Goal: Task Accomplishment & Management: Complete application form

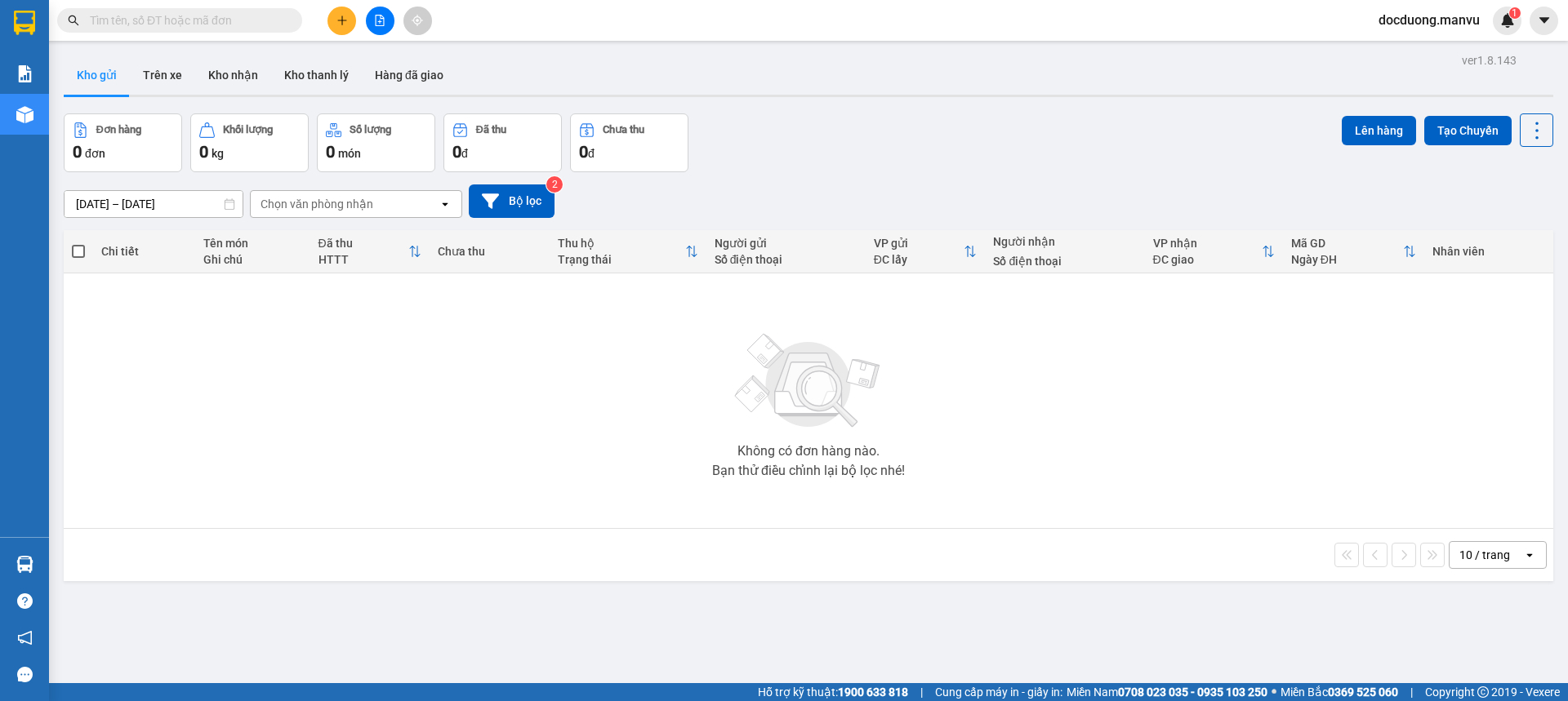
click at [338, 27] on button at bounding box center [342, 20] width 28 height 28
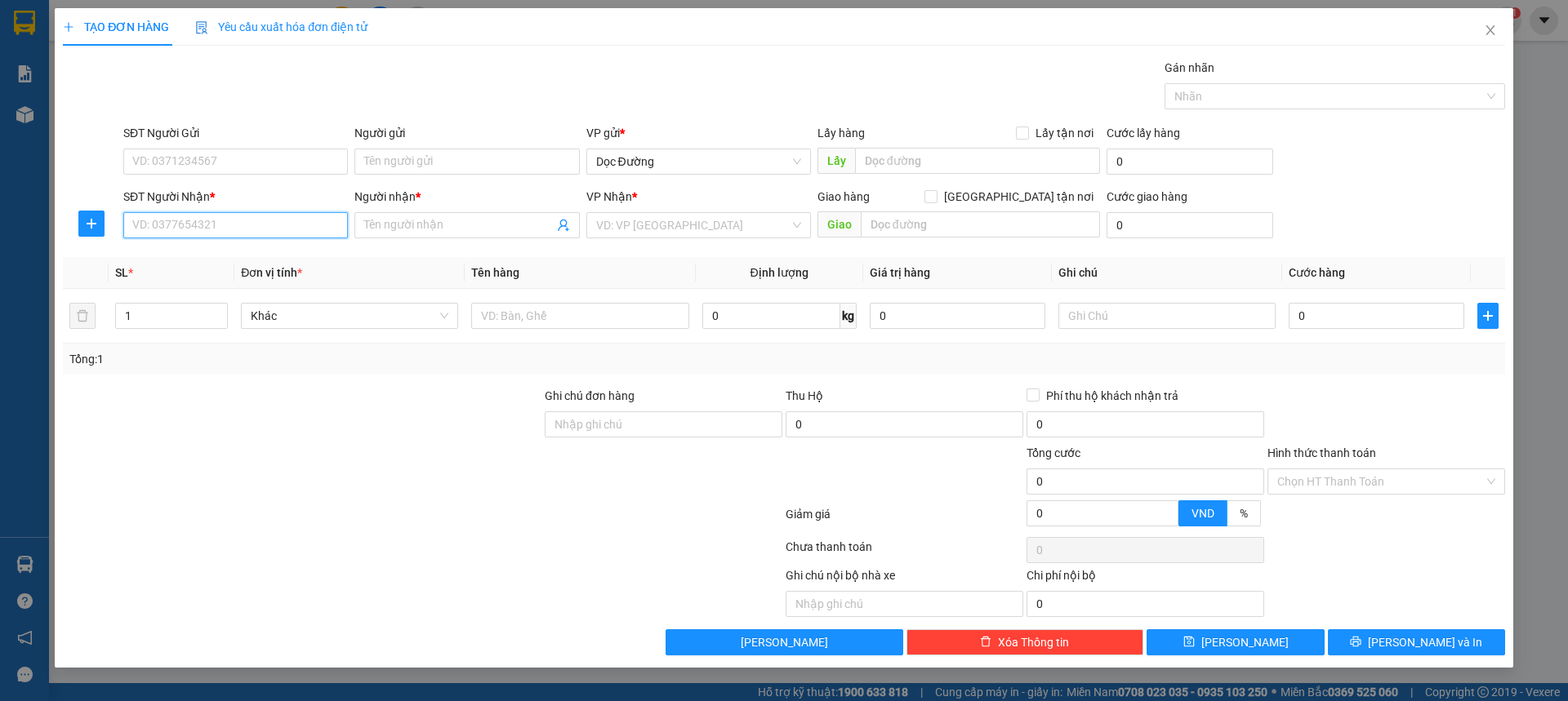
click at [231, 234] on input "SĐT Người Nhận *" at bounding box center [235, 224] width 225 height 26
type input "0906653668"
click at [372, 228] on input "Người nhận *" at bounding box center [458, 225] width 189 height 18
type input "kt"
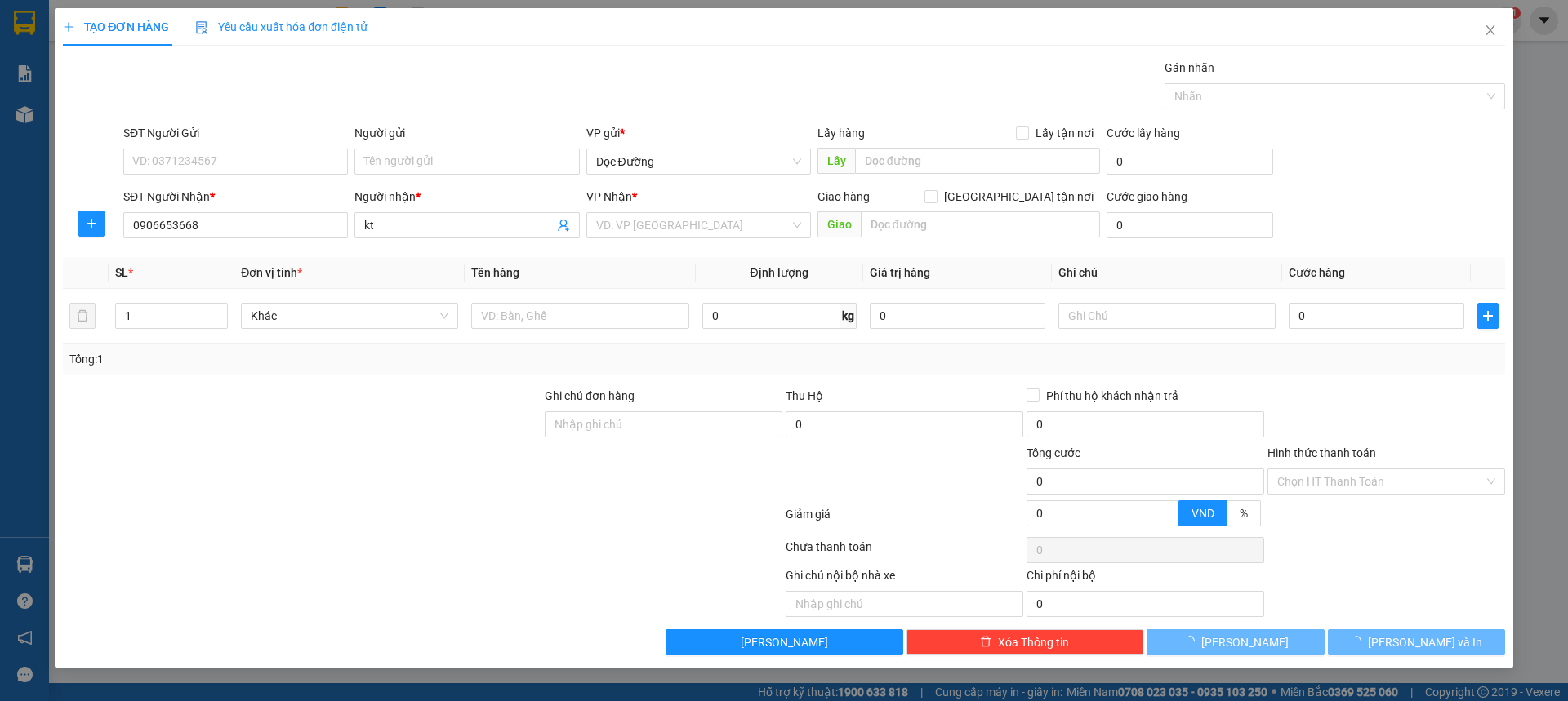
click at [742, 209] on div "VP Nhận *" at bounding box center [698, 201] width 225 height 25
click at [716, 228] on input "search" at bounding box center [693, 225] width 193 height 25
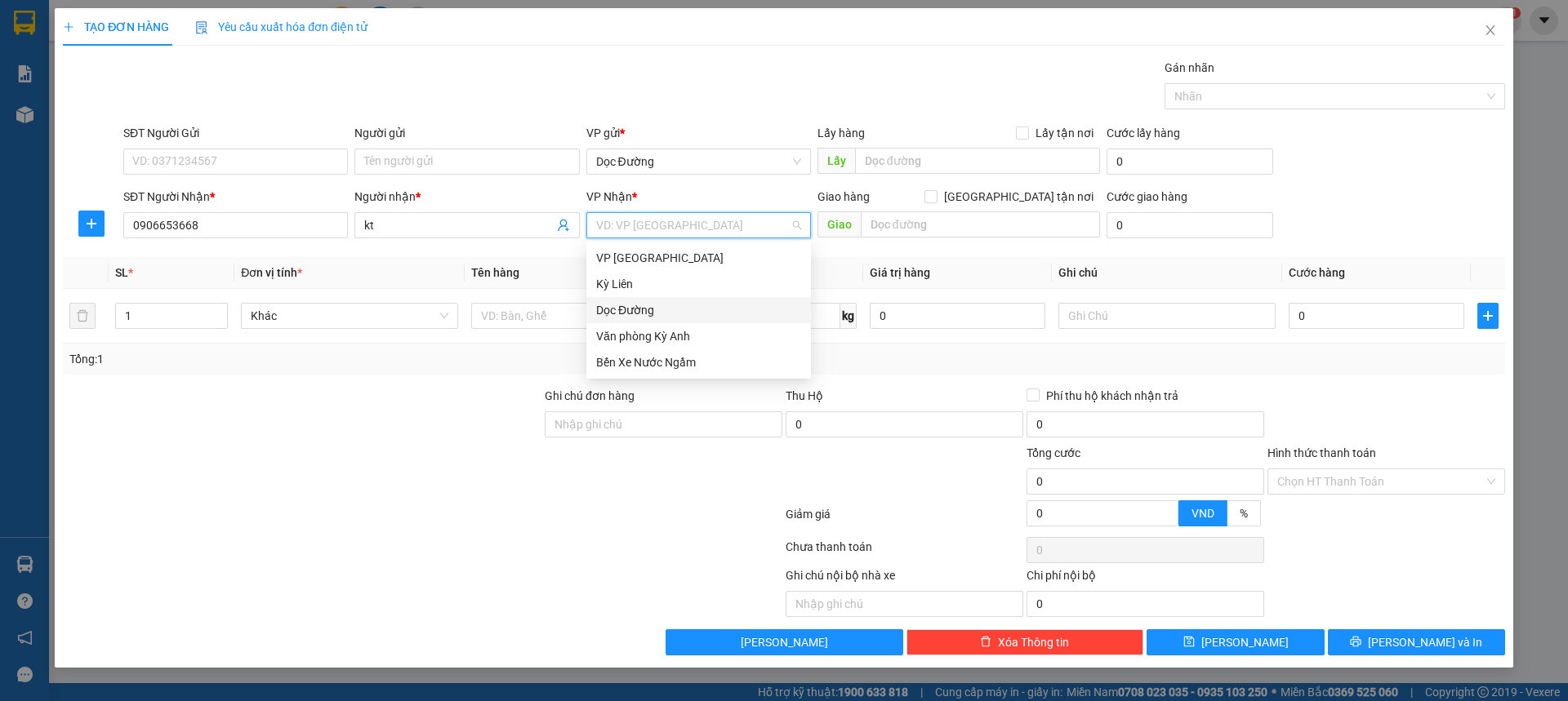
click at [623, 309] on div "Dọc Đường" at bounding box center [698, 311] width 205 height 18
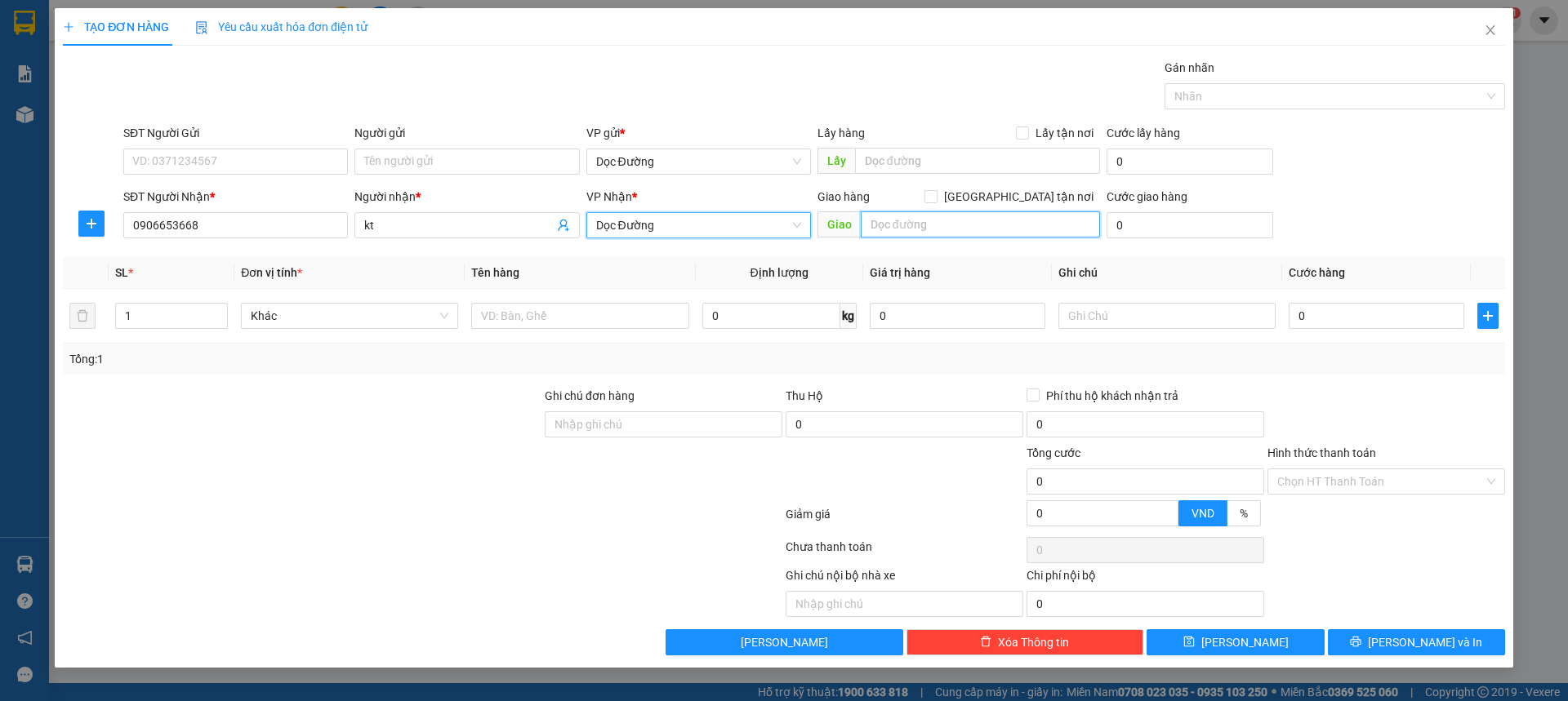
click at [896, 220] on input "text" at bounding box center [981, 224] width 240 height 26
type input "nn"
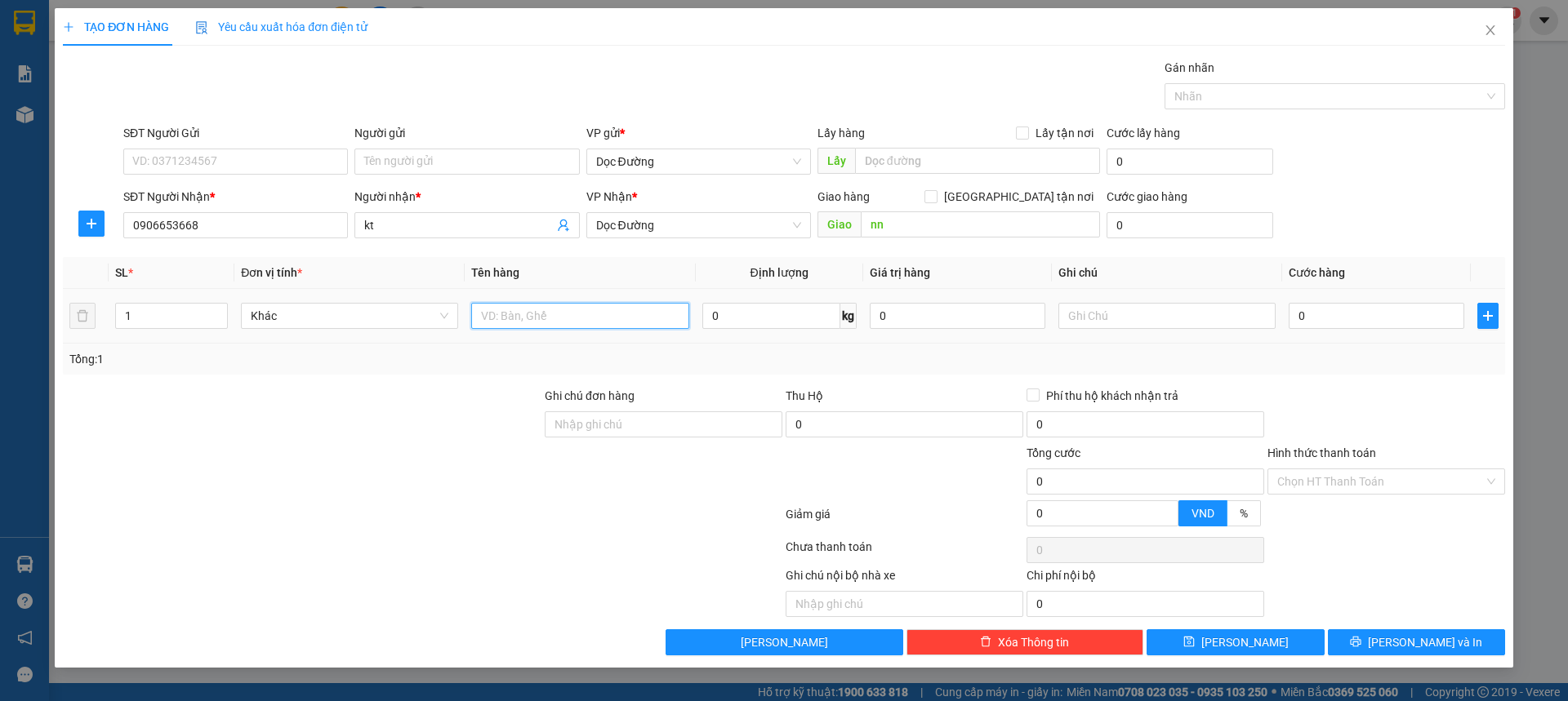
click at [592, 322] on input "text" at bounding box center [579, 315] width 217 height 26
type input "2 bọc"
click at [1391, 321] on input "0" at bounding box center [1376, 315] width 176 height 26
type input "001"
type input "1"
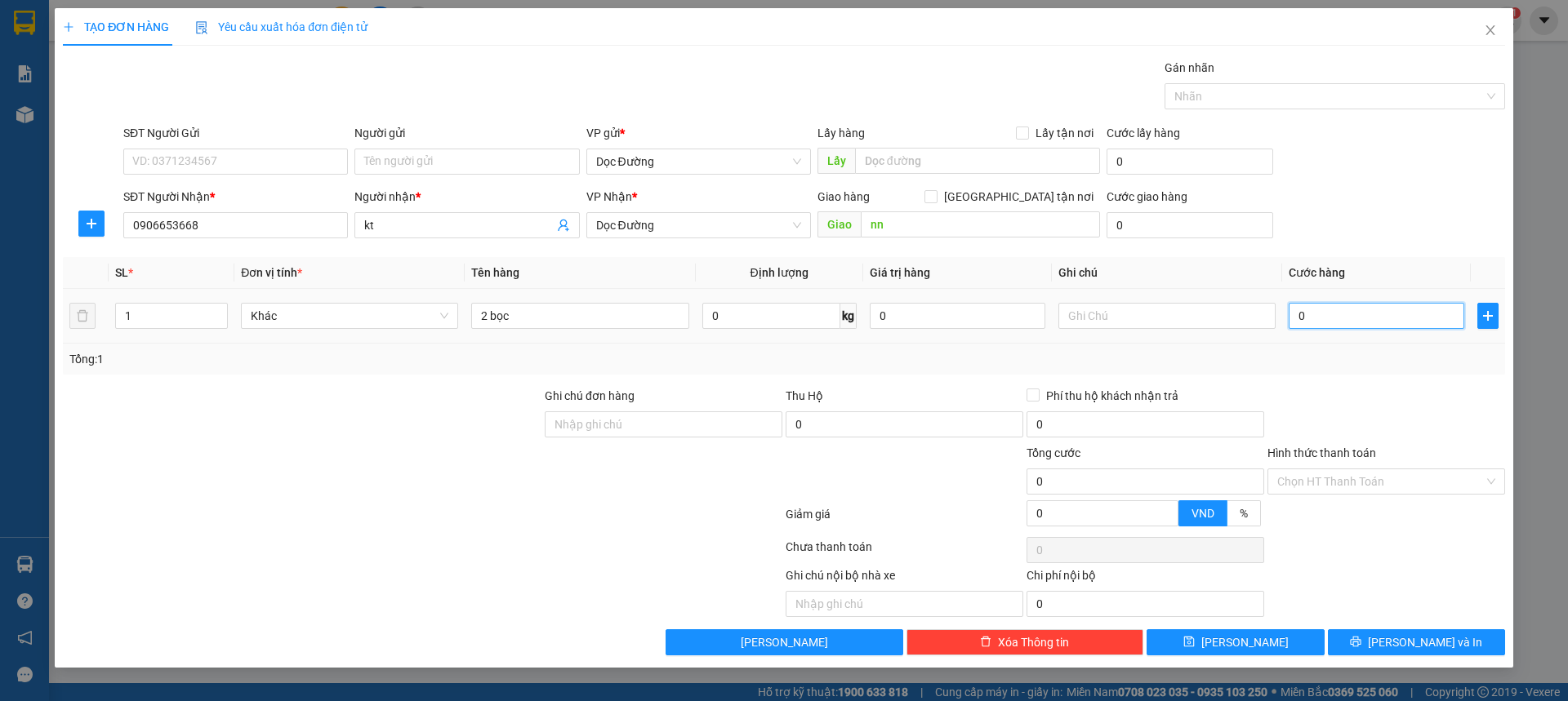
type input "1"
type input "0.010"
type input "10"
type input "00.100"
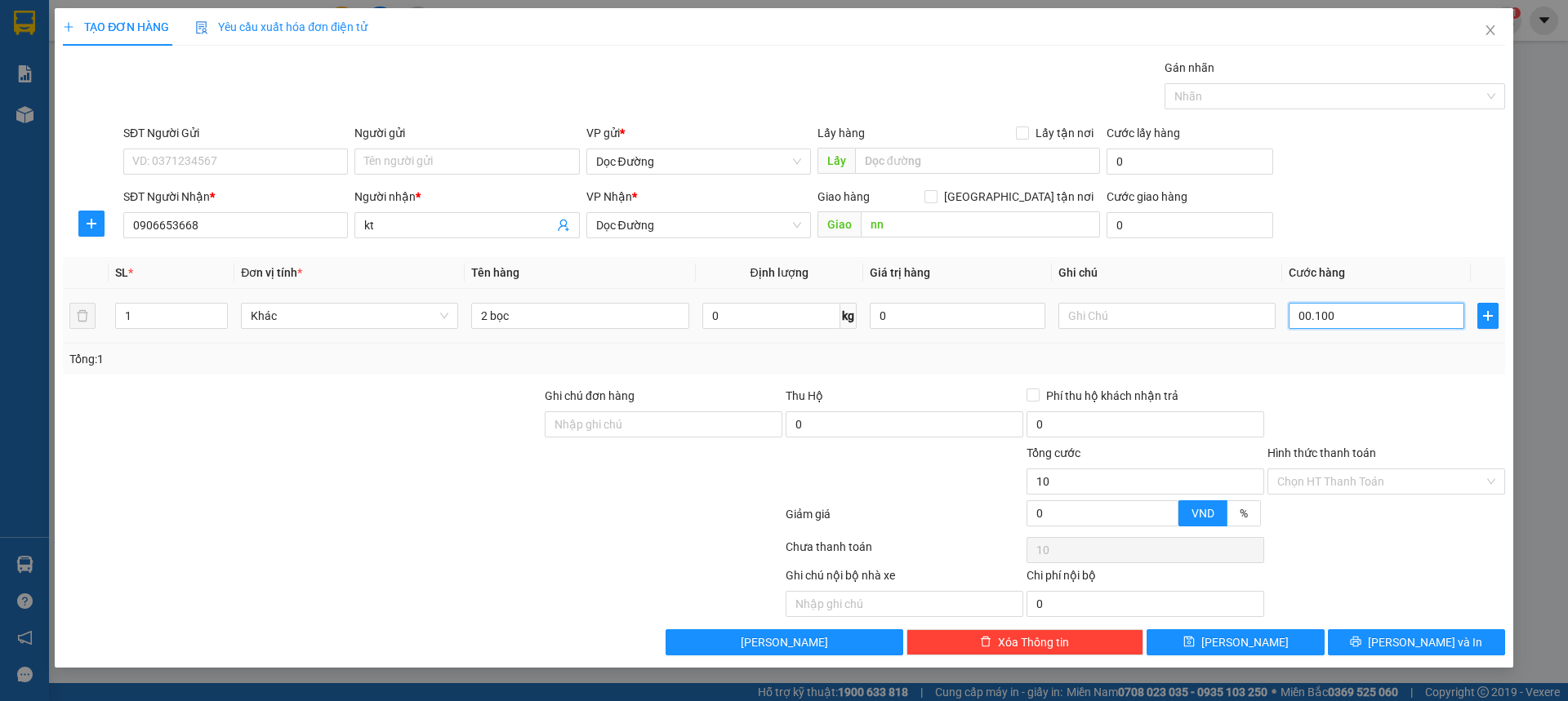
type input "100"
type input "0.001.000"
type input "1.000"
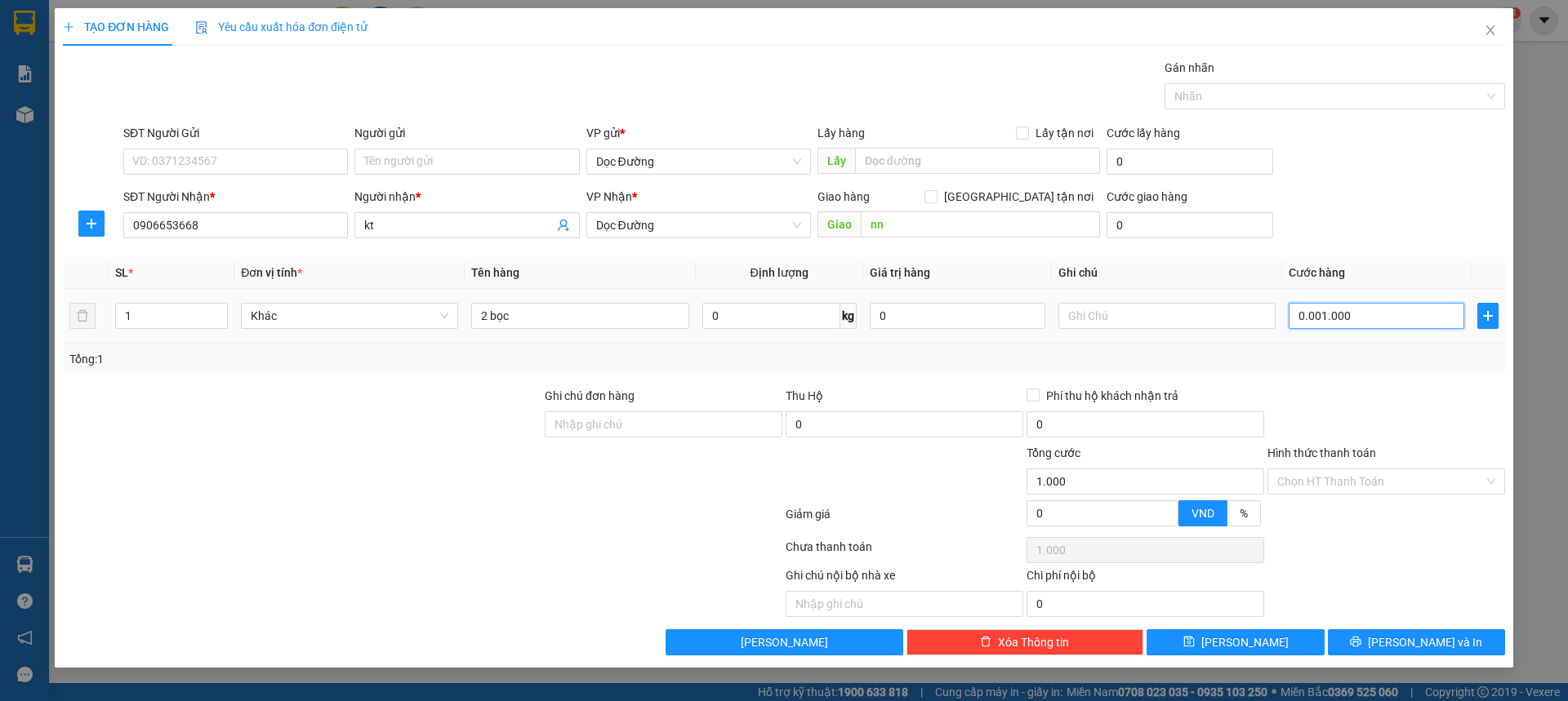
type input "000.010.000"
type input "10.000"
type input "00.000.100.000"
type input "100.000"
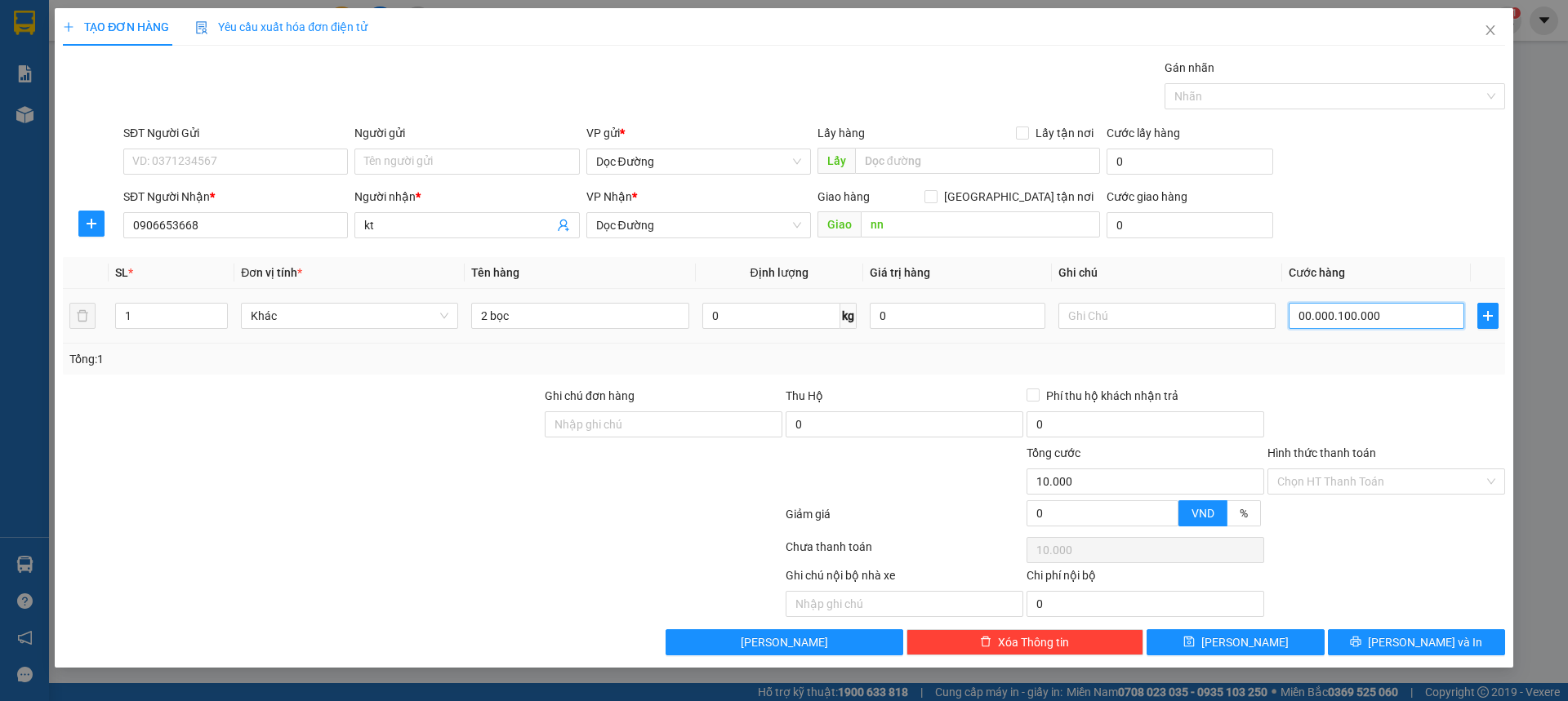
type input "100.000"
click at [1397, 394] on div at bounding box center [1385, 415] width 240 height 57
type input "100.000"
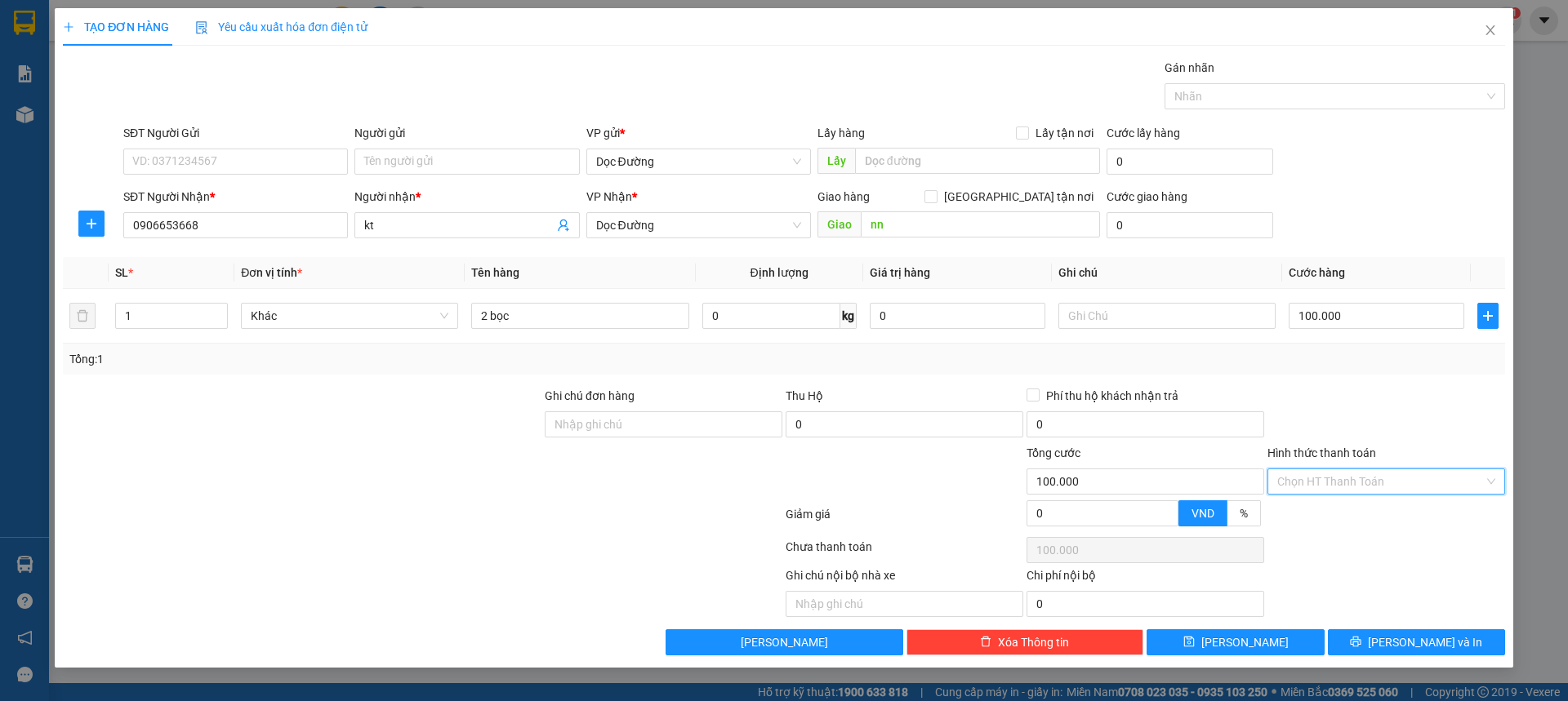
drag, startPoint x: 1334, startPoint y: 481, endPoint x: 1297, endPoint y: 520, distance: 53.8
click at [1331, 482] on input "Hình thức thanh toán" at bounding box center [1380, 482] width 207 height 25
click at [1297, 520] on div "Tại văn phòng" at bounding box center [1386, 515] width 218 height 18
type input "0"
click at [1256, 636] on button "[PERSON_NAME]" at bounding box center [1235, 642] width 177 height 26
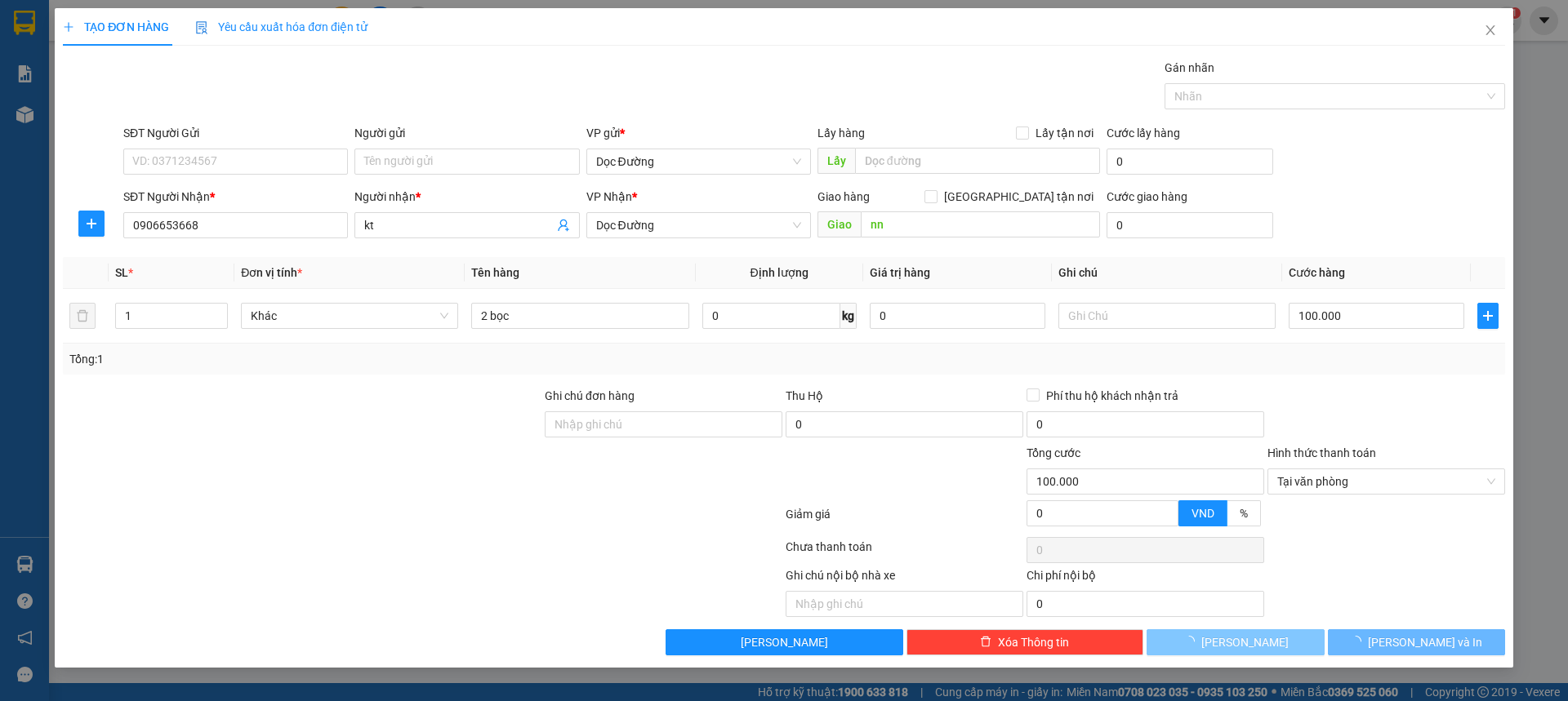
type input "0"
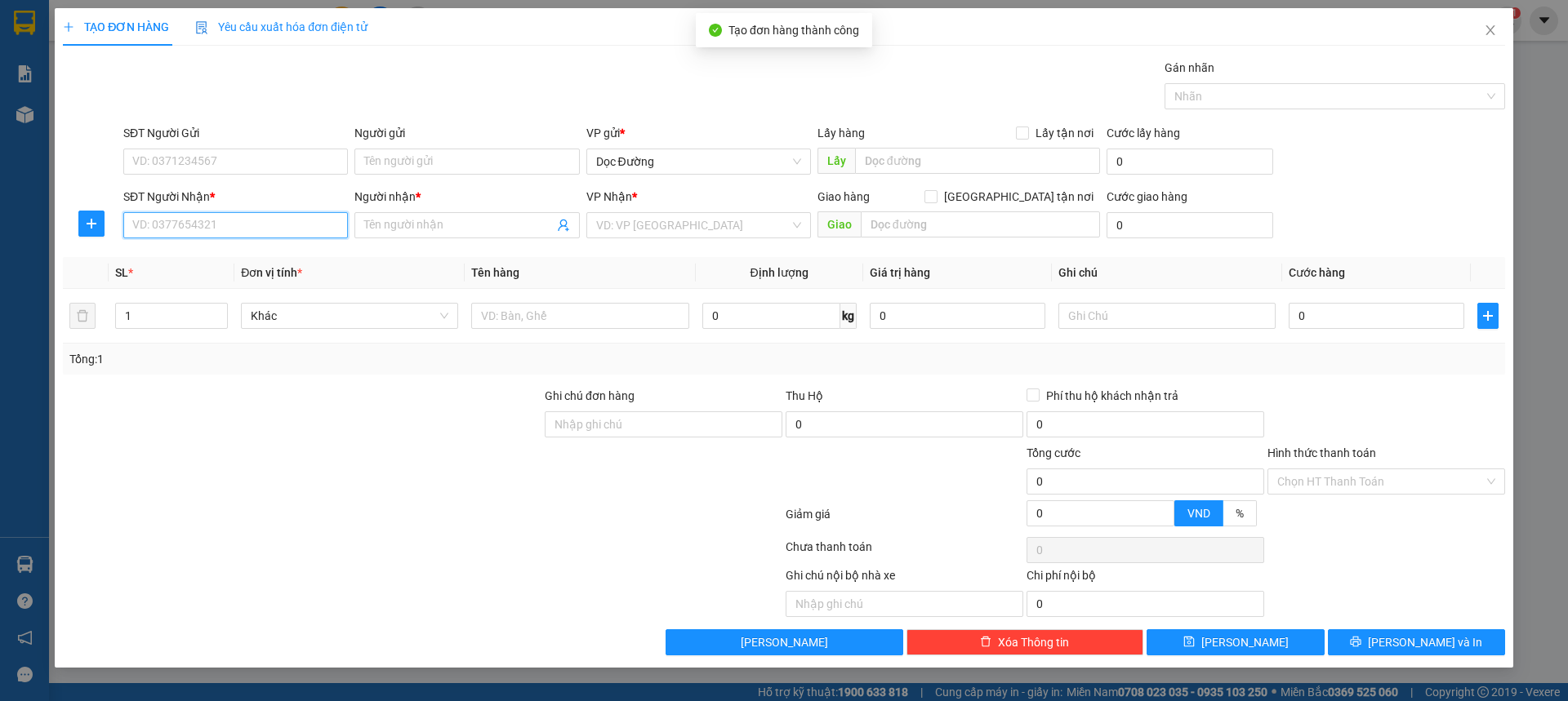
click at [281, 236] on input "SĐT Người Nhận *" at bounding box center [235, 224] width 225 height 26
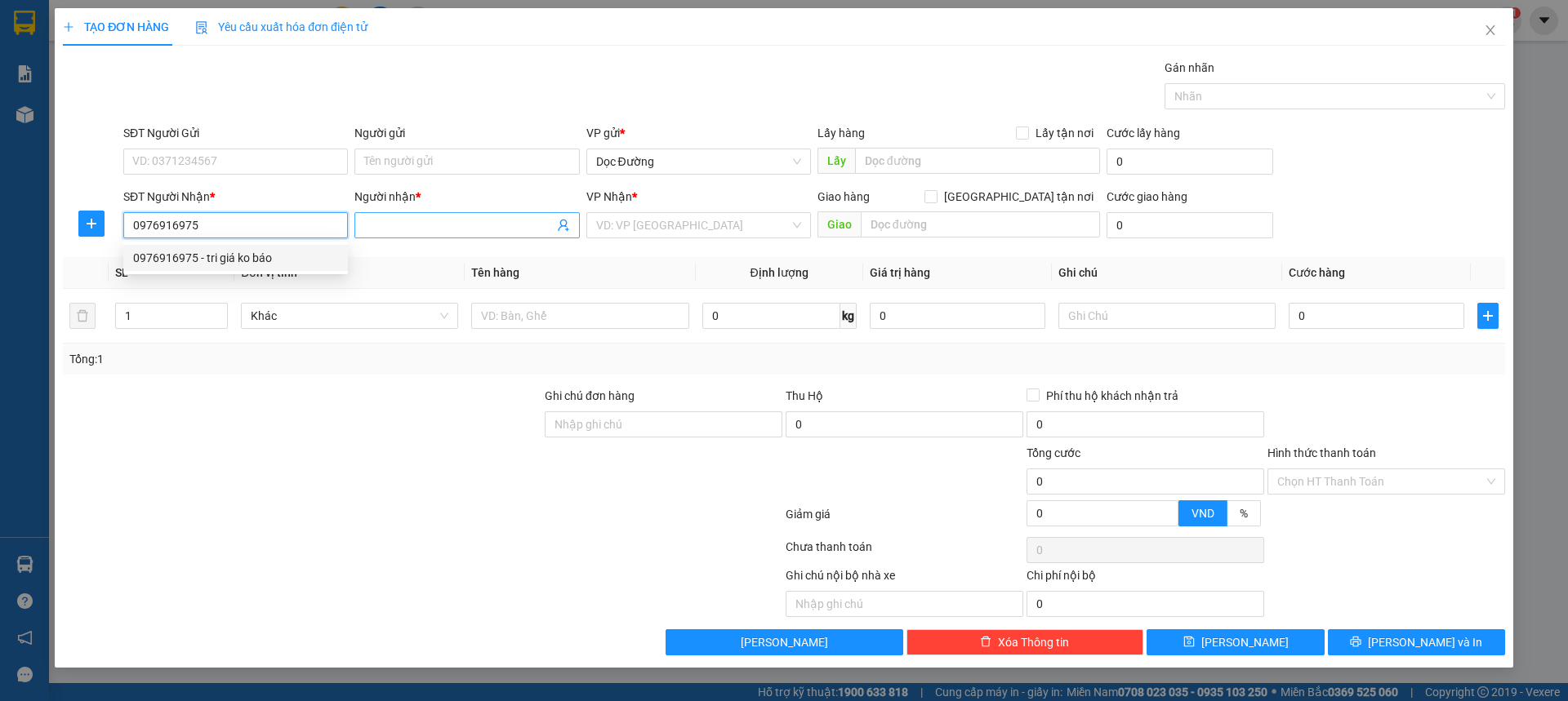
type input "0976916975"
click at [383, 220] on input "Người nhận *" at bounding box center [458, 225] width 189 height 18
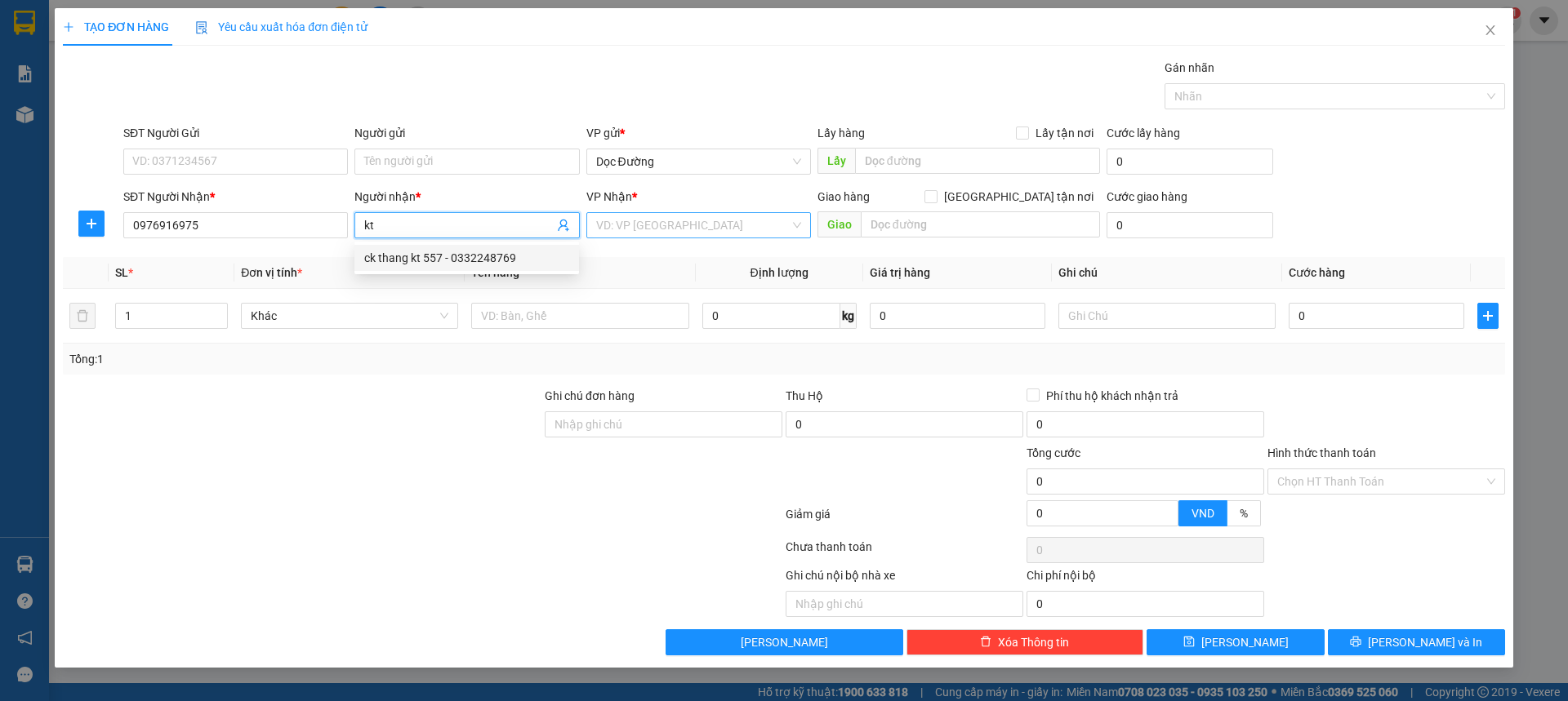
type input "kt"
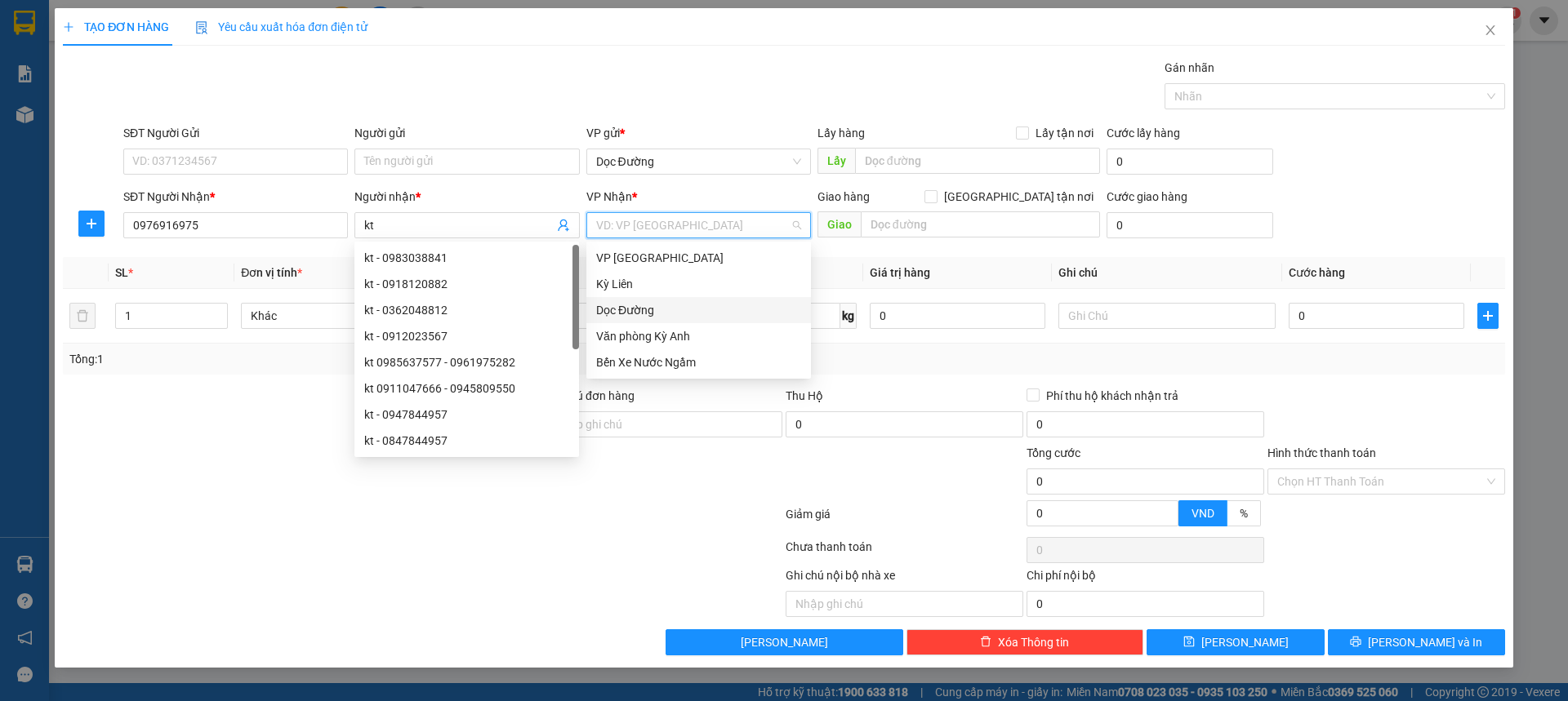
click at [629, 233] on input "search" at bounding box center [693, 225] width 193 height 25
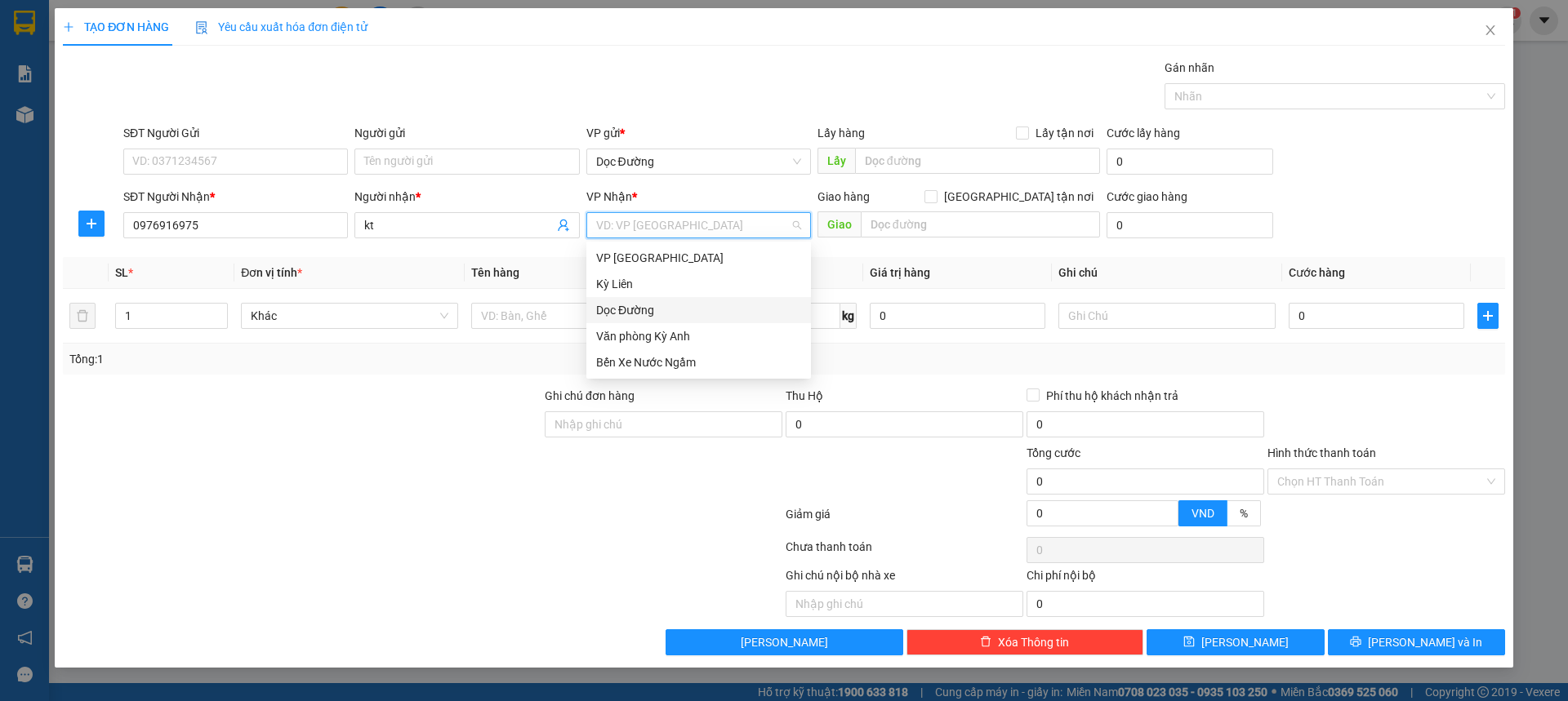
drag, startPoint x: 608, startPoint y: 305, endPoint x: 694, endPoint y: 285, distance: 88.3
click at [608, 306] on div "Dọc Đường" at bounding box center [698, 311] width 205 height 18
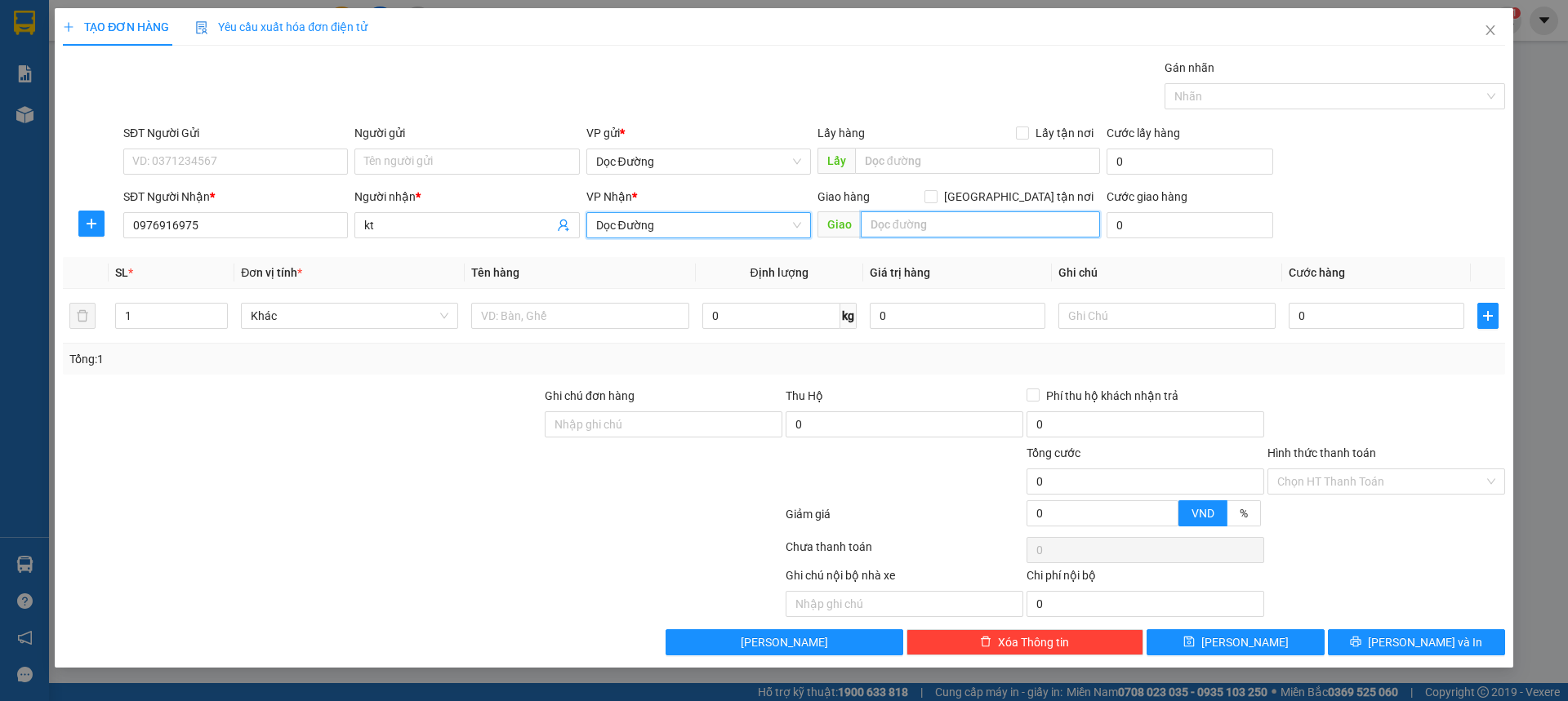
click at [957, 220] on input "text" at bounding box center [981, 224] width 240 height 26
type input "k"
type input "nn"
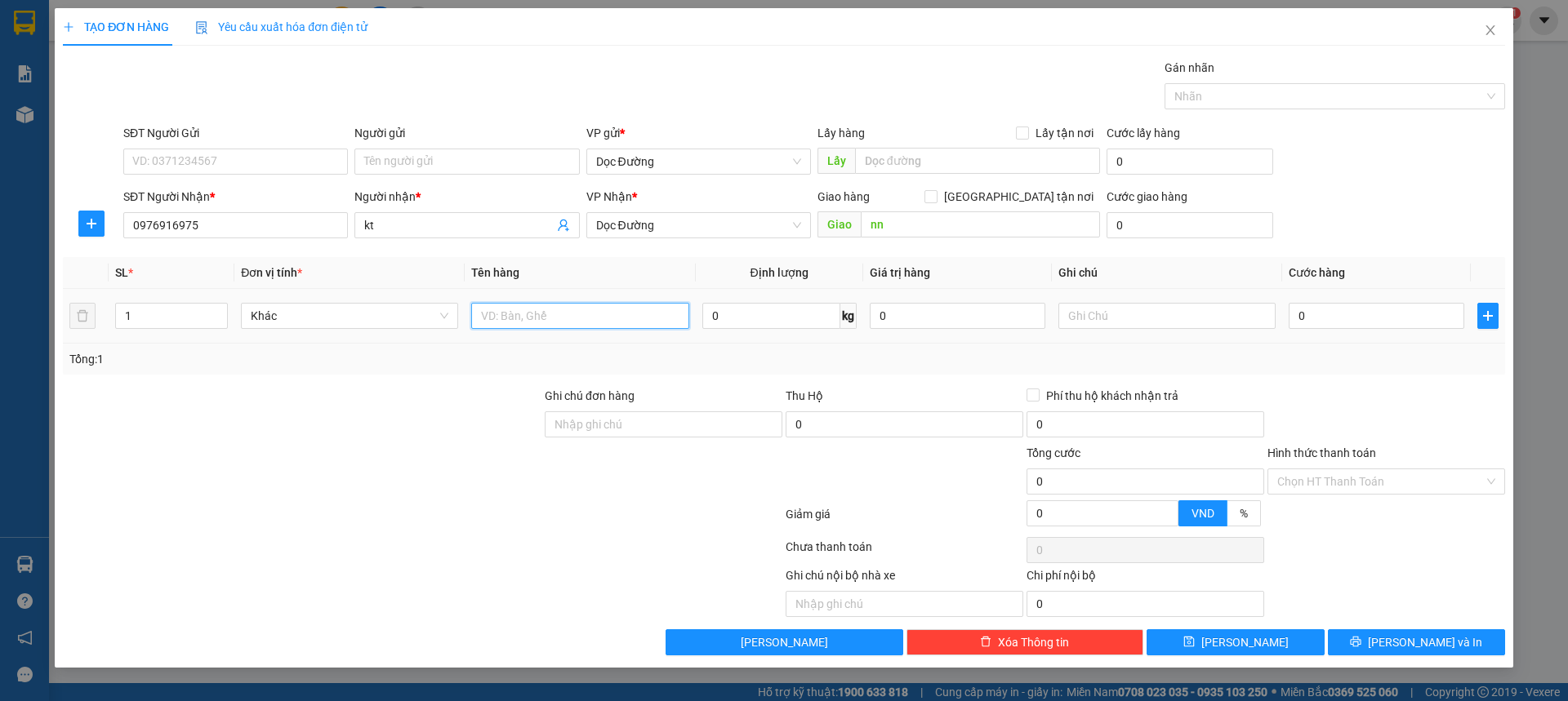
click at [622, 324] on input "text" at bounding box center [579, 315] width 217 height 26
type input "1 hộp"
click at [1317, 321] on input "0" at bounding box center [1376, 315] width 176 height 26
type input "005"
type input "5"
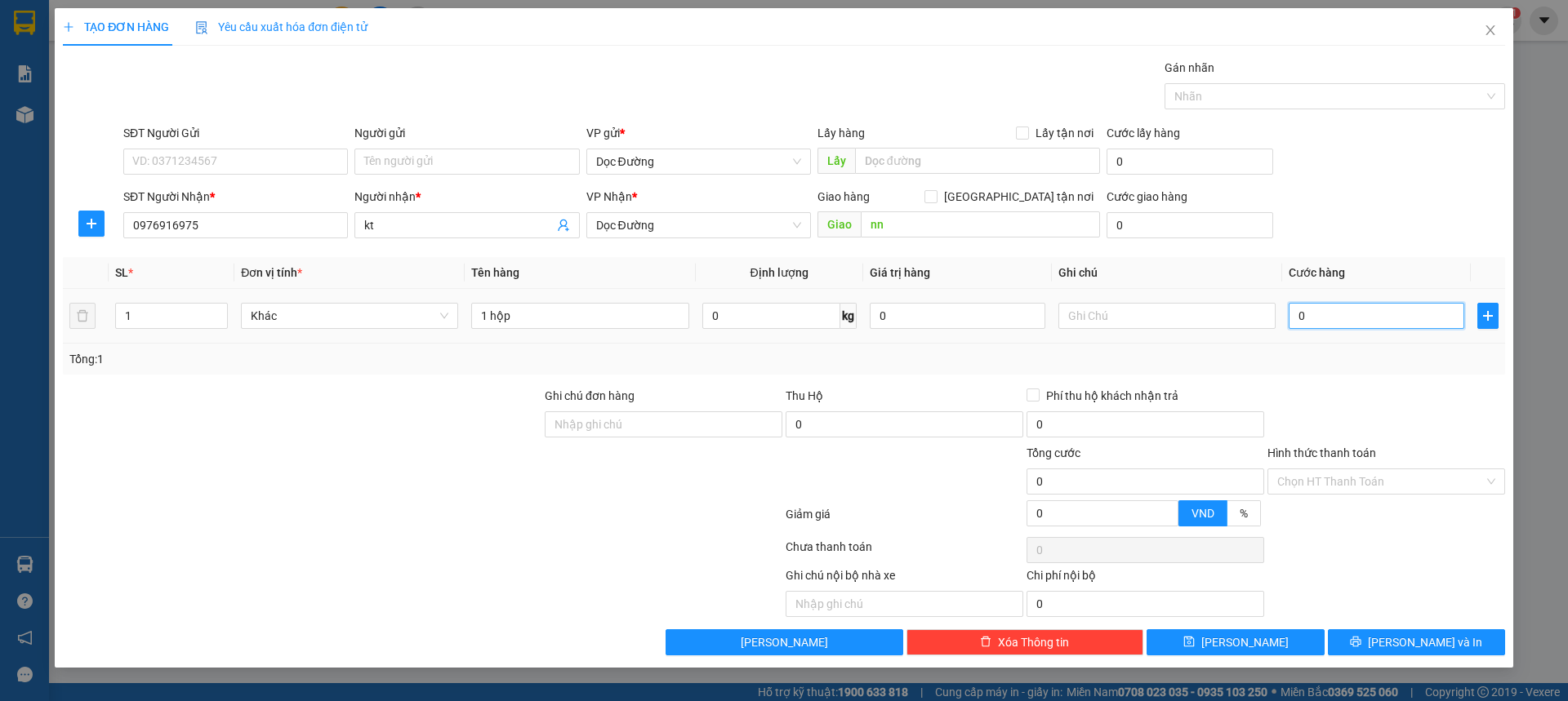
type input "5"
type input "0.050"
type input "50"
type input "00.500"
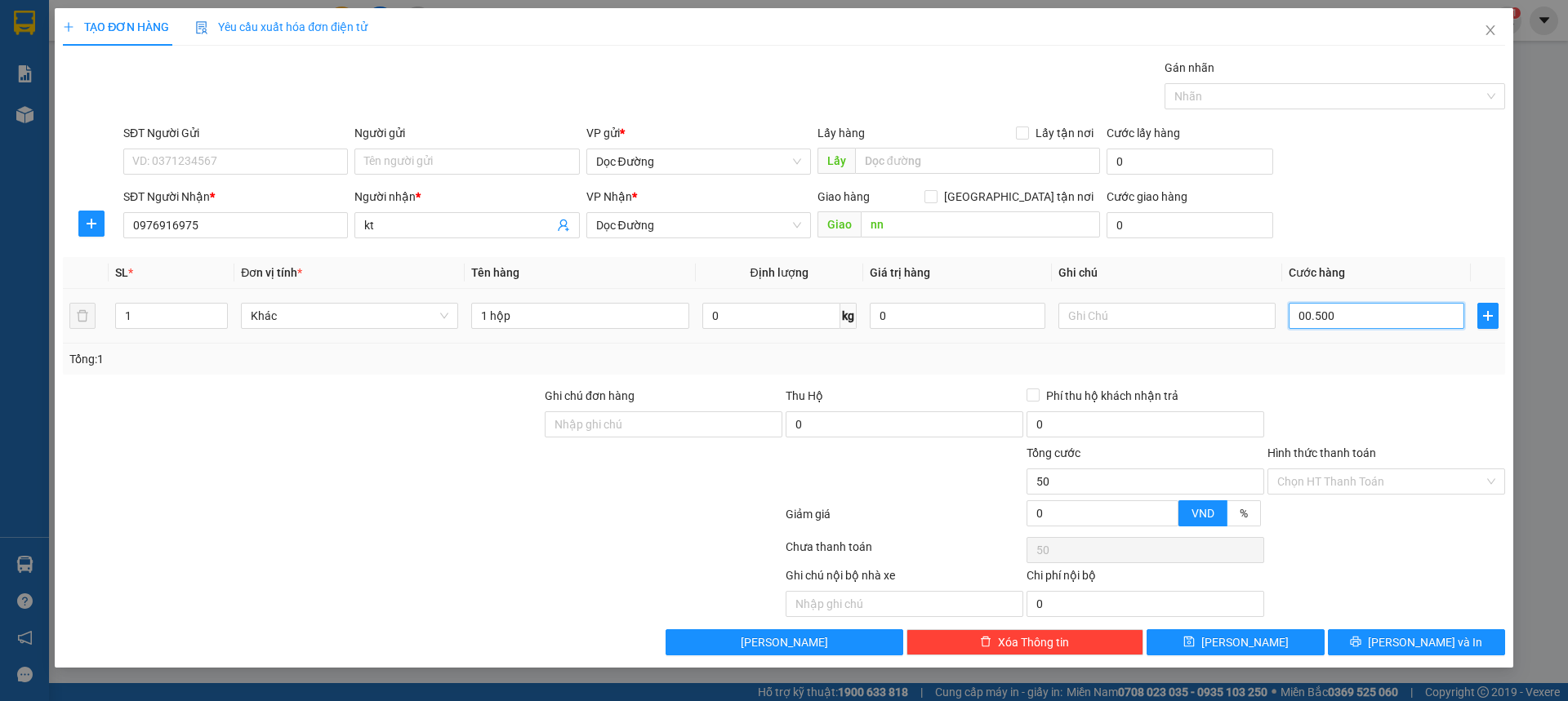
type input "500"
type input "0.005.000"
type input "5.000"
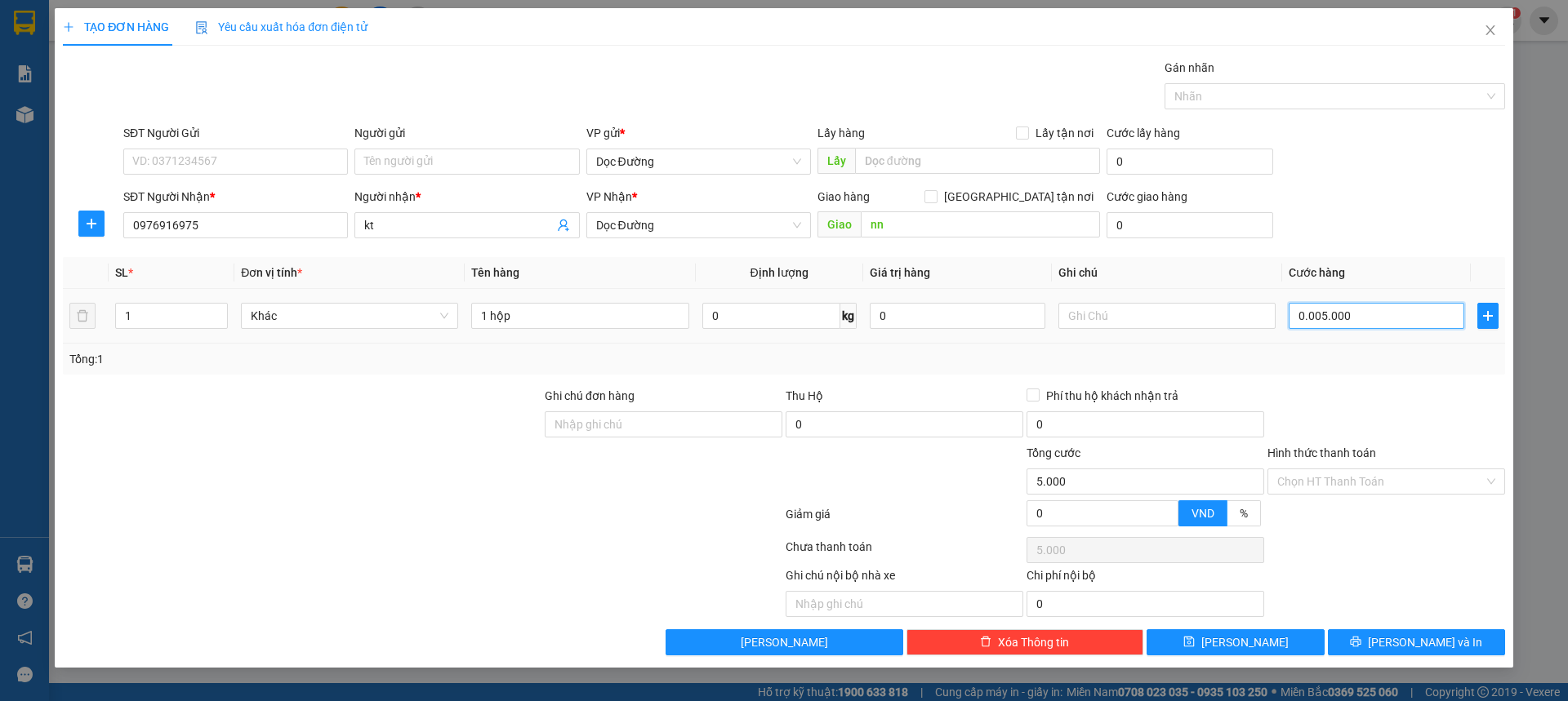
type input "000.050.000"
type input "50.000"
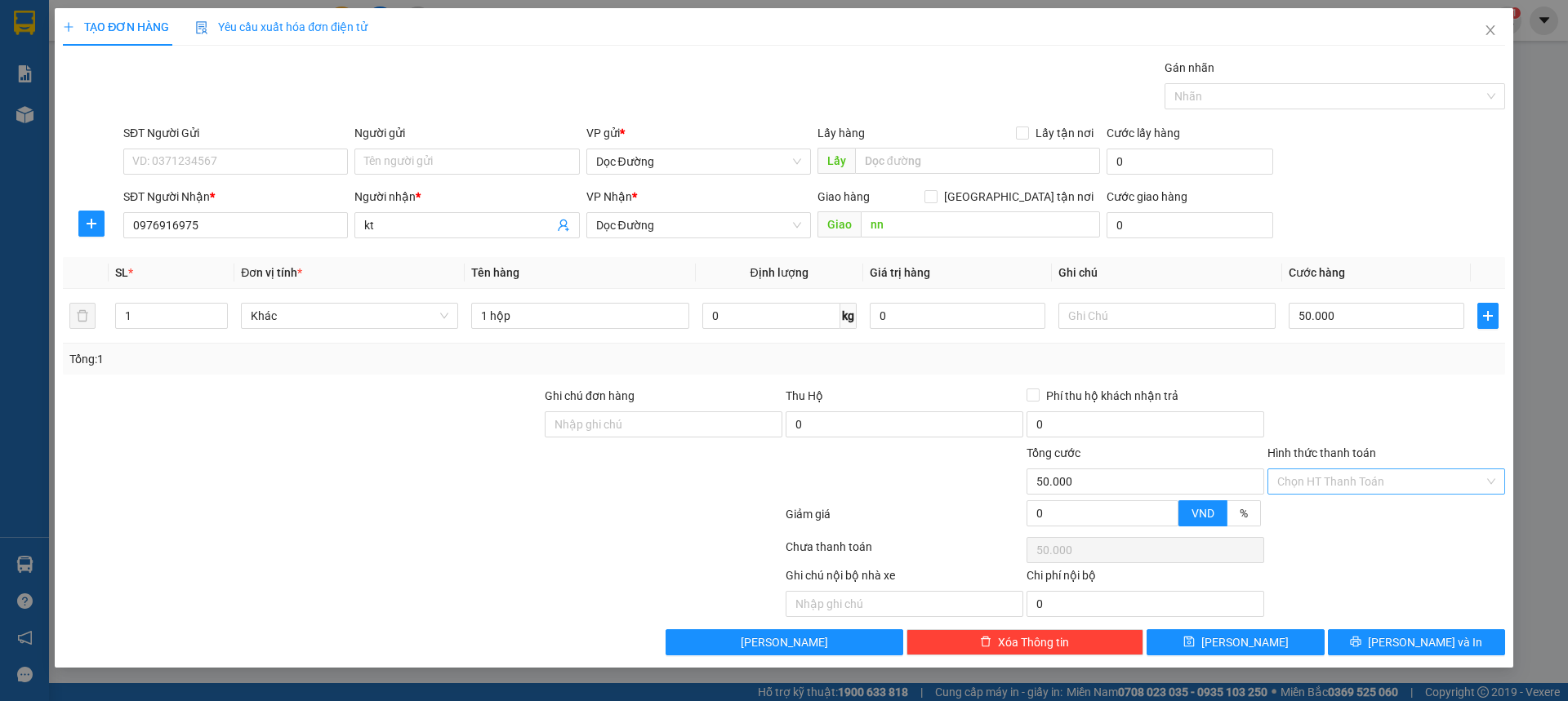
drag, startPoint x: 1410, startPoint y: 467, endPoint x: 1361, endPoint y: 492, distance: 55.0
click at [1403, 469] on div "Hình thức thanh toán Chọn HT Thanh Toán" at bounding box center [1386, 473] width 238 height 57
click at [1366, 484] on input "Hình thức thanh toán" at bounding box center [1380, 482] width 207 height 25
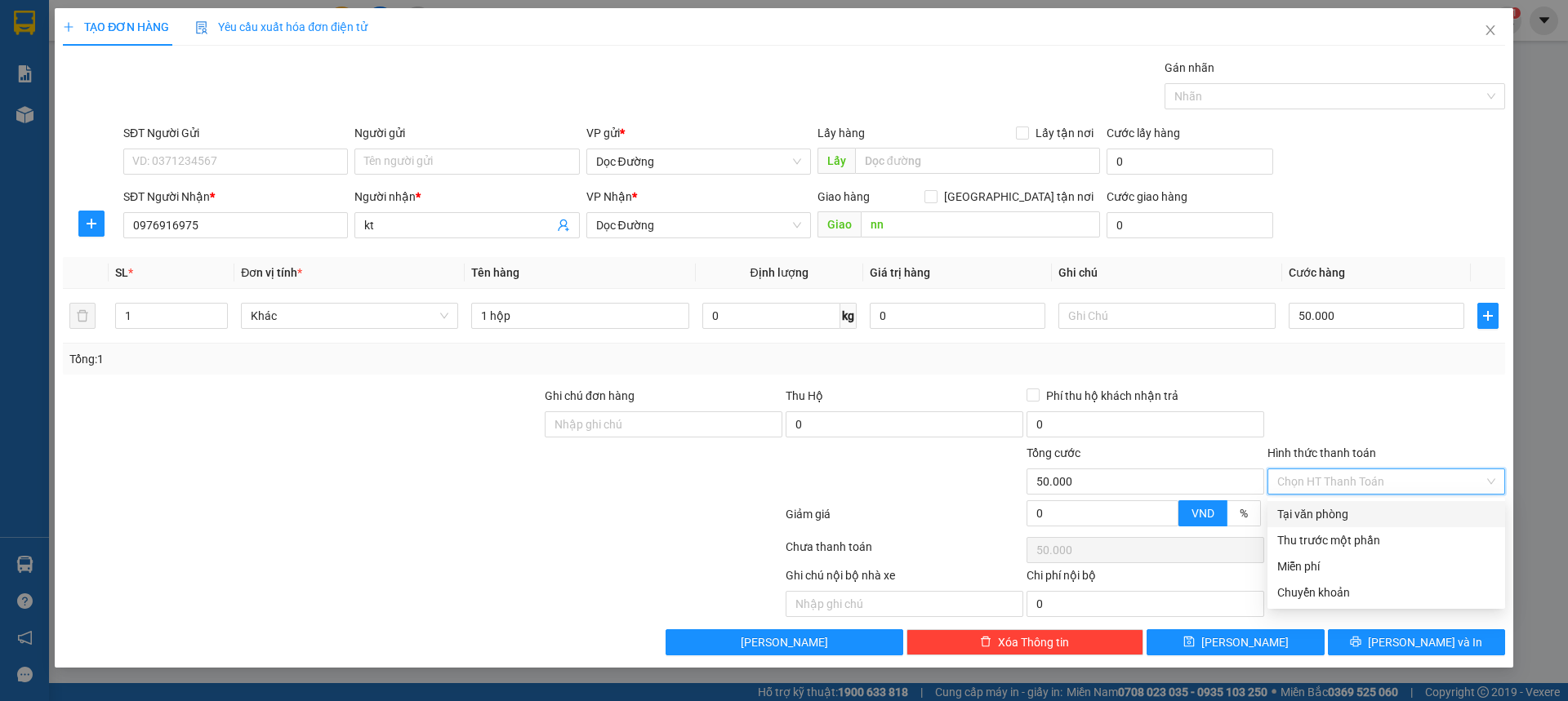
click at [1321, 508] on div "Tại văn phòng" at bounding box center [1386, 515] width 218 height 18
type input "0"
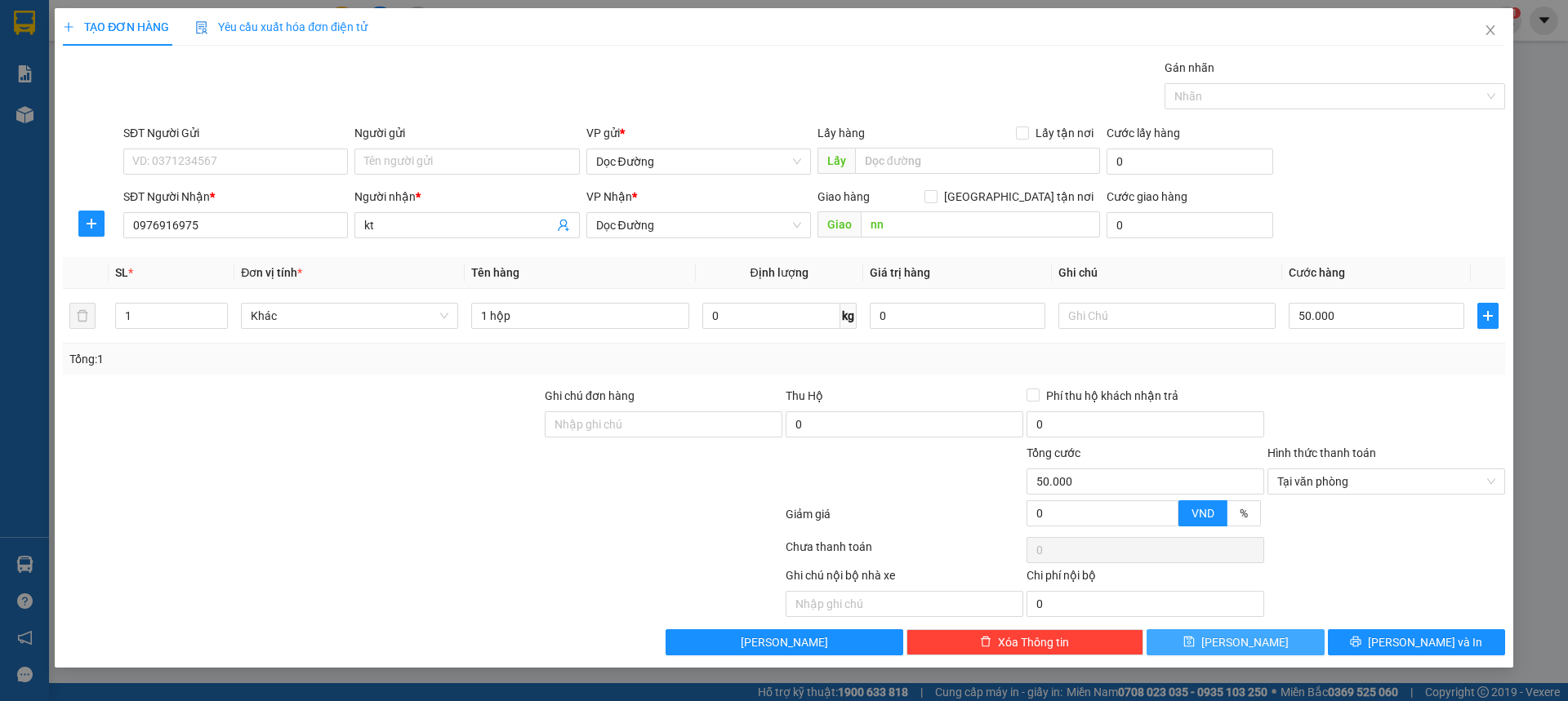
click at [1242, 655] on div "TẠO ĐƠN HÀNG Yêu cầu xuất hóa đơn điện tử Transit Pickup Surcharge Ids Transit …" at bounding box center [784, 338] width 1458 height 660
click at [1249, 637] on span "[PERSON_NAME]" at bounding box center [1245, 642] width 87 height 18
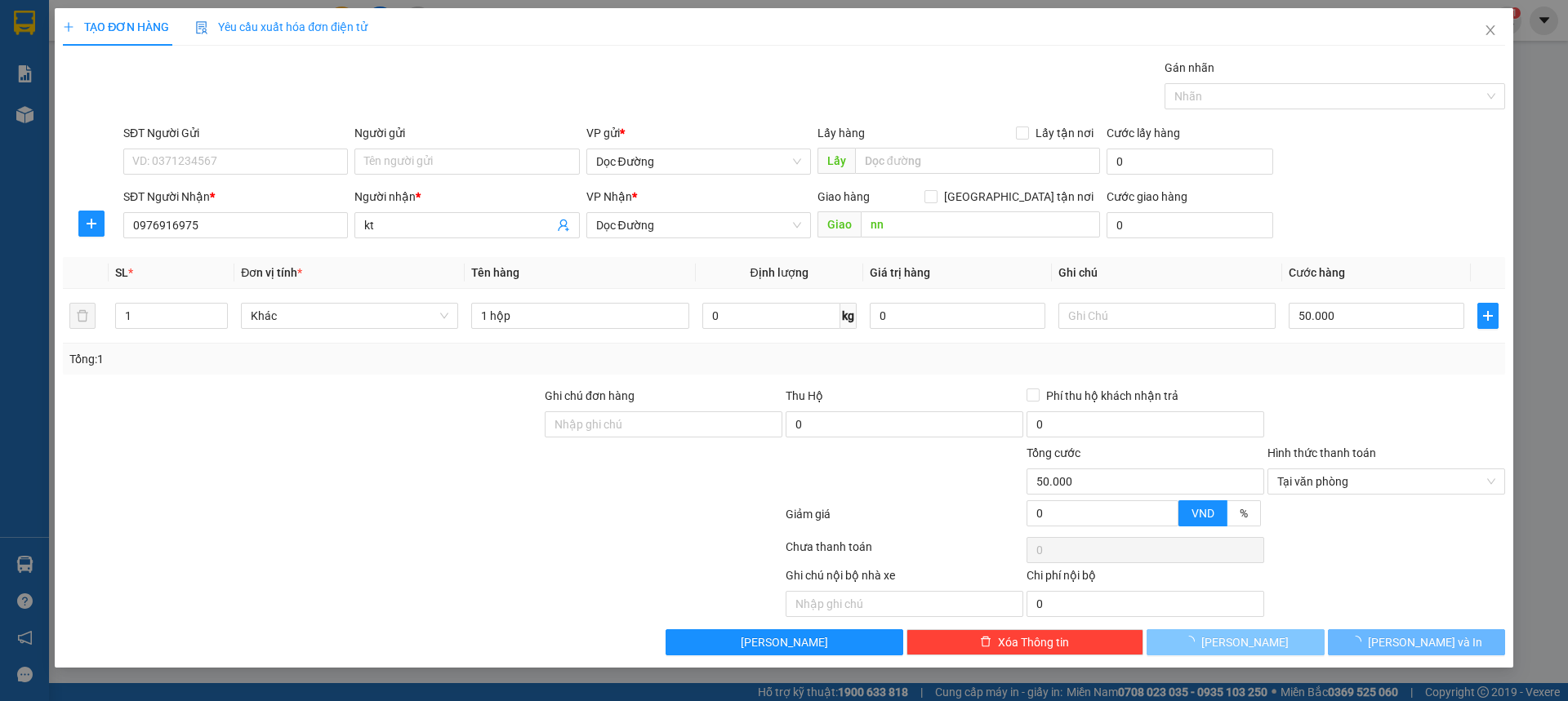
type input "0"
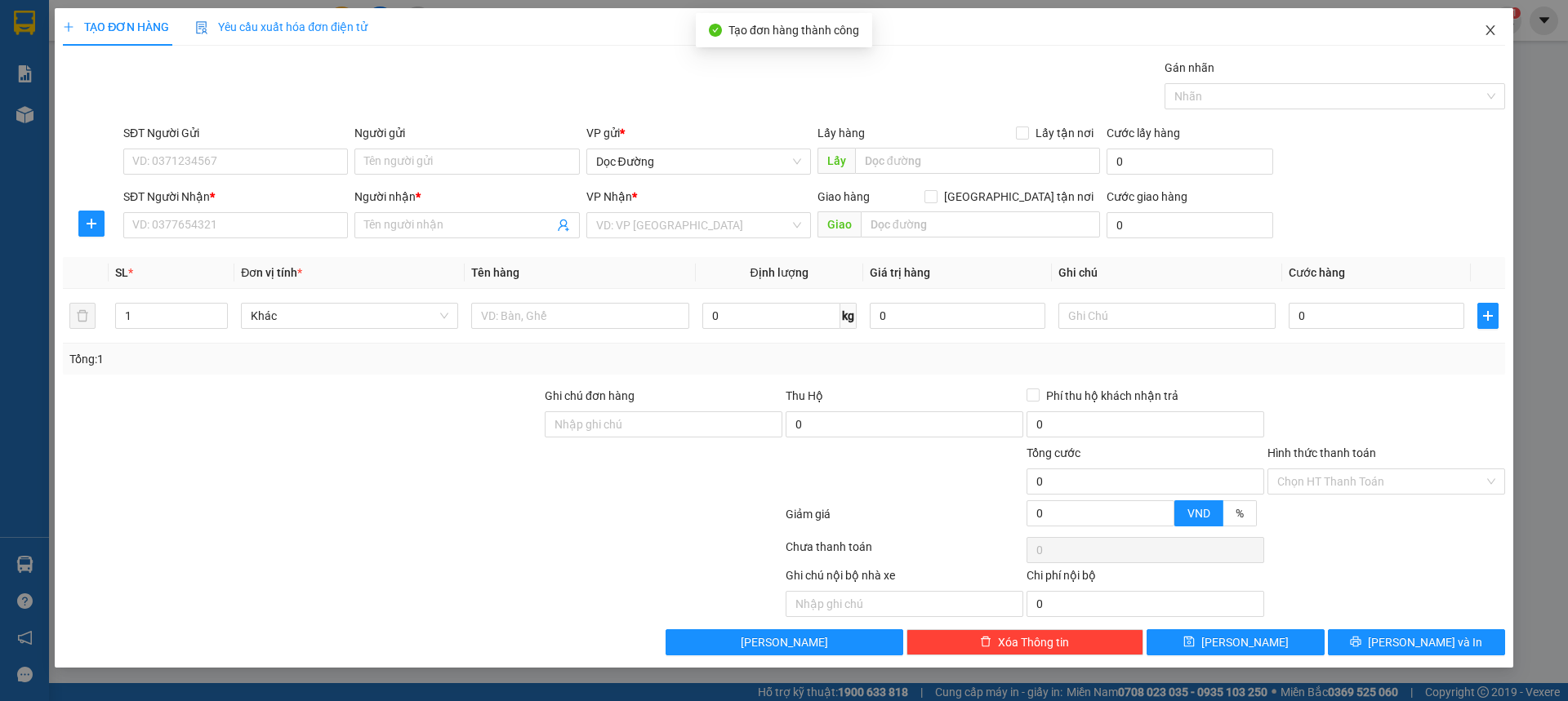
click at [1487, 28] on icon "close" at bounding box center [1490, 30] width 9 height 10
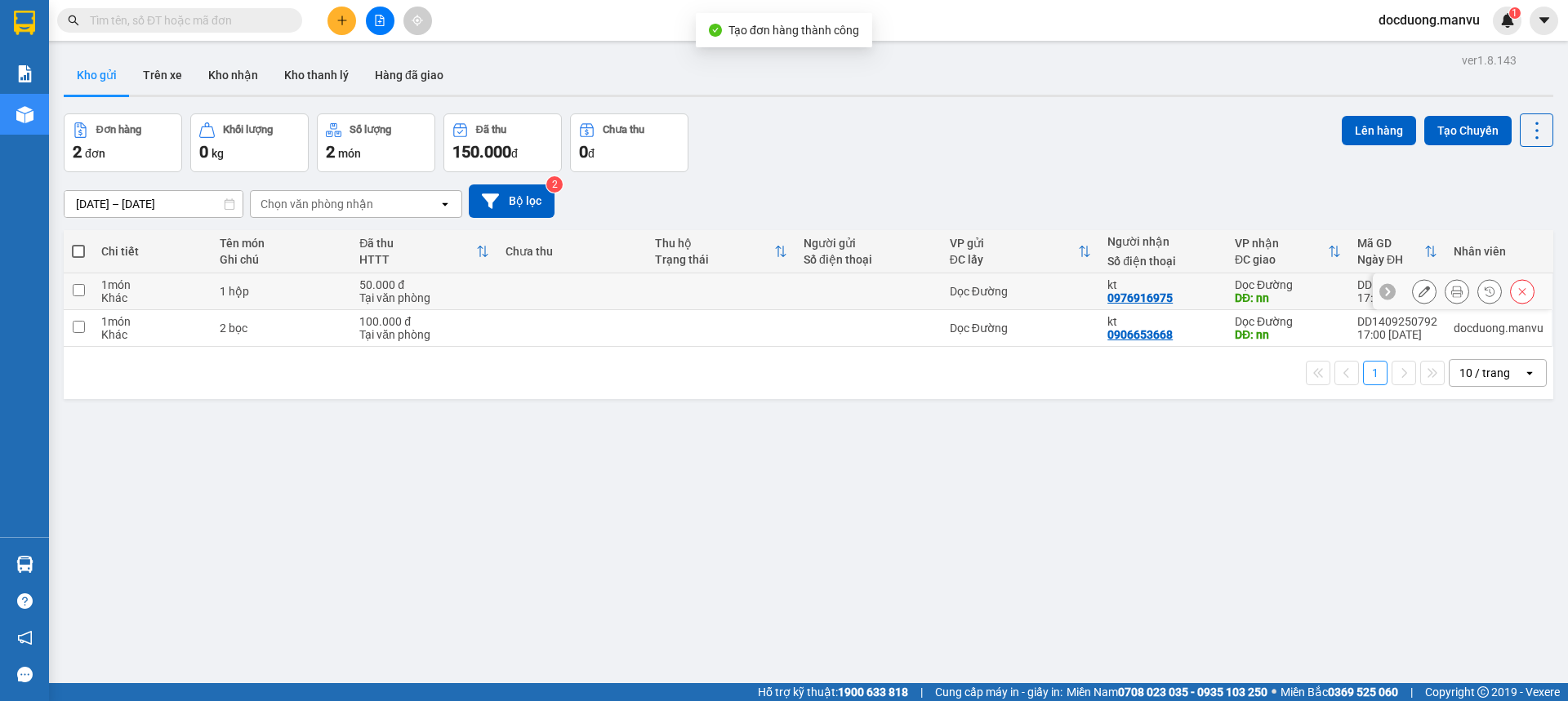
click at [817, 302] on td at bounding box center [868, 291] width 146 height 36
checkbox input "true"
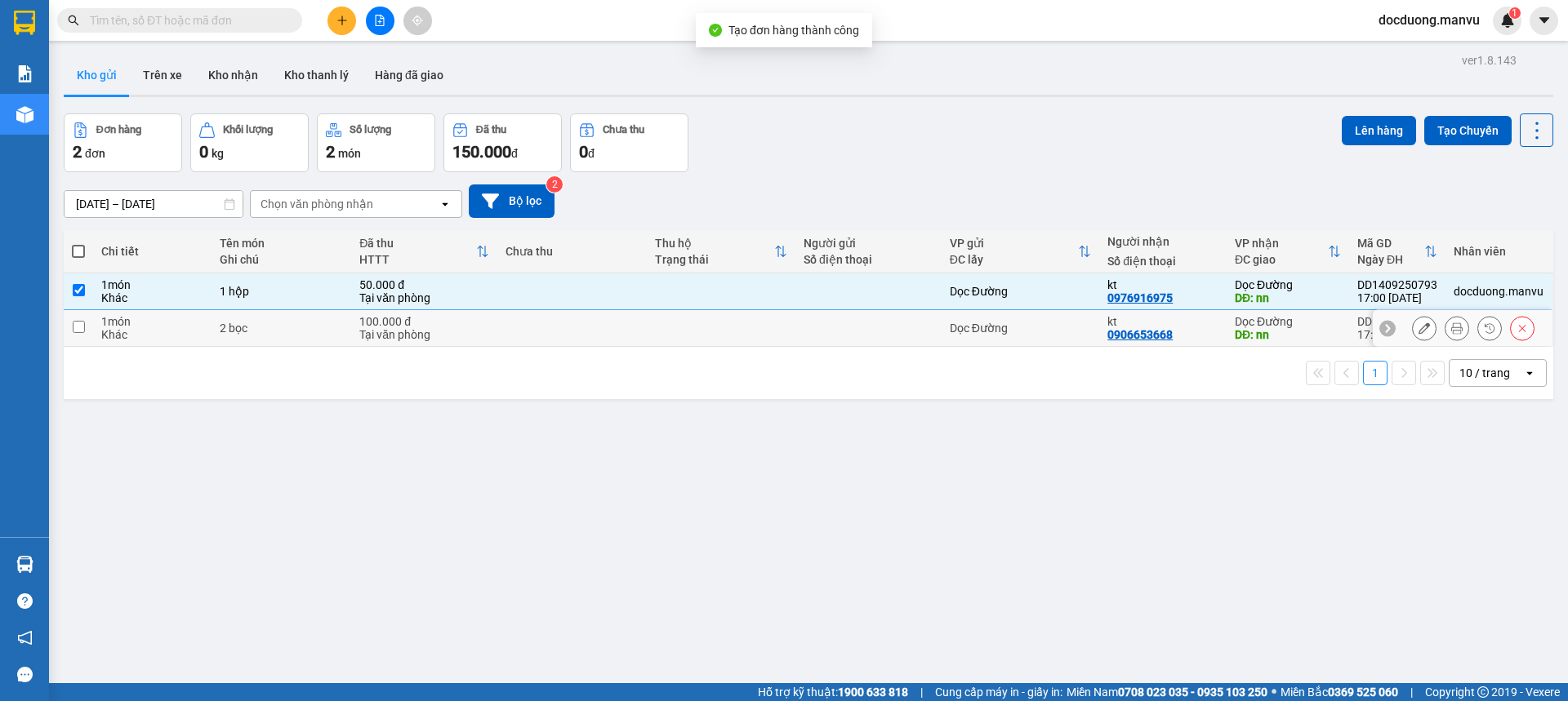
click at [760, 329] on td at bounding box center [721, 328] width 148 height 36
checkbox input "true"
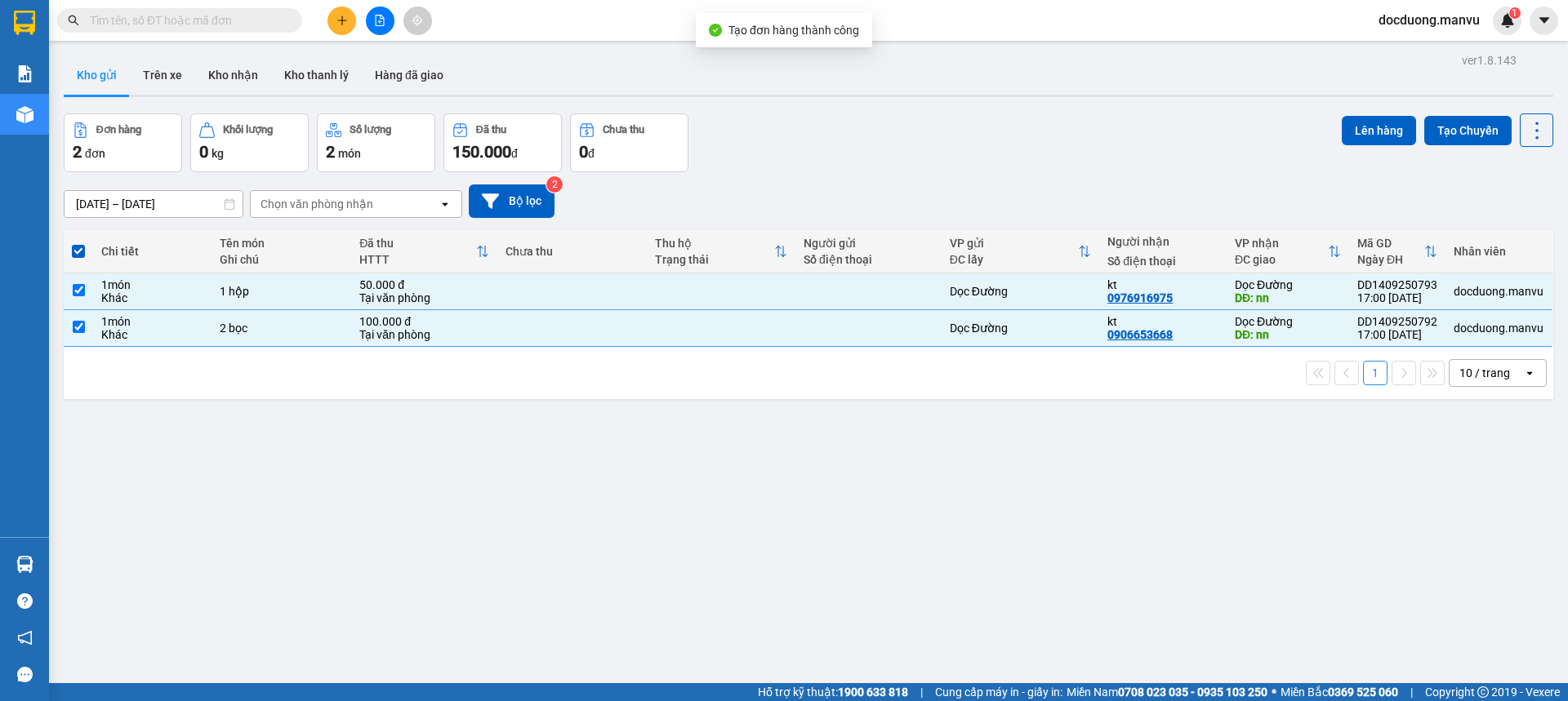
click at [1379, 114] on div "Lên hàng Tạo Chuyến" at bounding box center [1447, 130] width 211 height 34
click at [1377, 125] on button "Lên hàng" at bounding box center [1379, 130] width 75 height 29
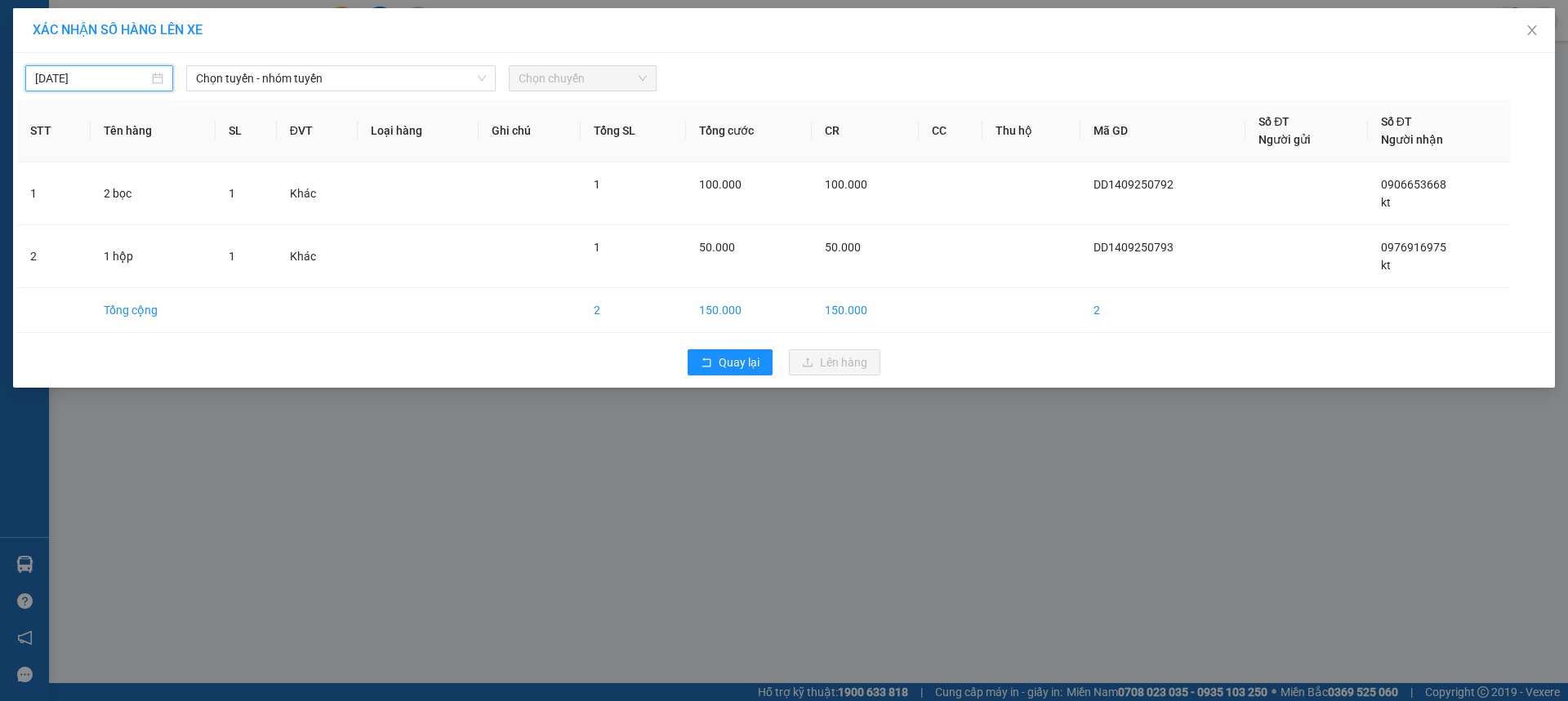
click at [108, 82] on input "[DATE]" at bounding box center [92, 78] width 114 height 18
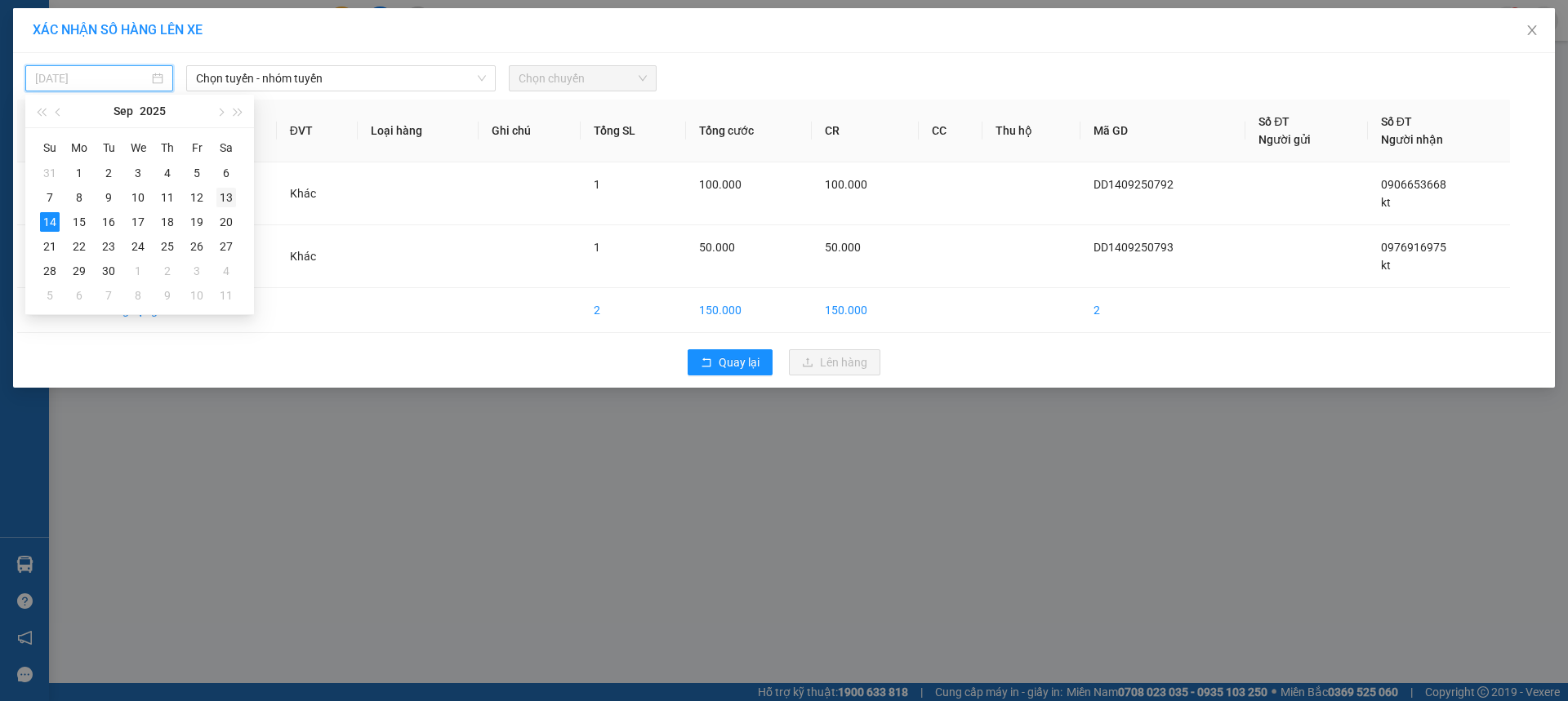
click at [227, 203] on div "13" at bounding box center [226, 198] width 20 height 20
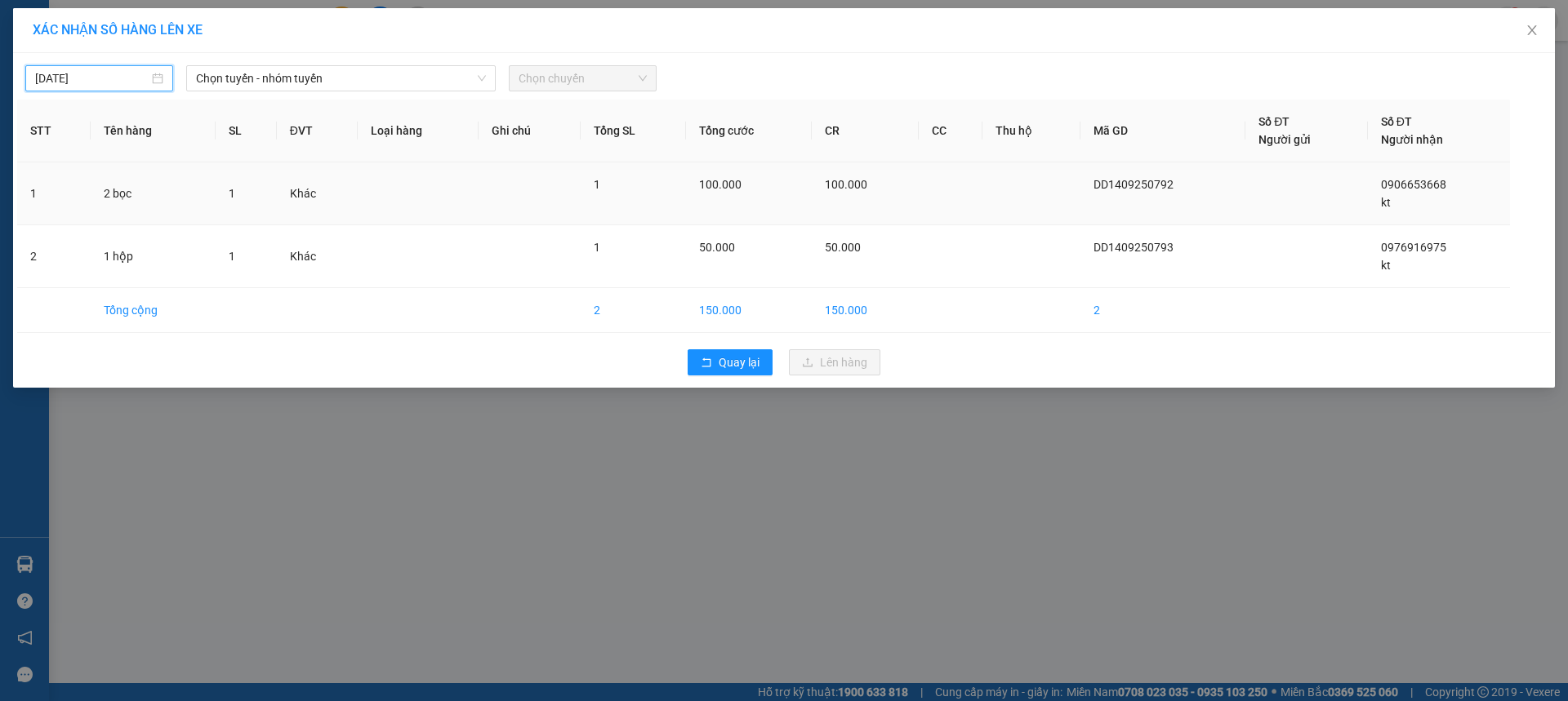
type input "[DATE]"
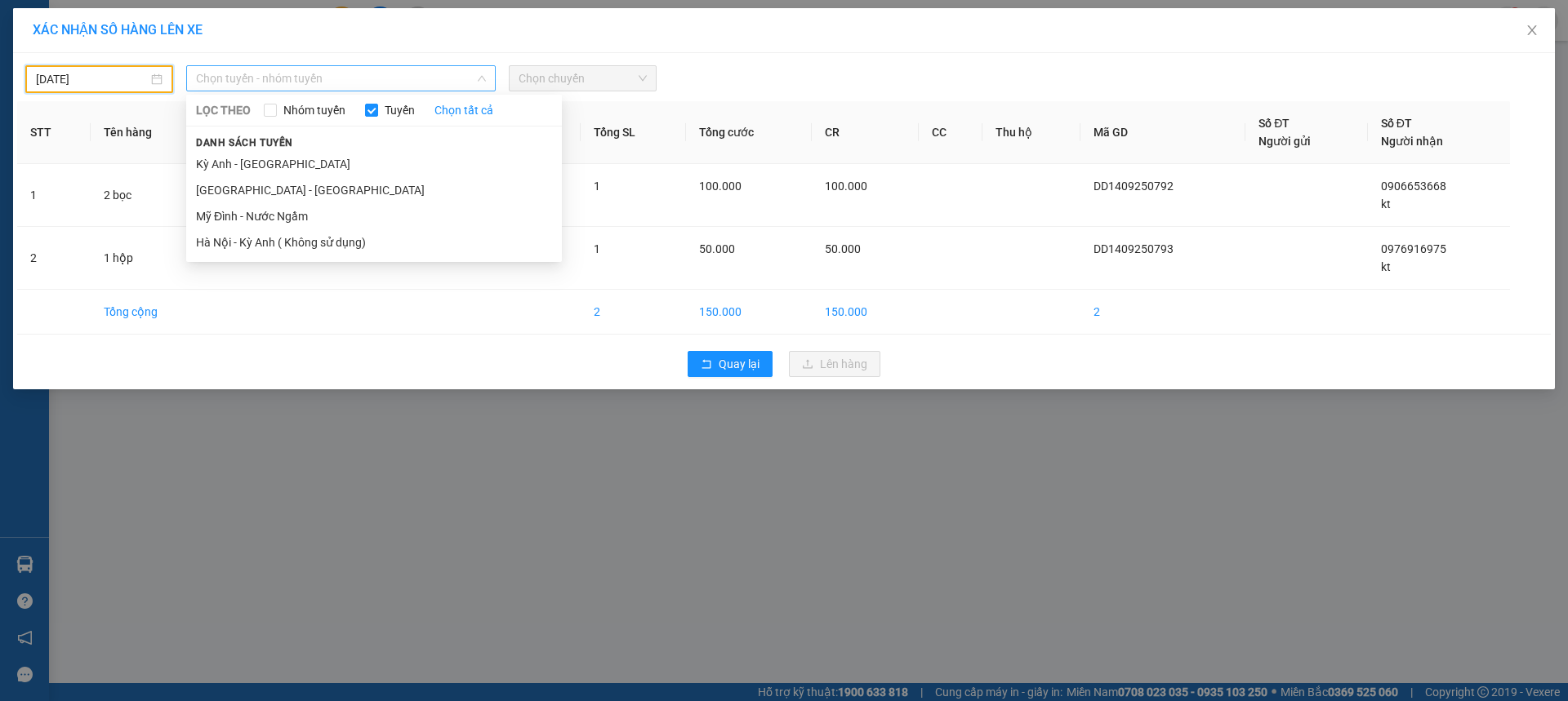
click at [384, 71] on span "Chọn tuyến - nhóm tuyến" at bounding box center [341, 79] width 290 height 25
drag, startPoint x: 295, startPoint y: 158, endPoint x: 589, endPoint y: 96, distance: 300.5
click at [297, 158] on li "Kỳ Anh - [GEOGRAPHIC_DATA]" at bounding box center [374, 163] width 375 height 26
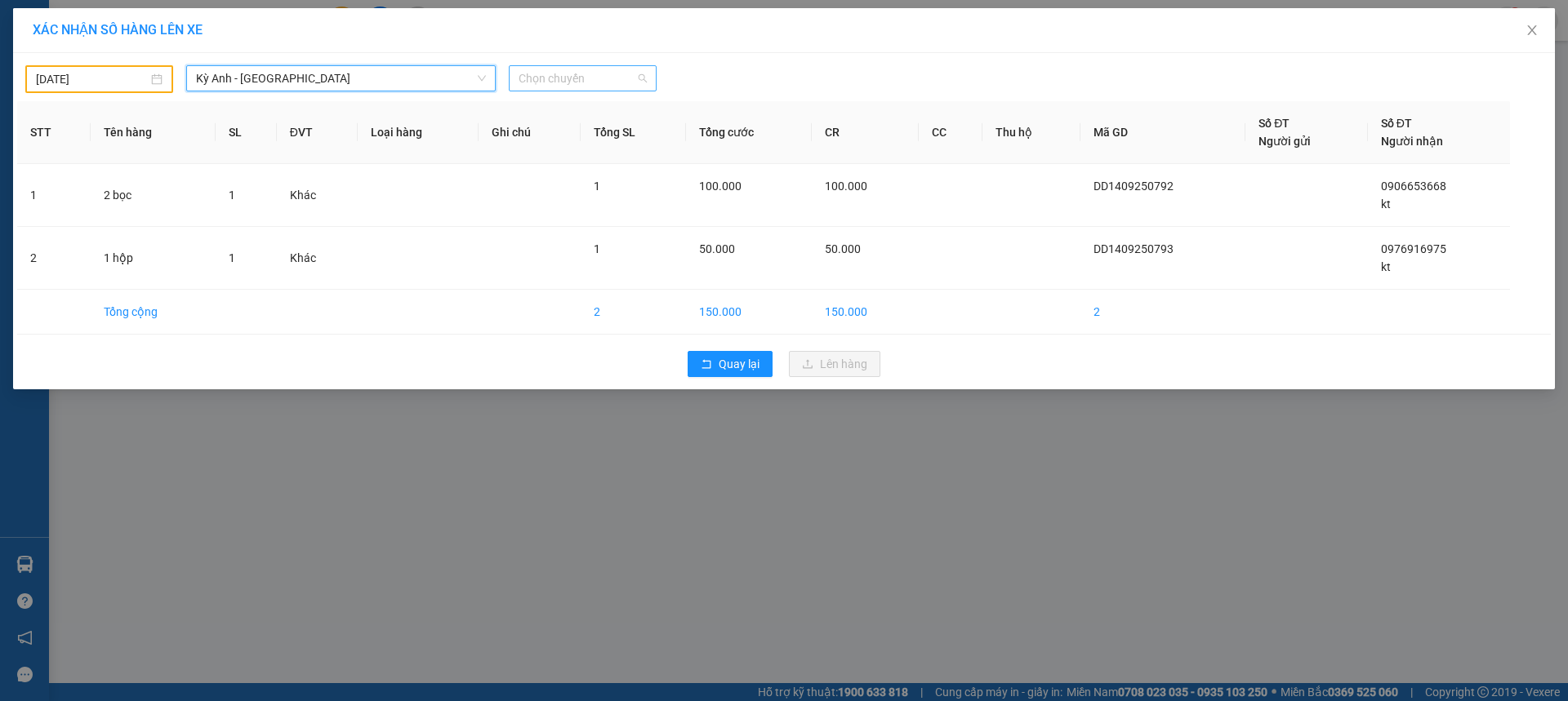
click at [640, 84] on span "Chọn chuyến" at bounding box center [582, 79] width 128 height 25
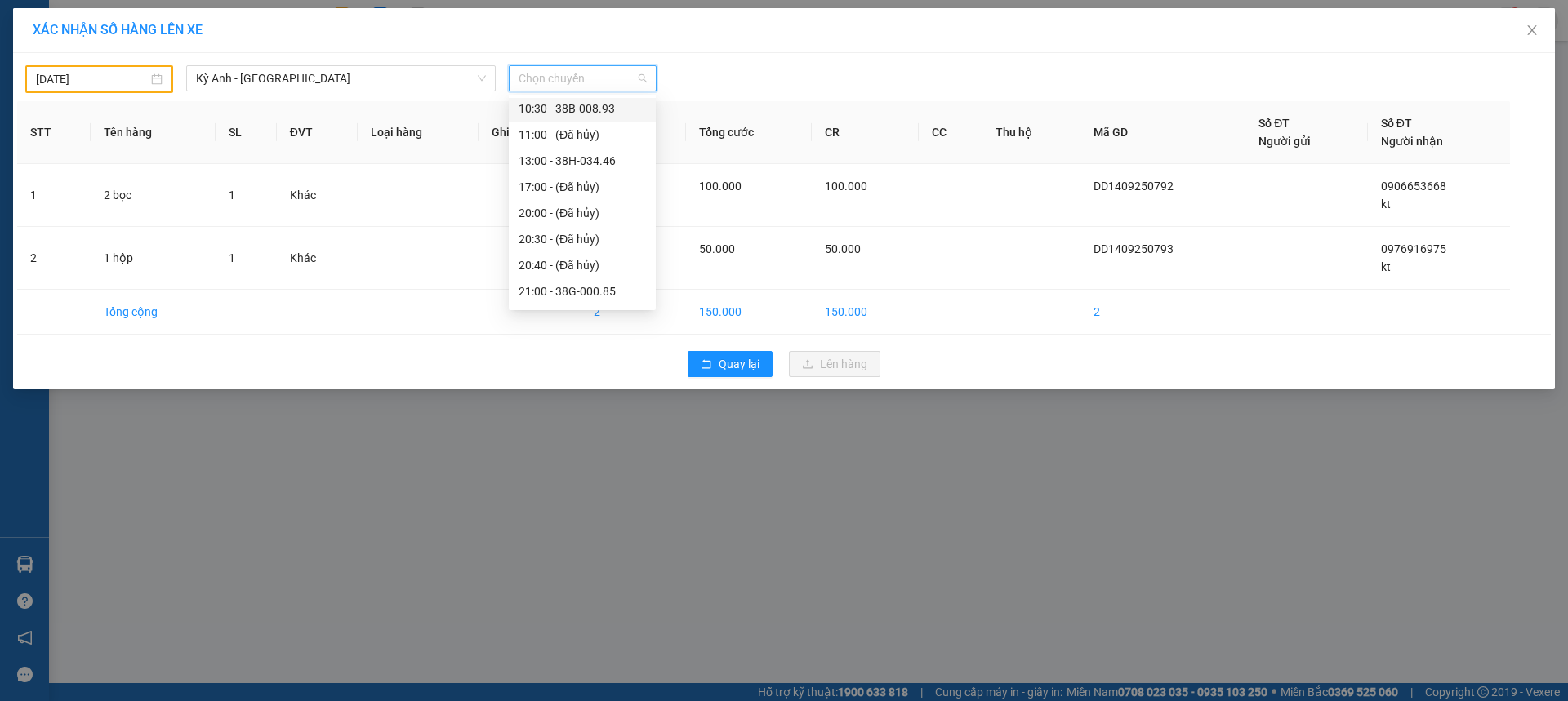
scroll to position [183, 0]
click at [638, 243] on div "21:25 - 38H-029.42" at bounding box center [582, 241] width 147 height 26
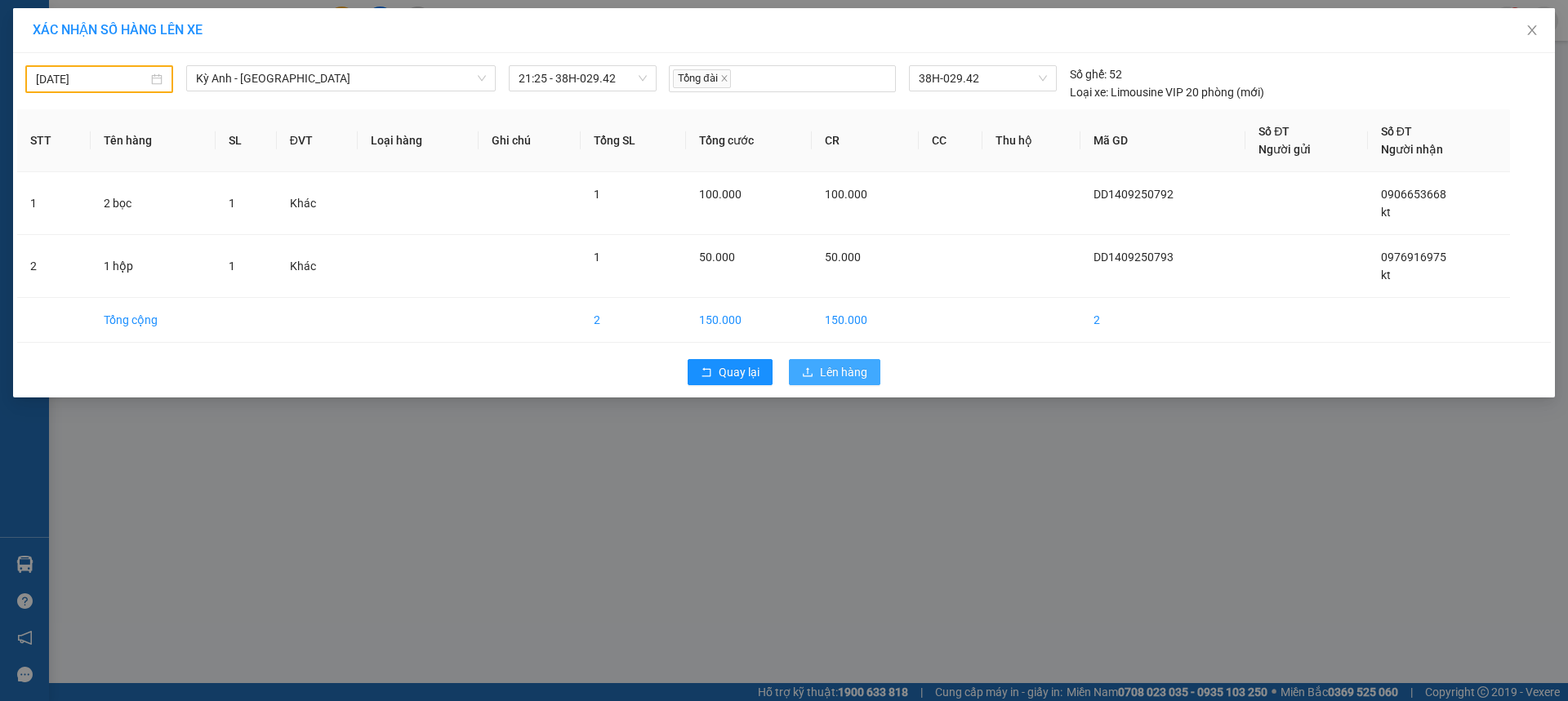
click at [823, 367] on span "Lên hàng" at bounding box center [843, 372] width 47 height 18
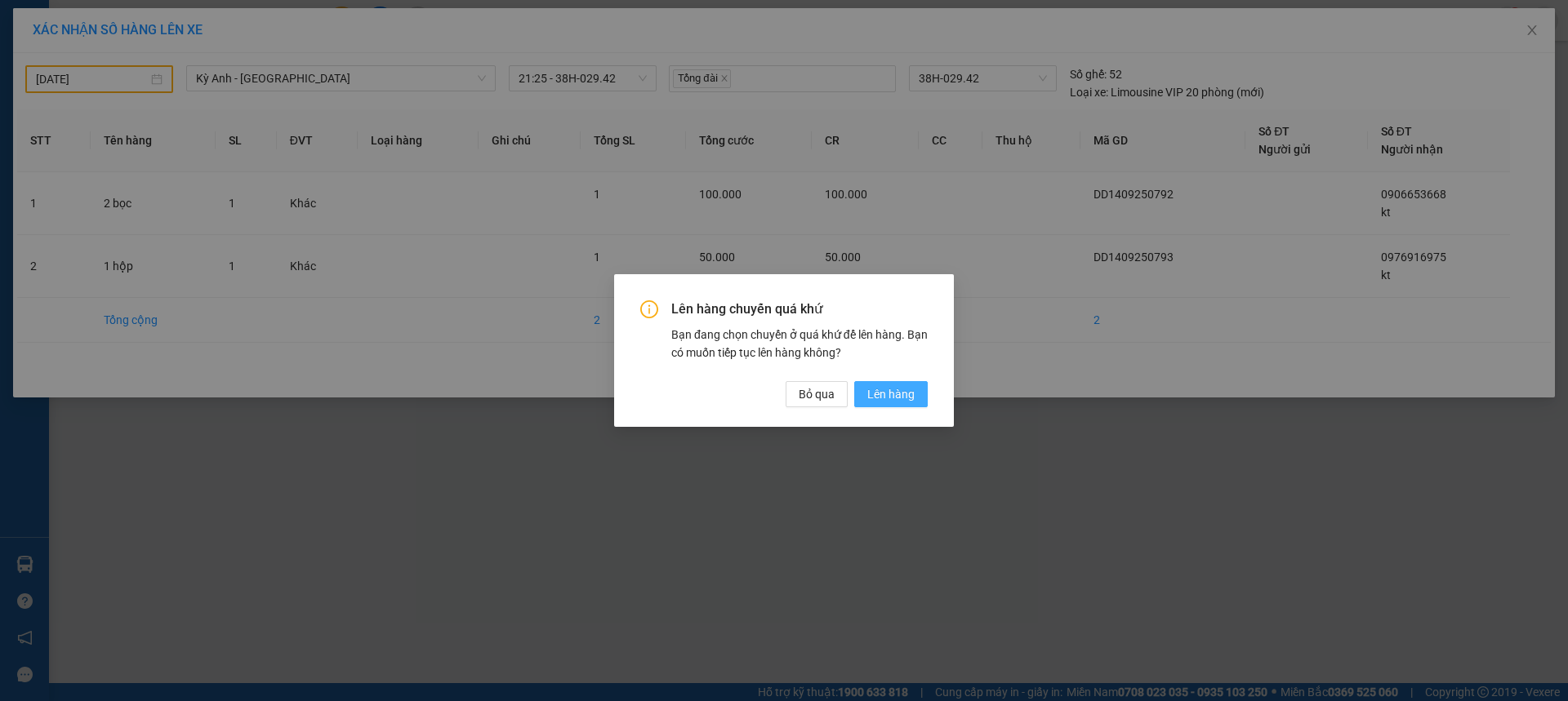
drag, startPoint x: 906, startPoint y: 400, endPoint x: 906, endPoint y: 382, distance: 18.0
click at [906, 395] on span "Lên hàng" at bounding box center [890, 394] width 47 height 18
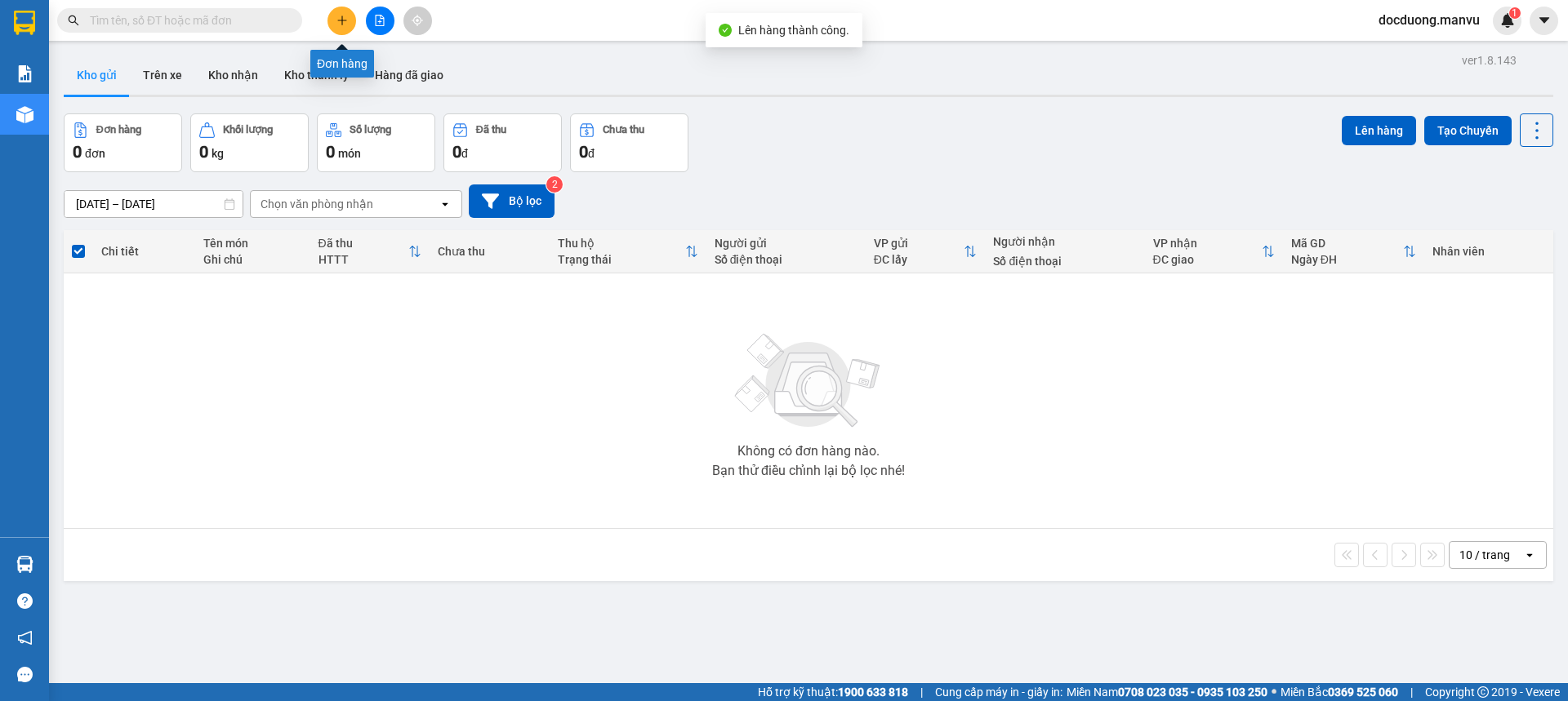
click at [340, 14] on button at bounding box center [342, 20] width 28 height 28
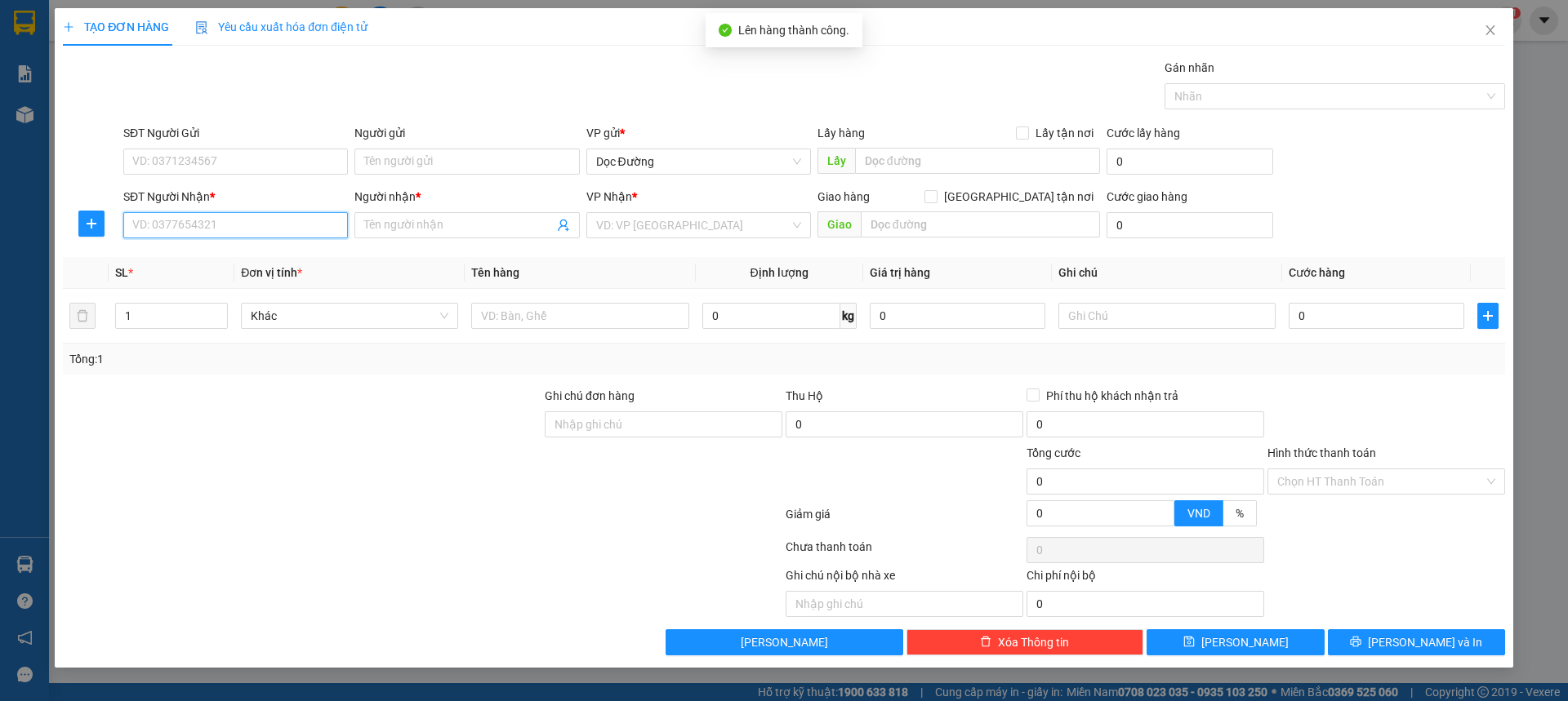
click at [288, 223] on input "SĐT Người Nhận *" at bounding box center [235, 224] width 225 height 26
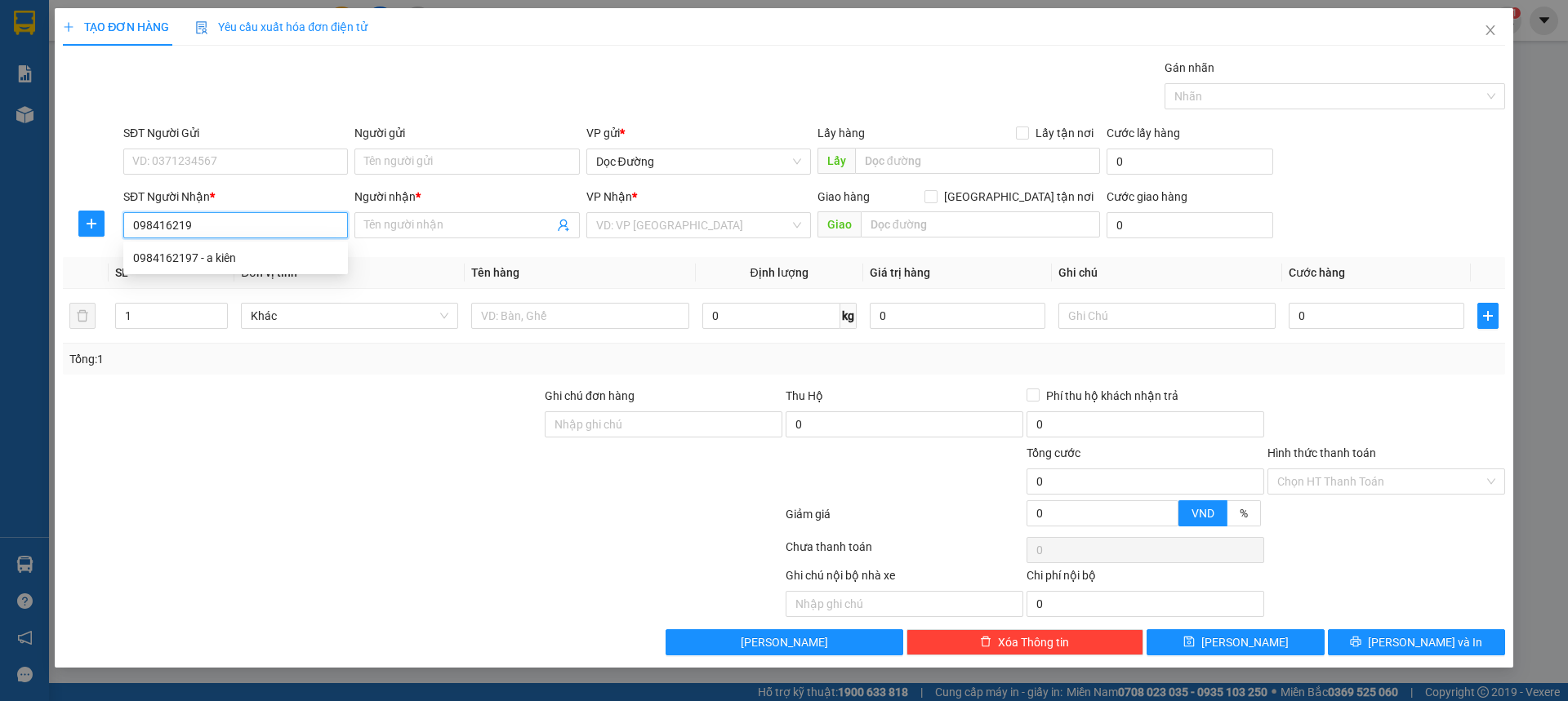
type input "0984162197"
click at [294, 259] on div "0984162197 - a kiên" at bounding box center [235, 258] width 205 height 18
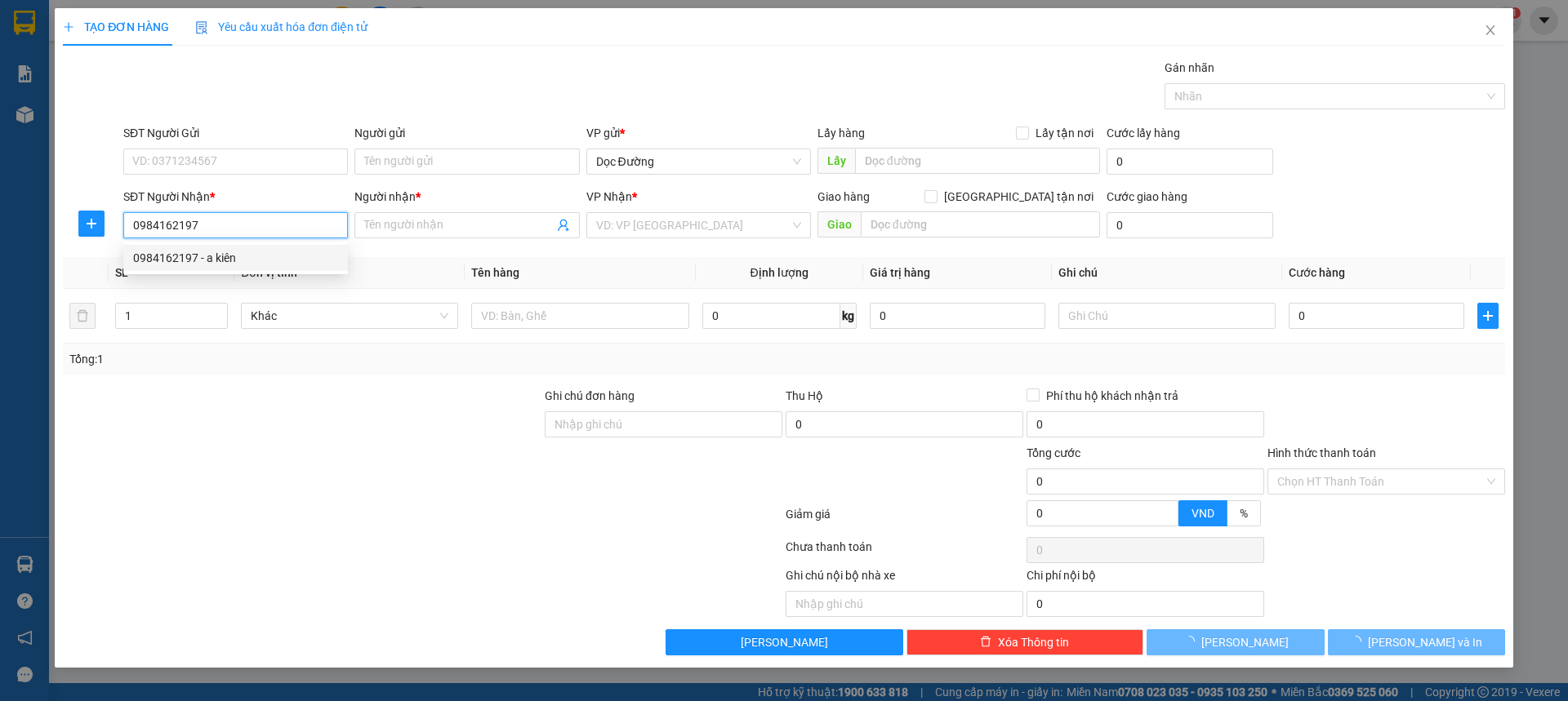
type input "a kiên"
type input "ngã 3 ky long"
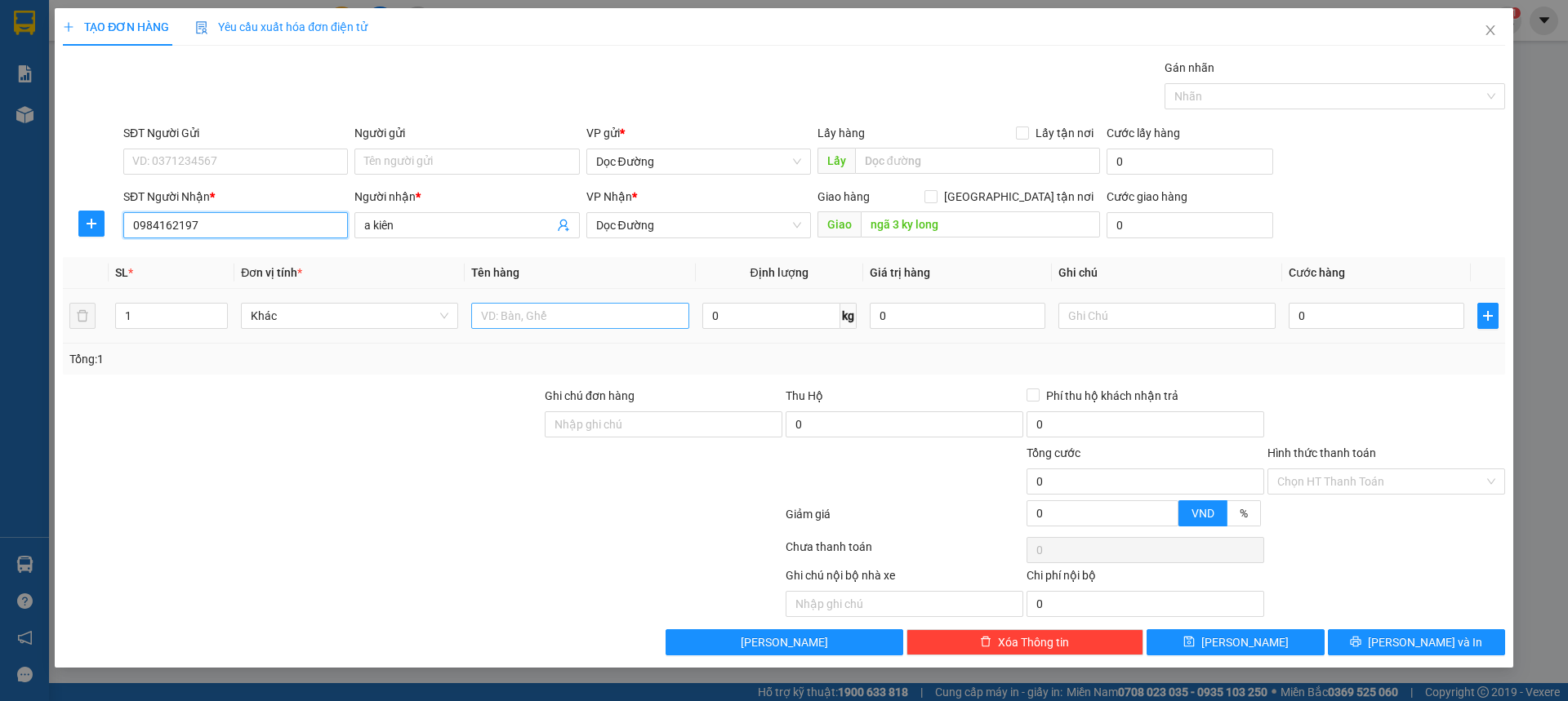
type input "0984162197"
click at [624, 307] on input "text" at bounding box center [579, 315] width 217 height 26
type input "1 sọt"
click at [1315, 318] on input "0" at bounding box center [1376, 315] width 176 height 26
type input "005"
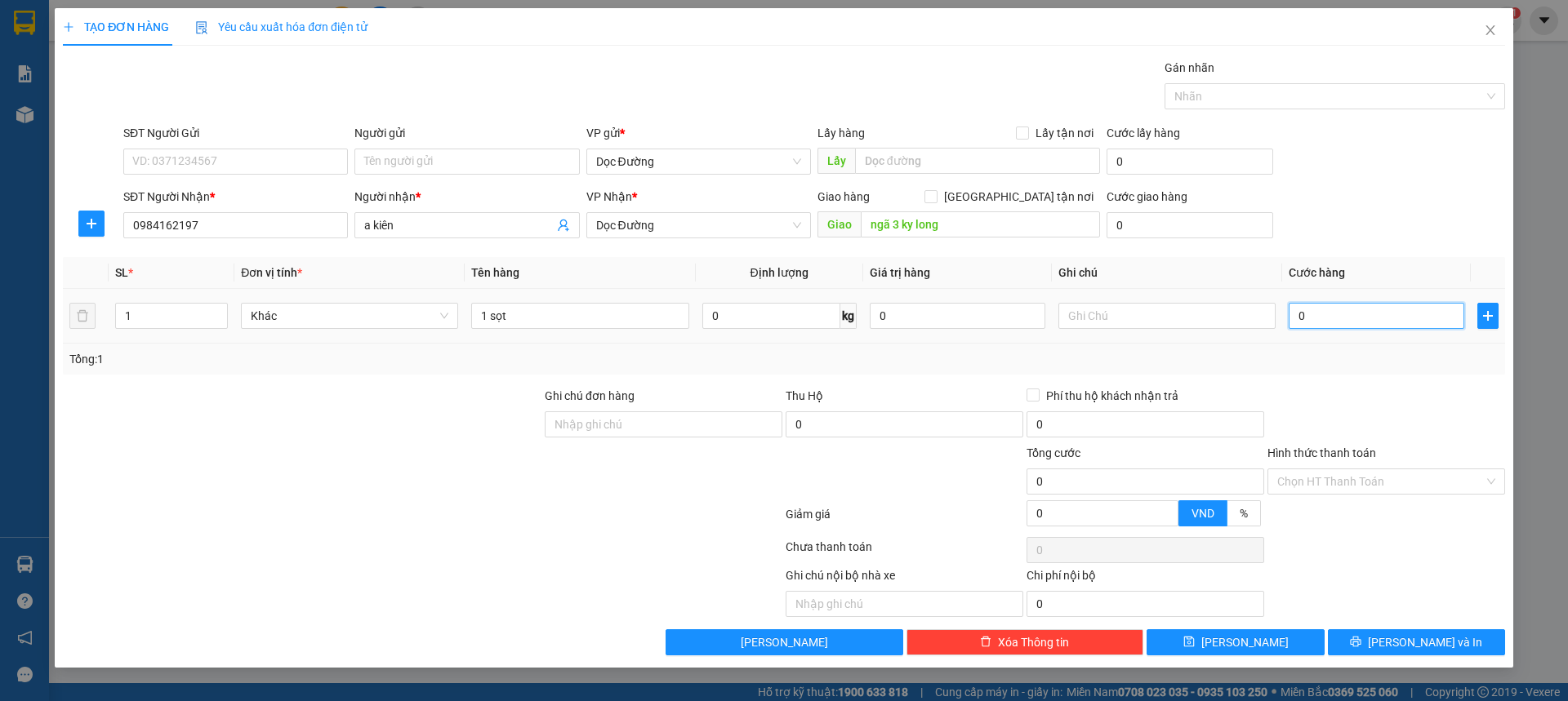
type input "5"
type input "0.050"
type input "50"
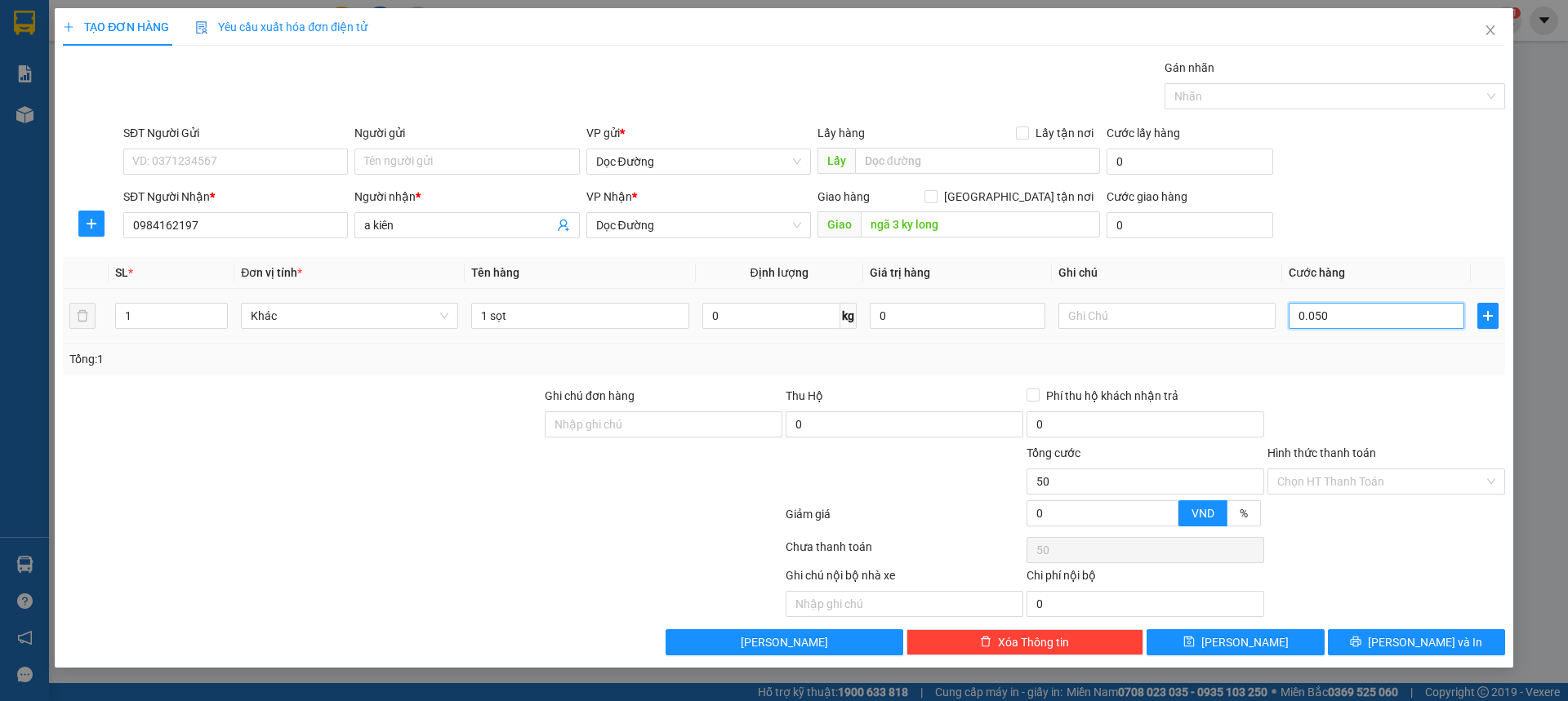
type input "00.500"
type input "500"
type input "0.005.000"
type input "5.000"
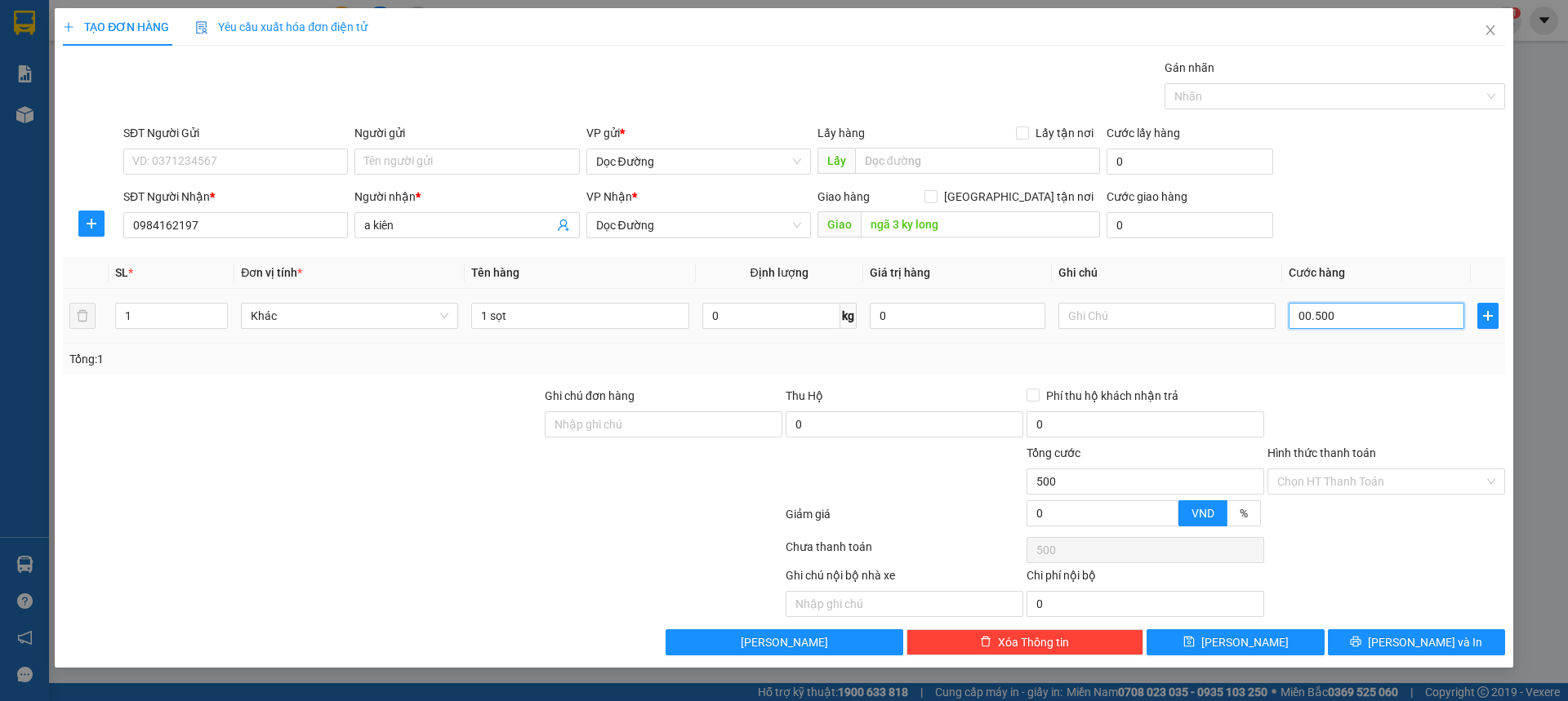
type input "5.000"
type input "000.050.000"
type input "50.000"
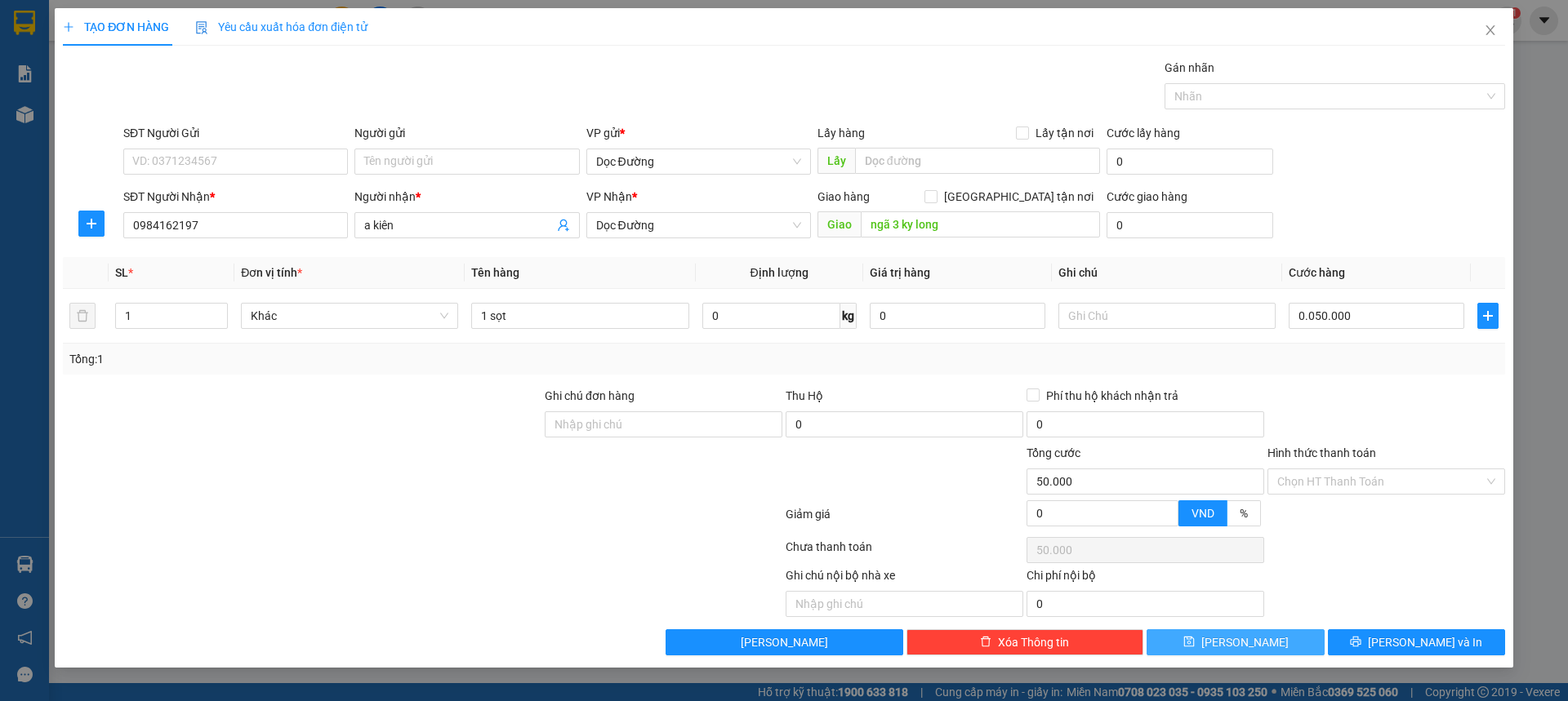
type input "50.000"
drag, startPoint x: 1248, startPoint y: 627, endPoint x: 1249, endPoint y: 635, distance: 8.1
click at [1248, 633] on div "Transit Pickup Surcharge Ids Transit Deliver Surcharge Ids Transit Deliver Surc…" at bounding box center [784, 357] width 1442 height 597
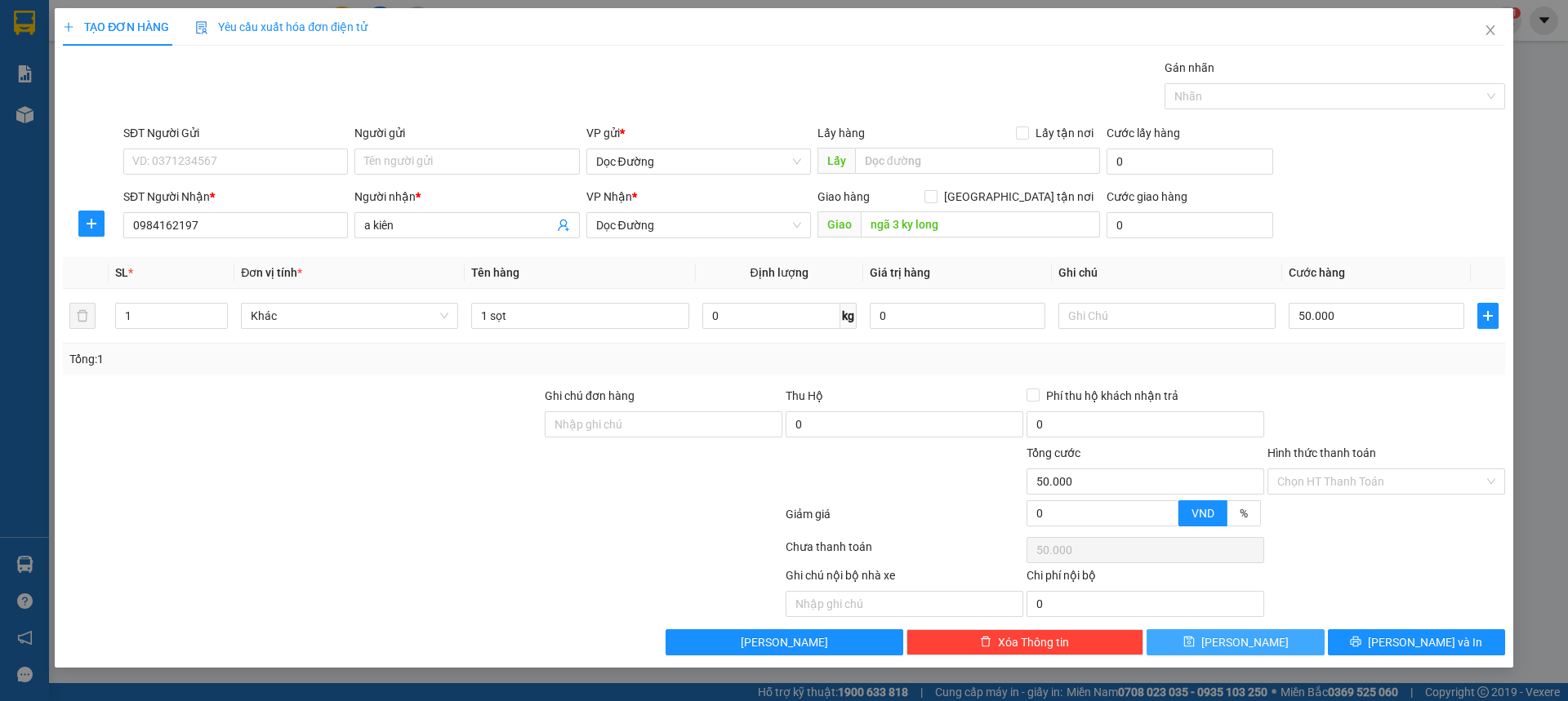
click at [1249, 635] on span "[PERSON_NAME]" at bounding box center [1245, 642] width 87 height 18
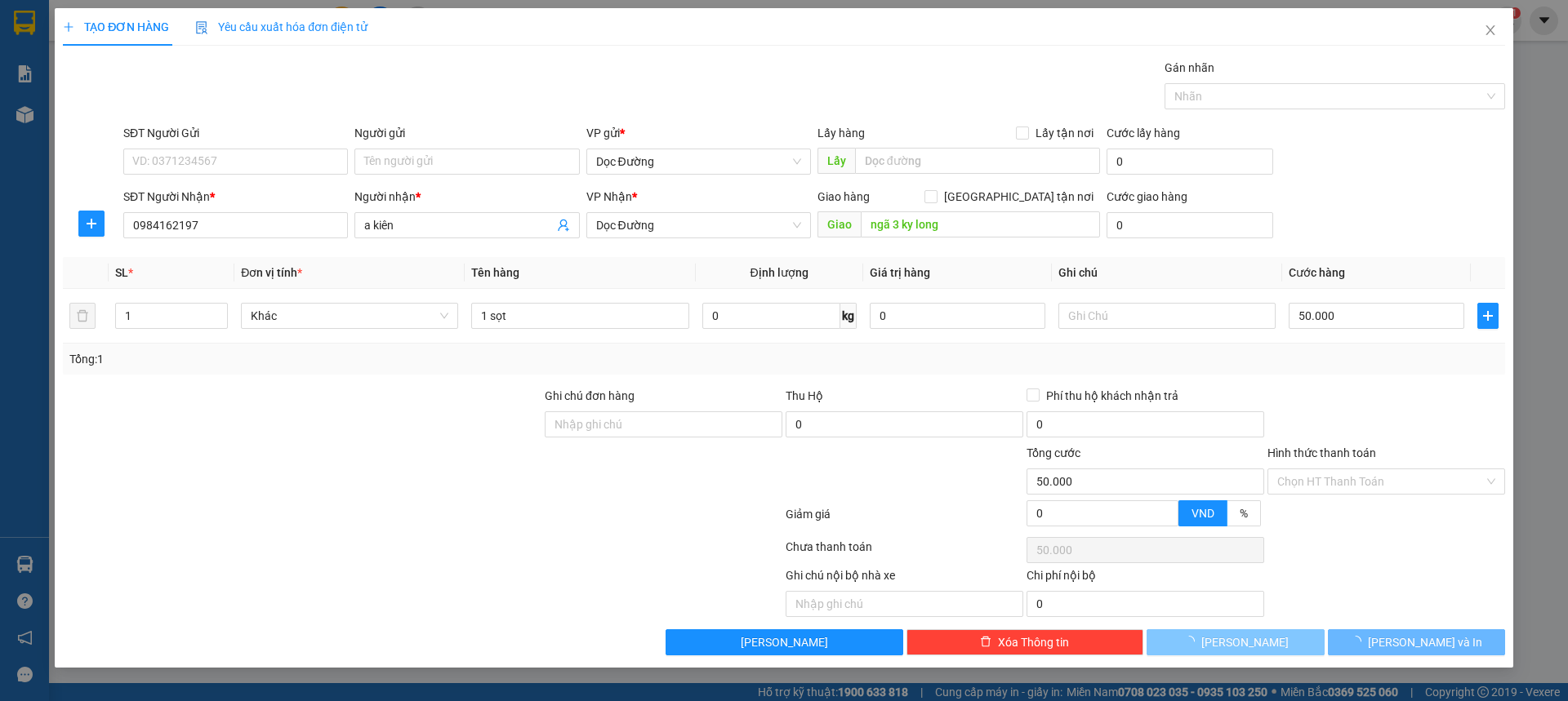
type input "0"
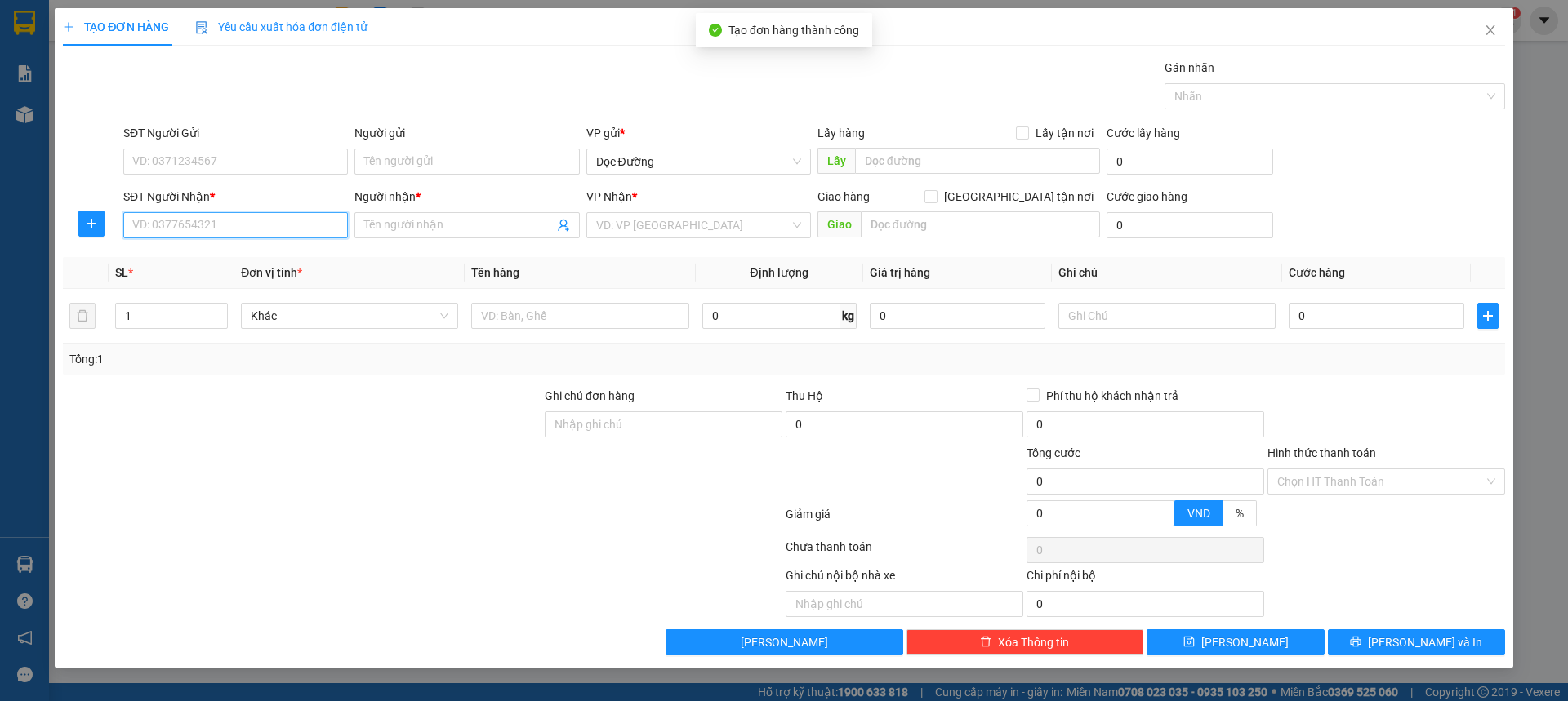
click at [169, 223] on input "SĐT Người Nhận *" at bounding box center [235, 224] width 225 height 26
type input "0967909786"
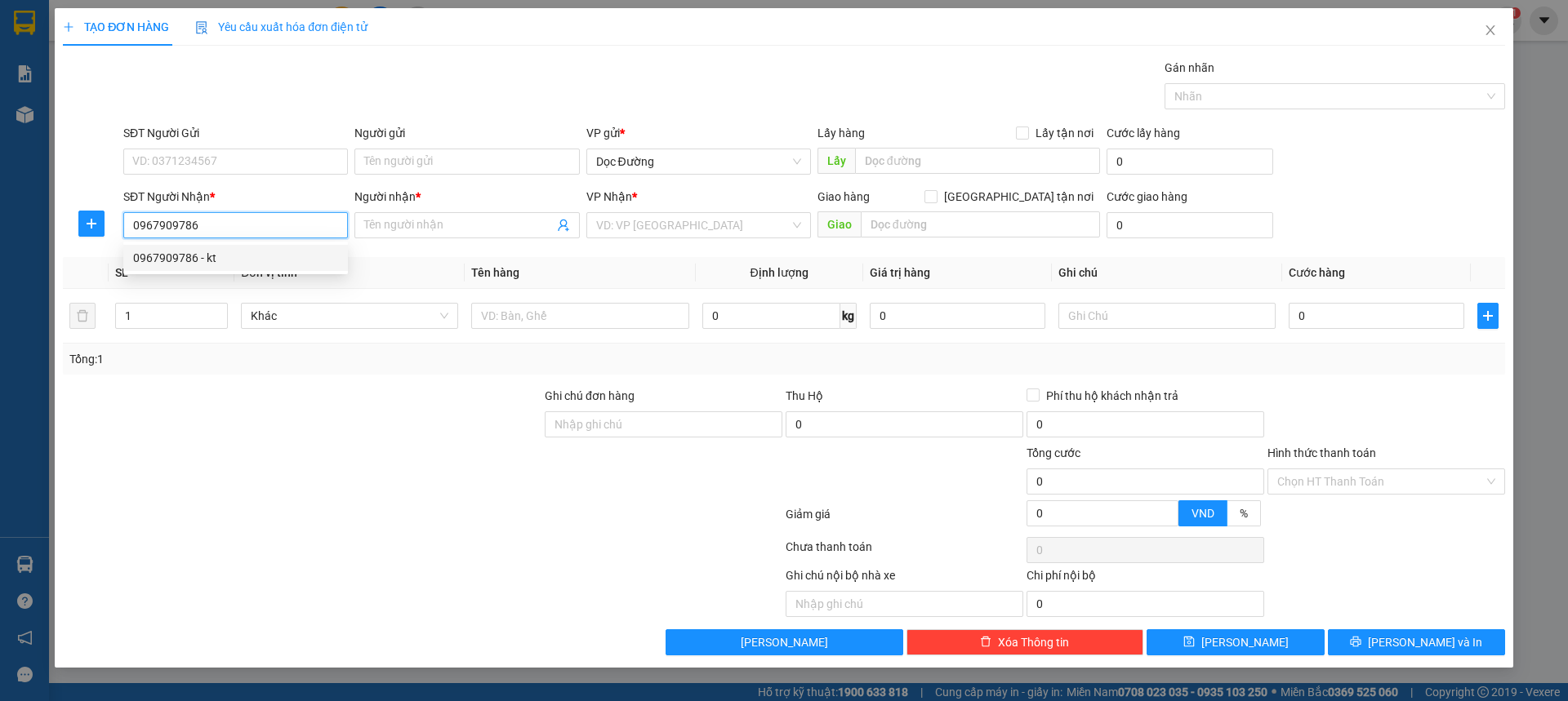
click at [267, 267] on div "0967909786 - kt" at bounding box center [235, 257] width 225 height 26
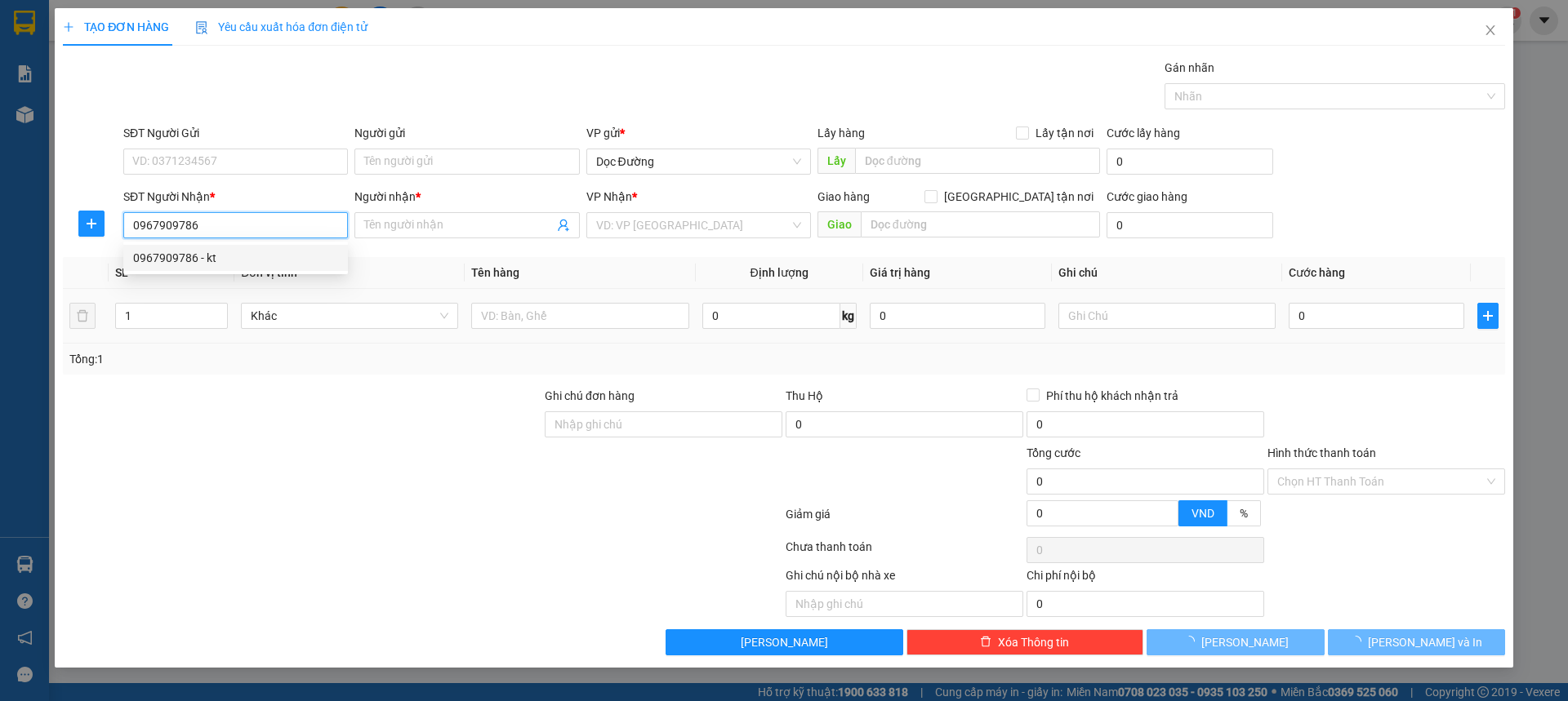
type input "kt"
type input "fo"
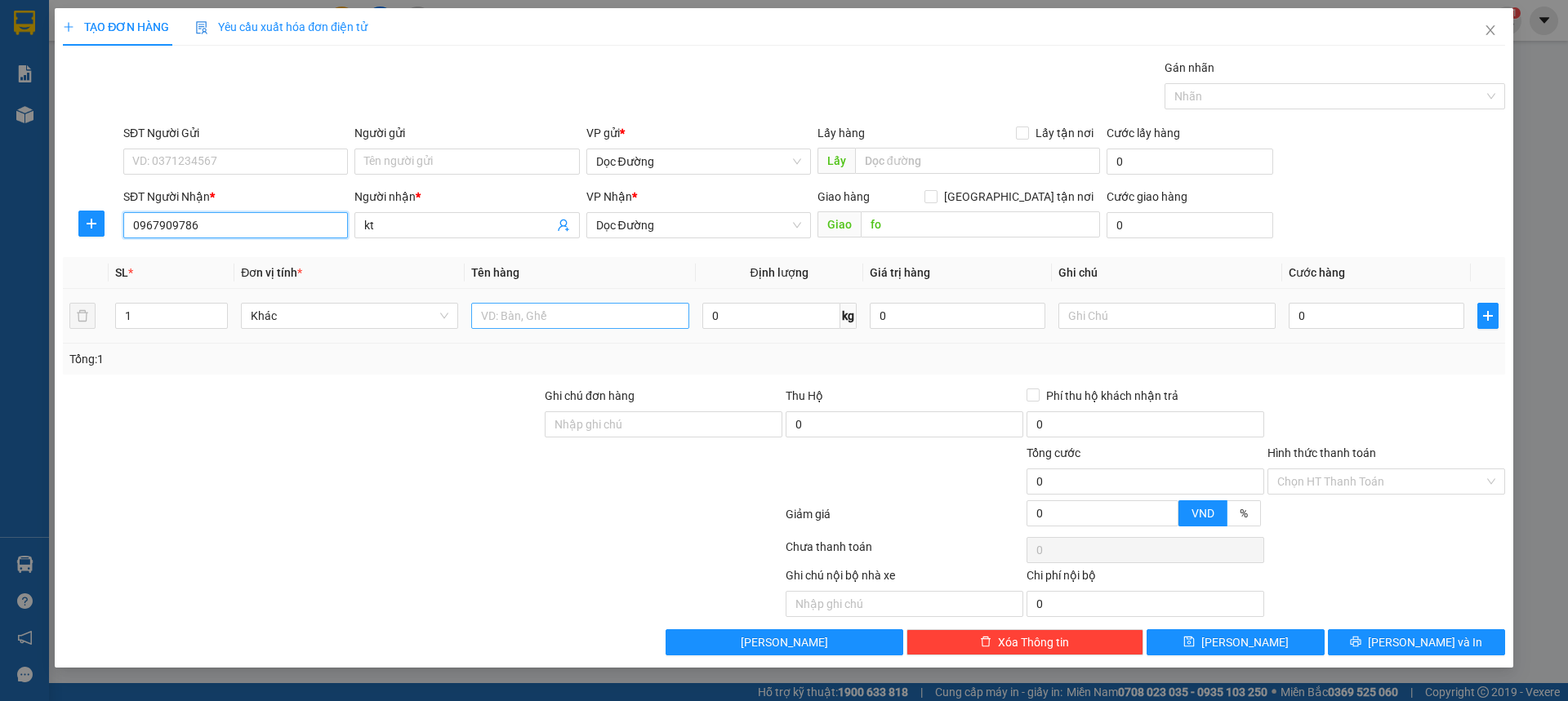
type input "0967909786"
click at [557, 314] on input "text" at bounding box center [579, 315] width 217 height 26
type input "1 xốp"
click at [1339, 327] on input "0" at bounding box center [1376, 315] width 176 height 26
type input "001"
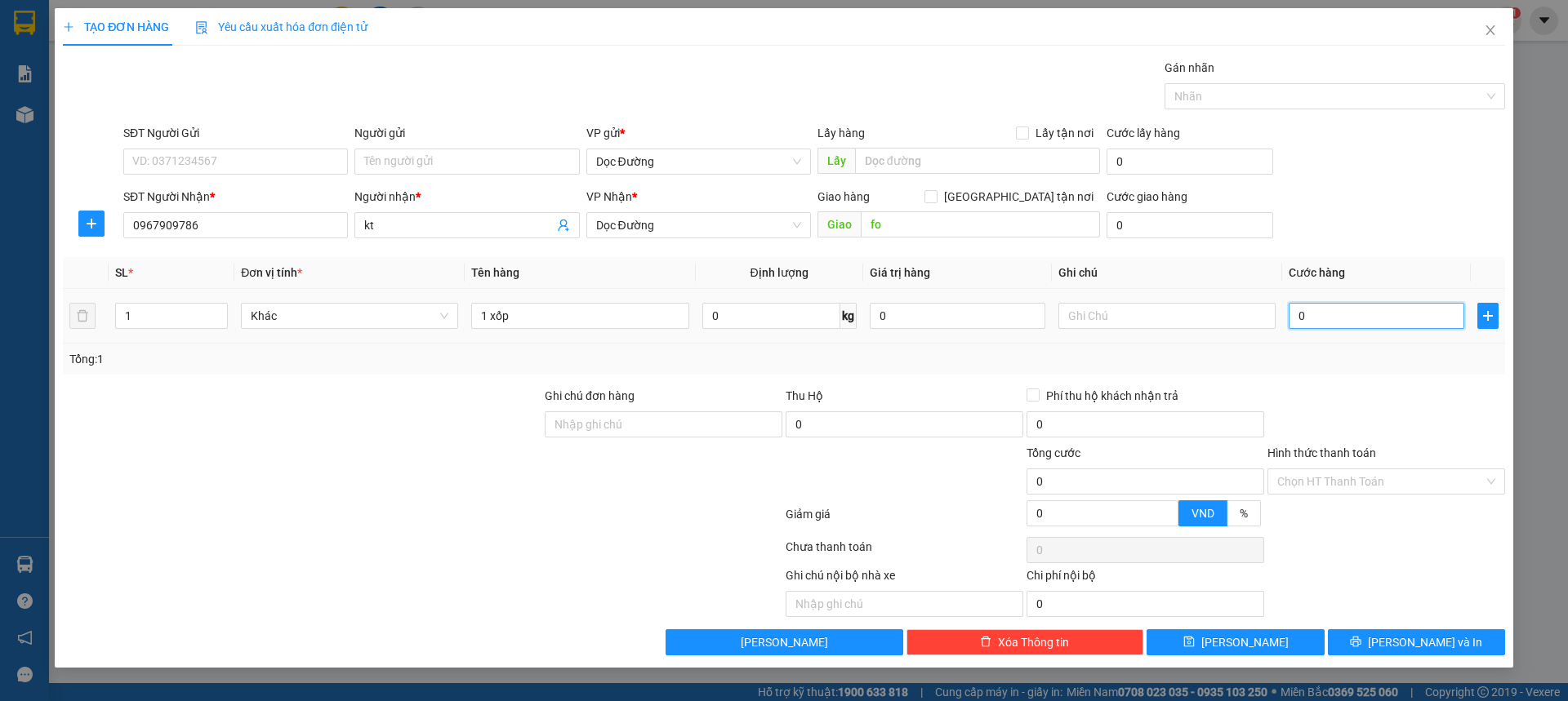
type input "1"
type input "0.010"
type input "10"
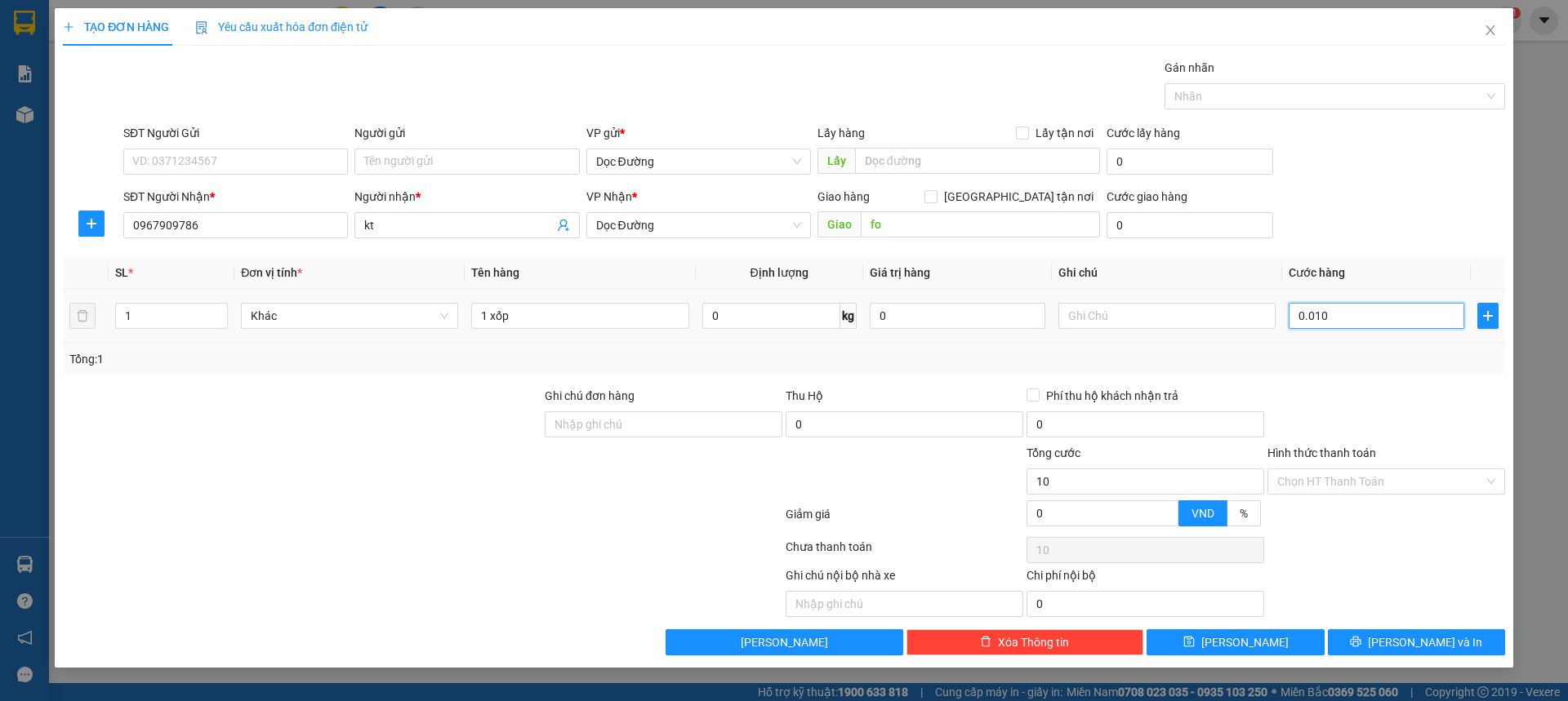
type input "00.100"
type input "100"
type input "0.001.000"
type input "1.000"
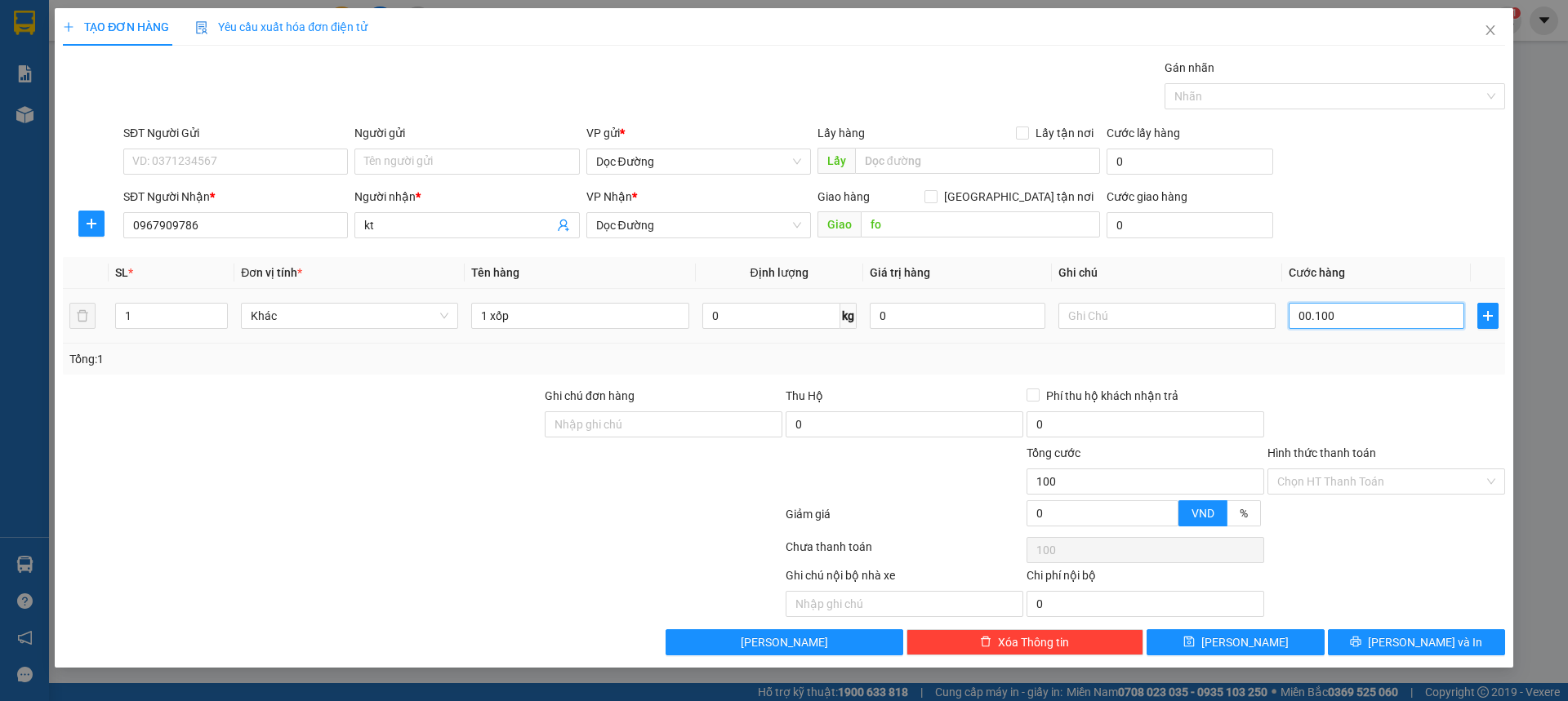
type input "1.000"
type input "000.010.000"
type input "10.000"
type input "00.000.100.000"
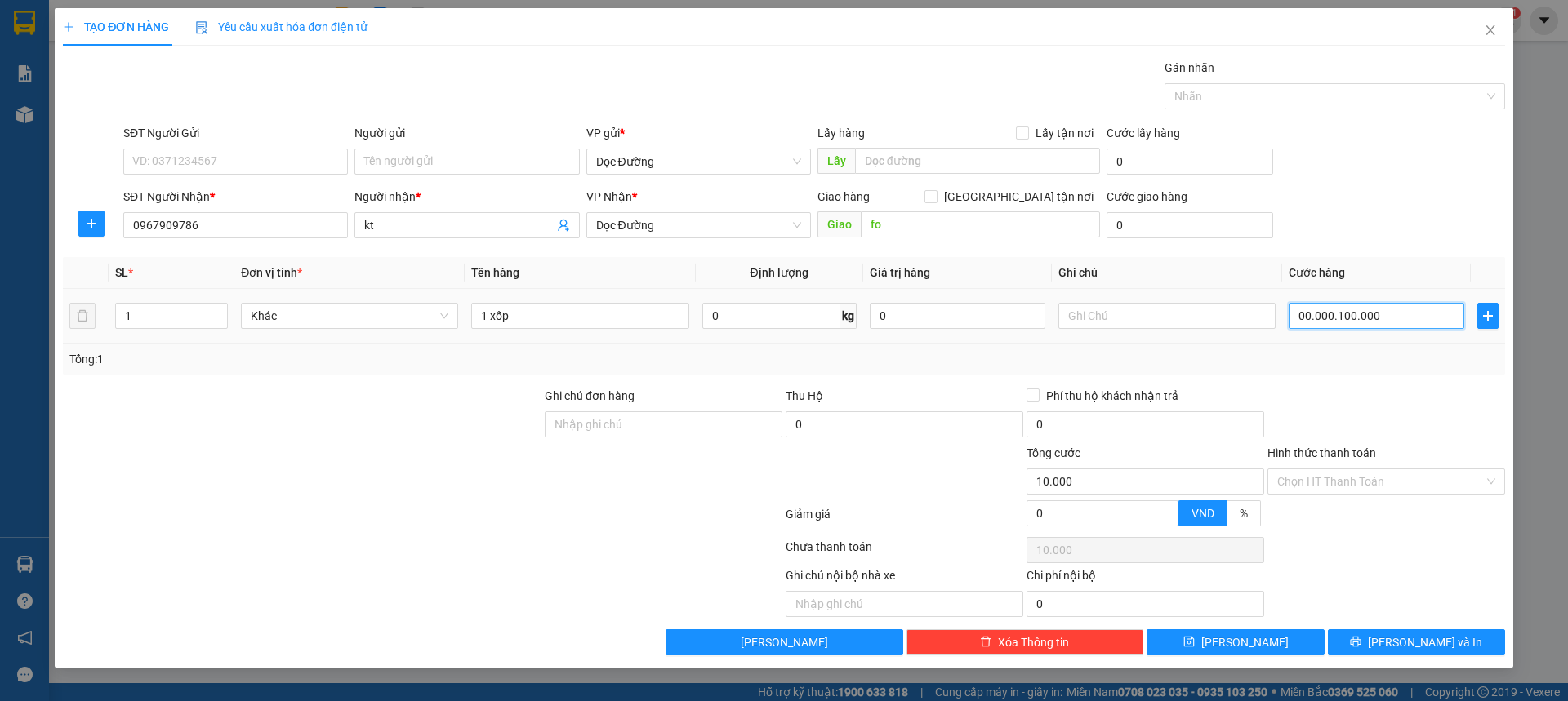
type input "100.000"
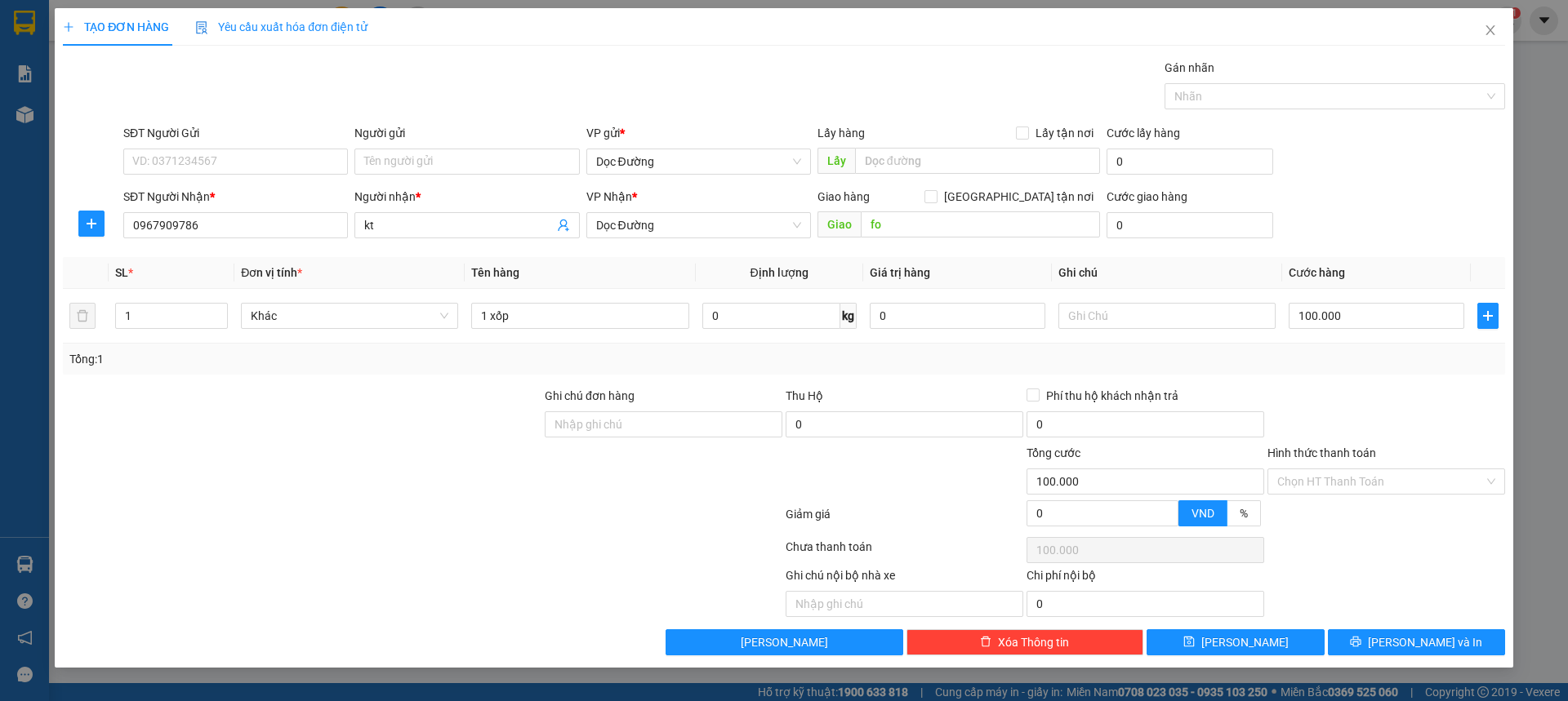
click at [1343, 376] on div "Transit Pickup Surcharge Ids Transit Deliver Surcharge Ids Transit Deliver Surc…" at bounding box center [784, 357] width 1442 height 597
click at [1202, 632] on button "[PERSON_NAME]" at bounding box center [1235, 642] width 177 height 26
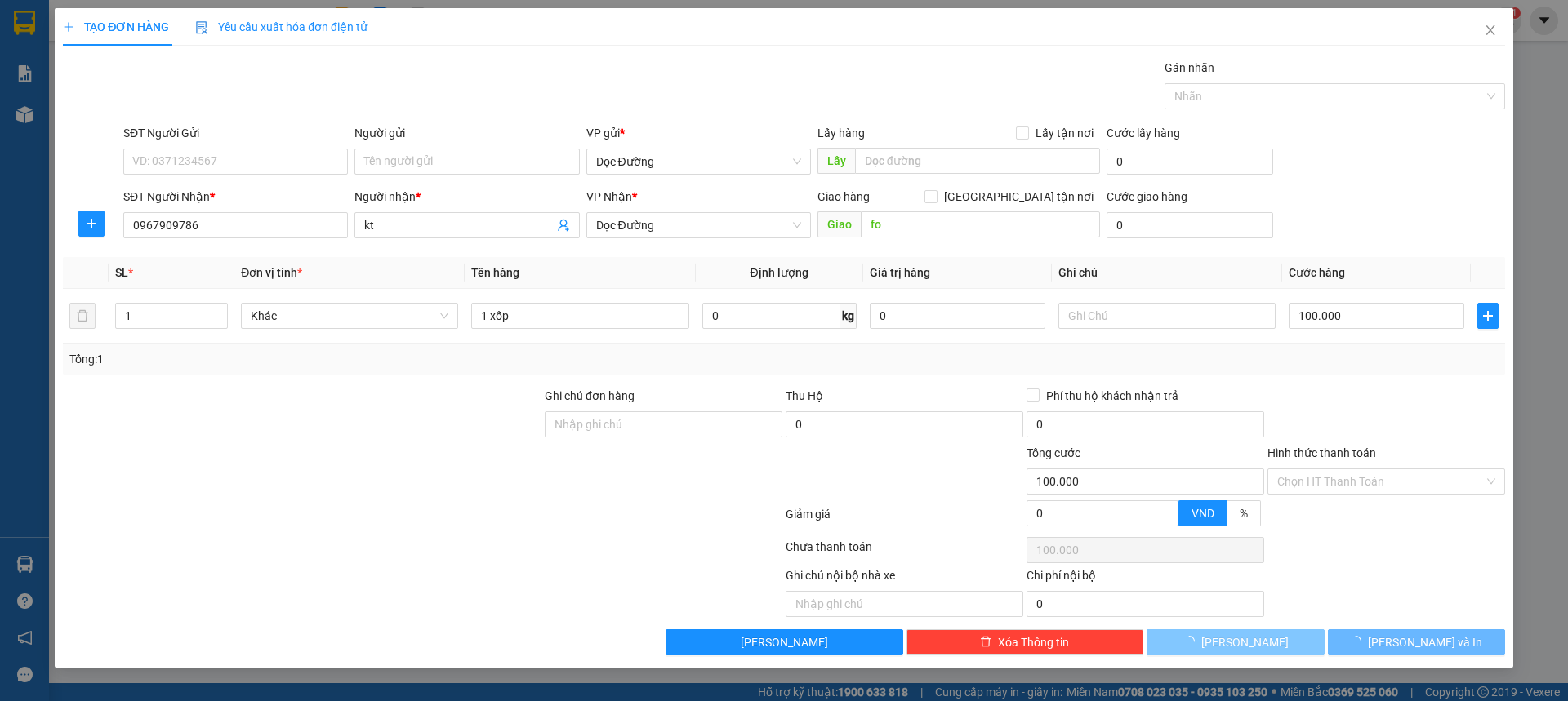
type input "0"
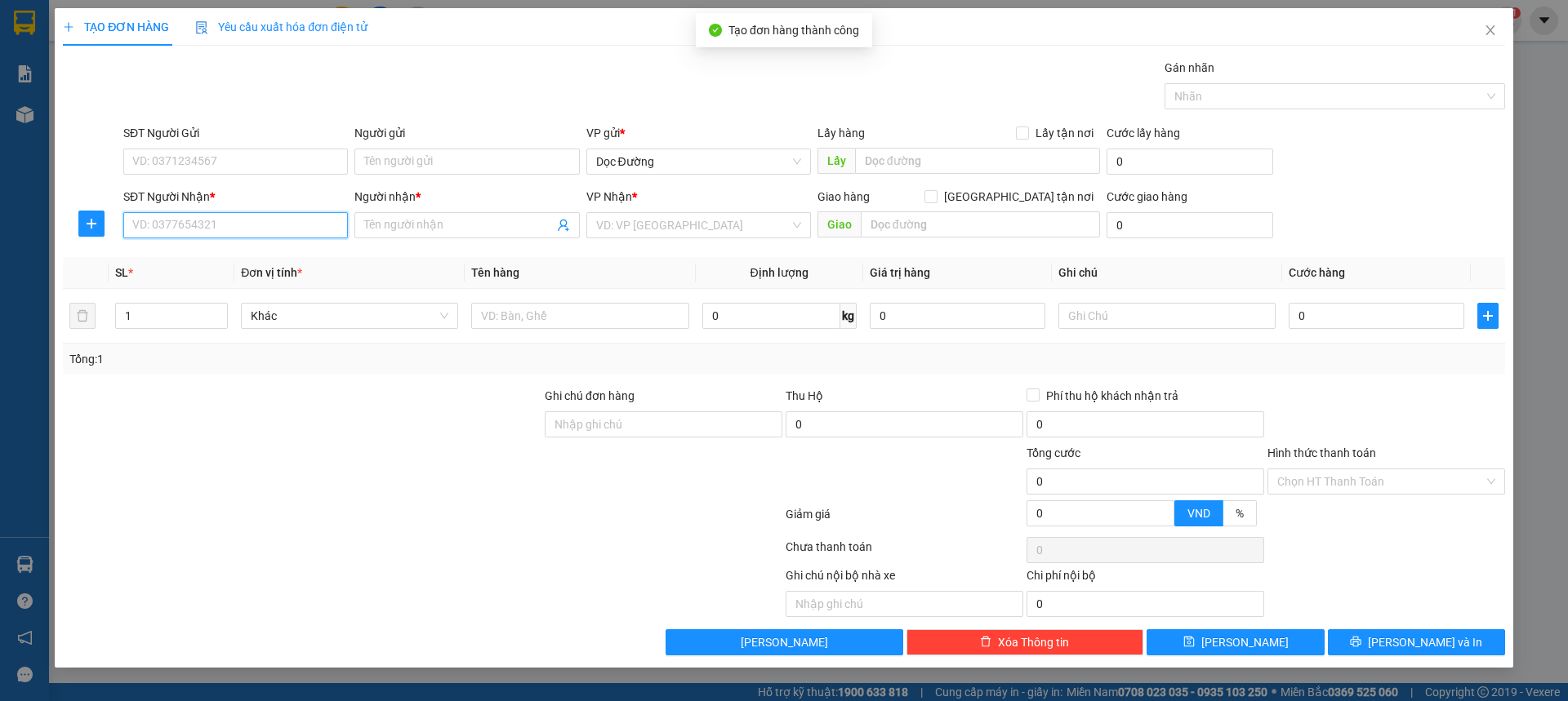
click at [268, 235] on input "SĐT Người Nhận *" at bounding box center [235, 224] width 225 height 26
type input "0966050205"
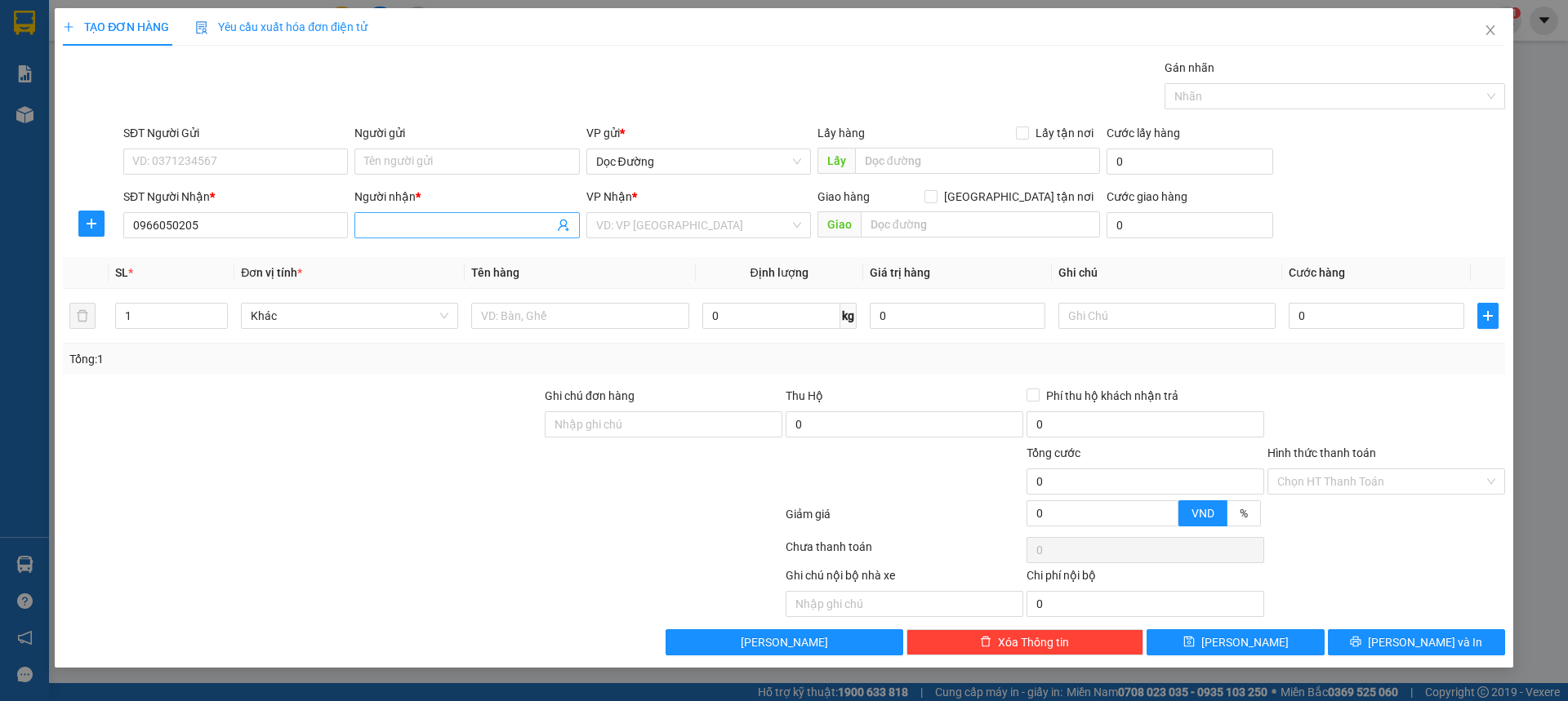
click at [445, 217] on input "Người nhận *" at bounding box center [458, 225] width 189 height 18
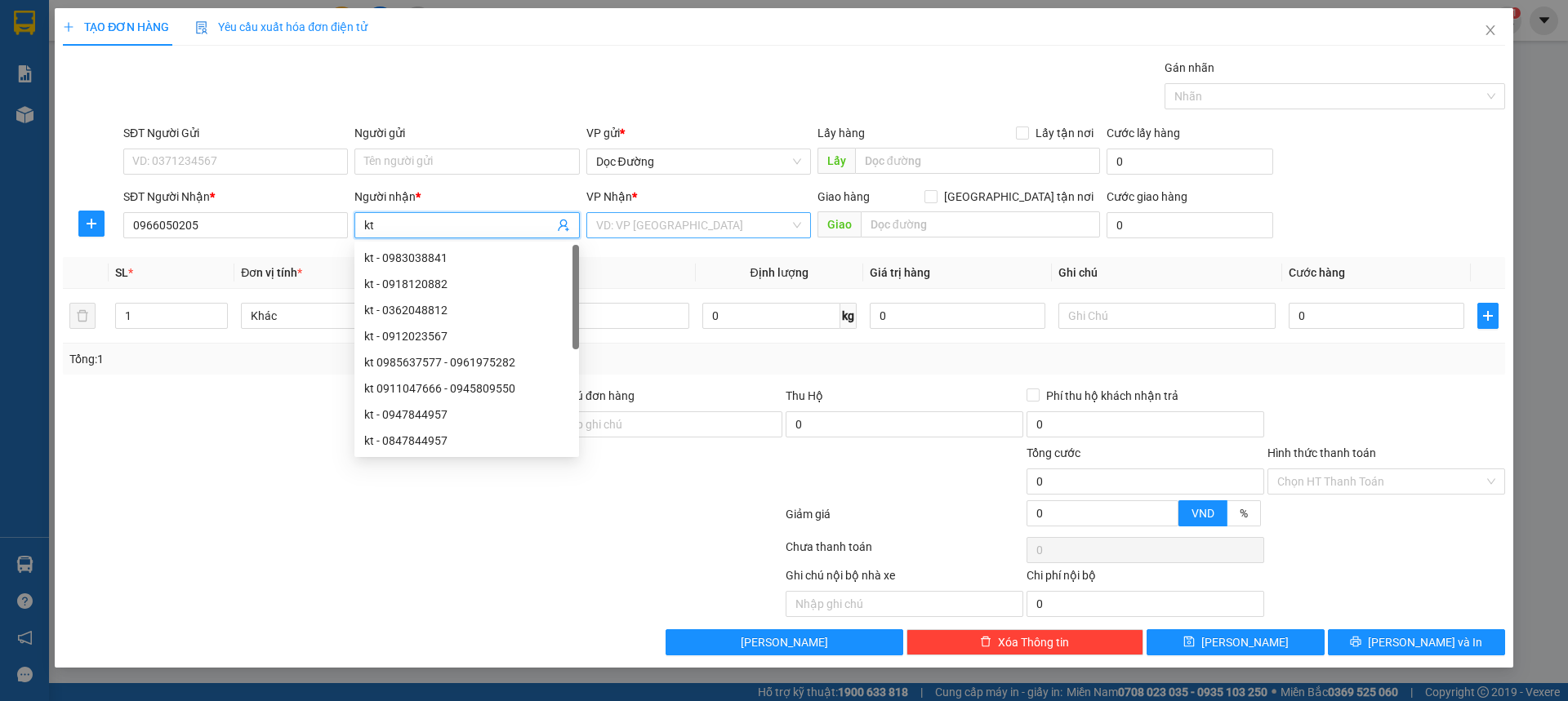
type input "kt"
click at [626, 230] on input "search" at bounding box center [693, 225] width 193 height 25
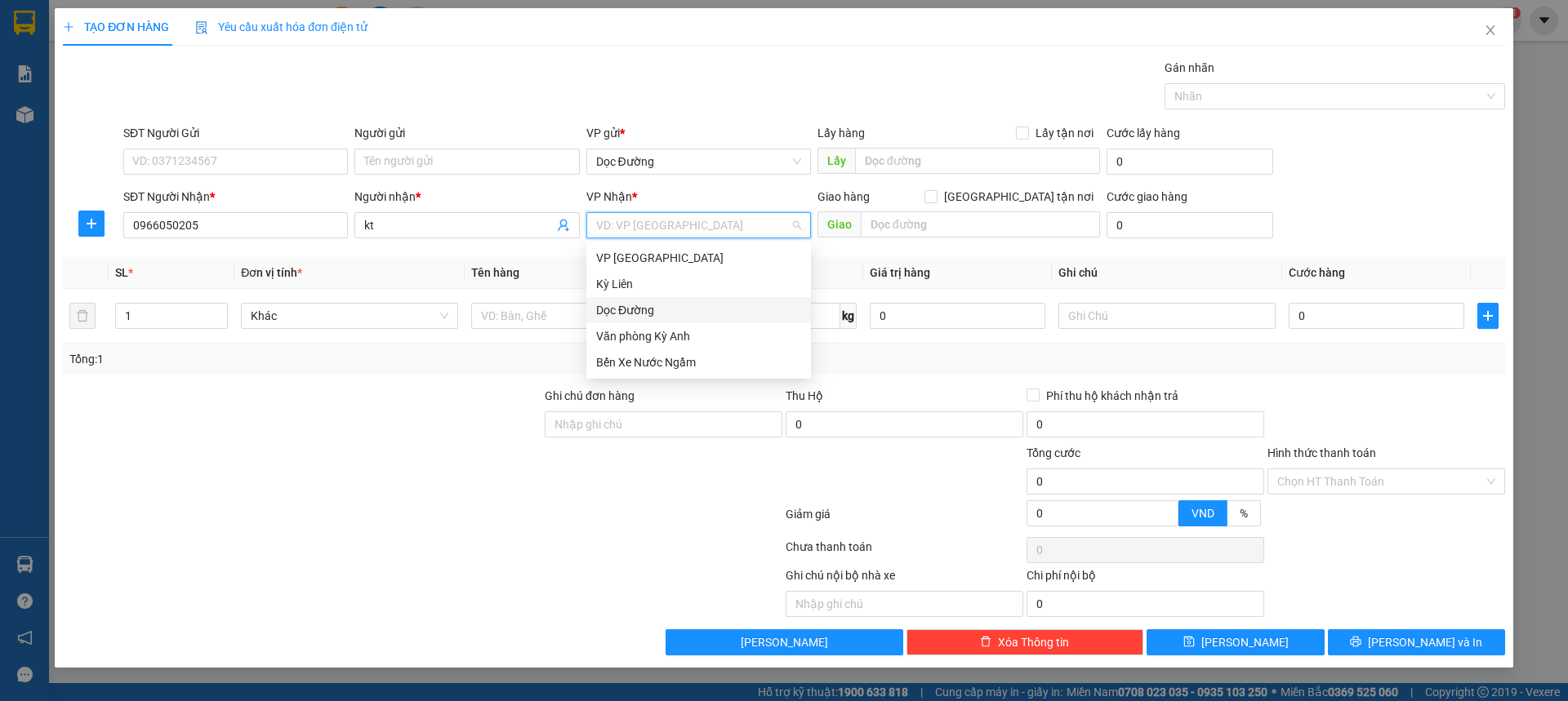
click at [614, 309] on div "Dọc Đường" at bounding box center [698, 311] width 205 height 18
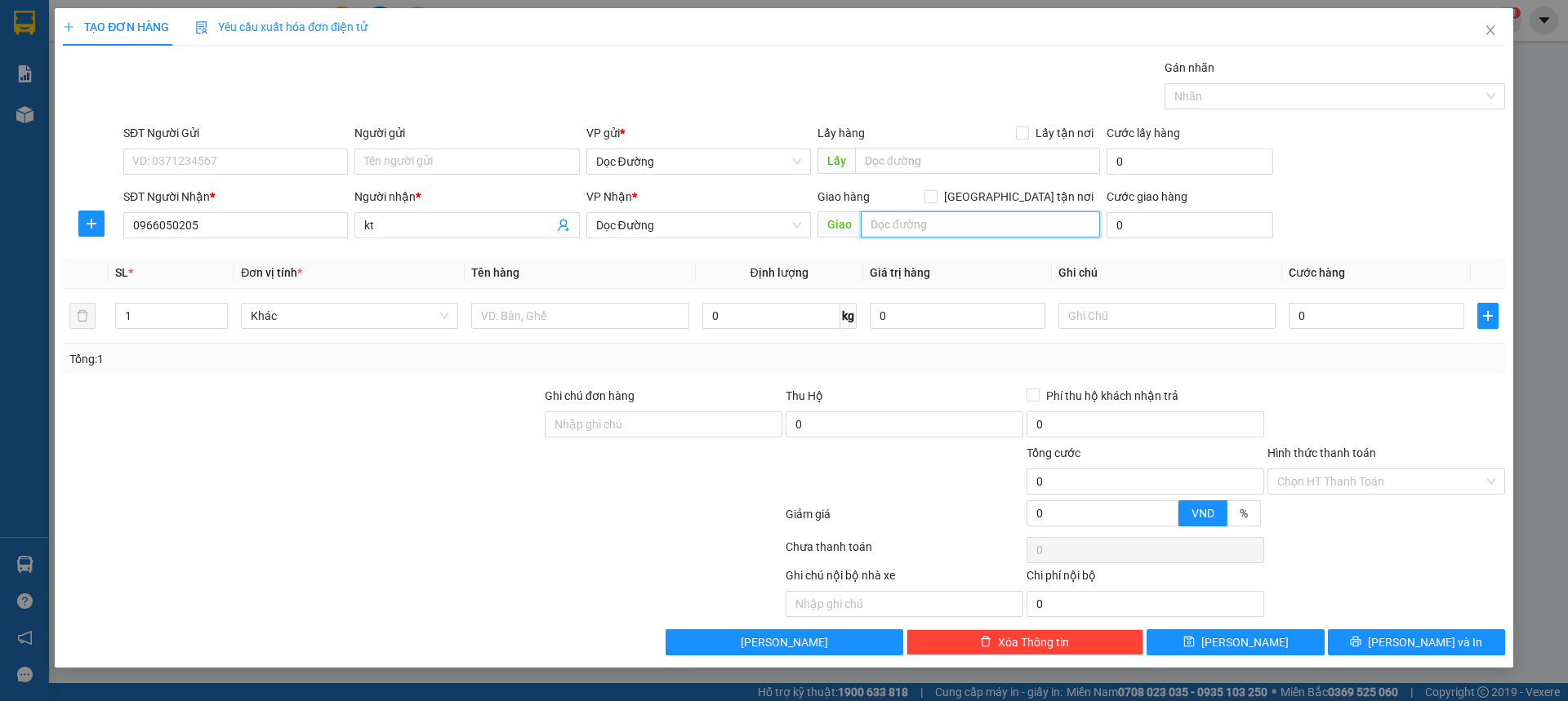
click at [863, 227] on input "text" at bounding box center [981, 224] width 240 height 26
type input "cx"
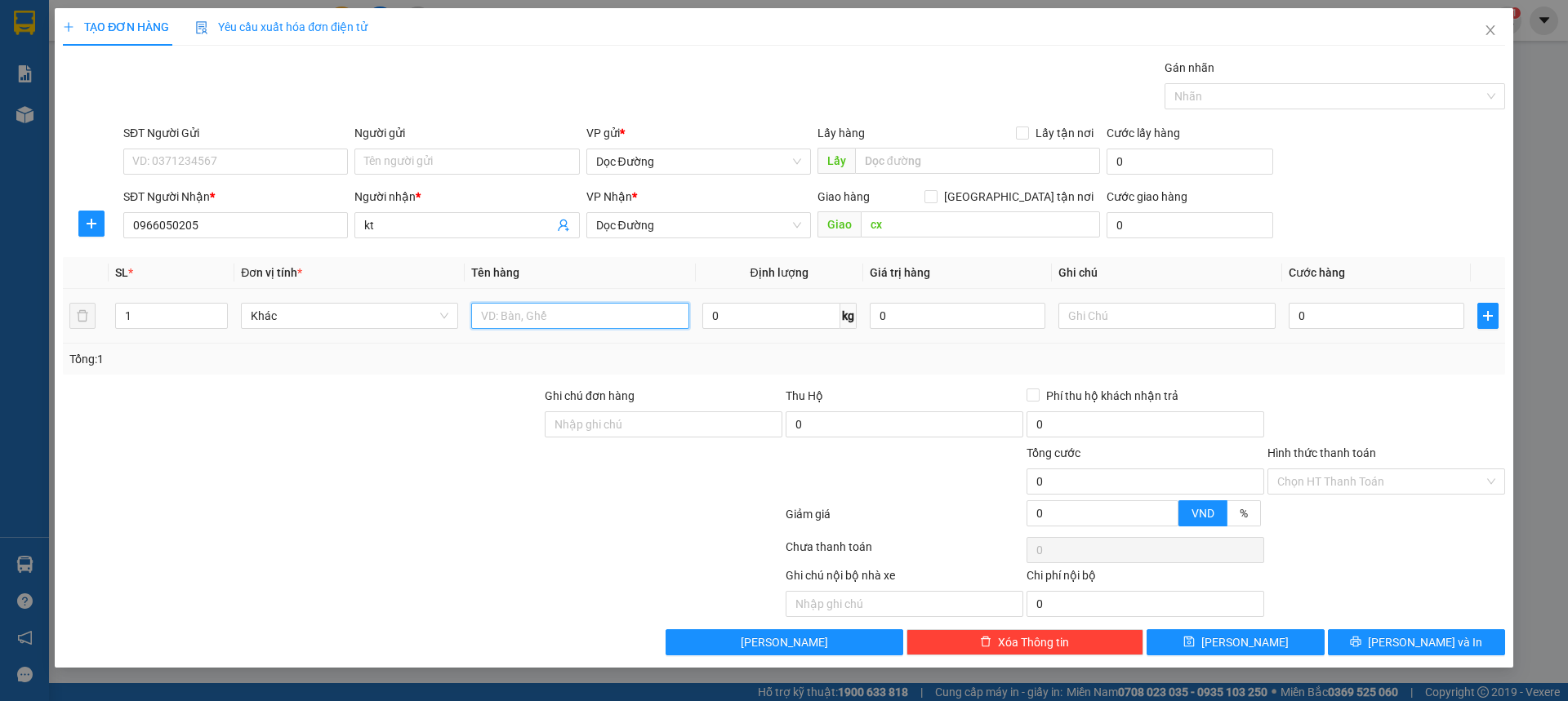
click at [643, 311] on input "text" at bounding box center [579, 315] width 217 height 26
type input "1 bao"
click at [1335, 322] on input "0" at bounding box center [1376, 315] width 176 height 26
type input "001"
type input "1"
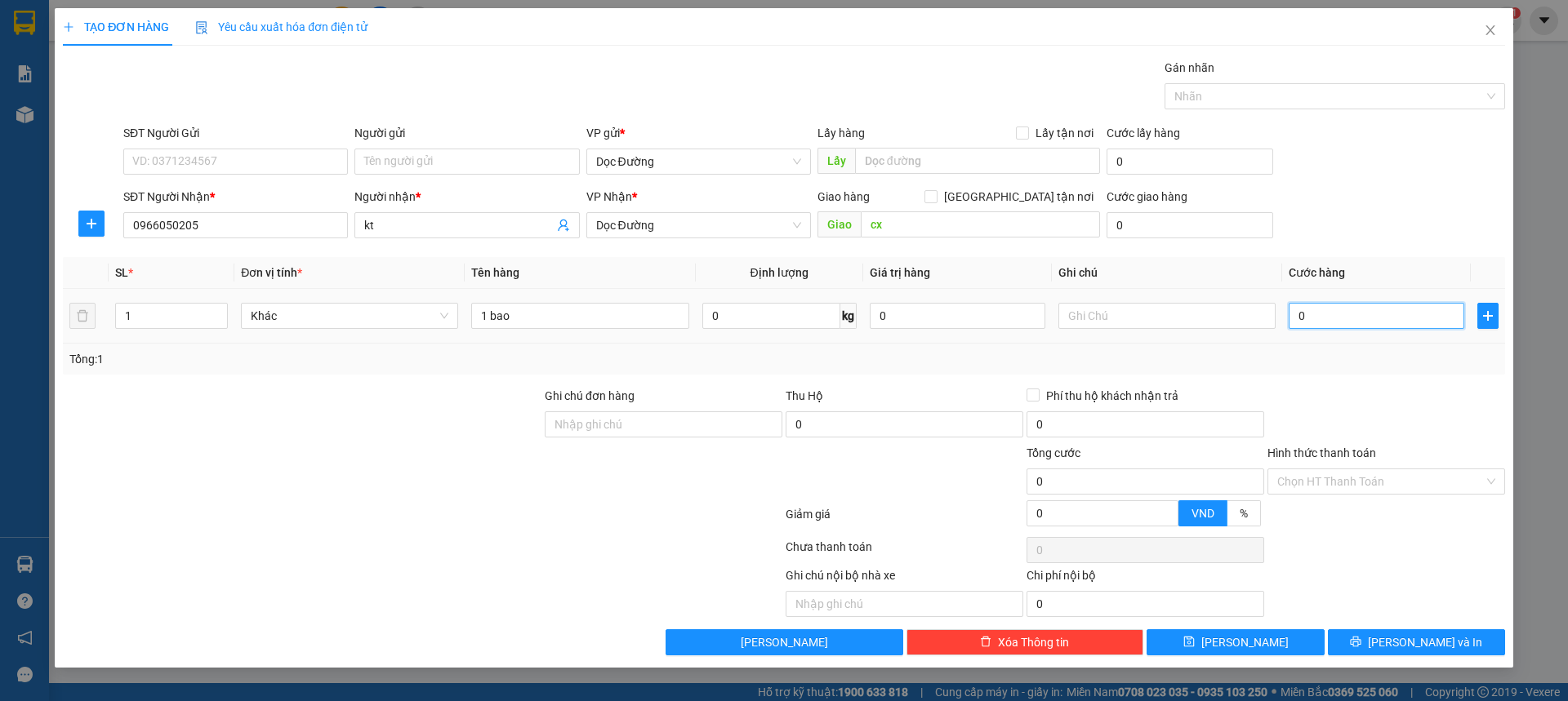
type input "1"
type input "0.010"
type input "10"
type input "00.100"
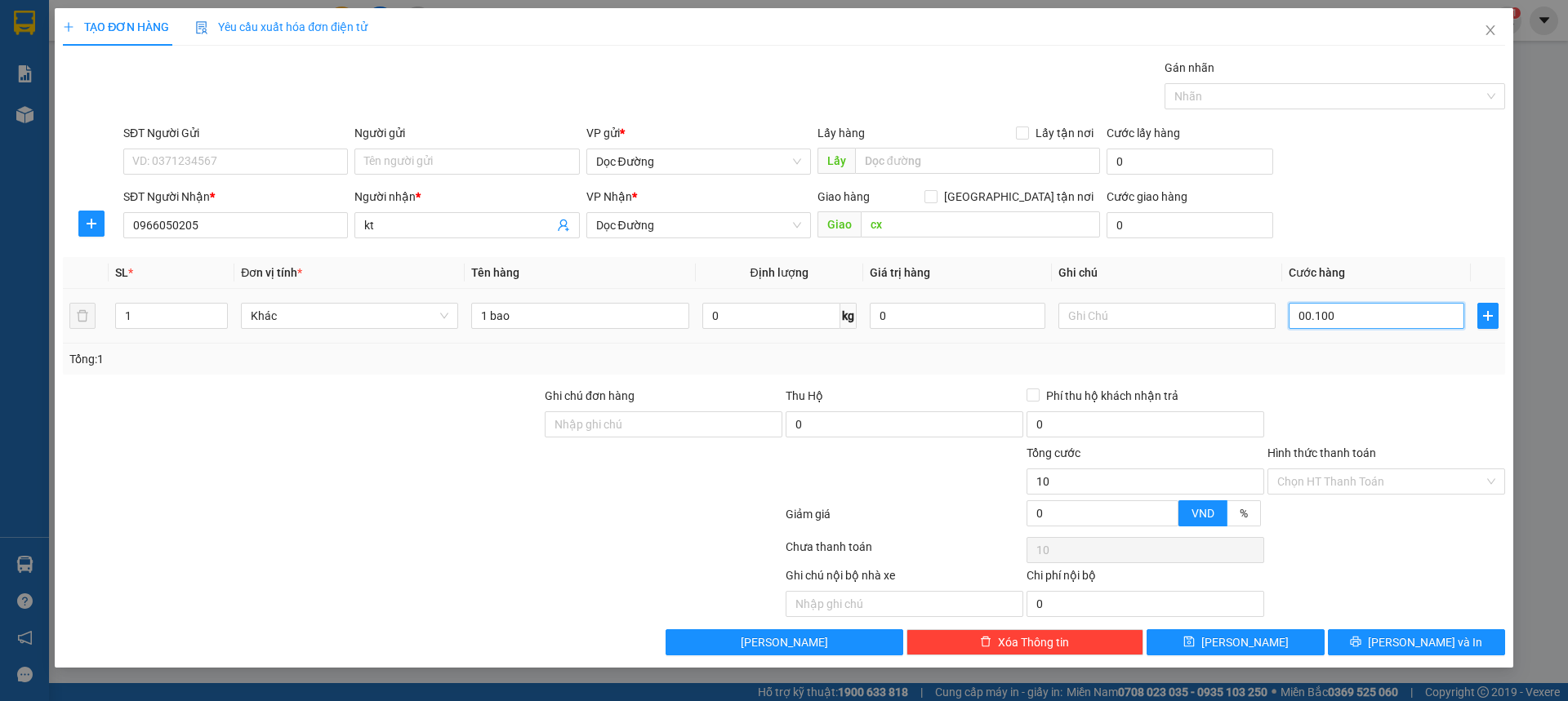
type input "100"
type input "0.001.000"
type input "1.000"
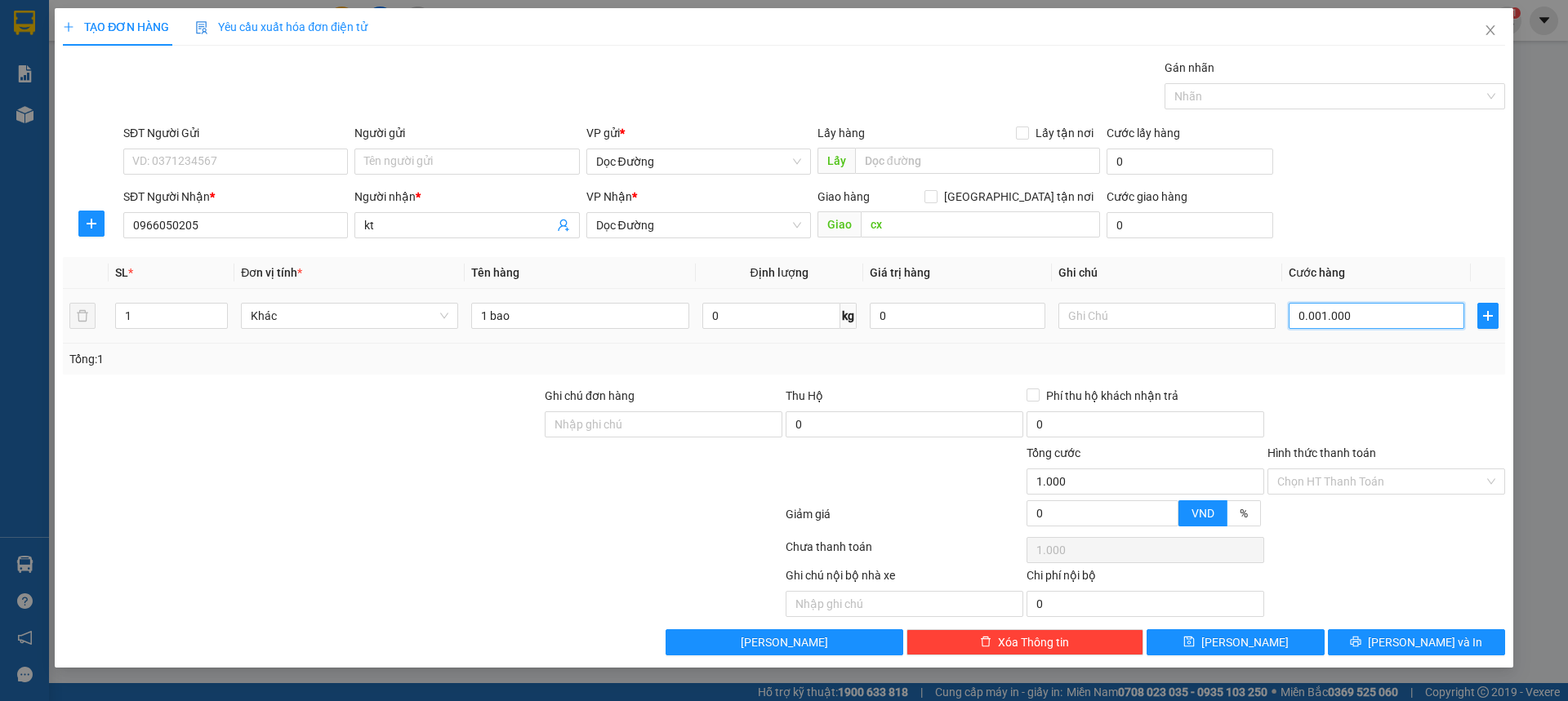
type input "000.010.000"
type input "10.000"
type input "00.000.100.000"
type input "100.000"
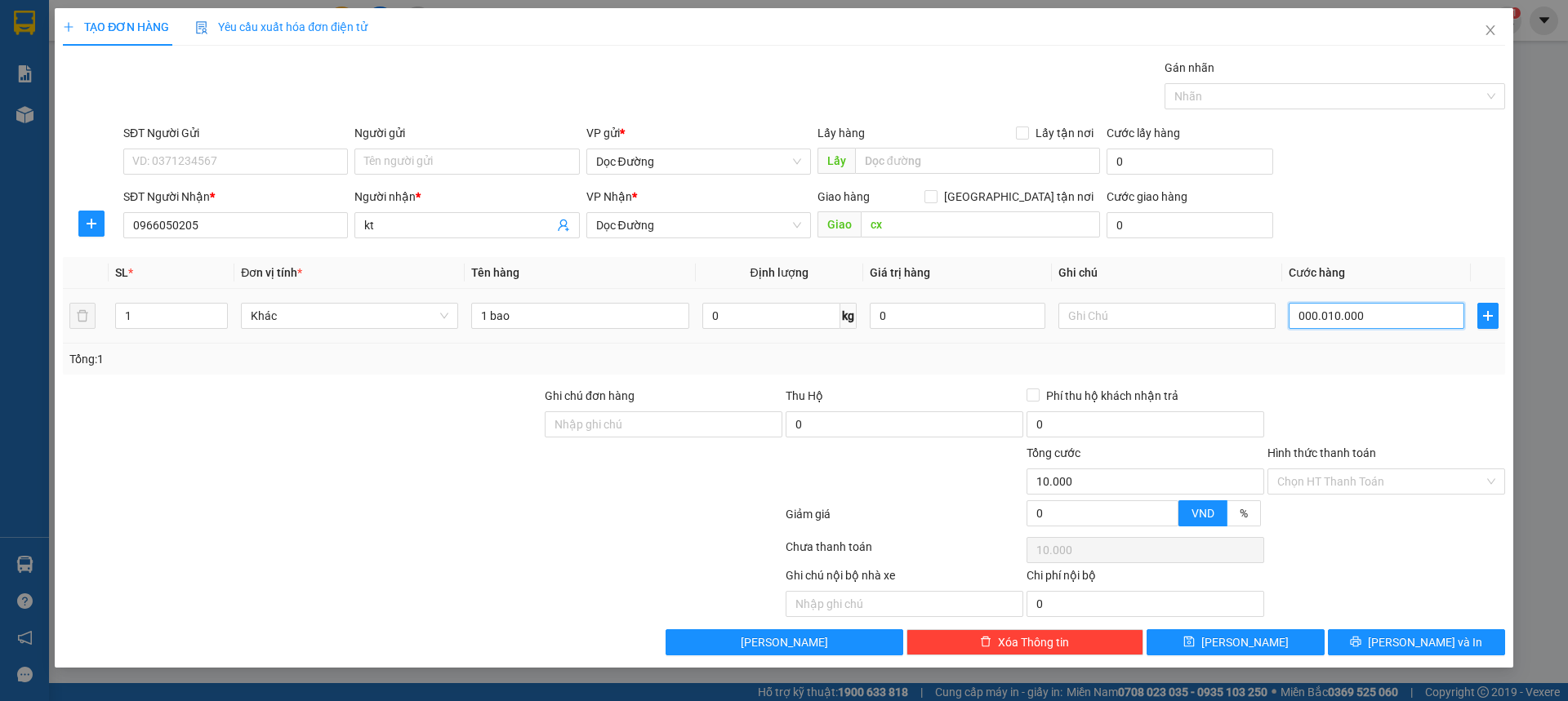
type input "100.000"
click at [1402, 378] on div "Transit Pickup Surcharge Ids Transit Deliver Surcharge Ids Transit Deliver Surc…" at bounding box center [784, 357] width 1442 height 597
click at [1337, 483] on input "Hình thức thanh toán" at bounding box center [1380, 482] width 207 height 25
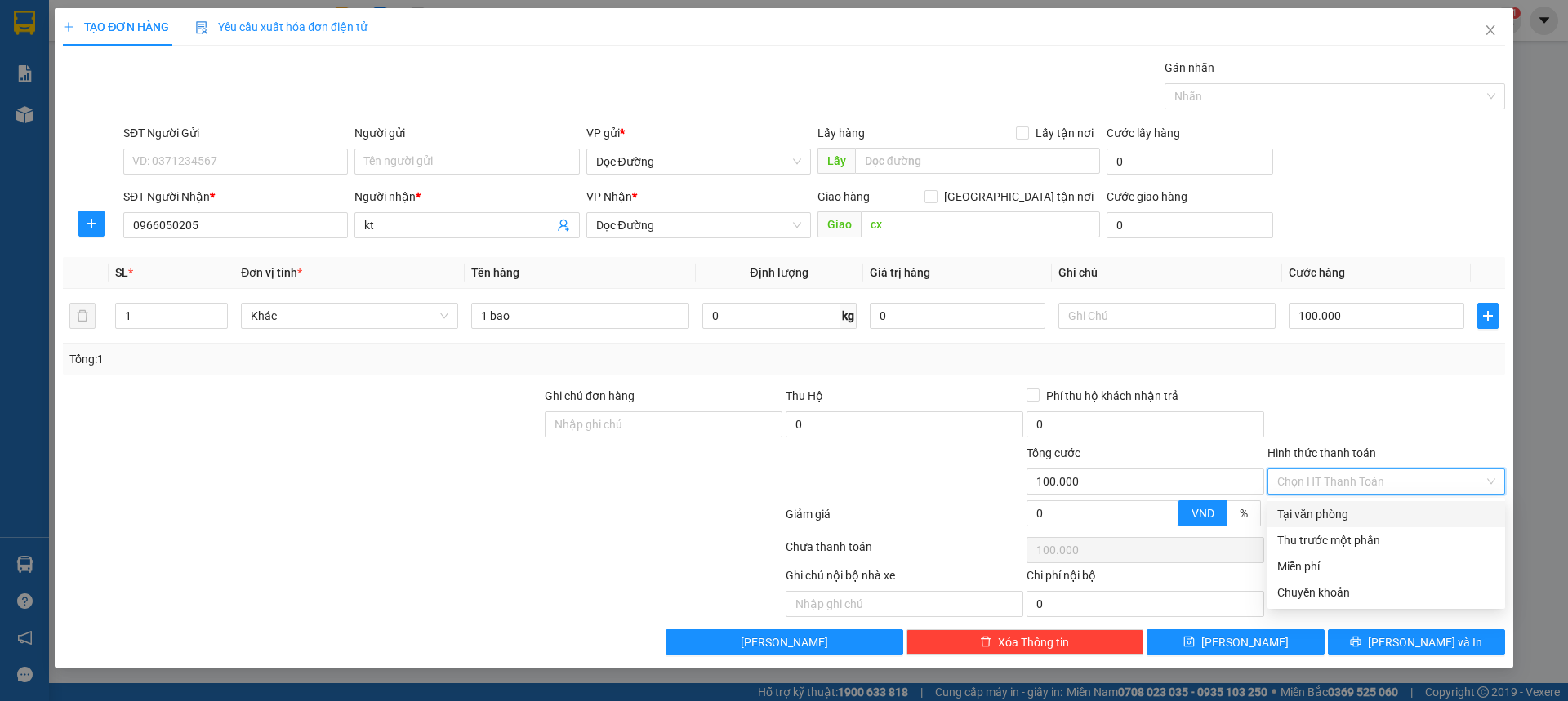
click at [1307, 508] on div "Tại văn phòng" at bounding box center [1386, 515] width 218 height 18
type input "0"
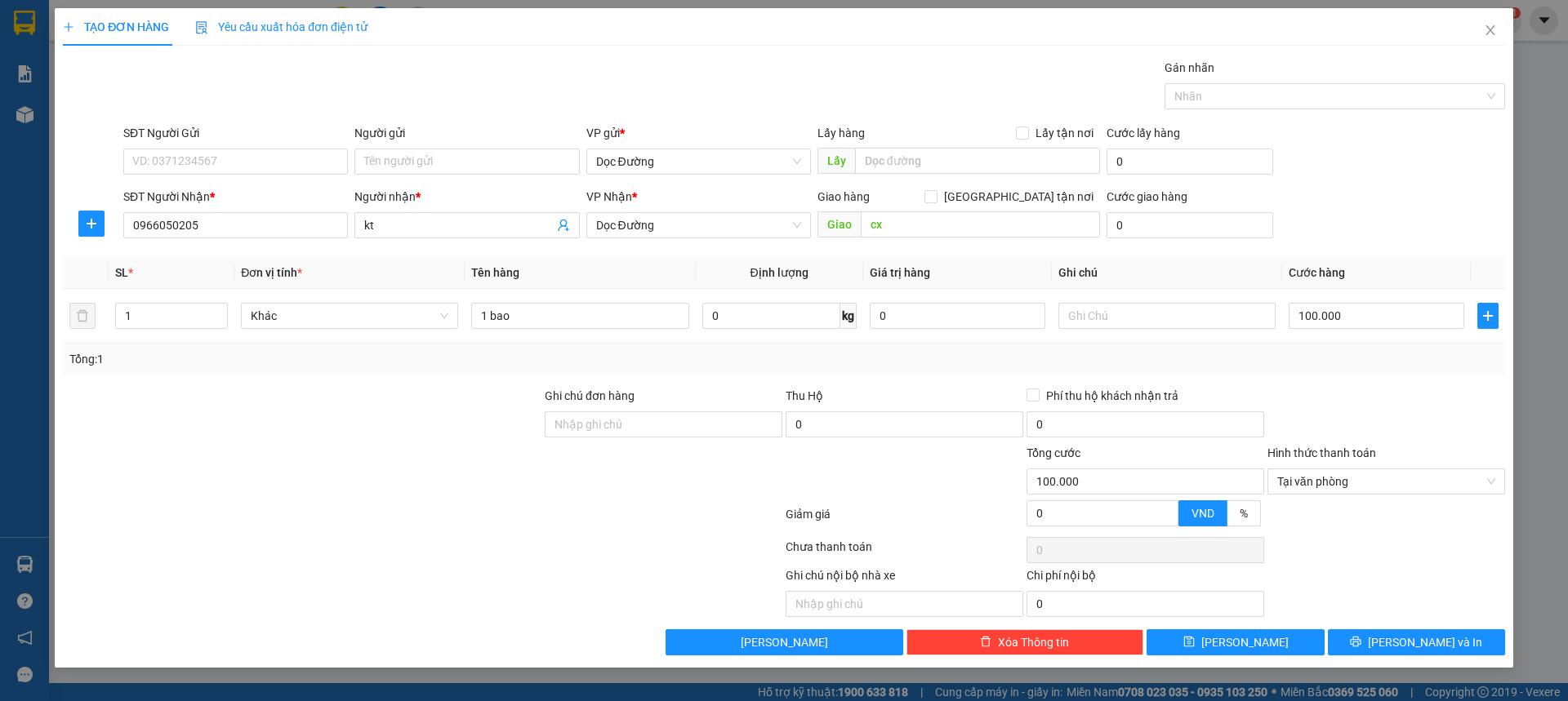
click at [1250, 658] on div "TẠO ĐƠN HÀNG Yêu cầu xuất hóa đơn điện tử Transit Pickup Surcharge Ids Transit …" at bounding box center [784, 338] width 1458 height 660
click at [1253, 649] on span "[PERSON_NAME]" at bounding box center [1245, 642] width 87 height 18
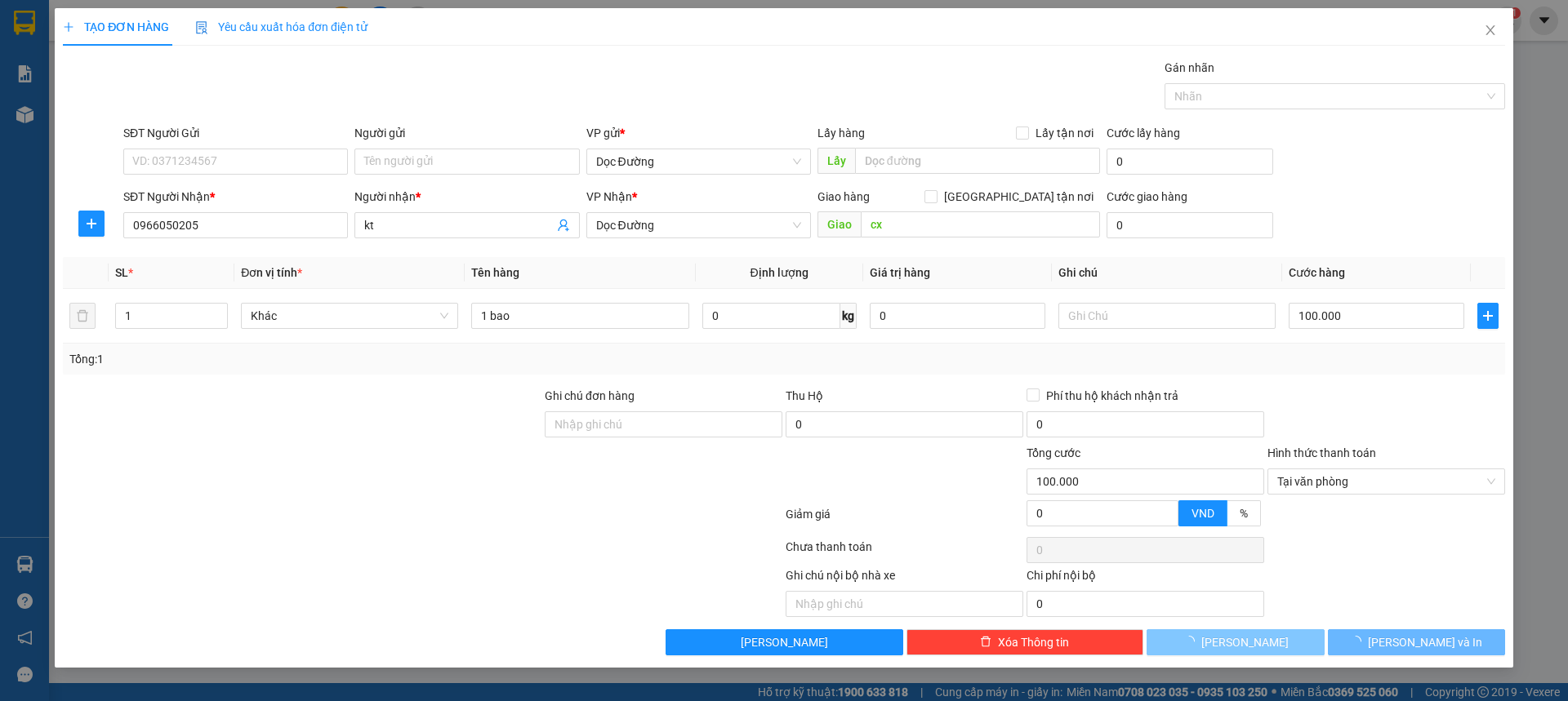
type input "0"
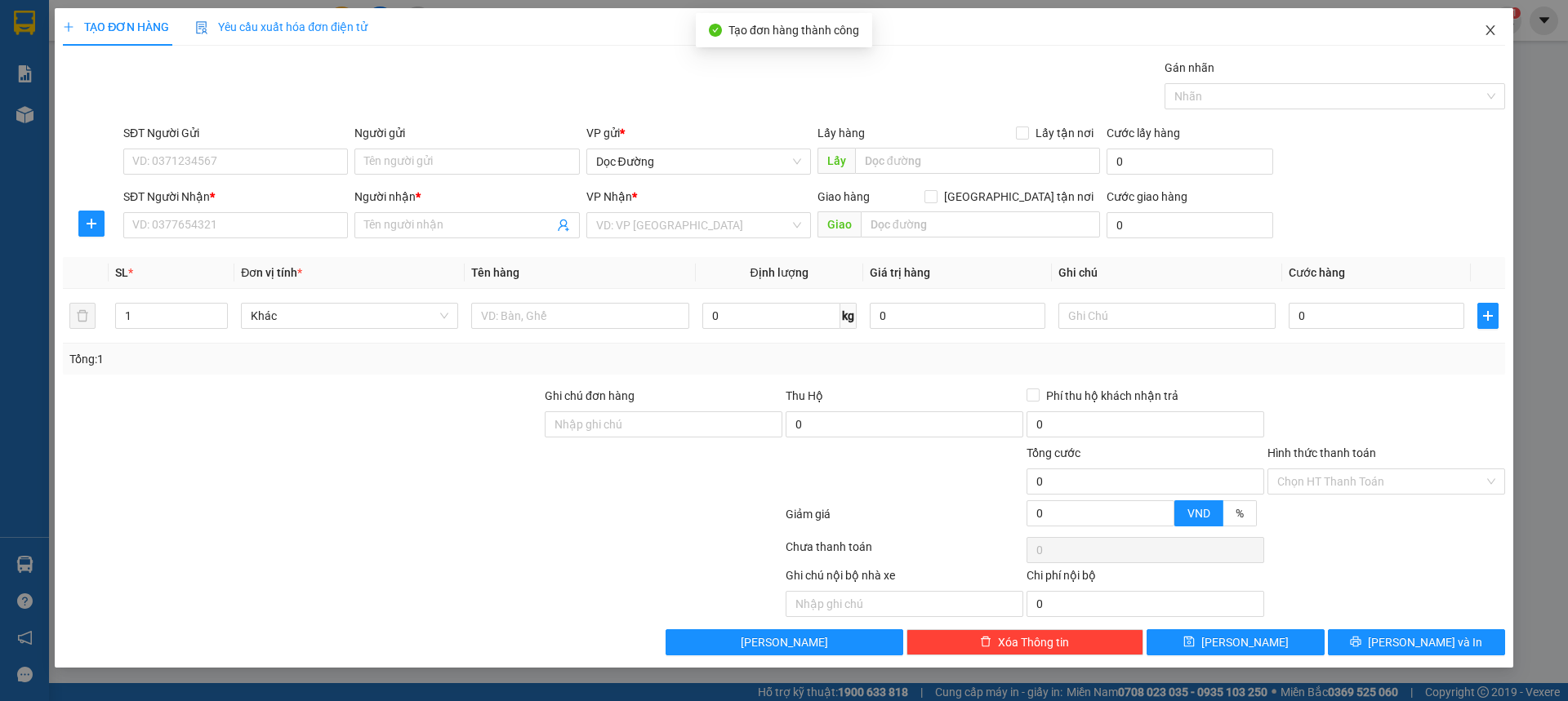
click at [1484, 32] on icon "close" at bounding box center [1490, 30] width 13 height 13
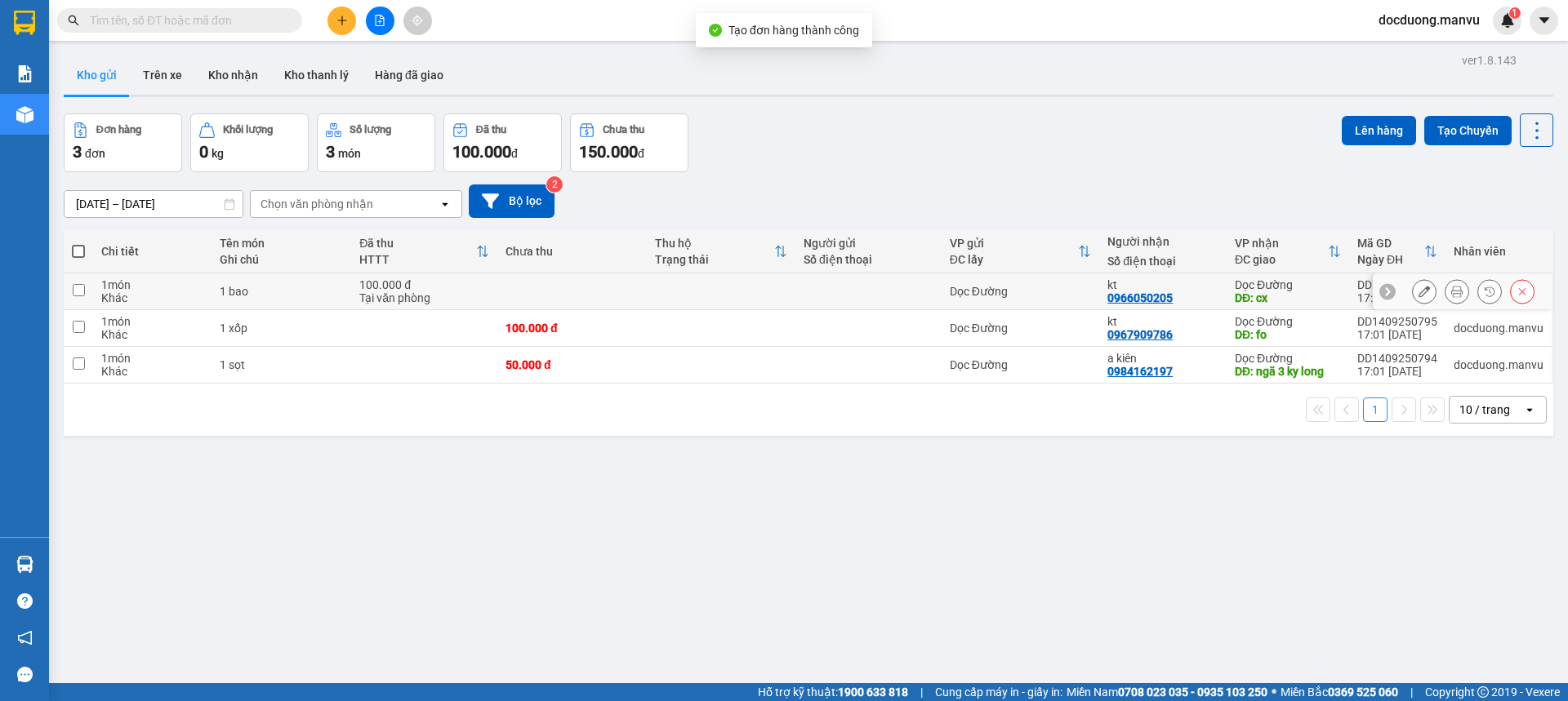
click at [808, 304] on td at bounding box center [868, 291] width 146 height 36
checkbox input "true"
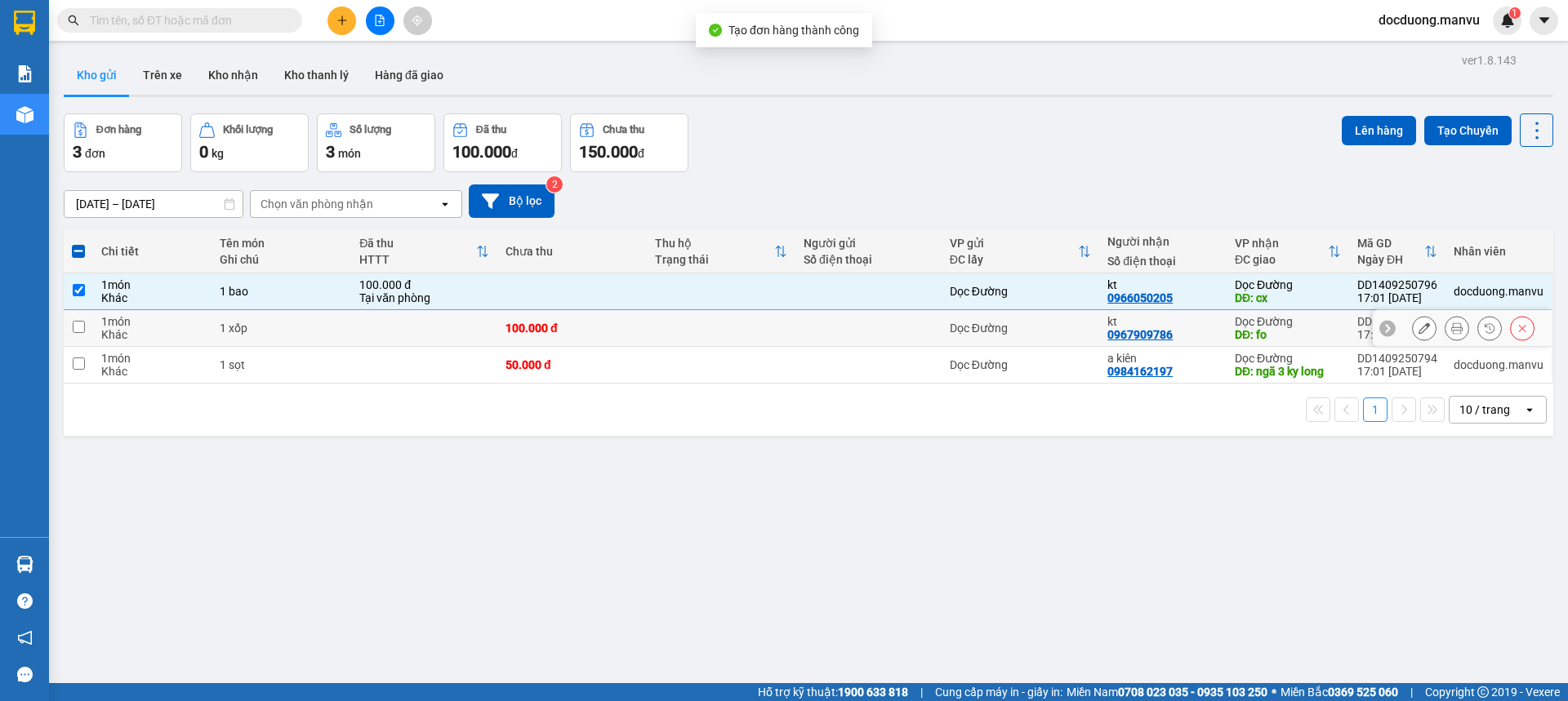
click at [768, 328] on td at bounding box center [721, 328] width 148 height 36
checkbox input "true"
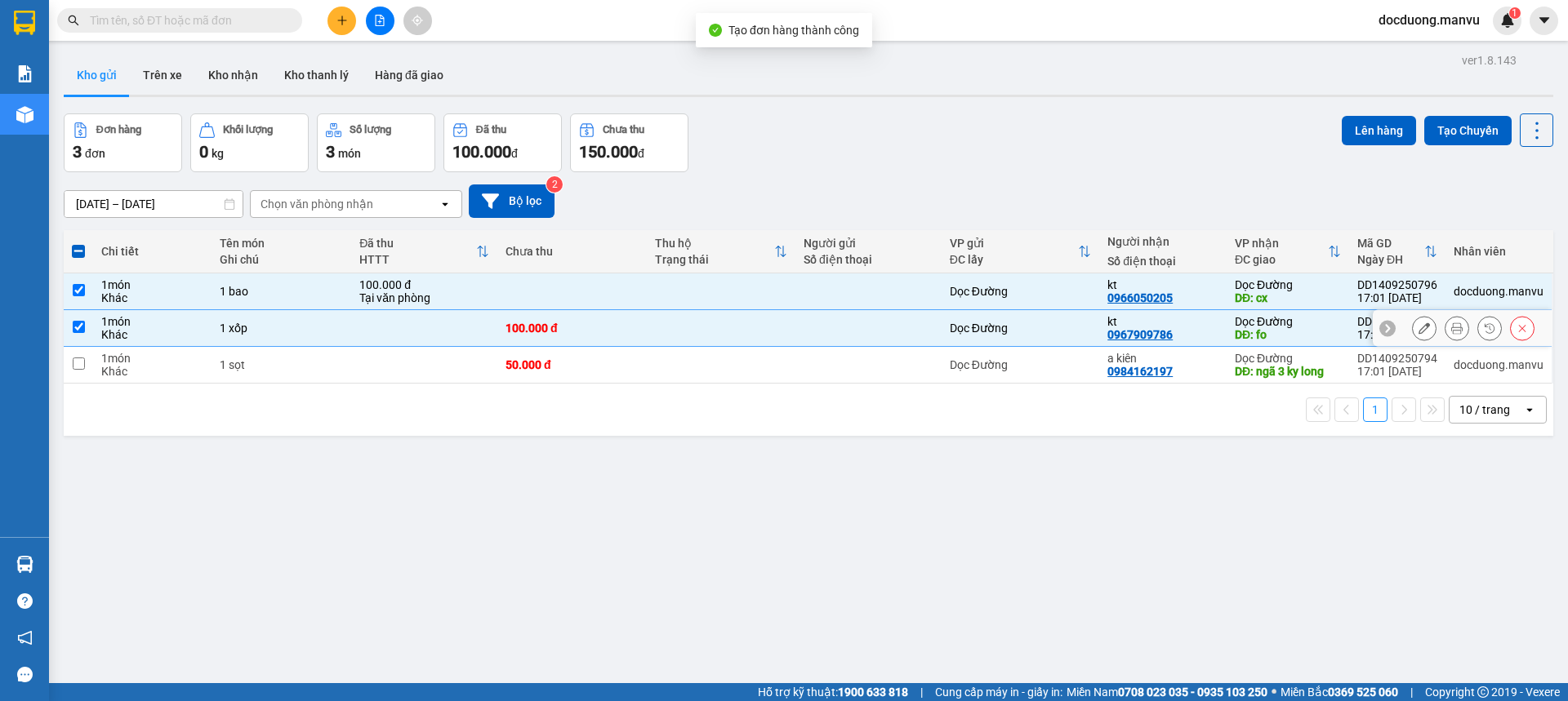
click at [746, 351] on td at bounding box center [721, 365] width 148 height 36
checkbox input "true"
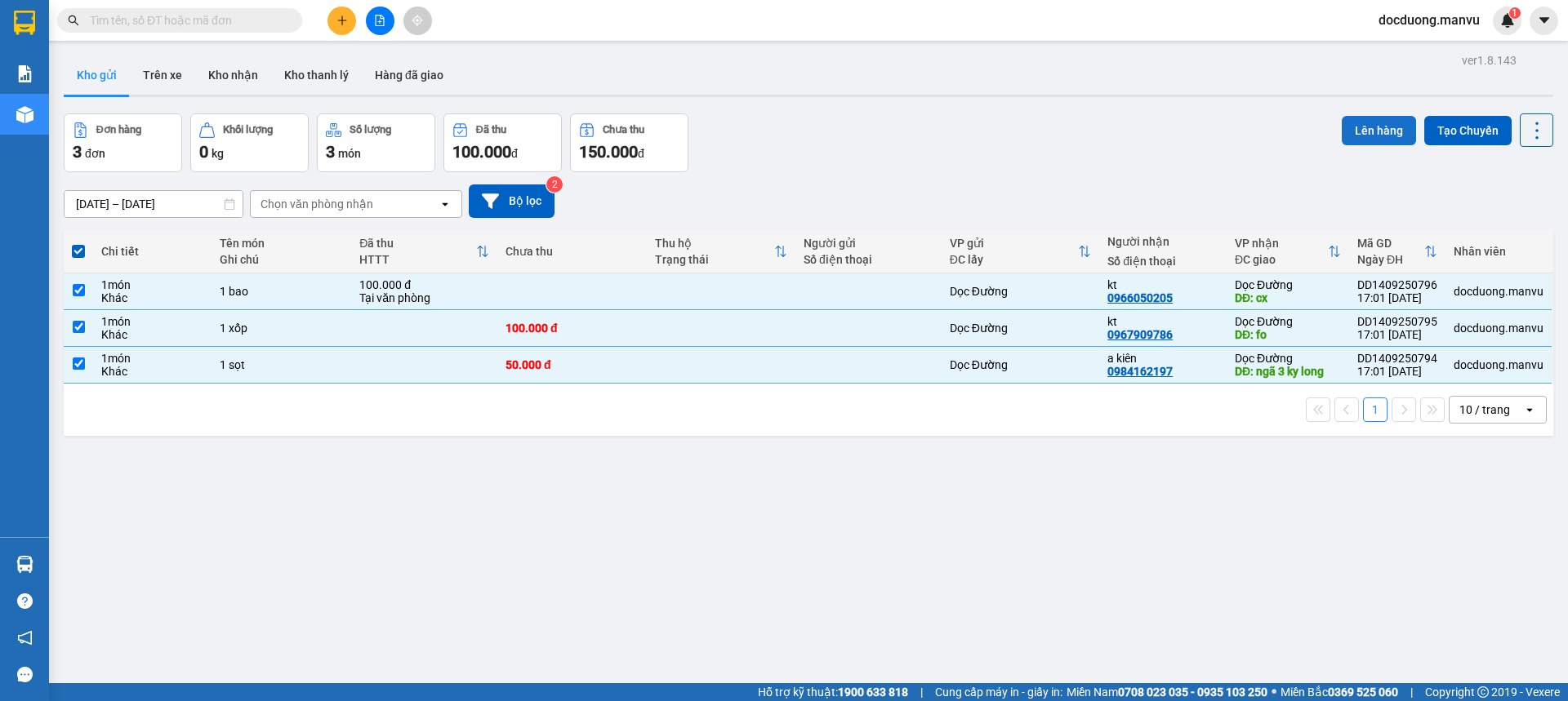
click at [1393, 116] on button "Lên hàng" at bounding box center [1379, 130] width 75 height 29
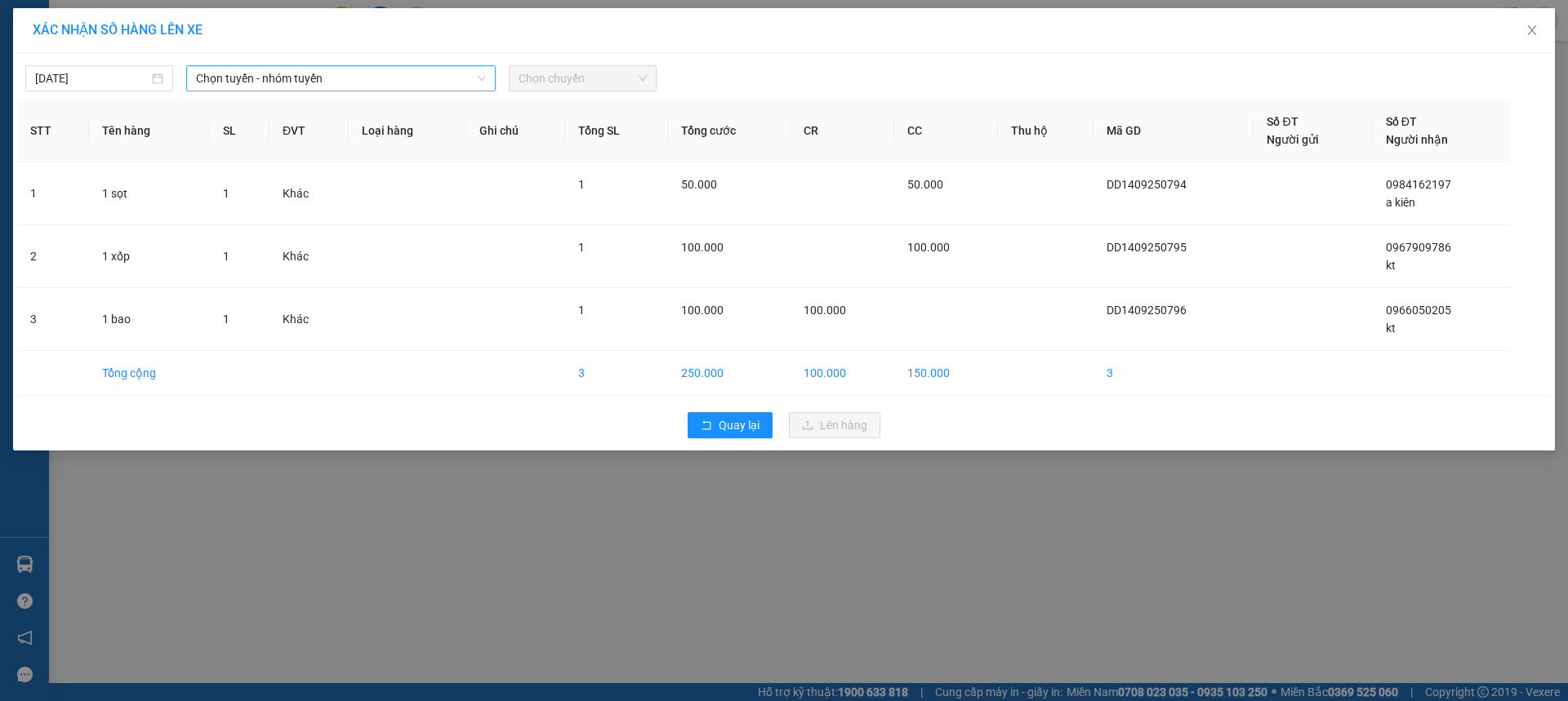
click at [407, 89] on span "Chọn tuyến - nhóm tuyến" at bounding box center [341, 79] width 290 height 25
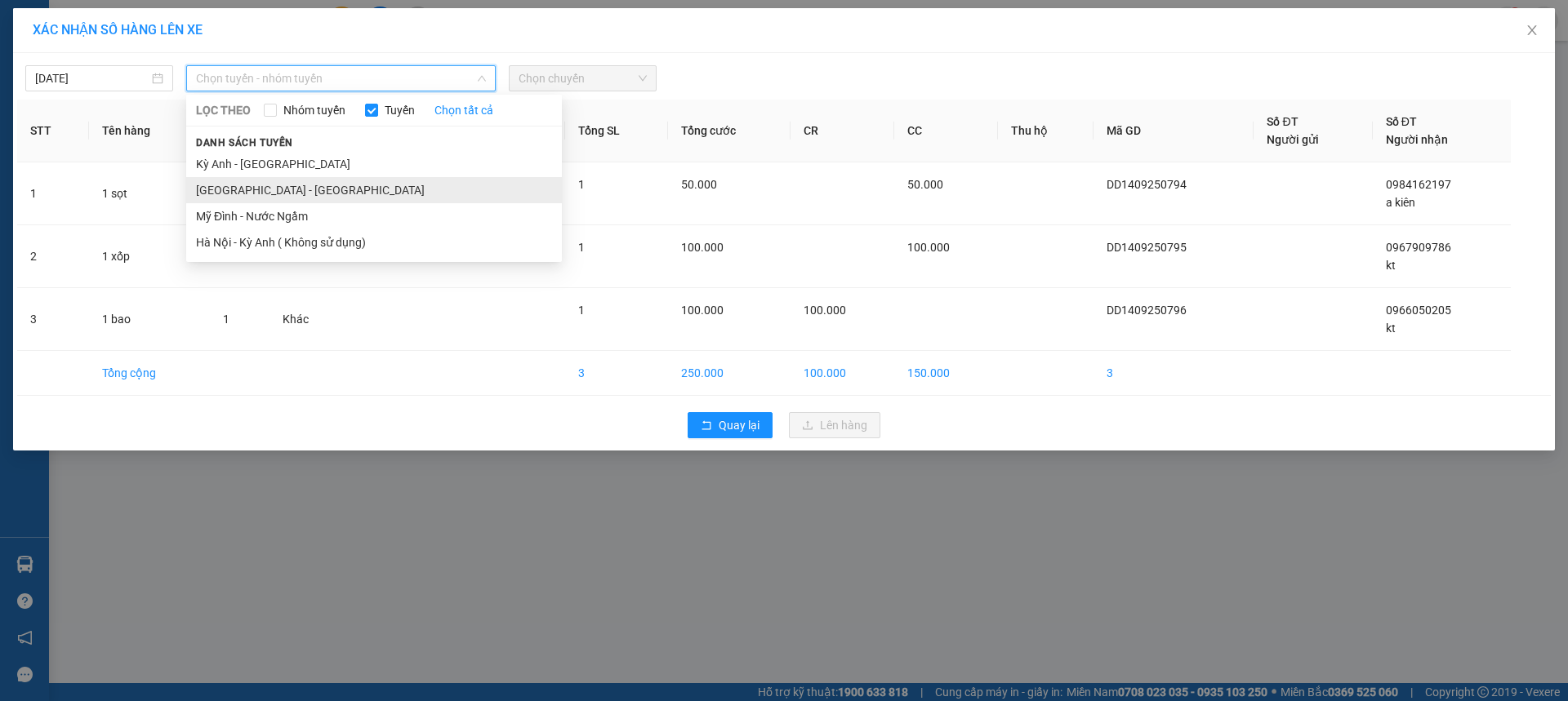
click at [224, 196] on li "[GEOGRAPHIC_DATA] - [GEOGRAPHIC_DATA]" at bounding box center [374, 190] width 375 height 26
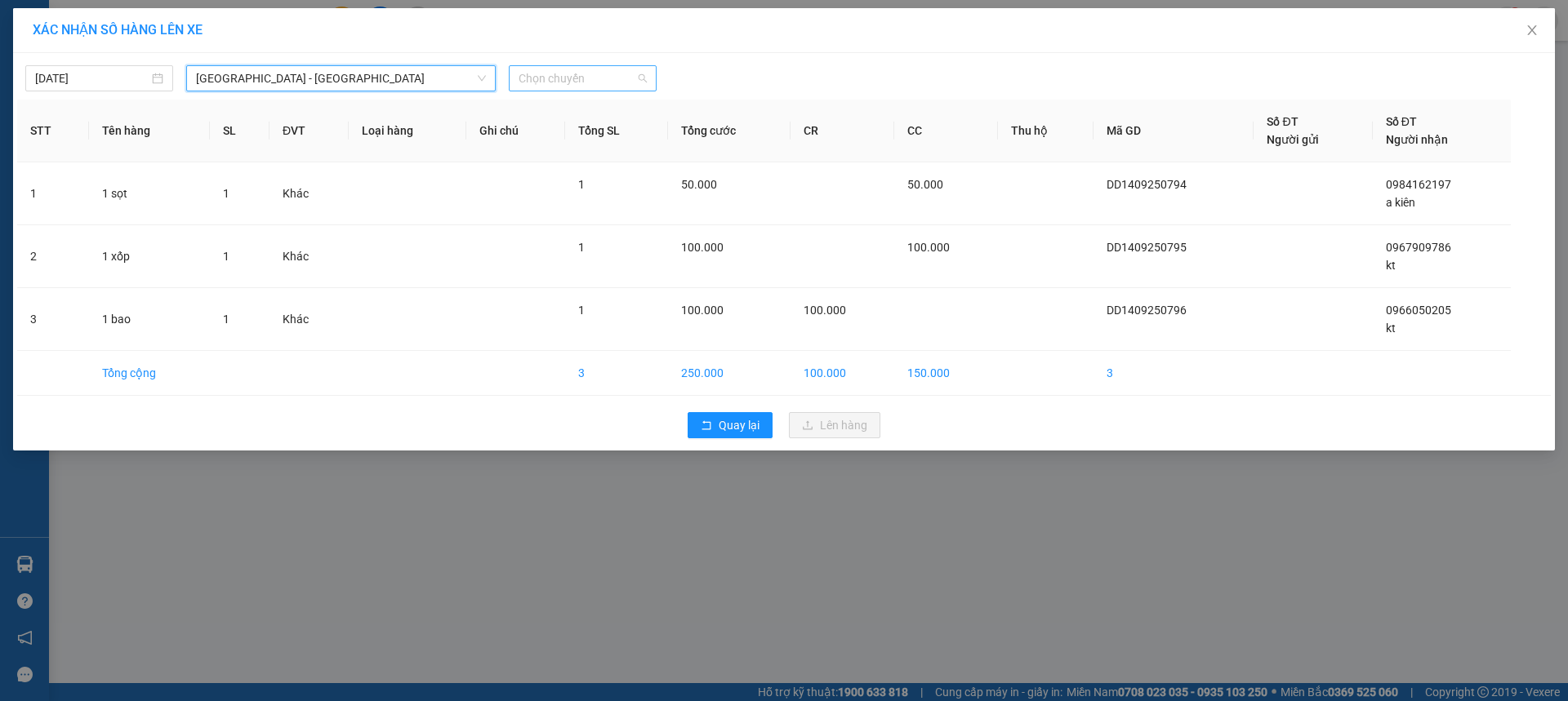
click at [644, 83] on span "Chọn chuyến" at bounding box center [582, 79] width 128 height 25
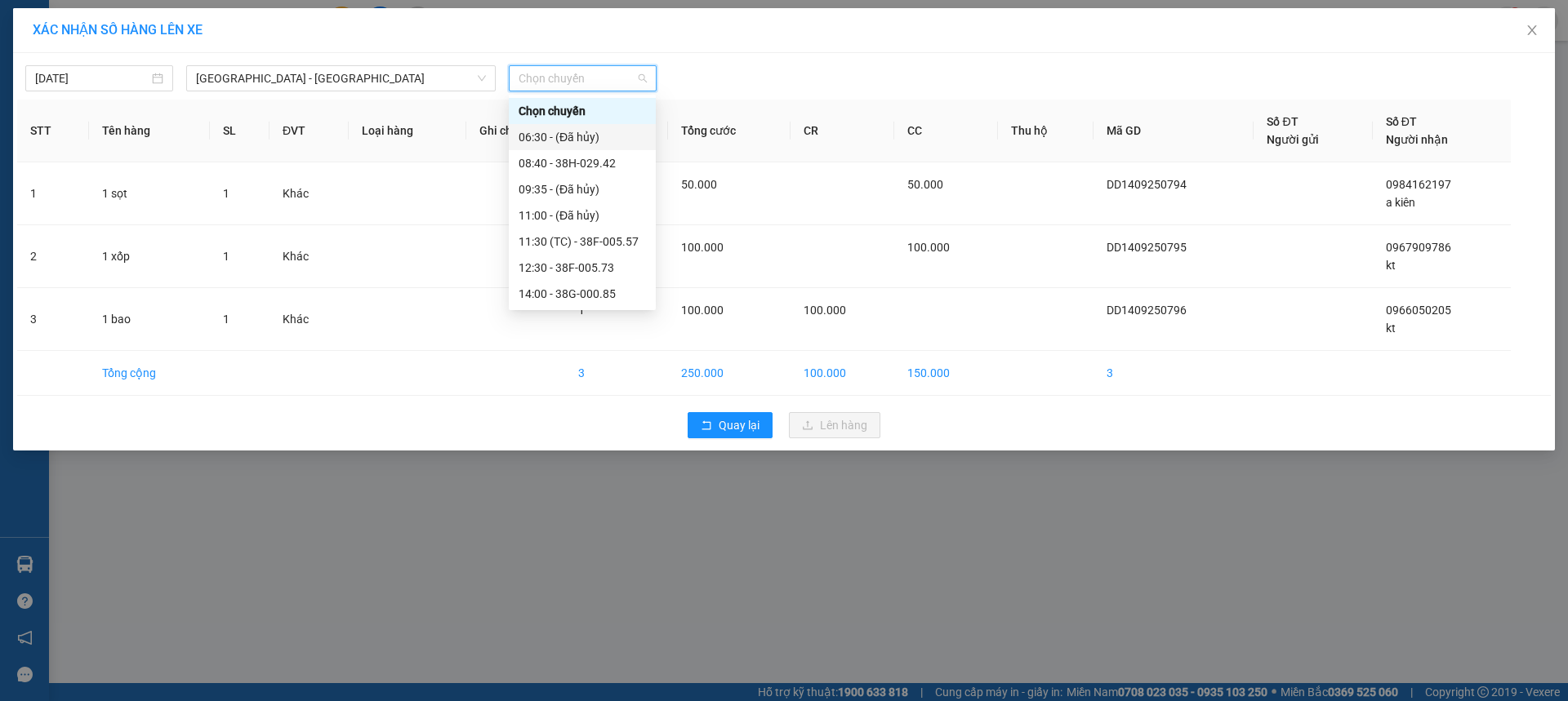
click at [605, 147] on div "06:30 - (Đã hủy)" at bounding box center [582, 137] width 147 height 26
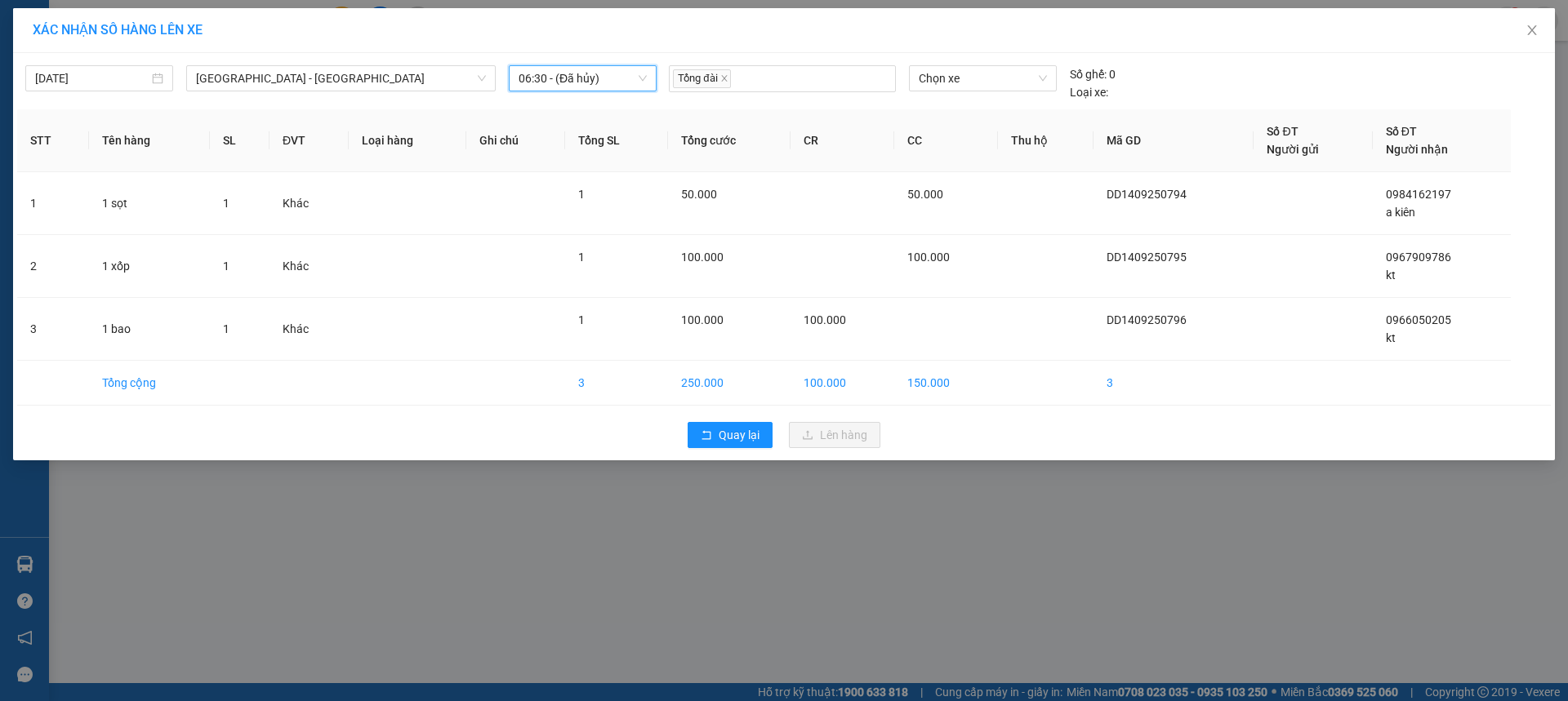
click at [620, 87] on span "06:30 - (Đã hủy)" at bounding box center [582, 79] width 128 height 25
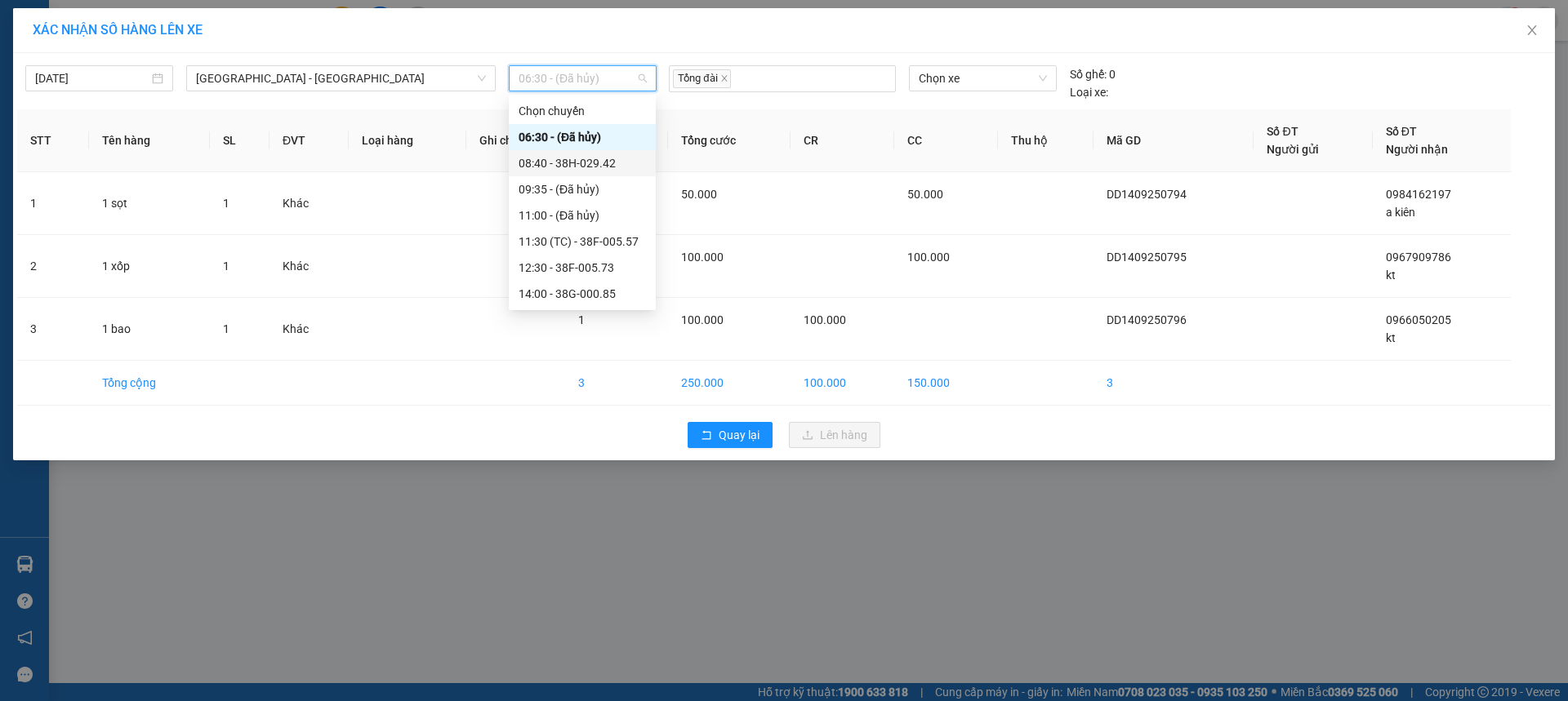
click at [609, 166] on div "08:40 - 38H-029.42" at bounding box center [582, 163] width 128 height 18
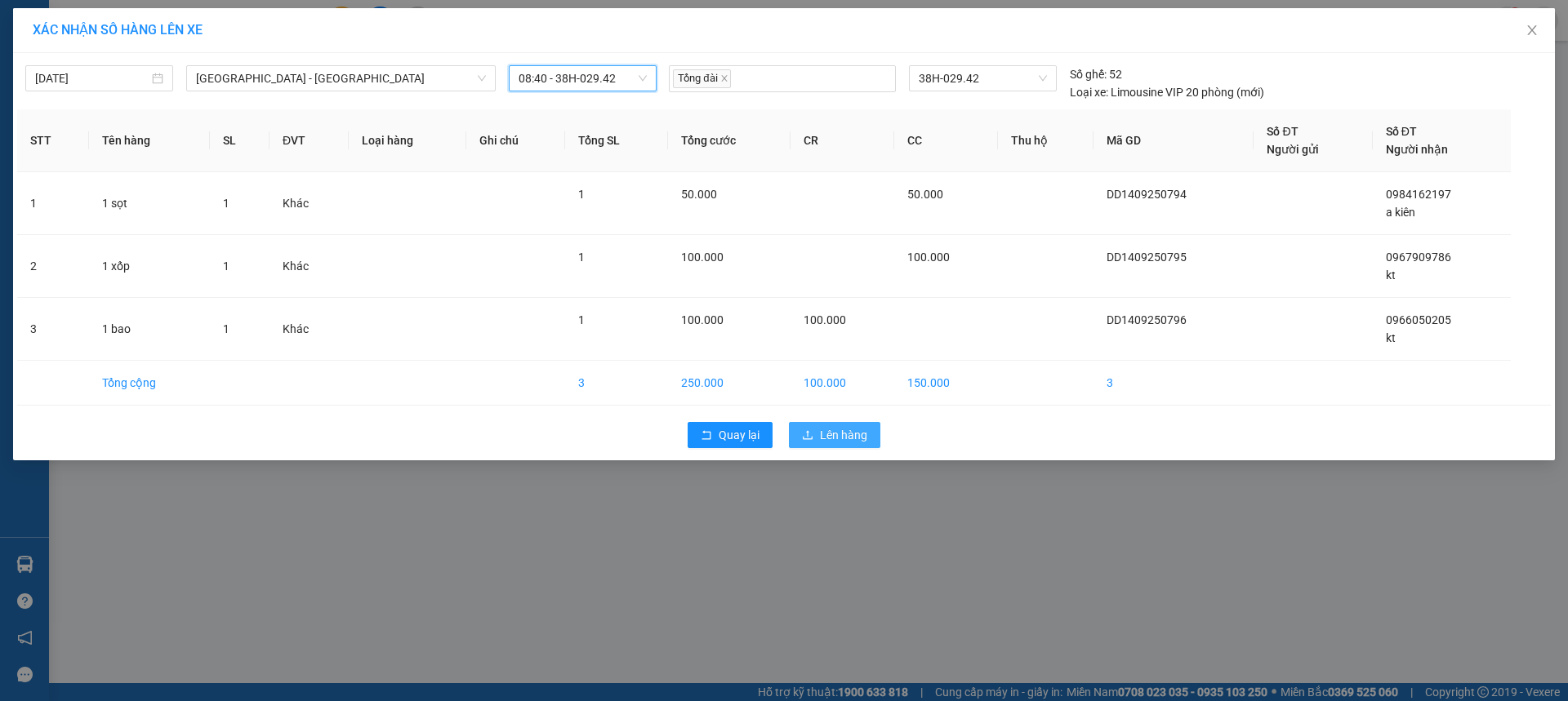
click at [827, 441] on span "Lên hàng" at bounding box center [843, 435] width 47 height 18
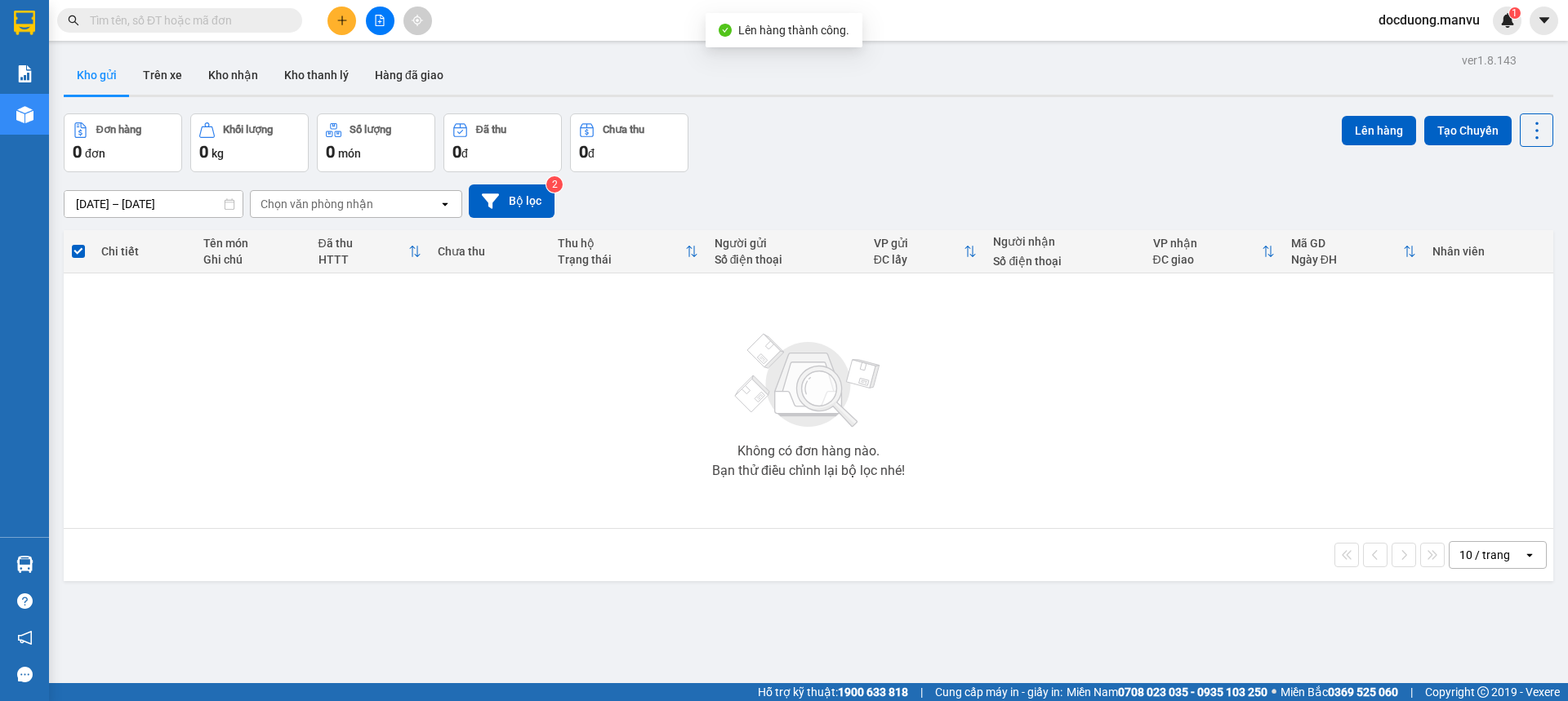
click at [338, 22] on icon "plus" at bounding box center [342, 20] width 12 height 12
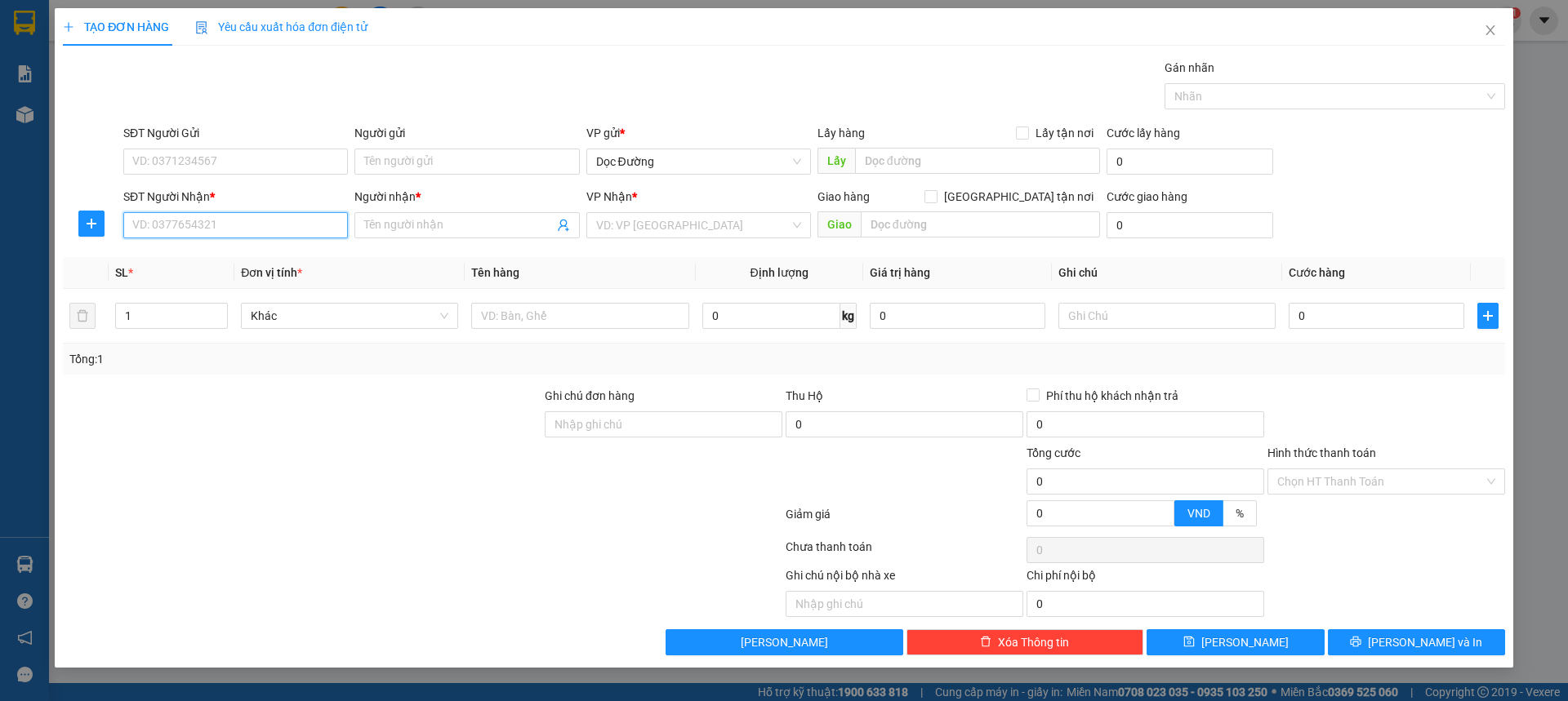
click at [291, 234] on input "SĐT Người Nhận *" at bounding box center [235, 224] width 225 height 26
type input "0902066922"
click at [400, 216] on span at bounding box center [466, 224] width 225 height 26
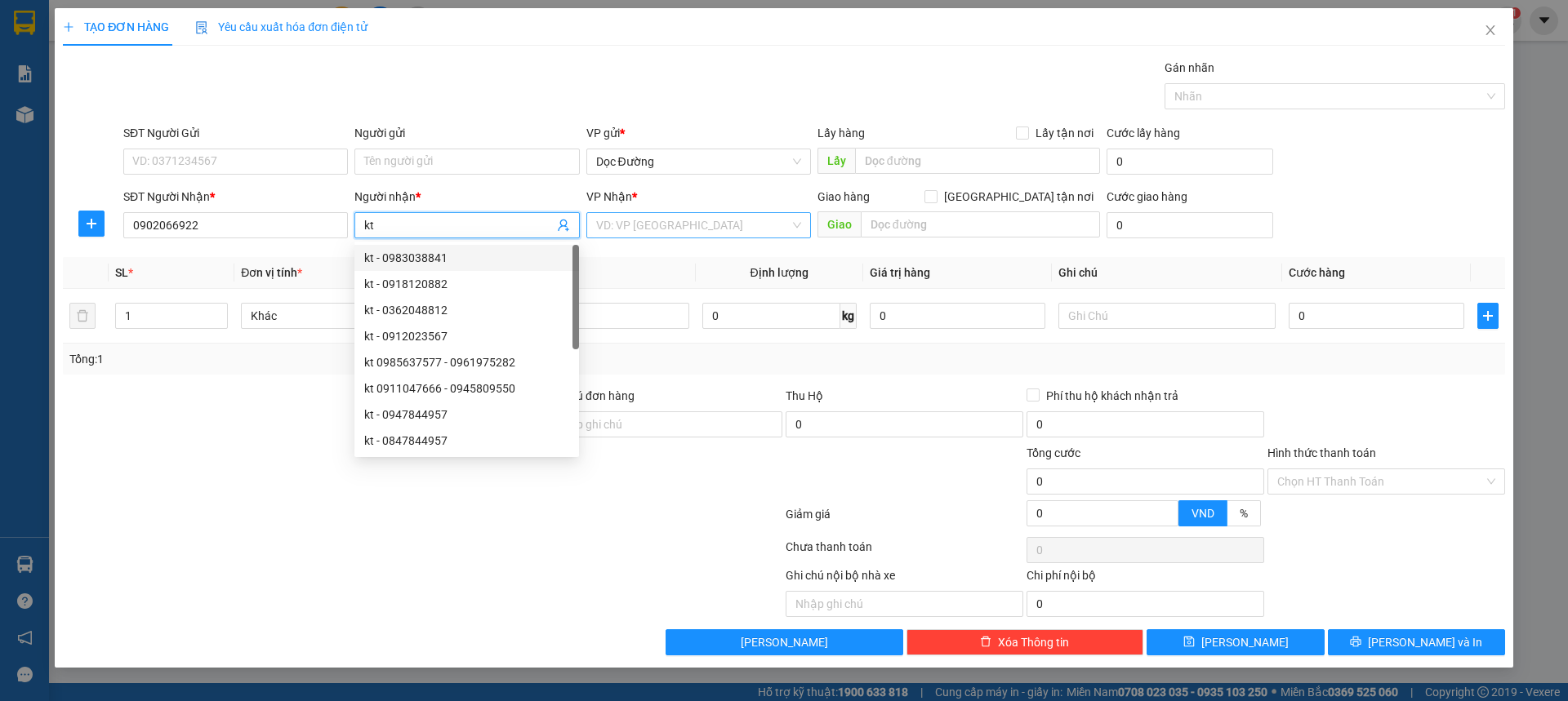
type input "kt"
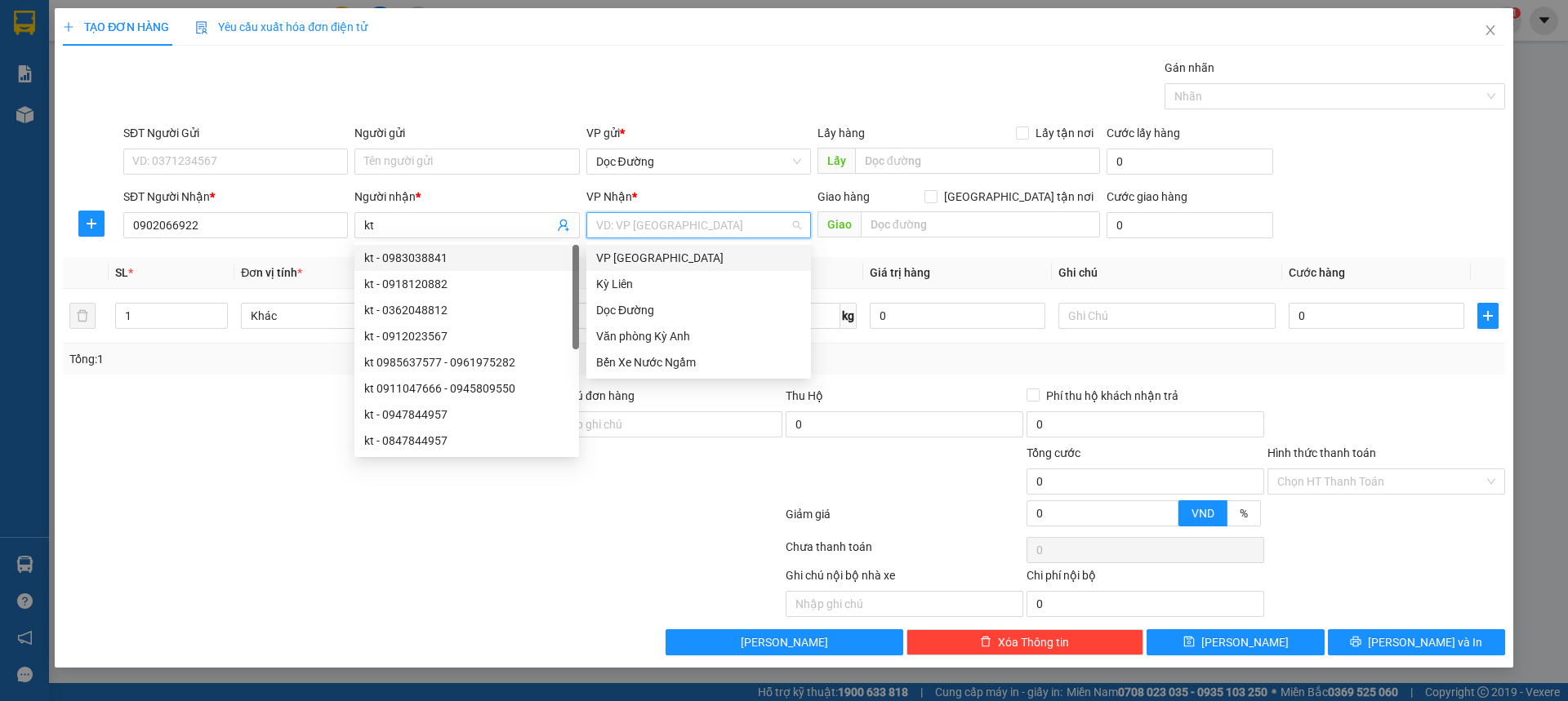
drag, startPoint x: 707, startPoint y: 220, endPoint x: 656, endPoint y: 286, distance: 83.4
click at [706, 221] on input "search" at bounding box center [693, 225] width 193 height 25
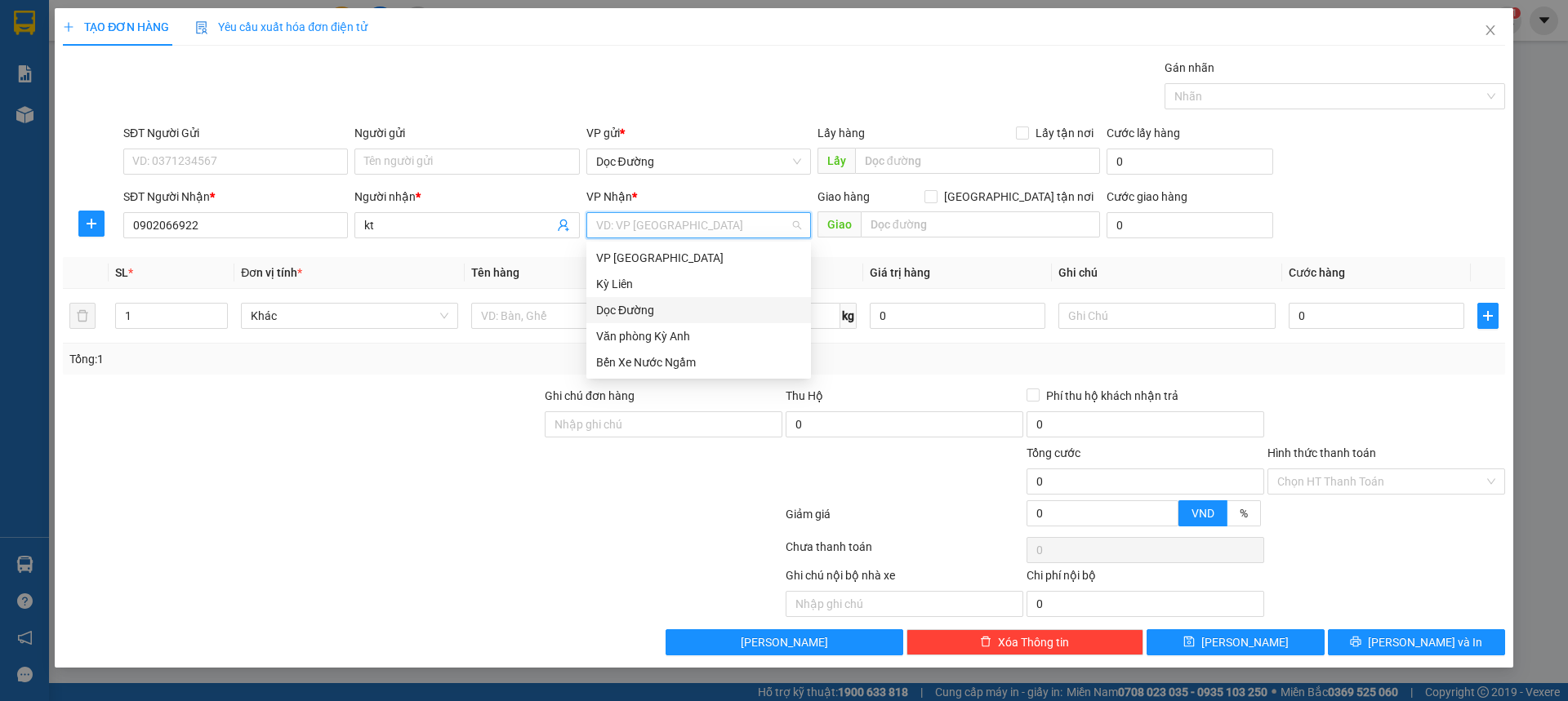
click at [642, 312] on div "Dọc Đường" at bounding box center [698, 311] width 205 height 18
click at [960, 209] on div "Giao hàng [GEOGRAPHIC_DATA] tận nơi" at bounding box center [958, 201] width 282 height 25
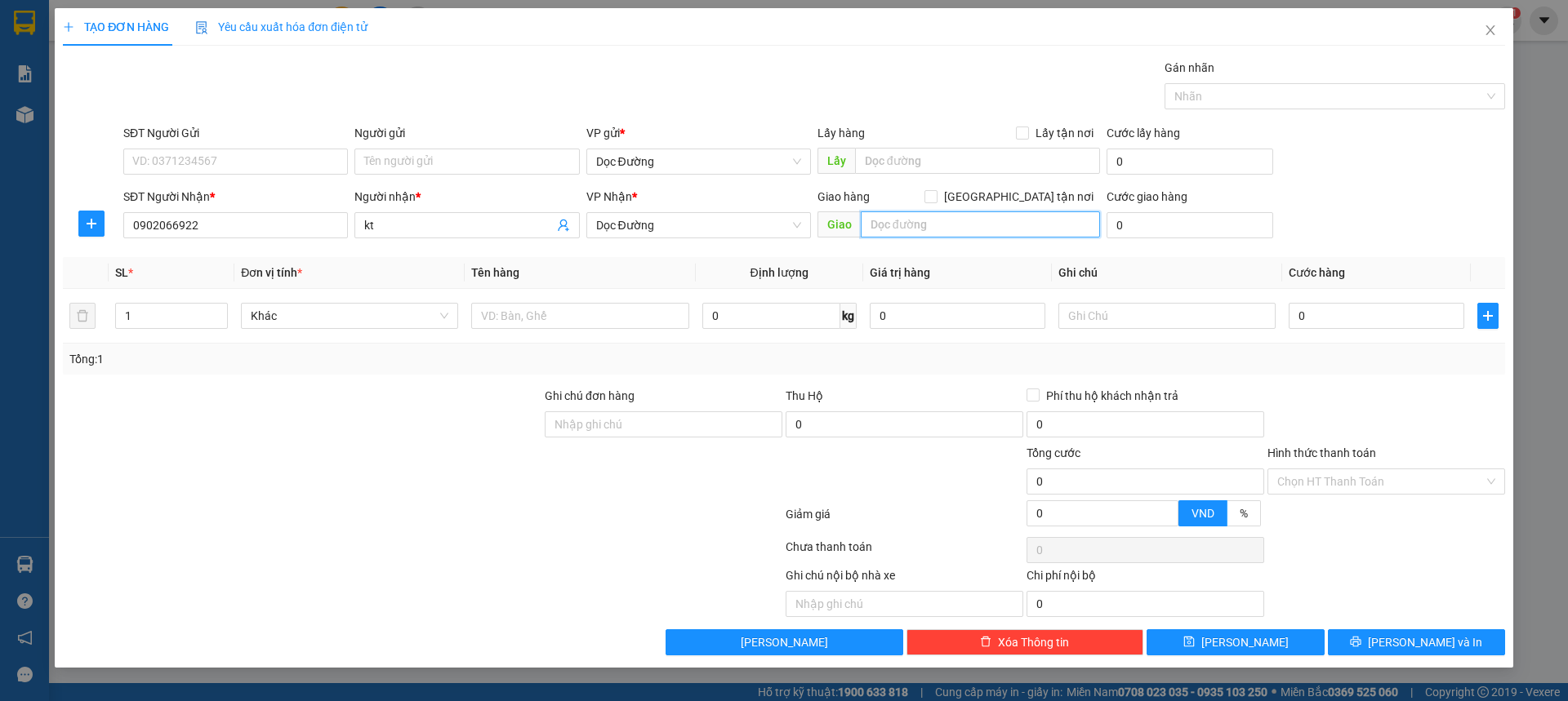
click at [950, 222] on input "text" at bounding box center [981, 224] width 240 height 26
type input "hn"
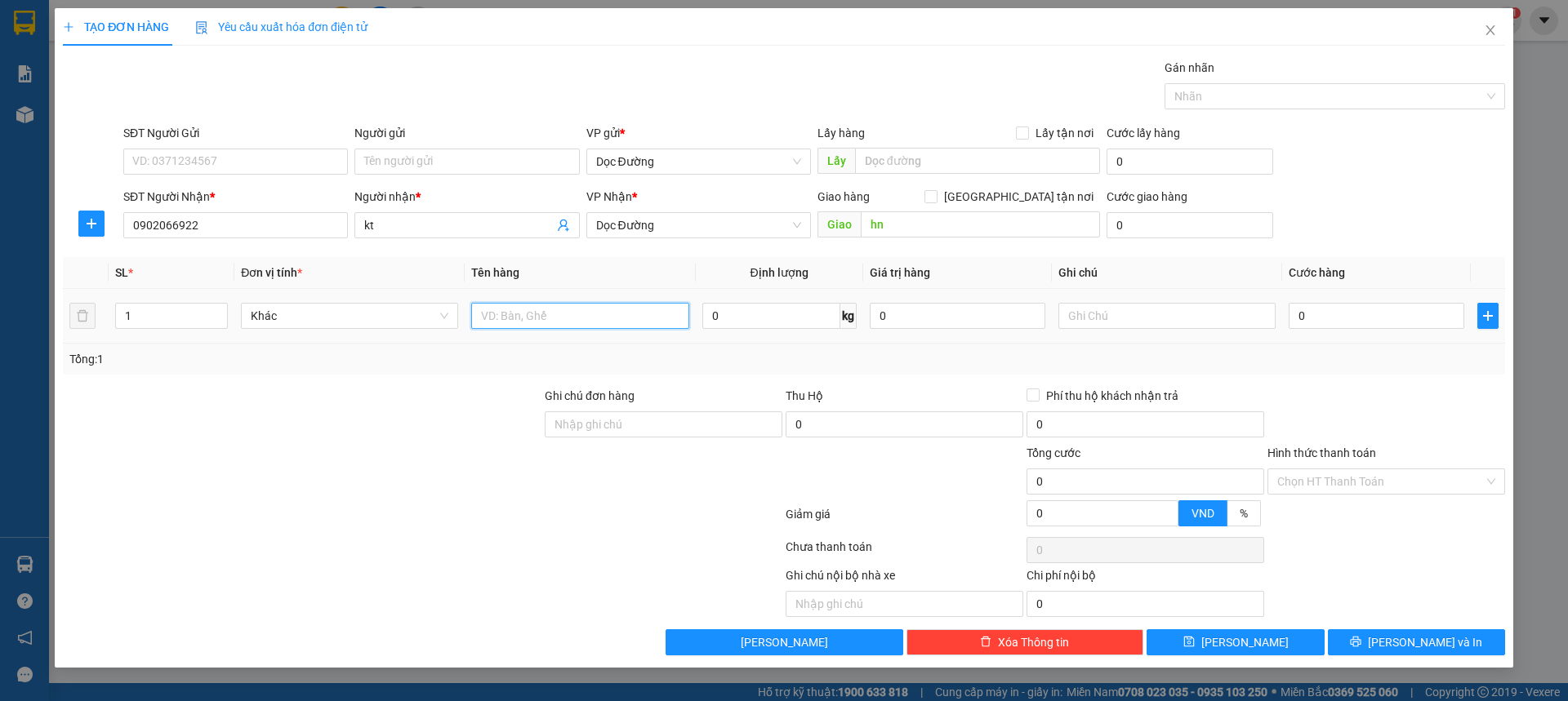
click at [584, 319] on input "text" at bounding box center [579, 315] width 217 height 26
type input "1 tủ"
click at [1328, 306] on input "0" at bounding box center [1376, 315] width 176 height 26
type input "003"
type input "3"
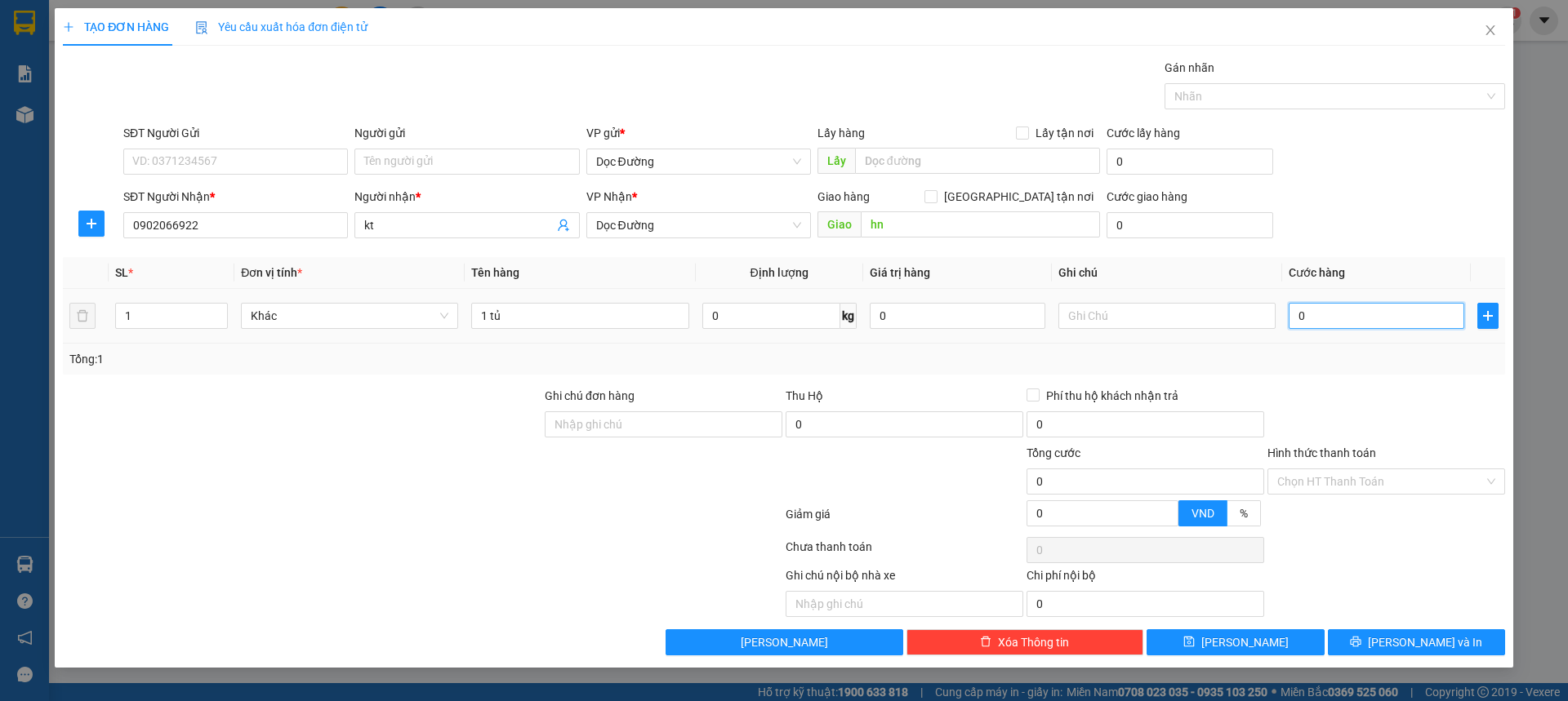
type input "3"
type input "0.030"
type input "30"
type input "00.300"
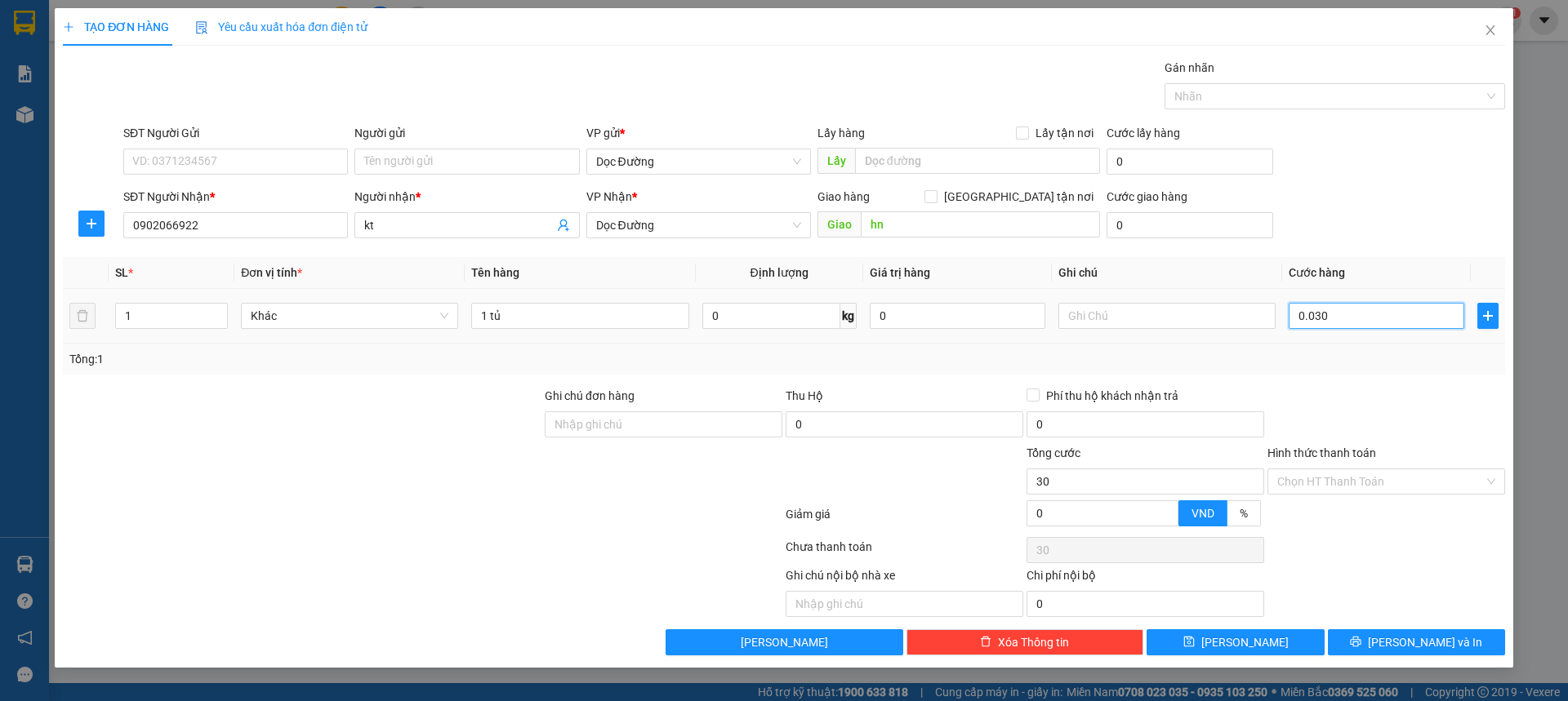
type input "300"
type input "0.003.000"
type input "3.000"
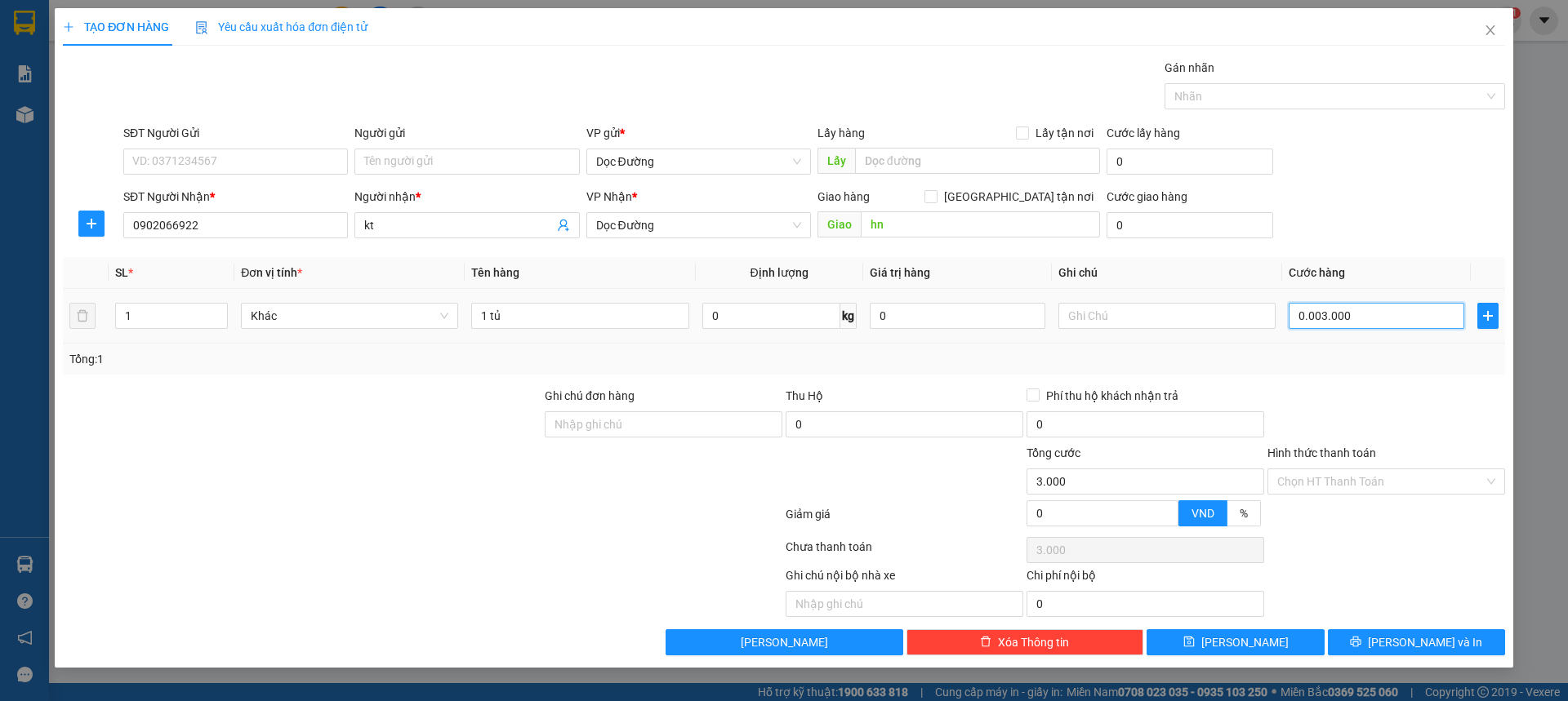
type input "000.030.000"
type input "30.000"
type input "[PHONE_NUMBER]"
type input "300.000"
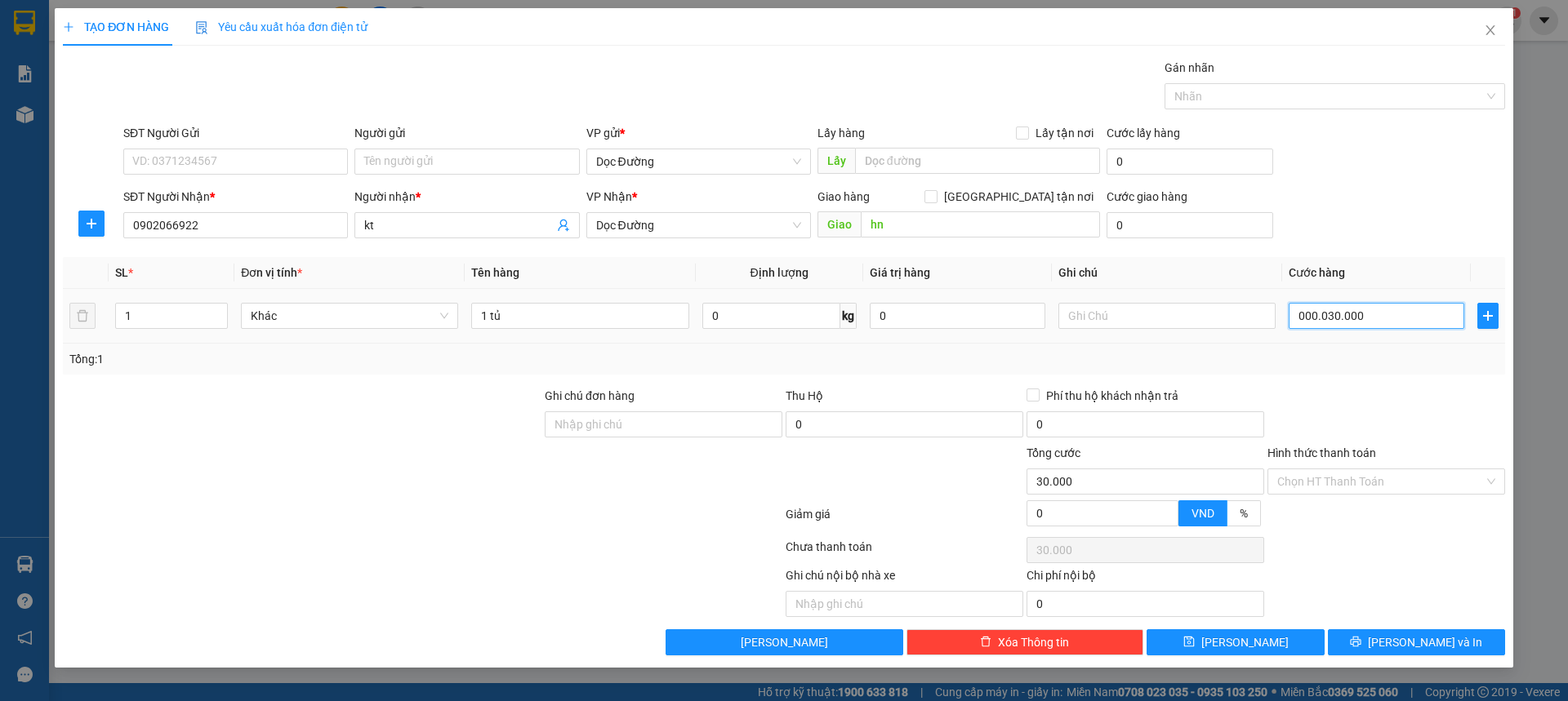
type input "300.000"
click at [1324, 252] on div "Transit Pickup Surcharge Ids Transit Deliver Surcharge Ids Transit Deliver Surc…" at bounding box center [784, 357] width 1442 height 597
type input "300.000"
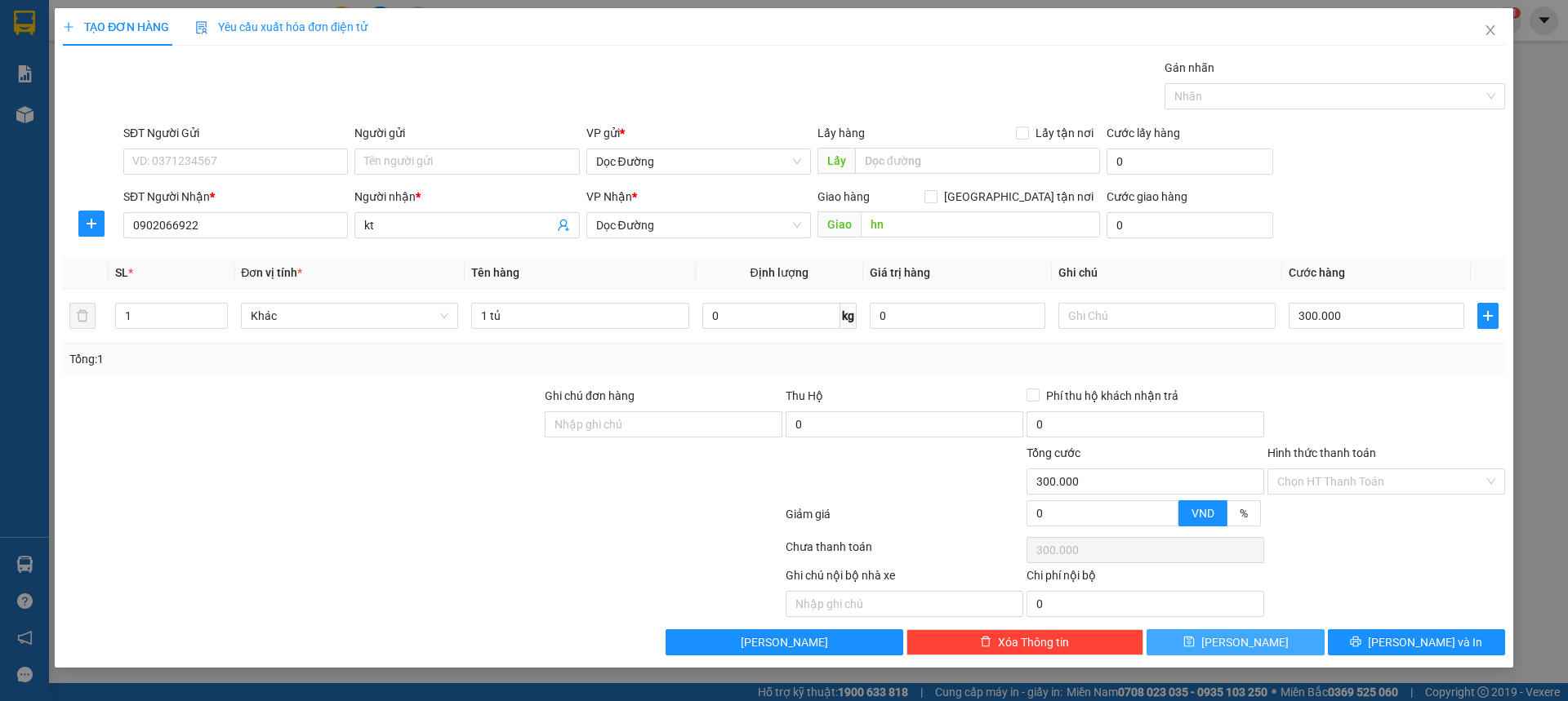
click at [1250, 636] on span "[PERSON_NAME]" at bounding box center [1245, 642] width 87 height 18
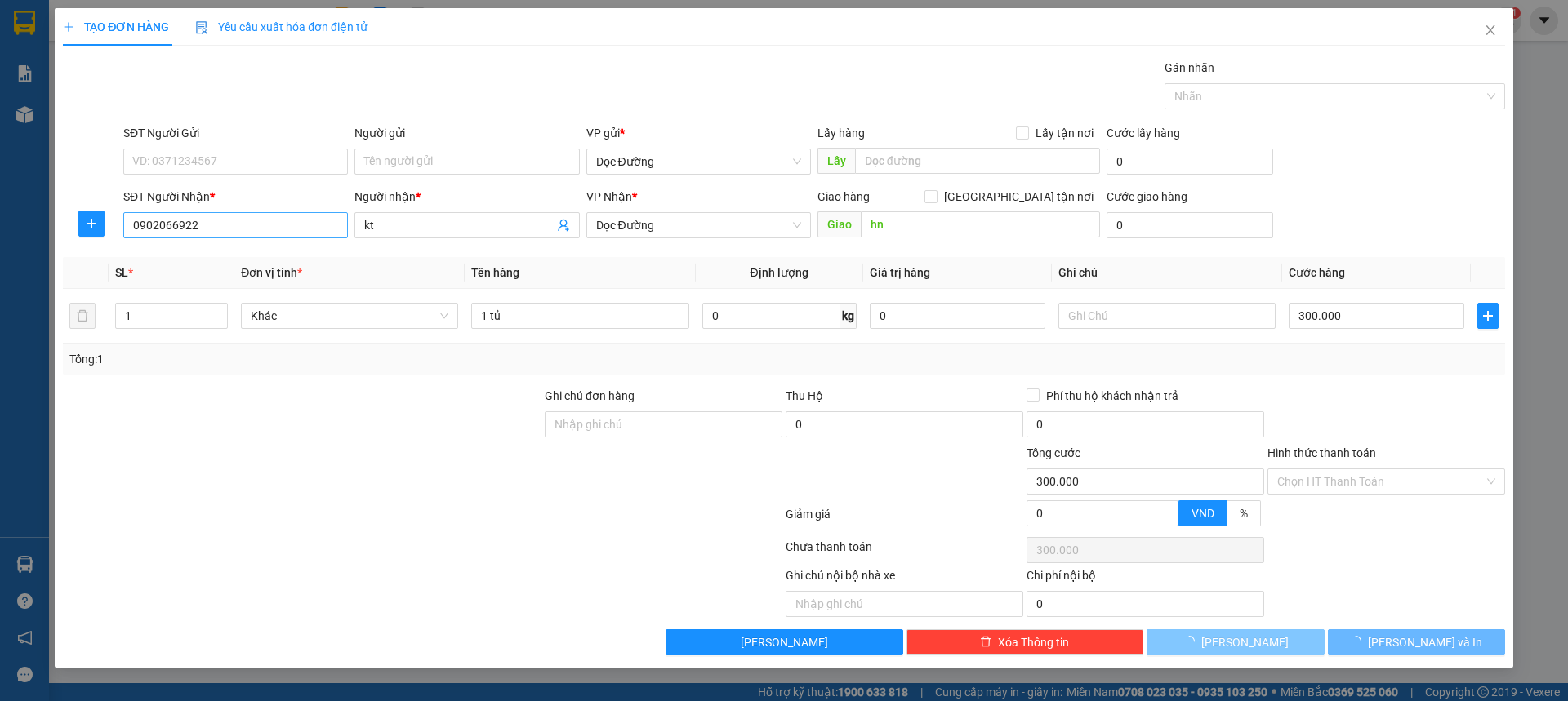
type input "0"
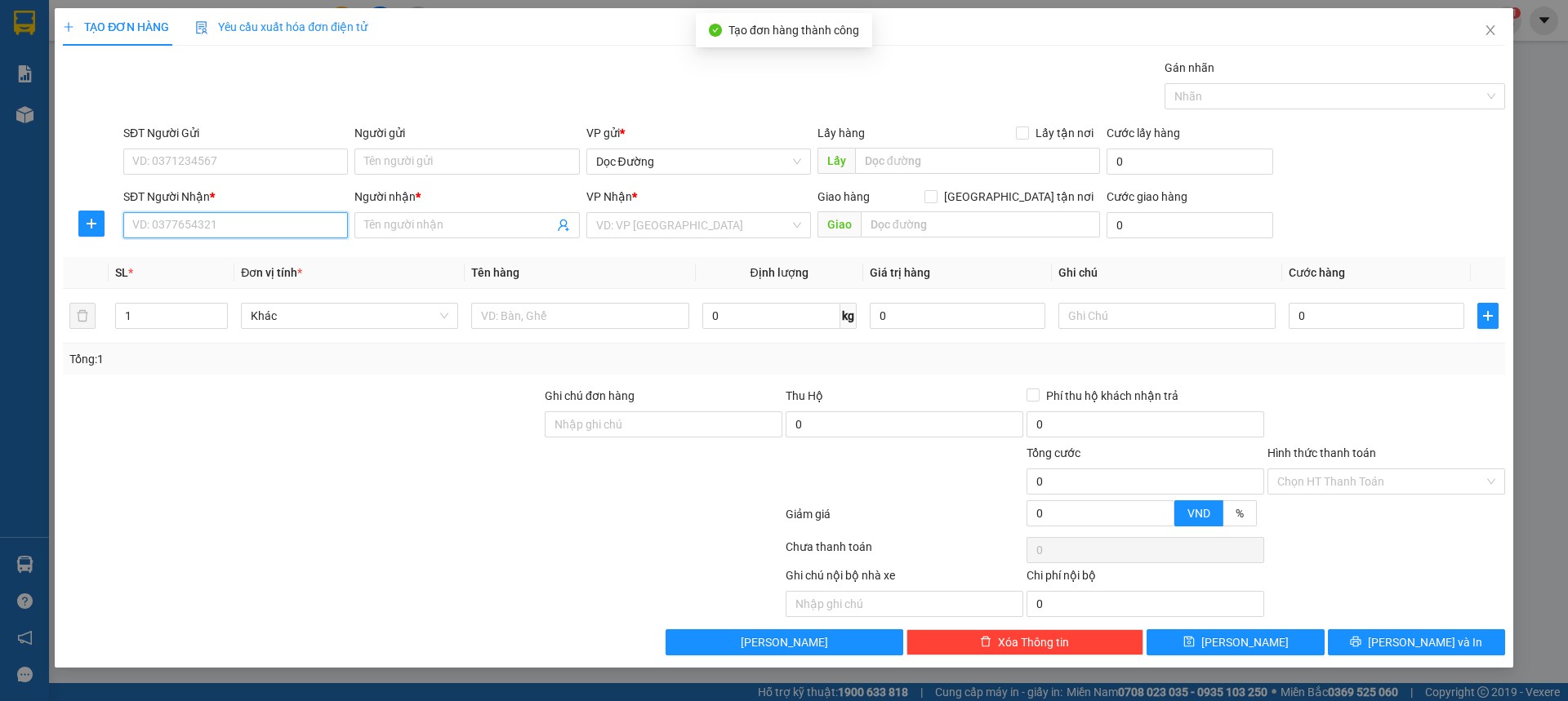
click at [291, 232] on input "SĐT Người Nhận *" at bounding box center [235, 224] width 225 height 26
type input "0911713777"
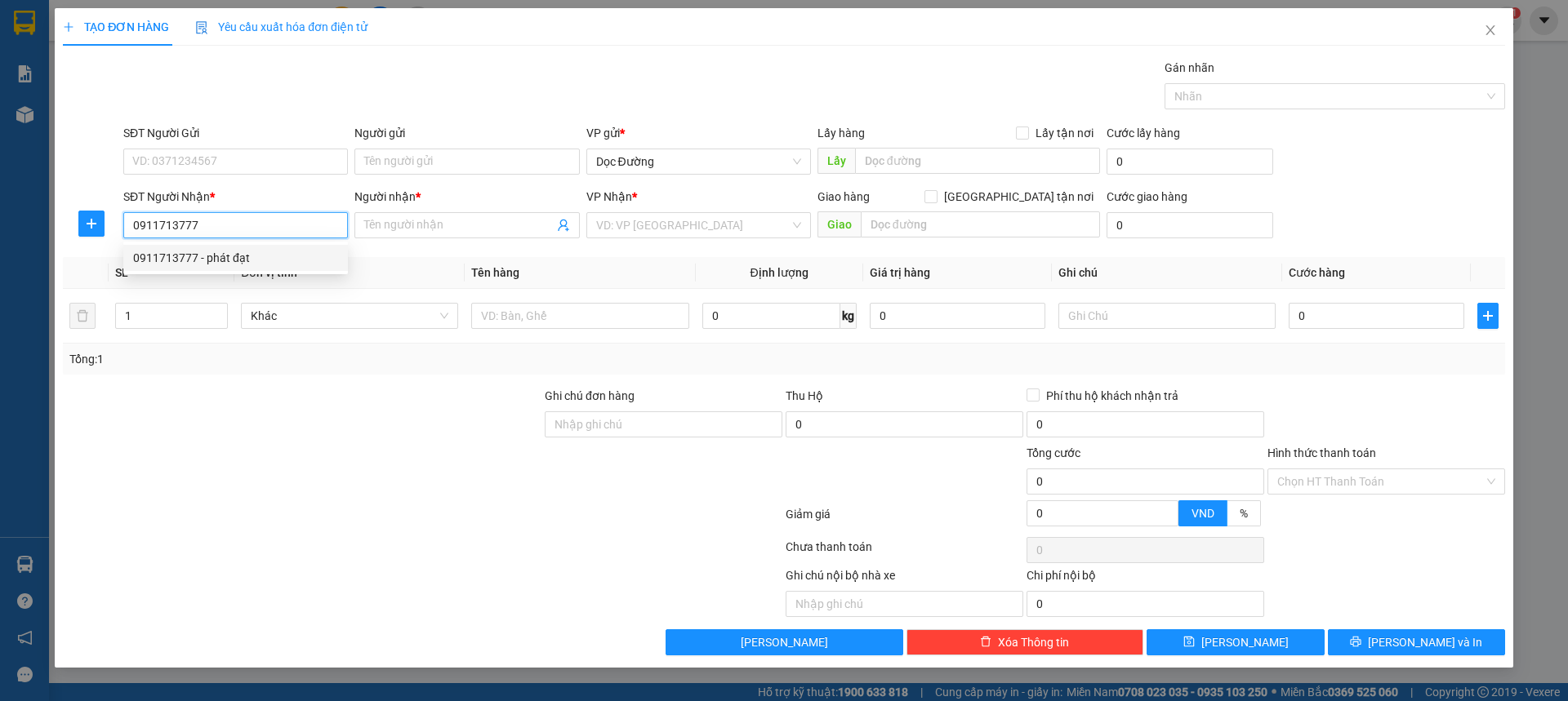
click at [237, 260] on div "0911713777 - phát đạt" at bounding box center [235, 258] width 205 height 18
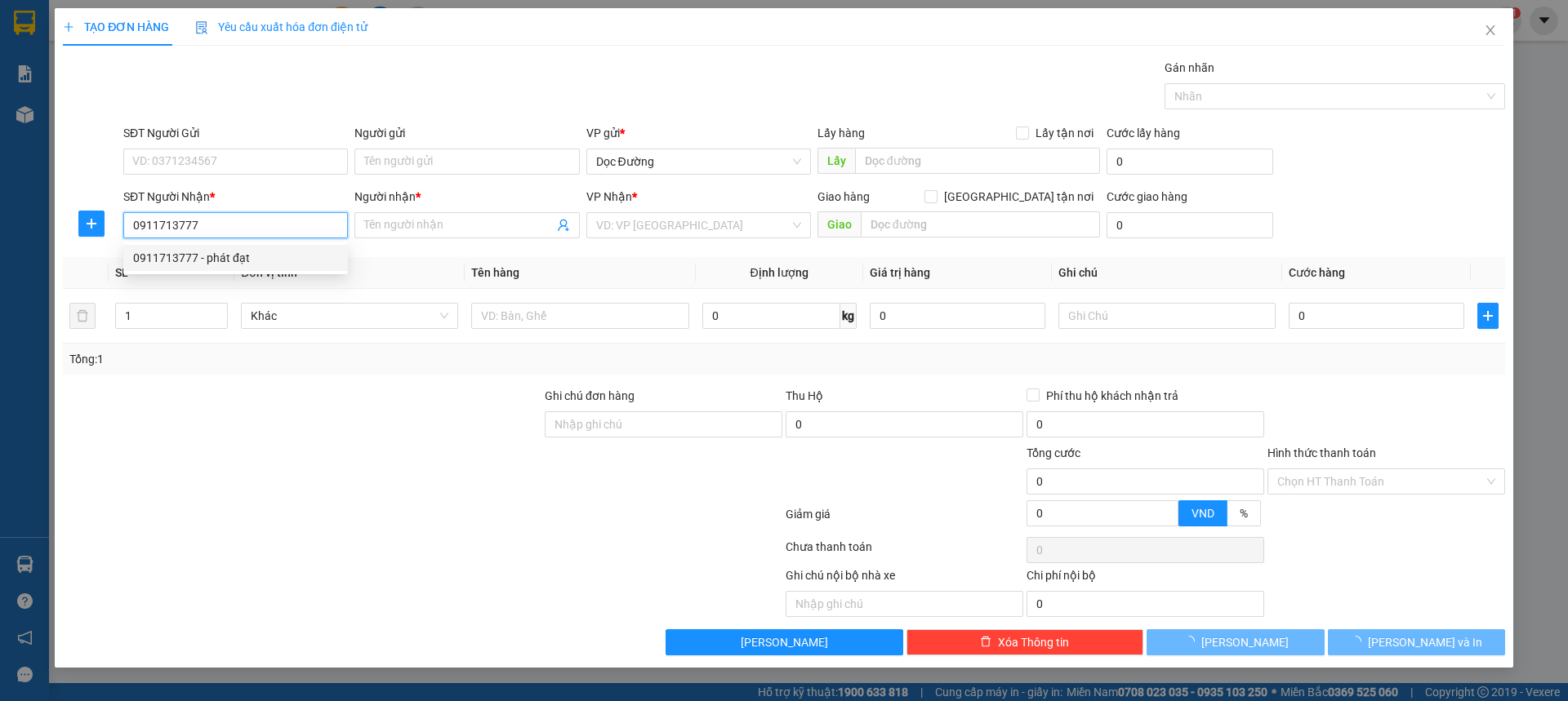
type input "phát đạt"
type input "ky long"
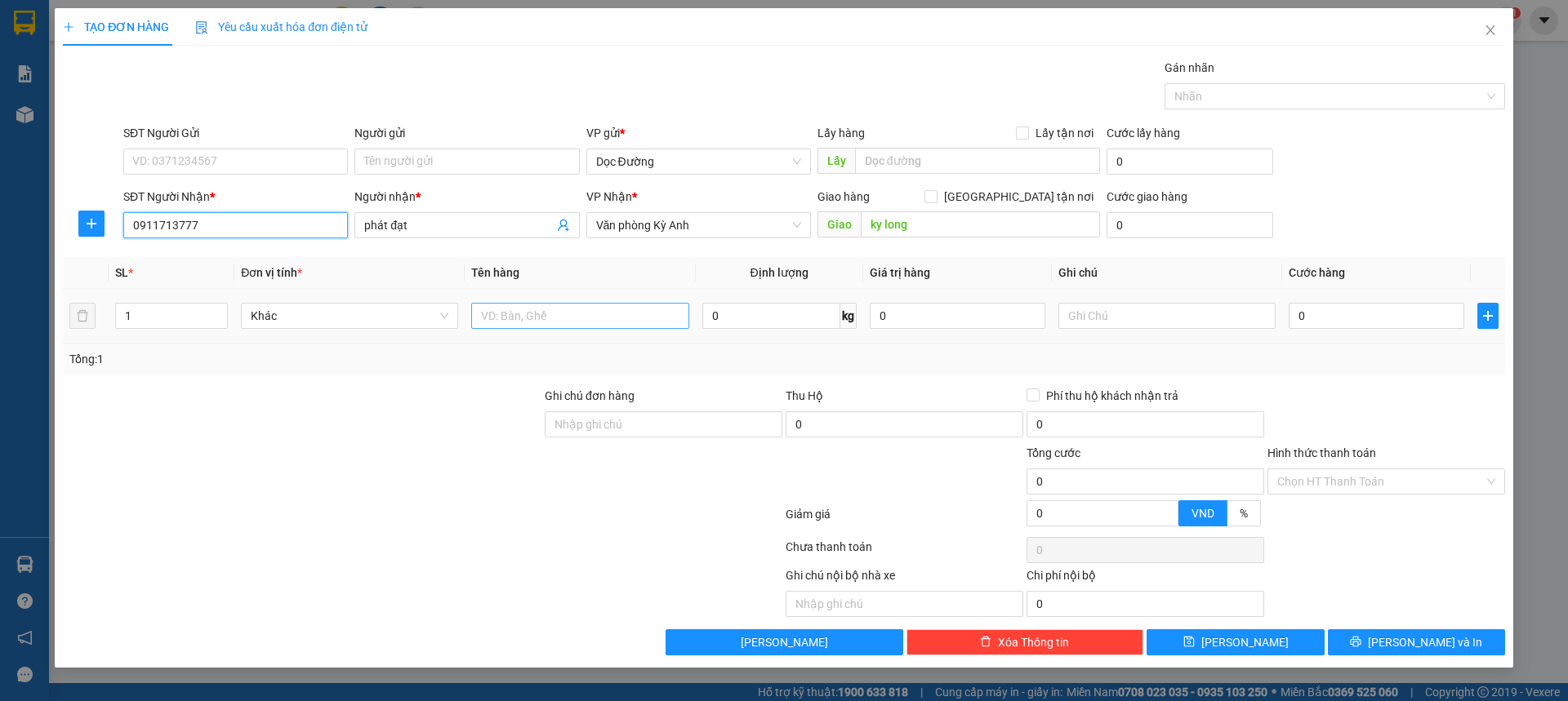
type input "0911713777"
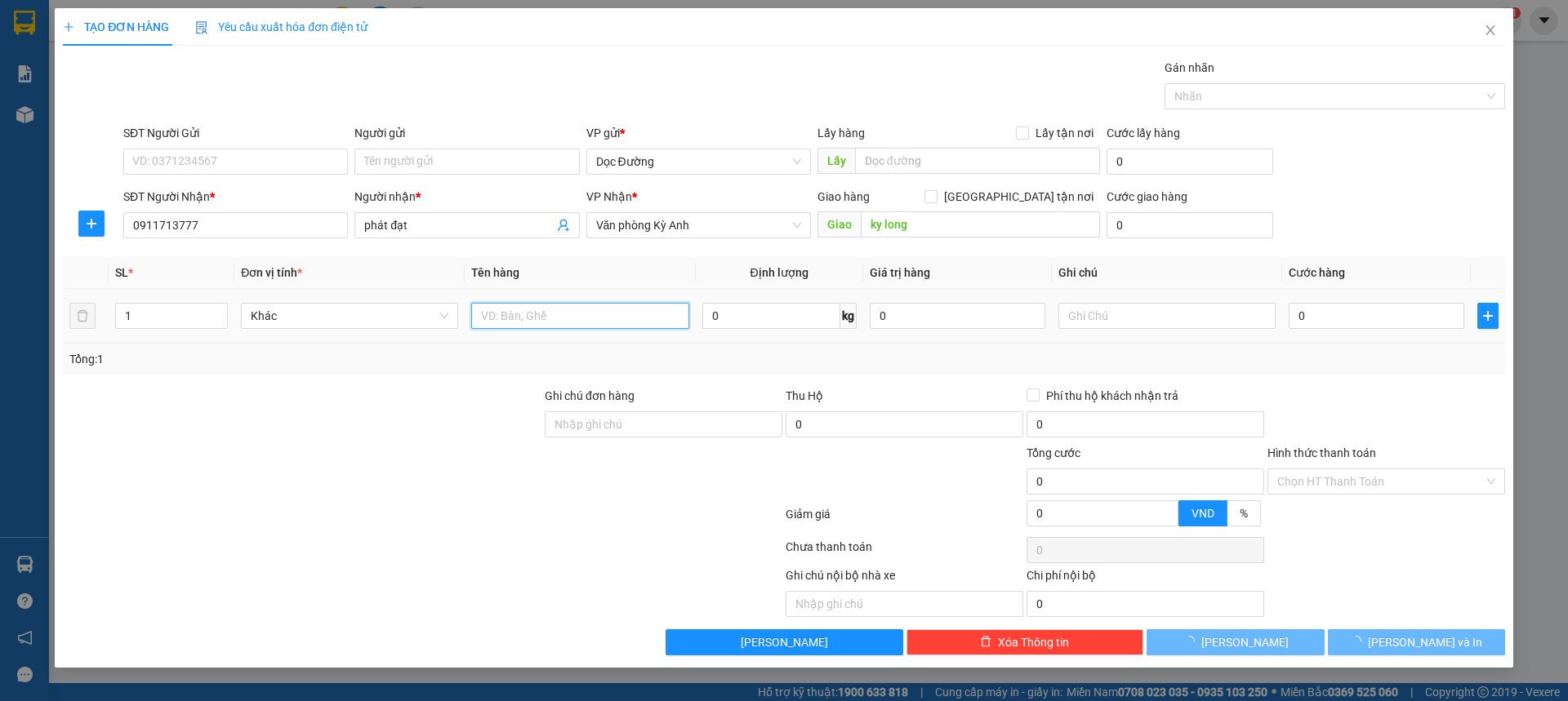
click at [542, 309] on input "text" at bounding box center [579, 315] width 217 height 26
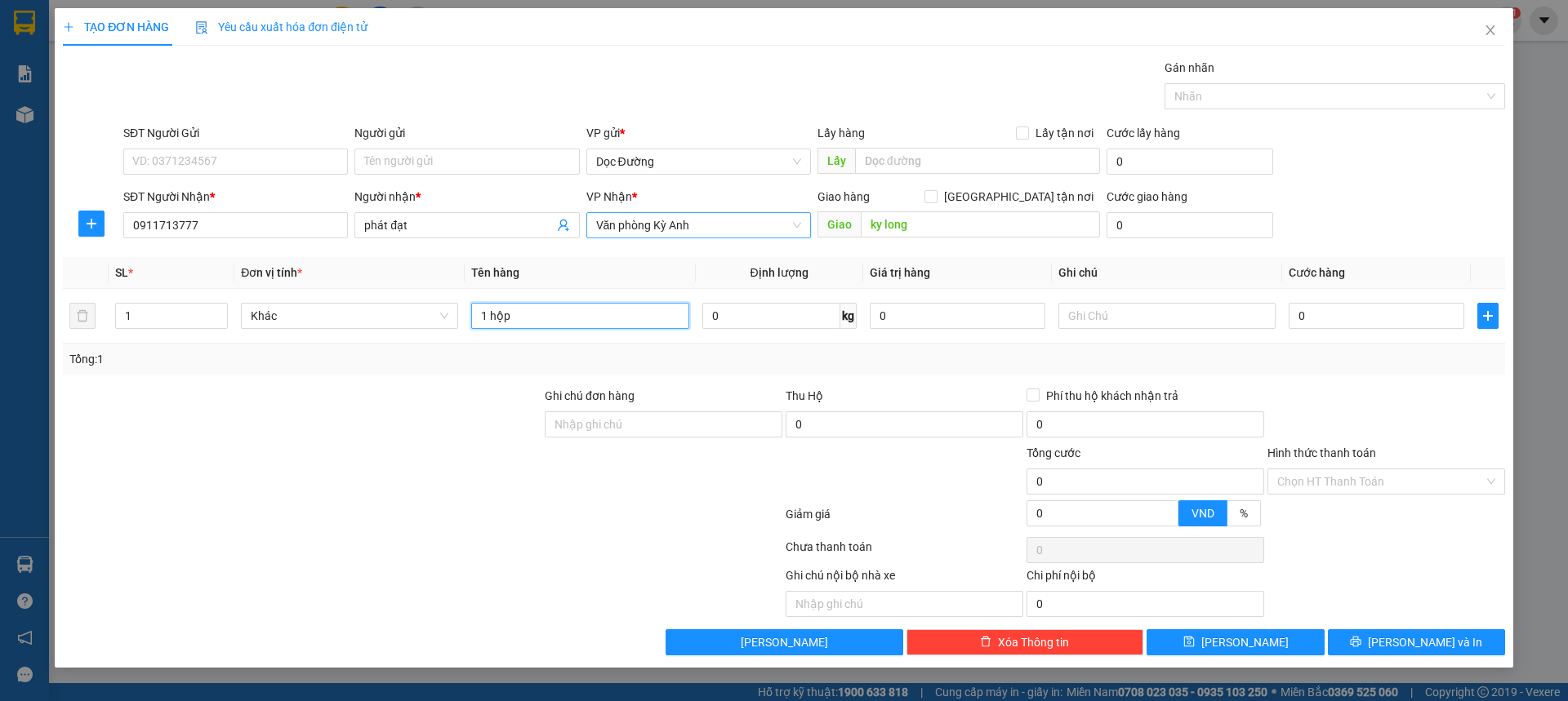
click at [686, 224] on span "Văn phòng Kỳ Anh" at bounding box center [698, 225] width 205 height 25
type input "1 hộp"
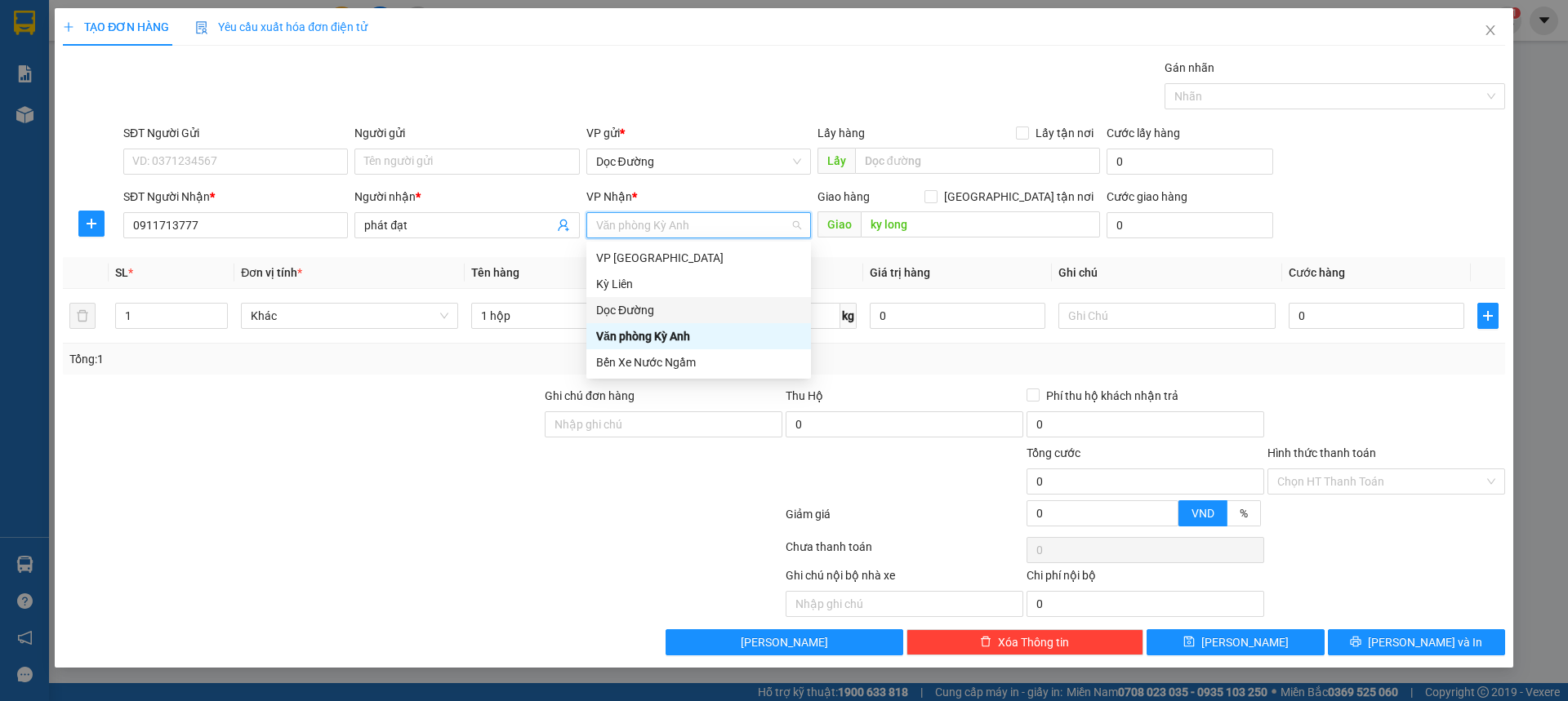
click at [663, 304] on div "Dọc Đường" at bounding box center [698, 311] width 205 height 18
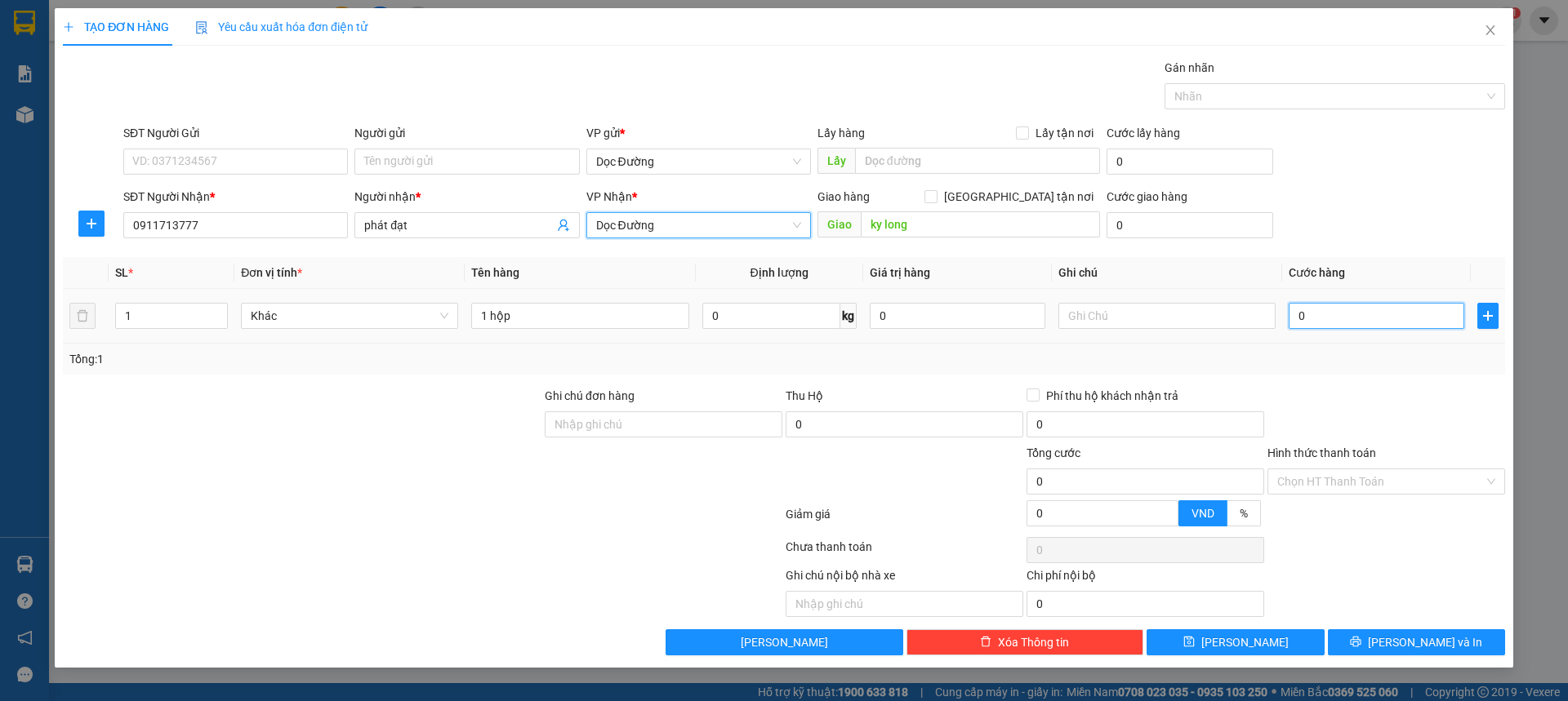
click at [1338, 311] on input "0" at bounding box center [1376, 315] width 176 height 26
type input "005"
type input "5"
click at [1389, 258] on th "Cước hàng" at bounding box center [1376, 273] width 189 height 32
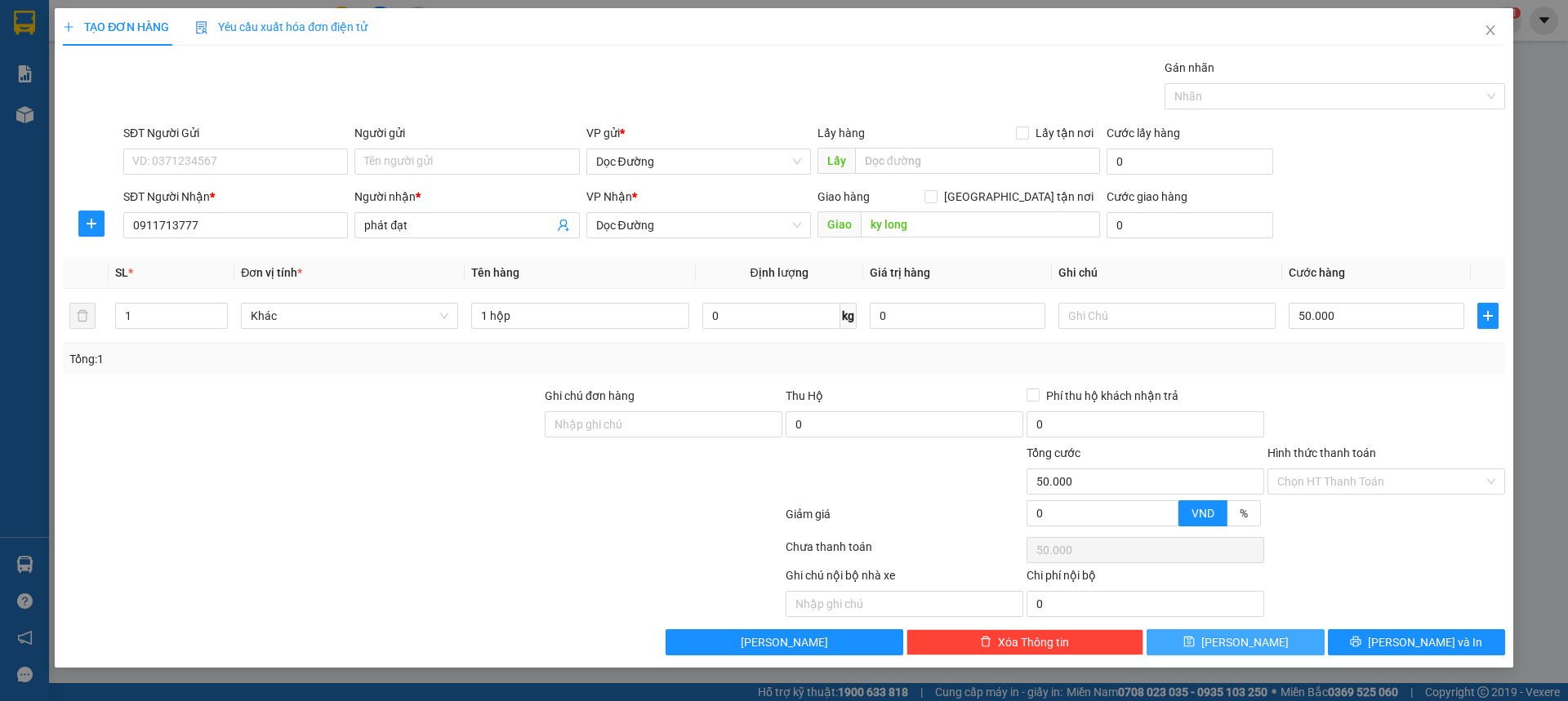
click at [1273, 632] on button "[PERSON_NAME]" at bounding box center [1235, 642] width 177 height 26
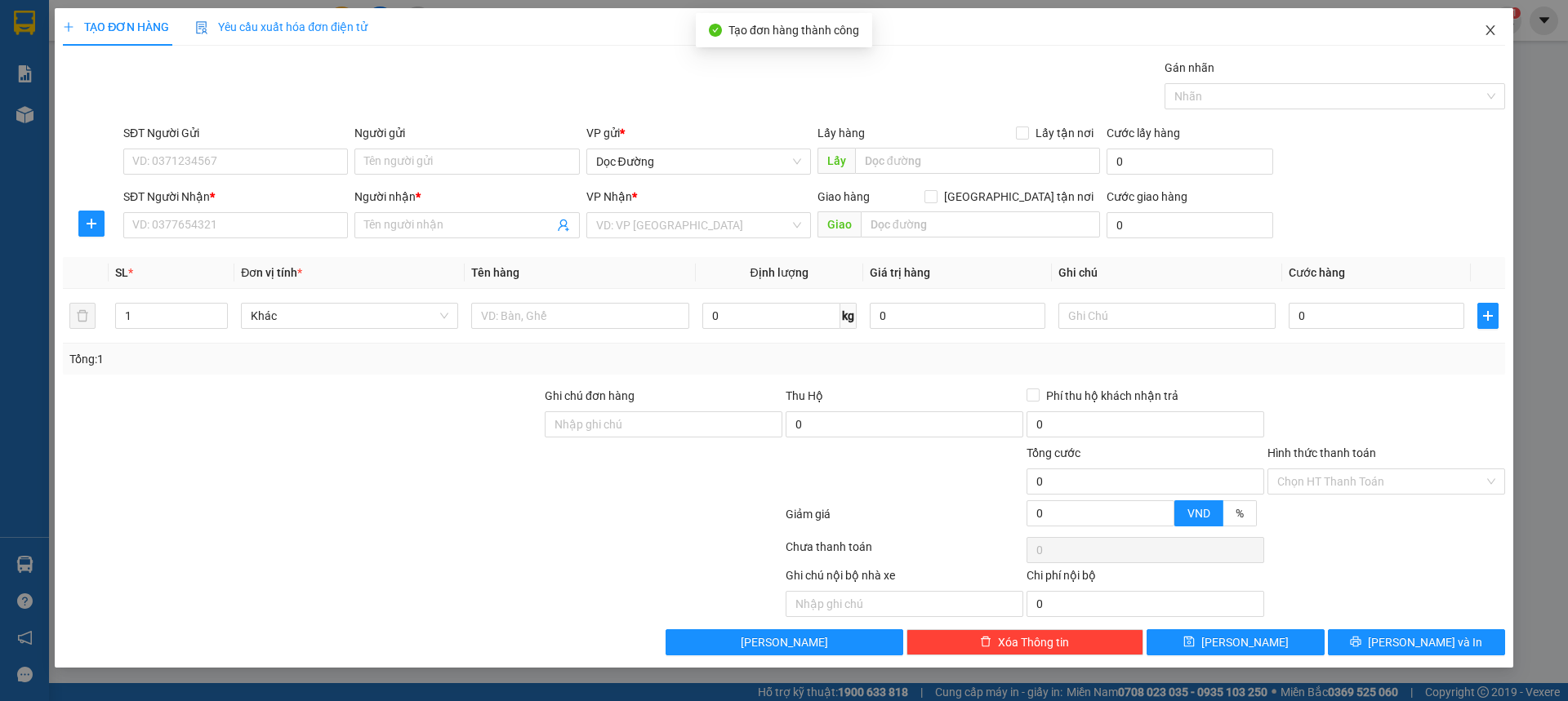
click at [1484, 29] on icon "close" at bounding box center [1490, 30] width 13 height 13
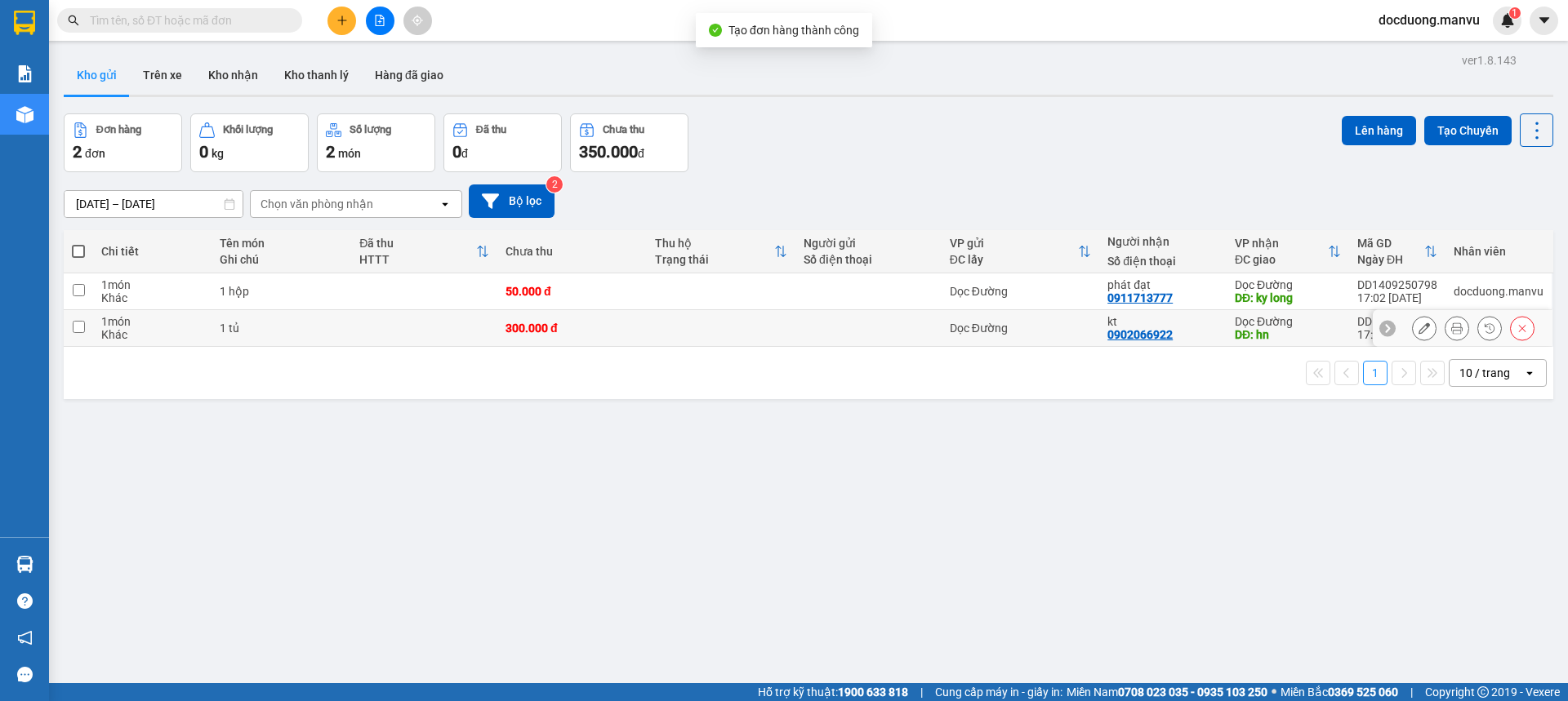
click at [647, 319] on td at bounding box center [721, 328] width 148 height 36
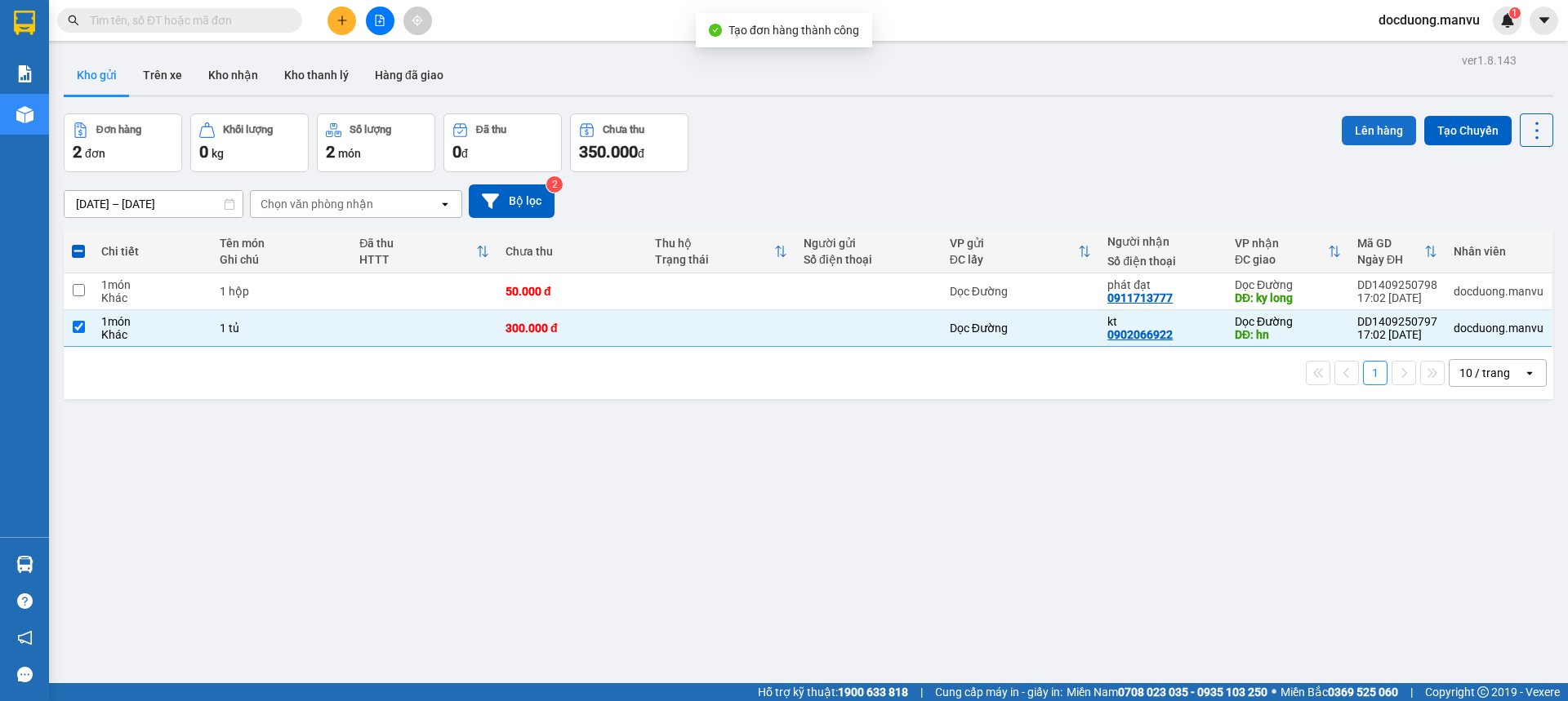
click at [1366, 118] on button "Lên hàng" at bounding box center [1379, 130] width 75 height 29
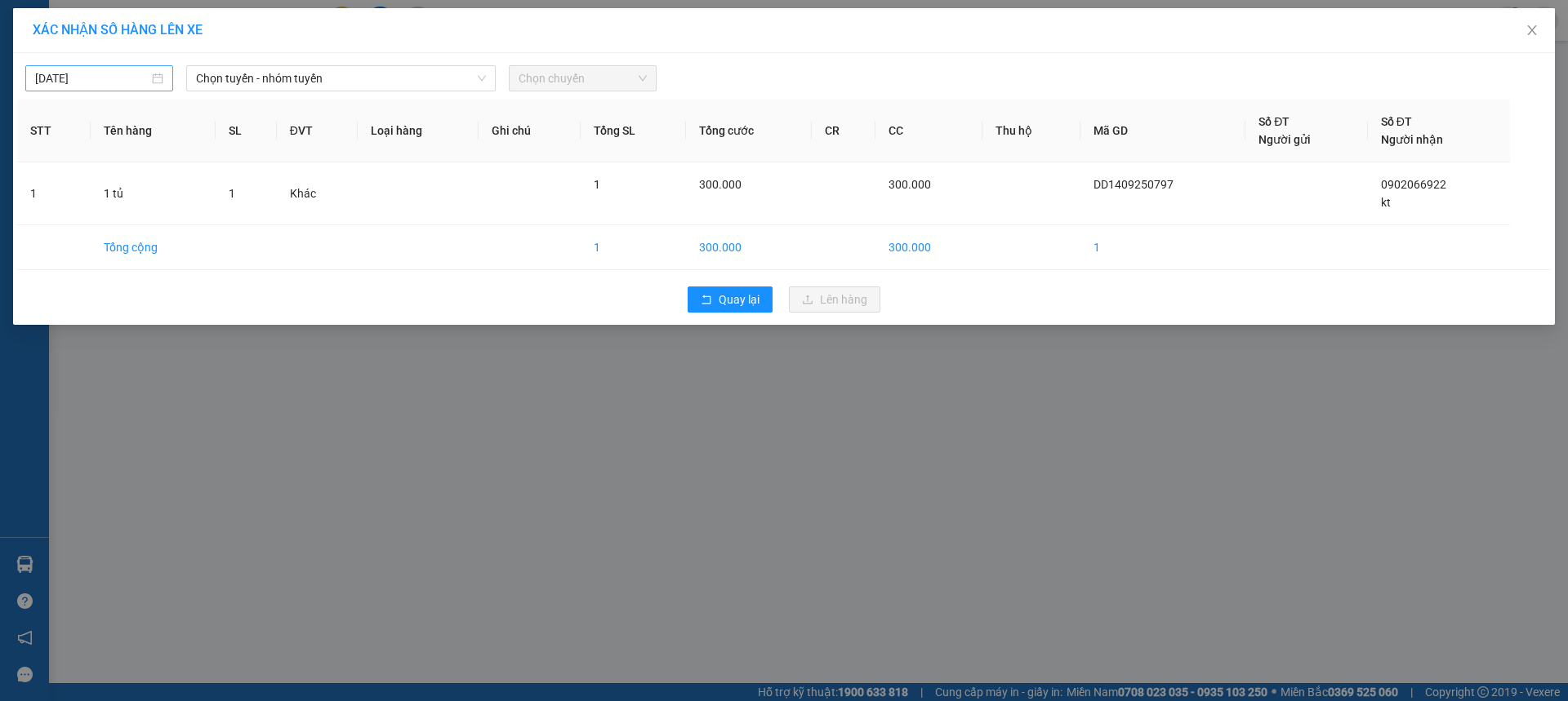
click at [114, 76] on input "[DATE]" at bounding box center [92, 78] width 114 height 18
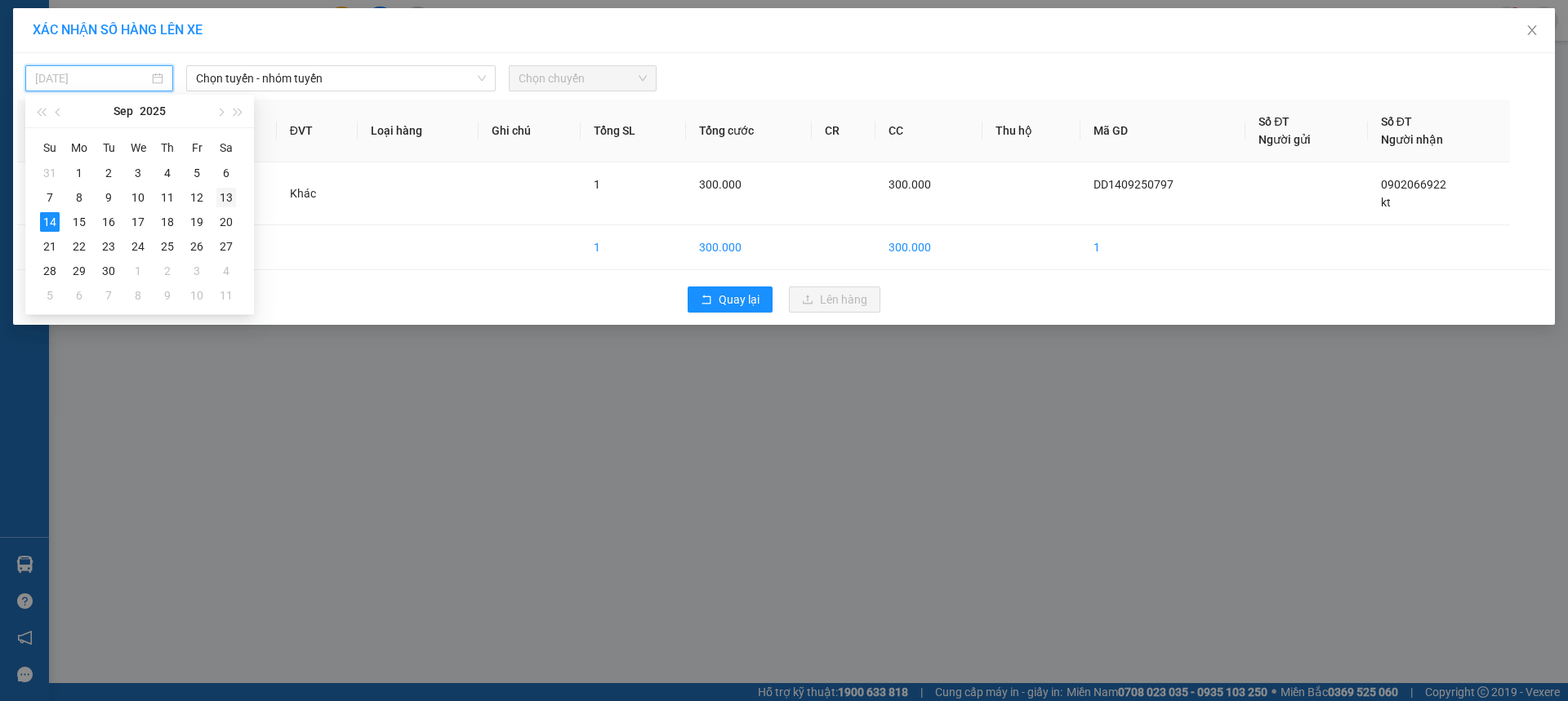
drag, startPoint x: 228, startPoint y: 209, endPoint x: 230, endPoint y: 184, distance: 25.1
click at [228, 208] on td "13" at bounding box center [225, 198] width 29 height 25
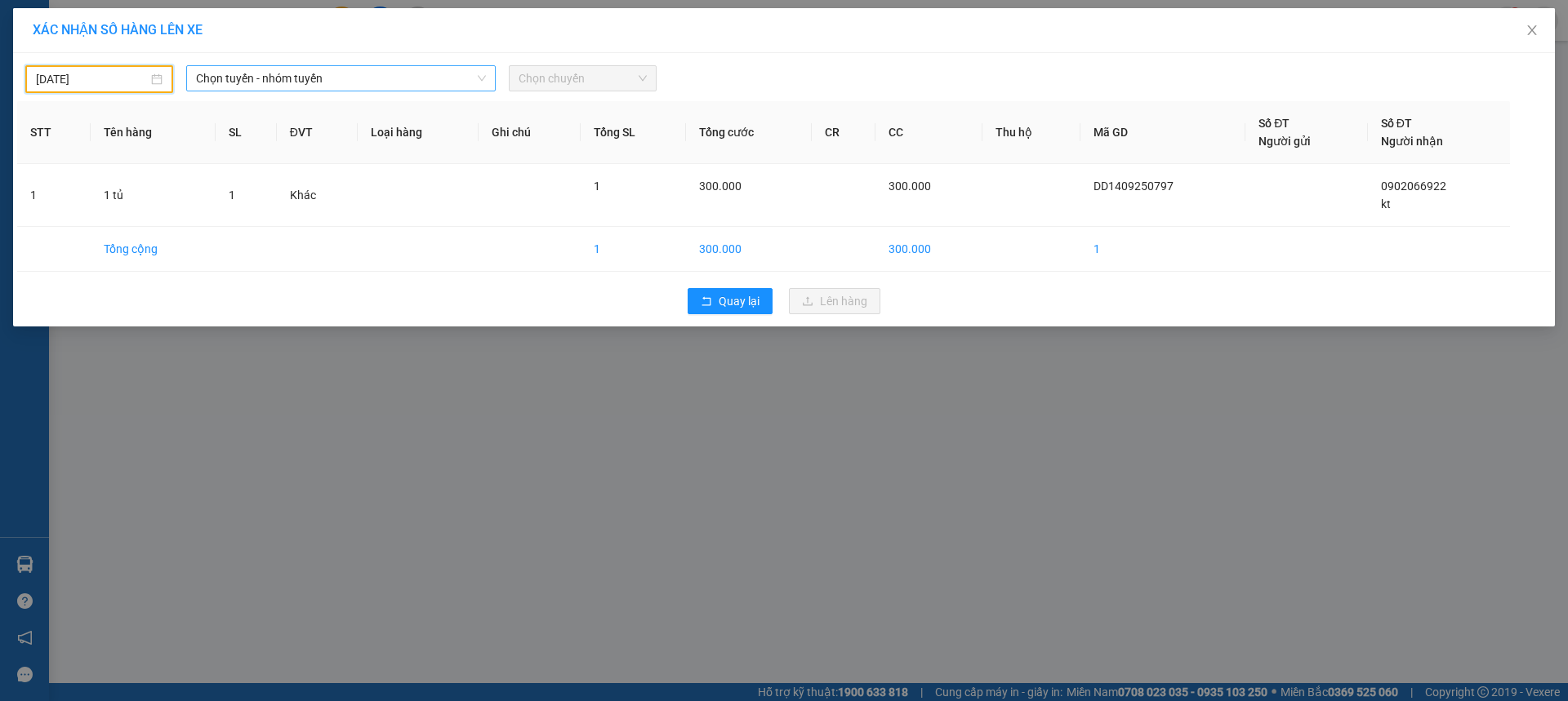
drag, startPoint x: 273, startPoint y: 85, endPoint x: 355, endPoint y: 93, distance: 82.4
click at [277, 83] on span "Chọn tuyến - nhóm tuyến" at bounding box center [341, 79] width 290 height 25
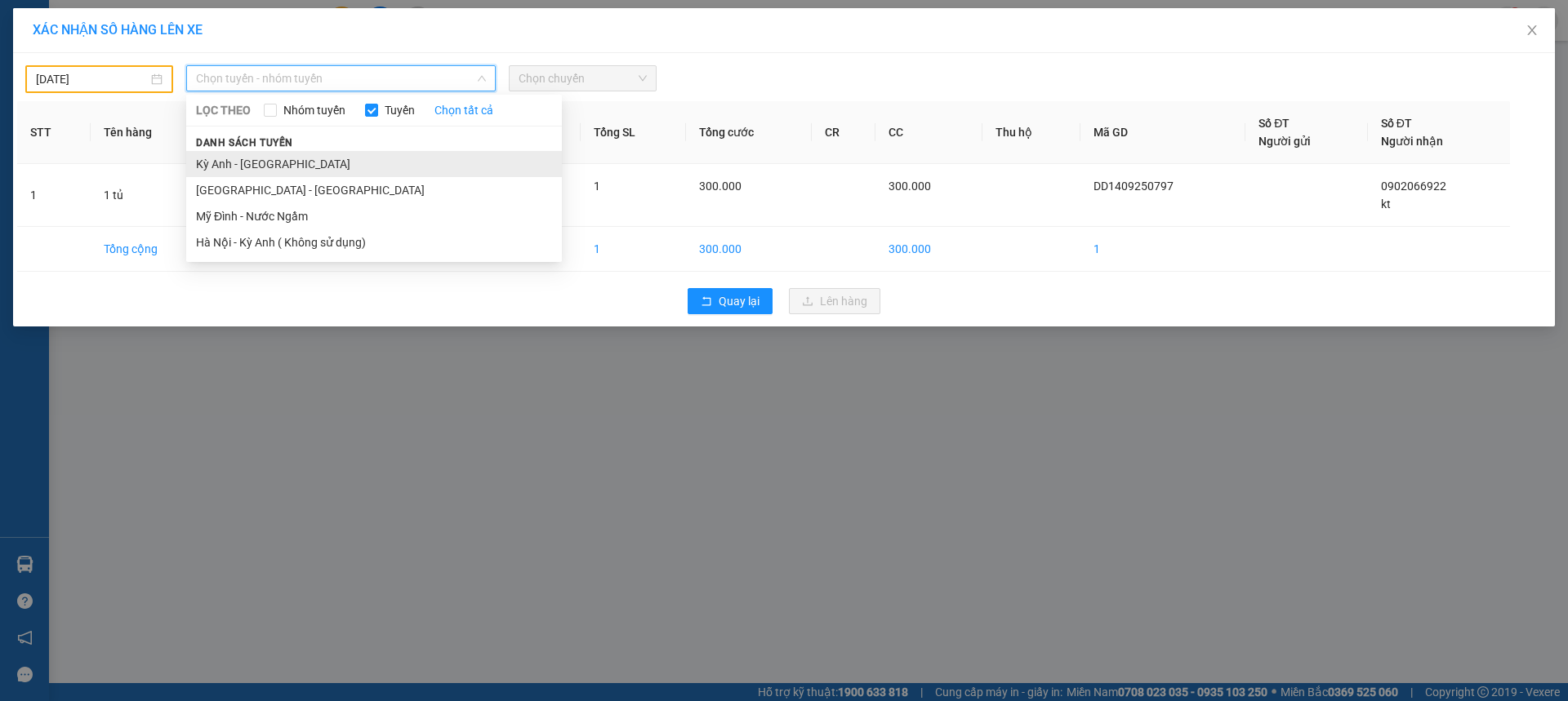
click at [249, 155] on li "Kỳ Anh - [GEOGRAPHIC_DATA]" at bounding box center [374, 163] width 375 height 26
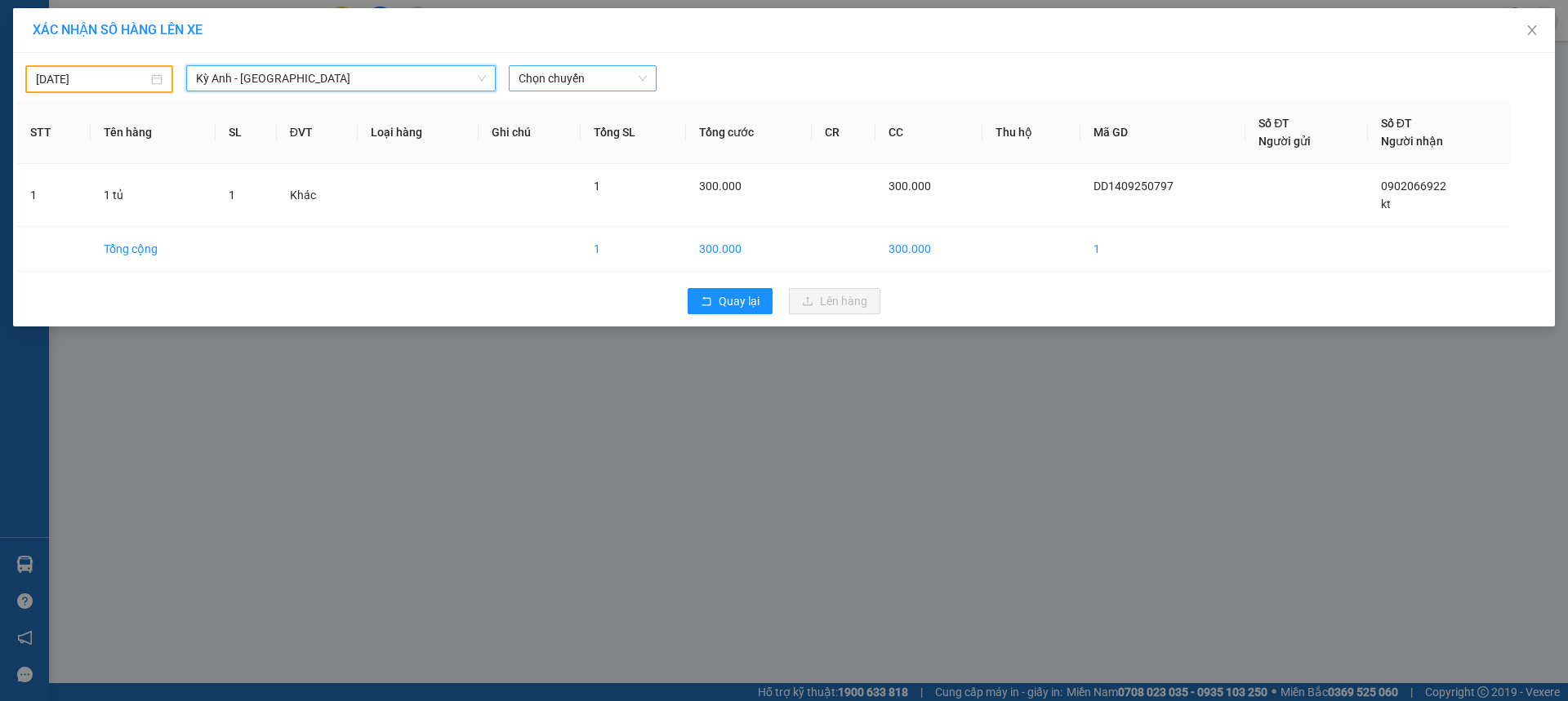
click at [622, 84] on span "Chọn chuyến" at bounding box center [582, 79] width 128 height 25
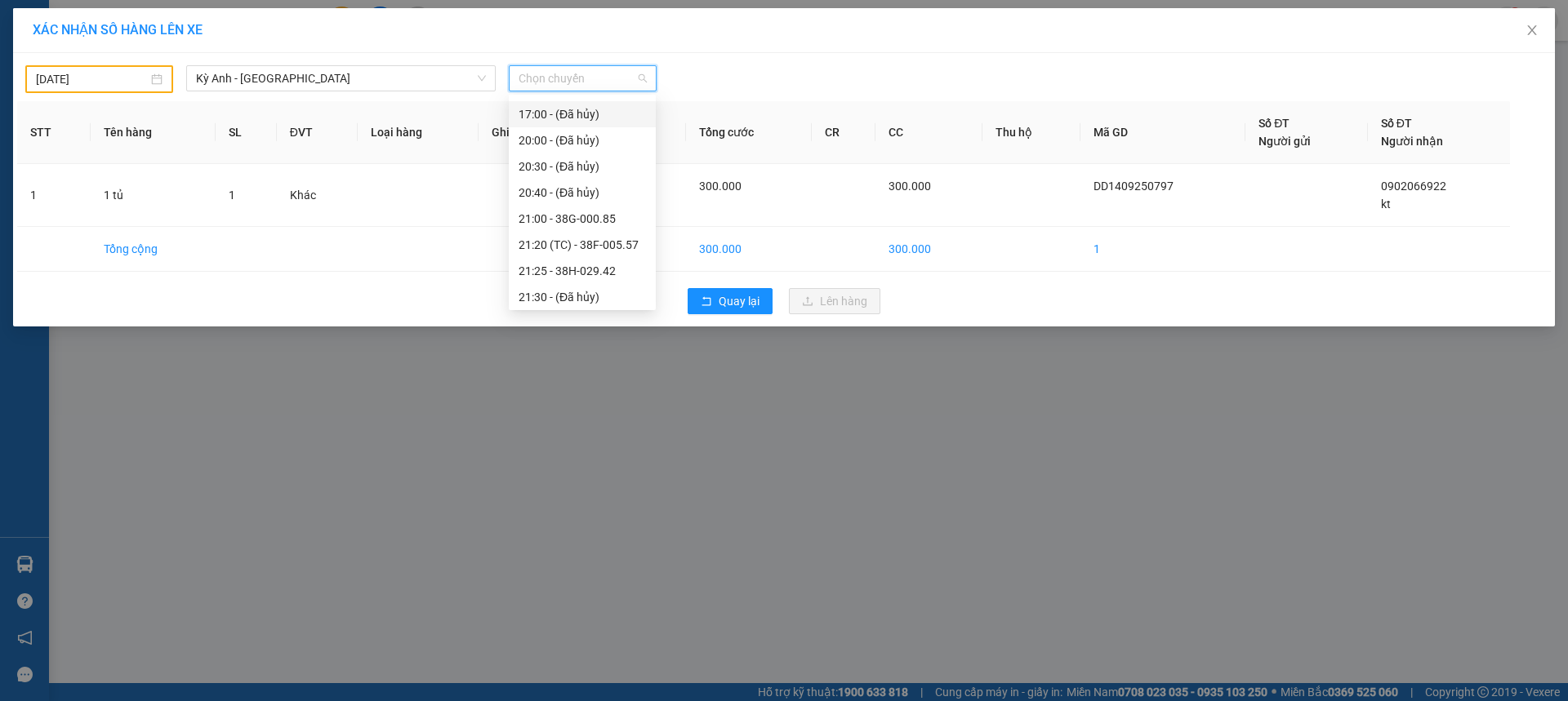
scroll to position [183, 0]
click at [607, 291] on div "22:00 - 38F-005.73" at bounding box center [582, 294] width 128 height 18
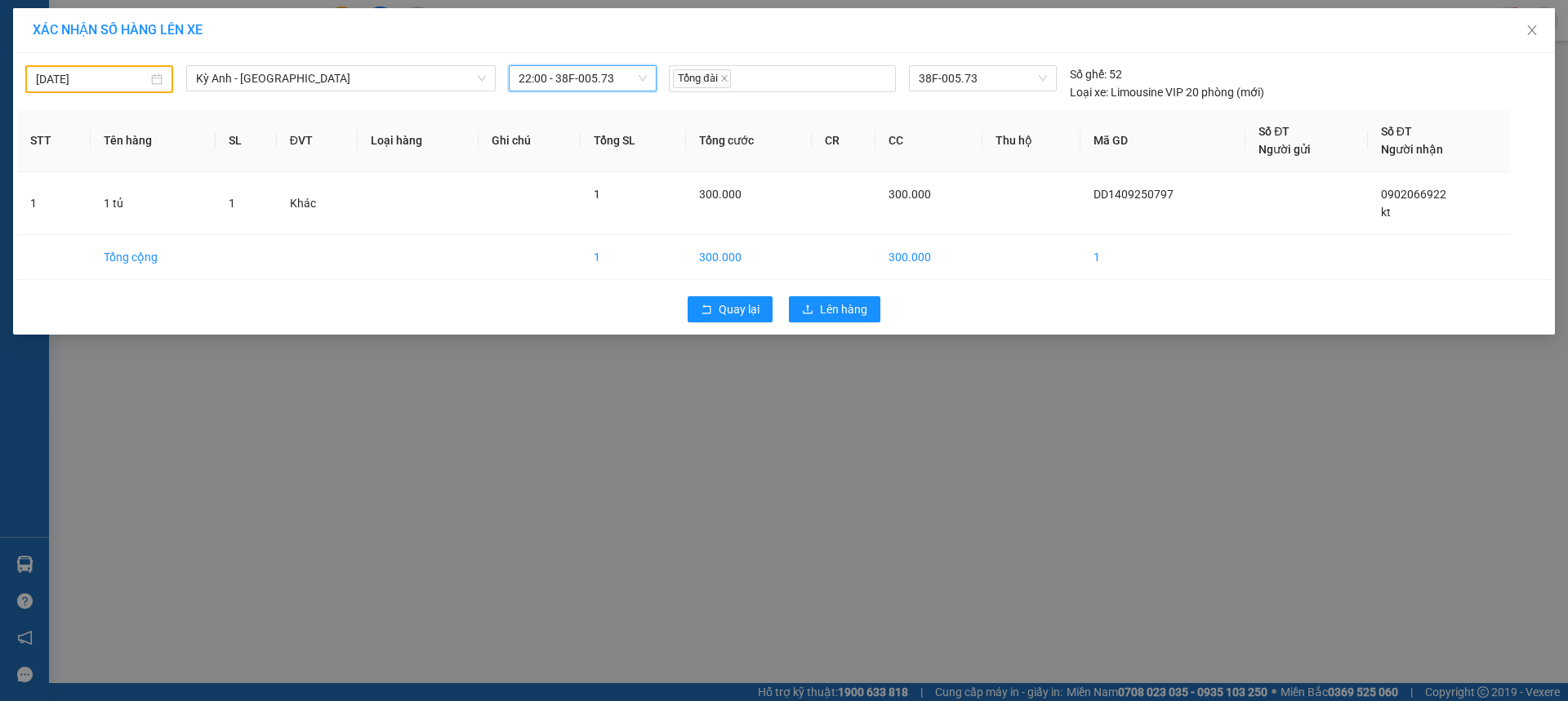
click at [886, 309] on div "Quay lại Lên hàng" at bounding box center [784, 310] width 1533 height 43
click at [871, 309] on button "Lên hàng" at bounding box center [834, 309] width 91 height 26
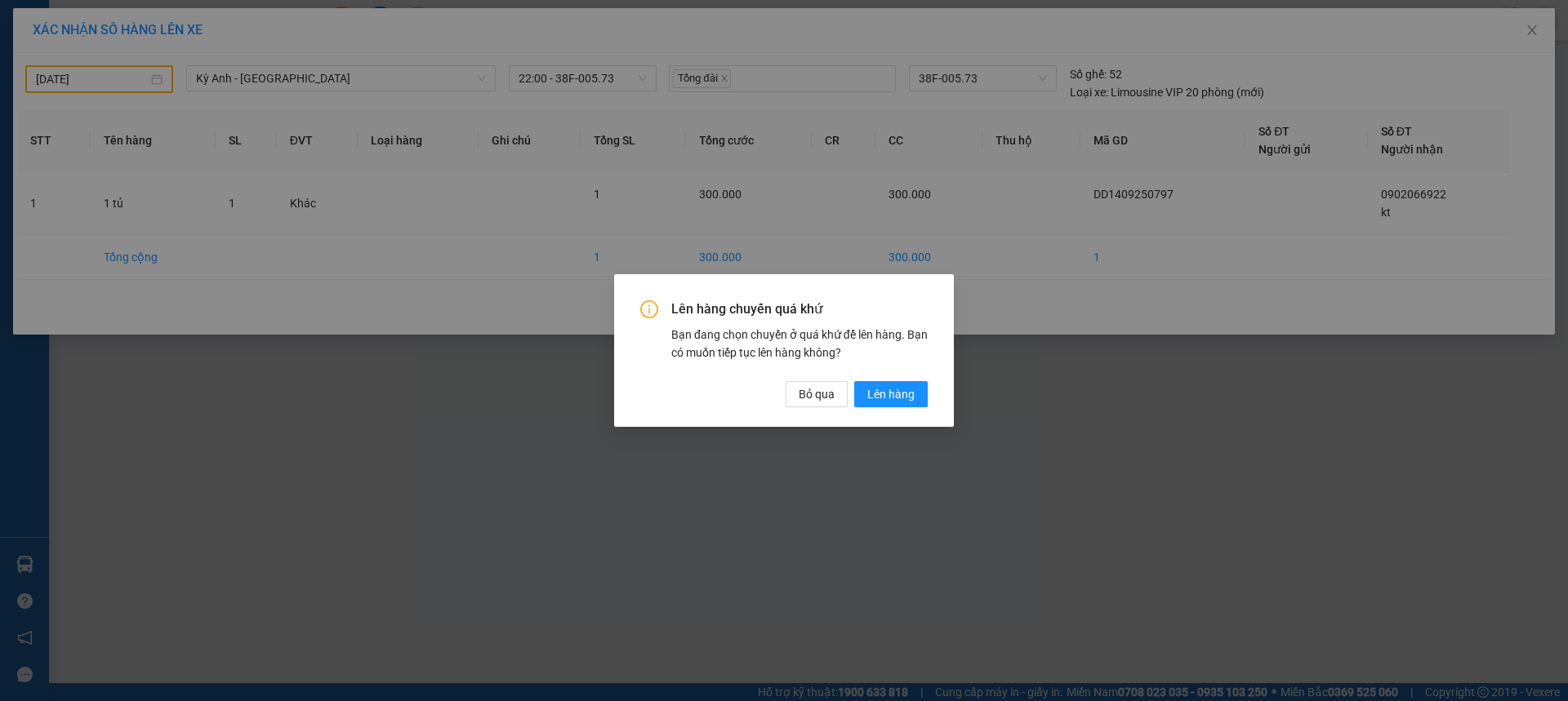
click at [895, 379] on div "Lên hàng chuyến quá khứ Bạn đang chọn chuyến ở quá khứ để lên hàng. Bạn có muốn…" at bounding box center [784, 354] width 288 height 106
click at [896, 390] on span "Lên hàng" at bounding box center [890, 394] width 47 height 18
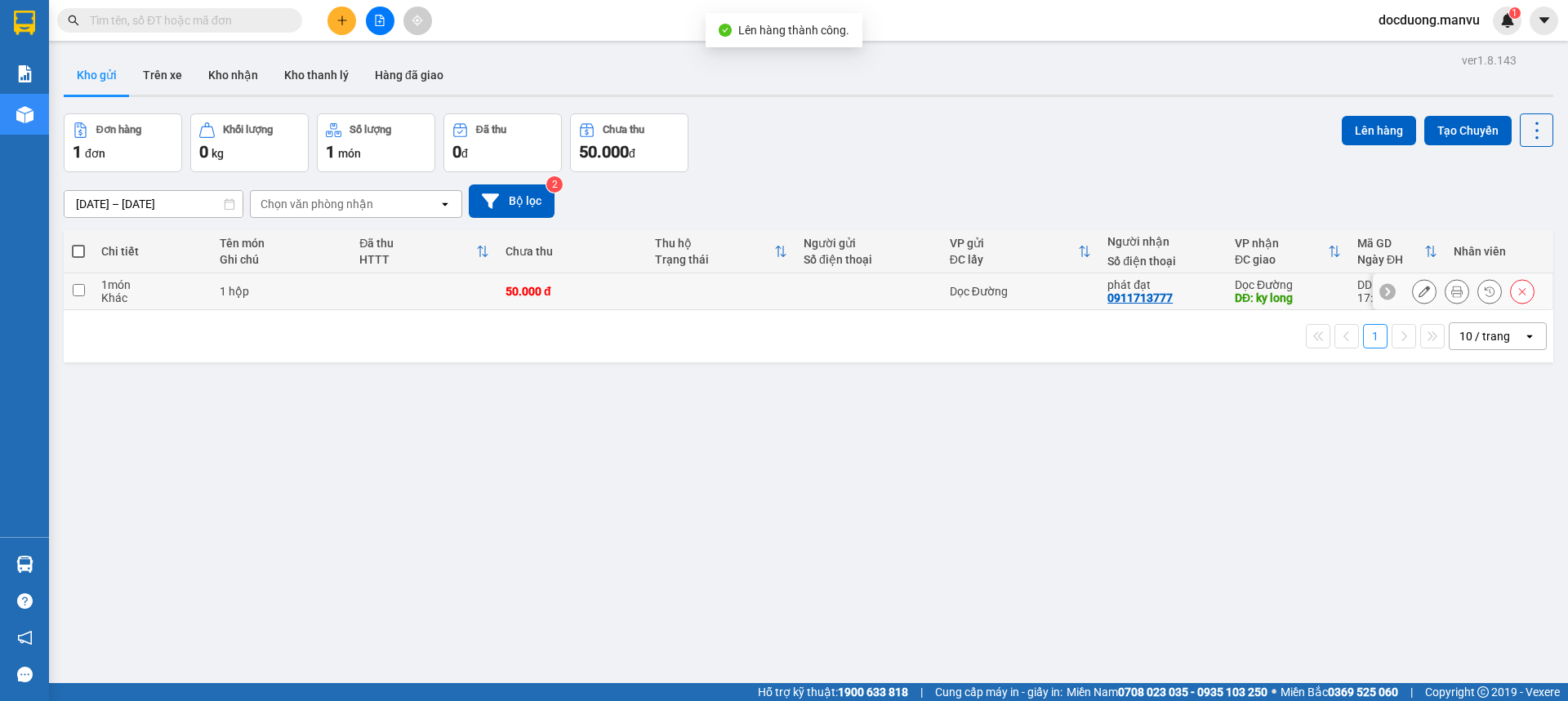
drag, startPoint x: 532, startPoint y: 288, endPoint x: 542, endPoint y: 287, distance: 10.0
click at [532, 287] on div "50.000 đ" at bounding box center [571, 291] width 132 height 13
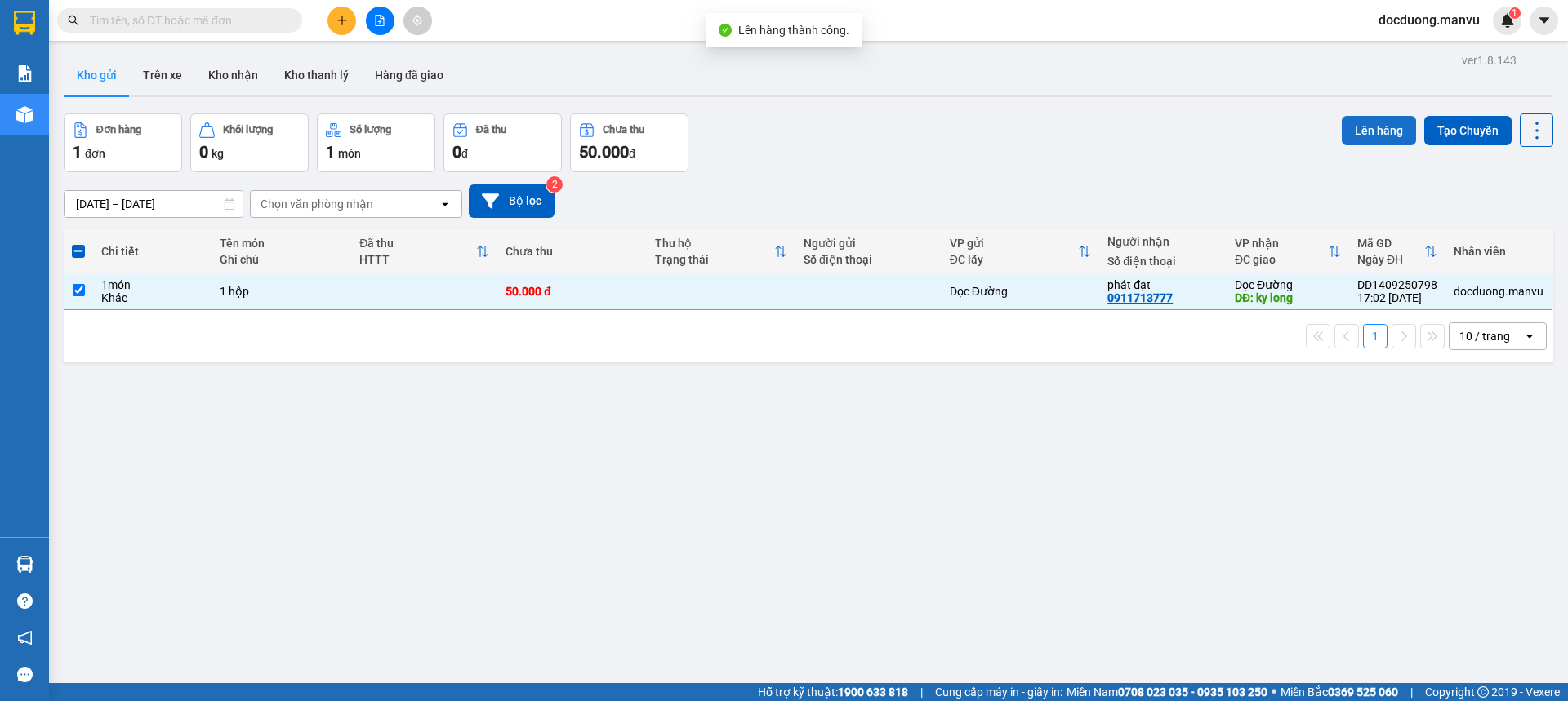
click at [1345, 130] on button "Lên hàng" at bounding box center [1379, 130] width 75 height 29
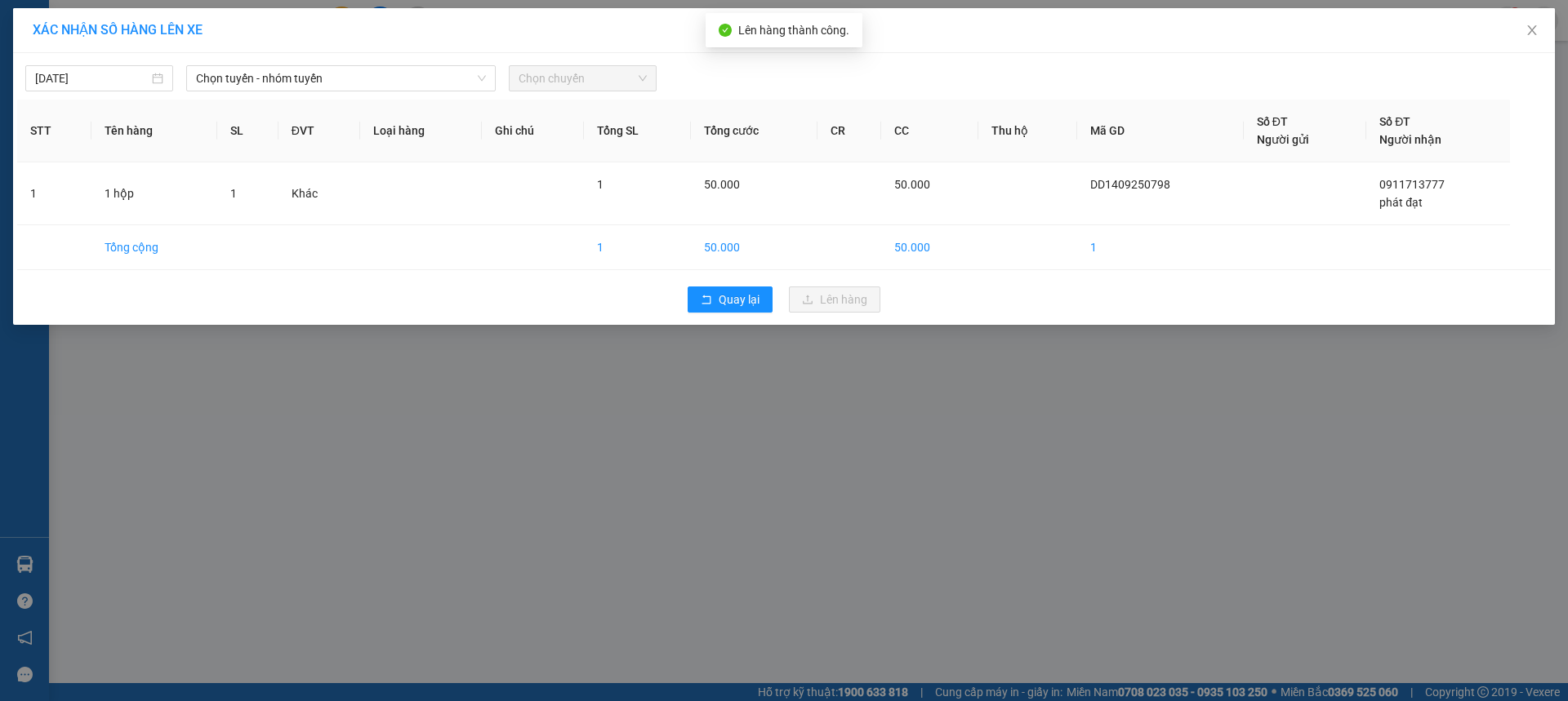
click at [281, 65] on div "[DATE] Chọn tuyến - nhóm tuyến Chọn chuyến" at bounding box center [784, 74] width 1533 height 35
click at [249, 79] on span "Chọn tuyến - nhóm tuyến" at bounding box center [341, 79] width 290 height 25
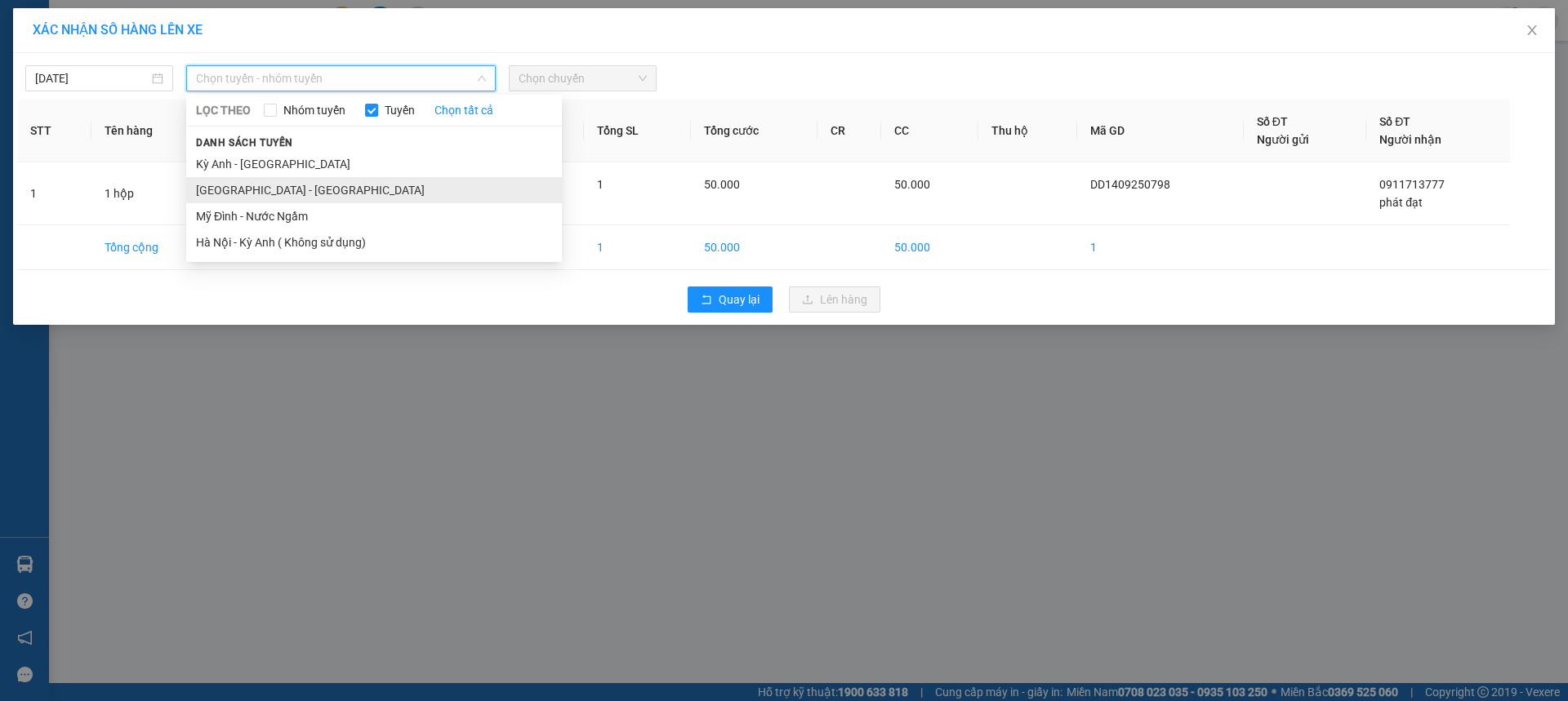
drag, startPoint x: 207, startPoint y: 185, endPoint x: 515, endPoint y: 117, distance: 315.4
click at [208, 185] on li "[GEOGRAPHIC_DATA] - [GEOGRAPHIC_DATA]" at bounding box center [374, 190] width 375 height 26
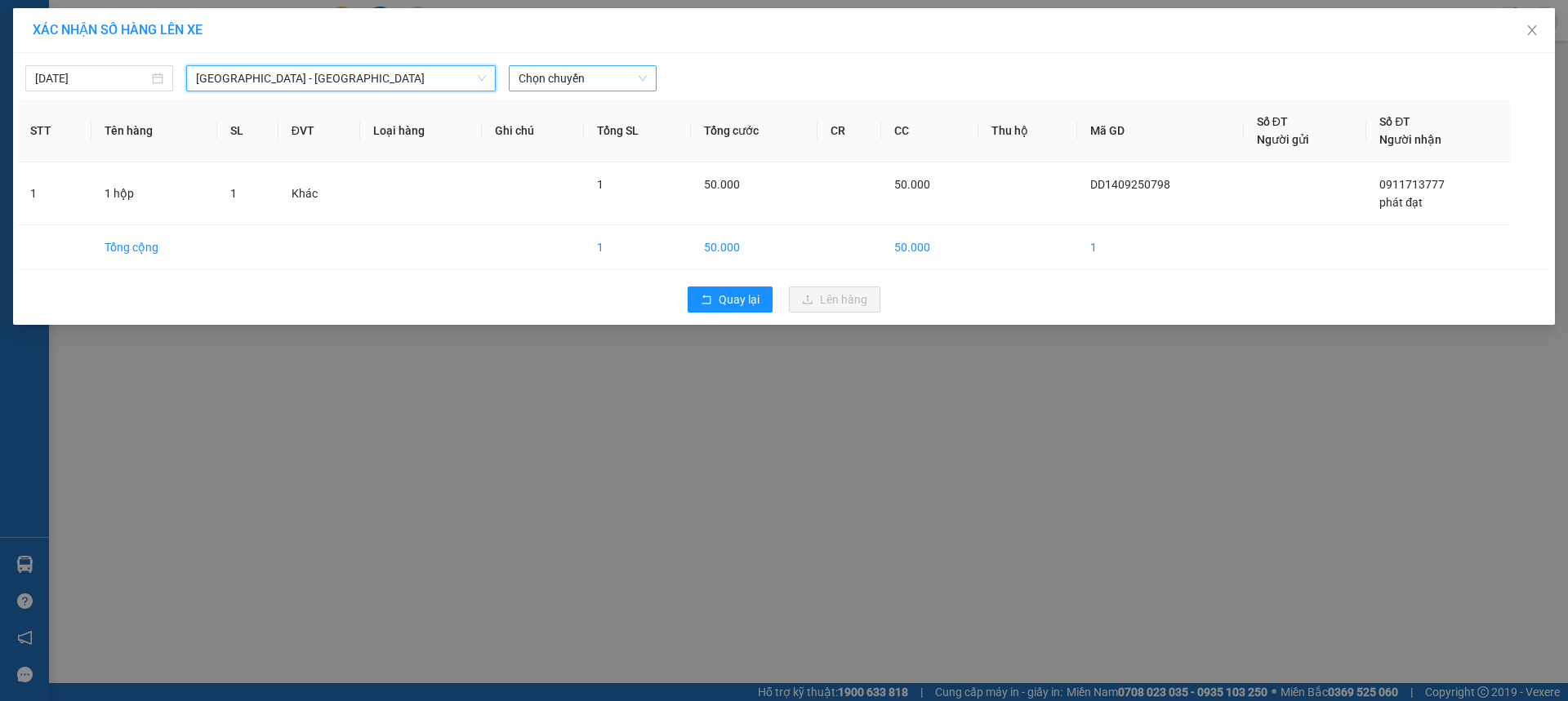
click at [579, 82] on span "Chọn chuyến" at bounding box center [582, 79] width 128 height 25
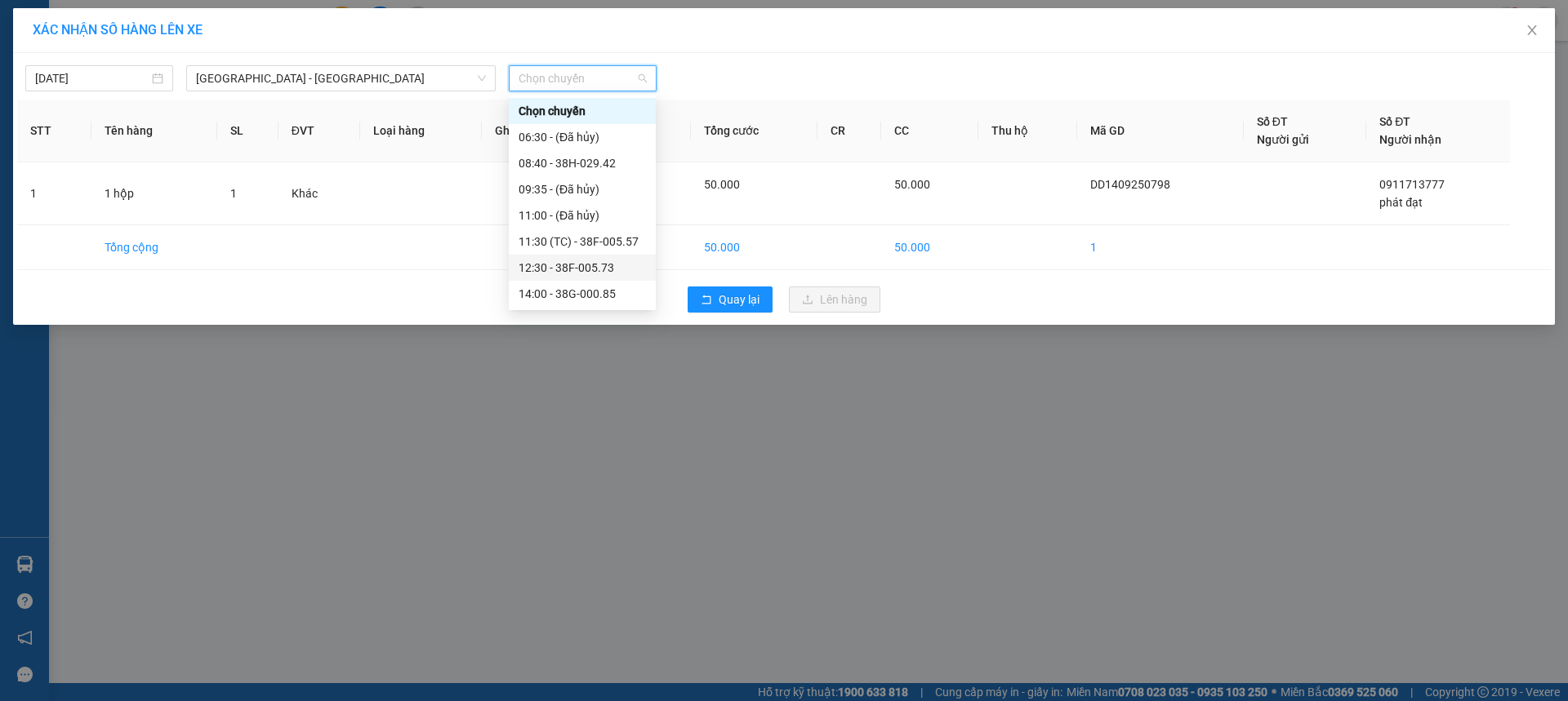
click at [601, 272] on div "12:30 - 38F-005.73" at bounding box center [582, 268] width 128 height 18
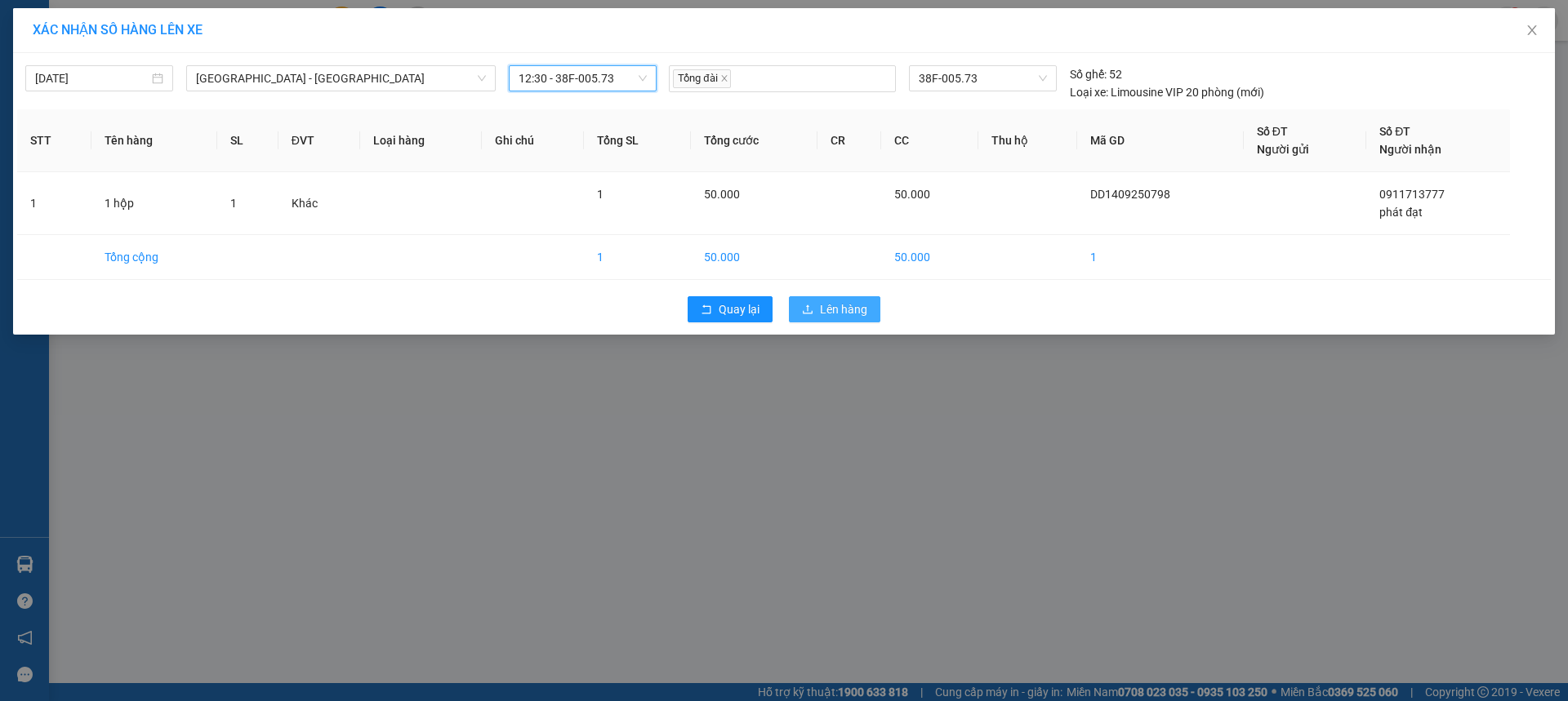
click at [813, 306] on icon "upload" at bounding box center [808, 309] width 12 height 12
